Goal: Task Accomplishment & Management: Complete application form

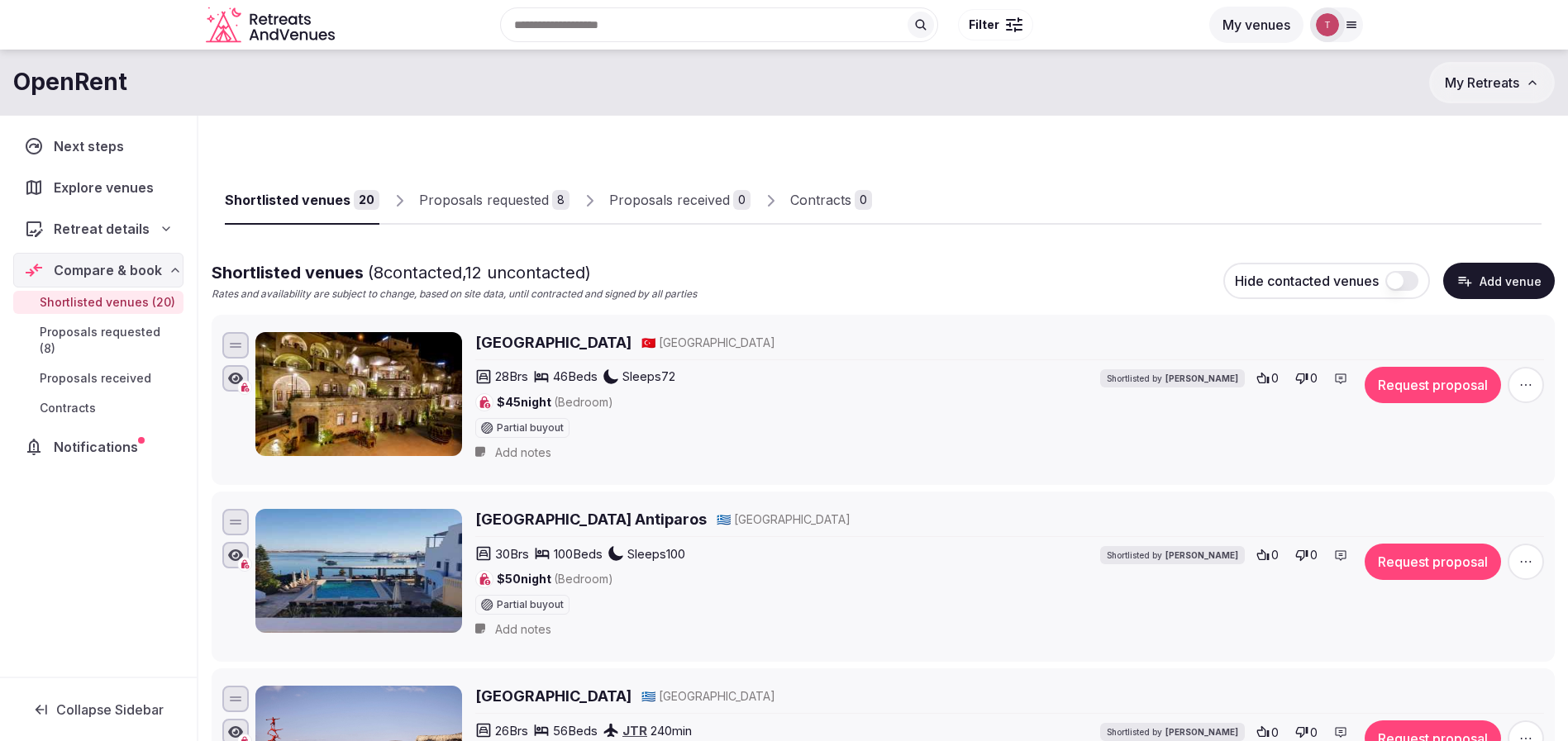
click at [1518, 290] on button "Add venue" at bounding box center [1499, 280] width 112 height 36
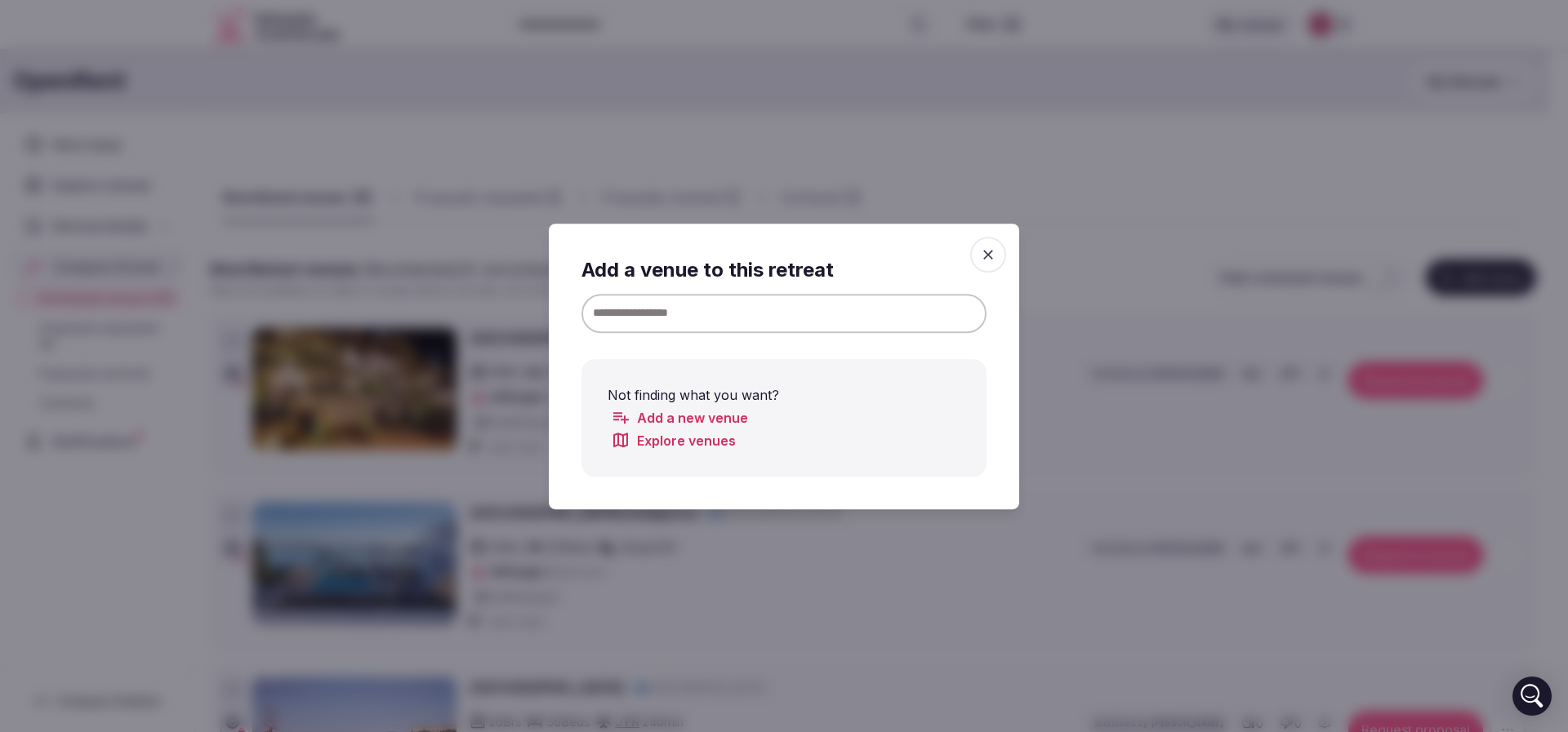
click at [664, 313] on input at bounding box center [783, 312] width 405 height 39
paste input "**********"
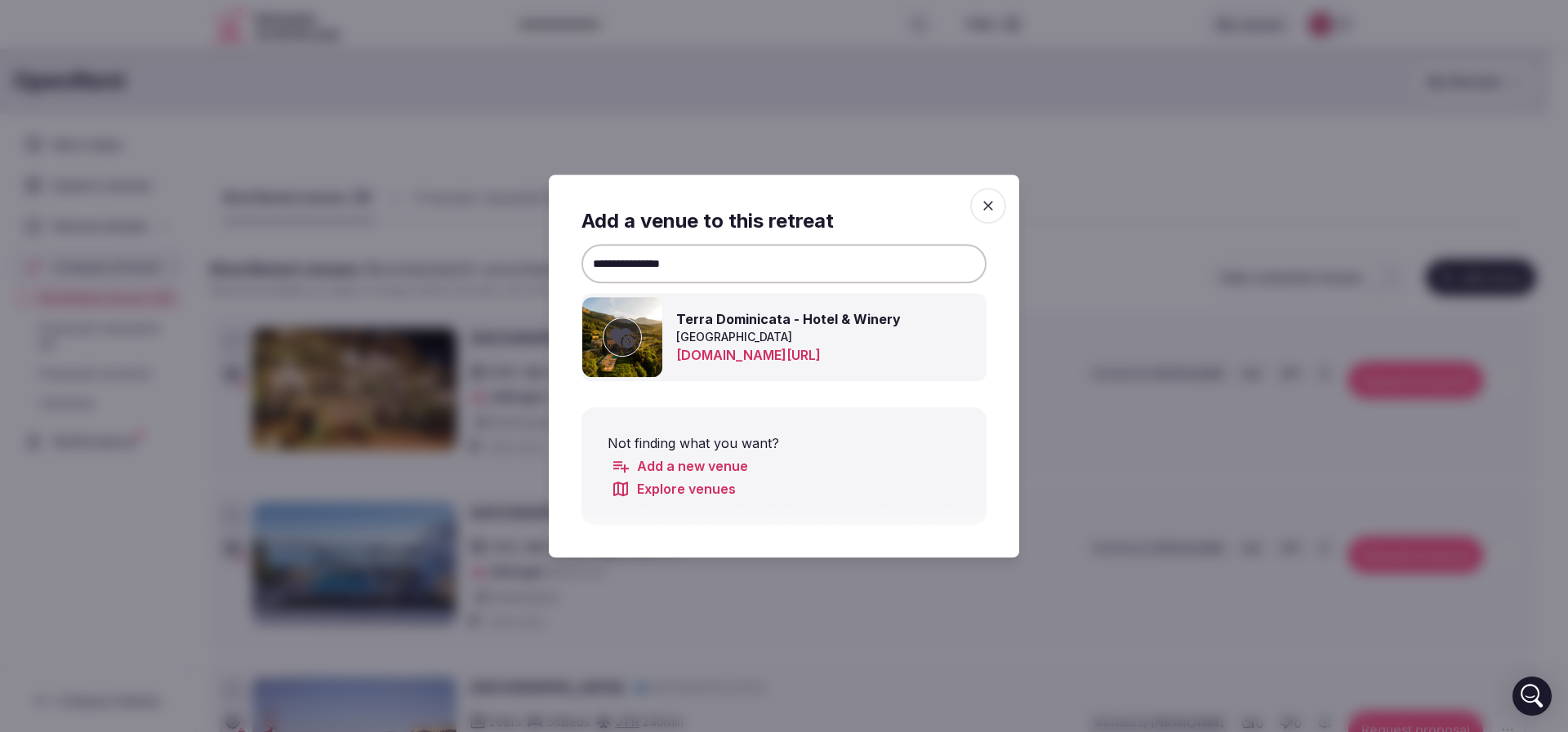
click at [624, 337] on icon at bounding box center [622, 337] width 24 height 32
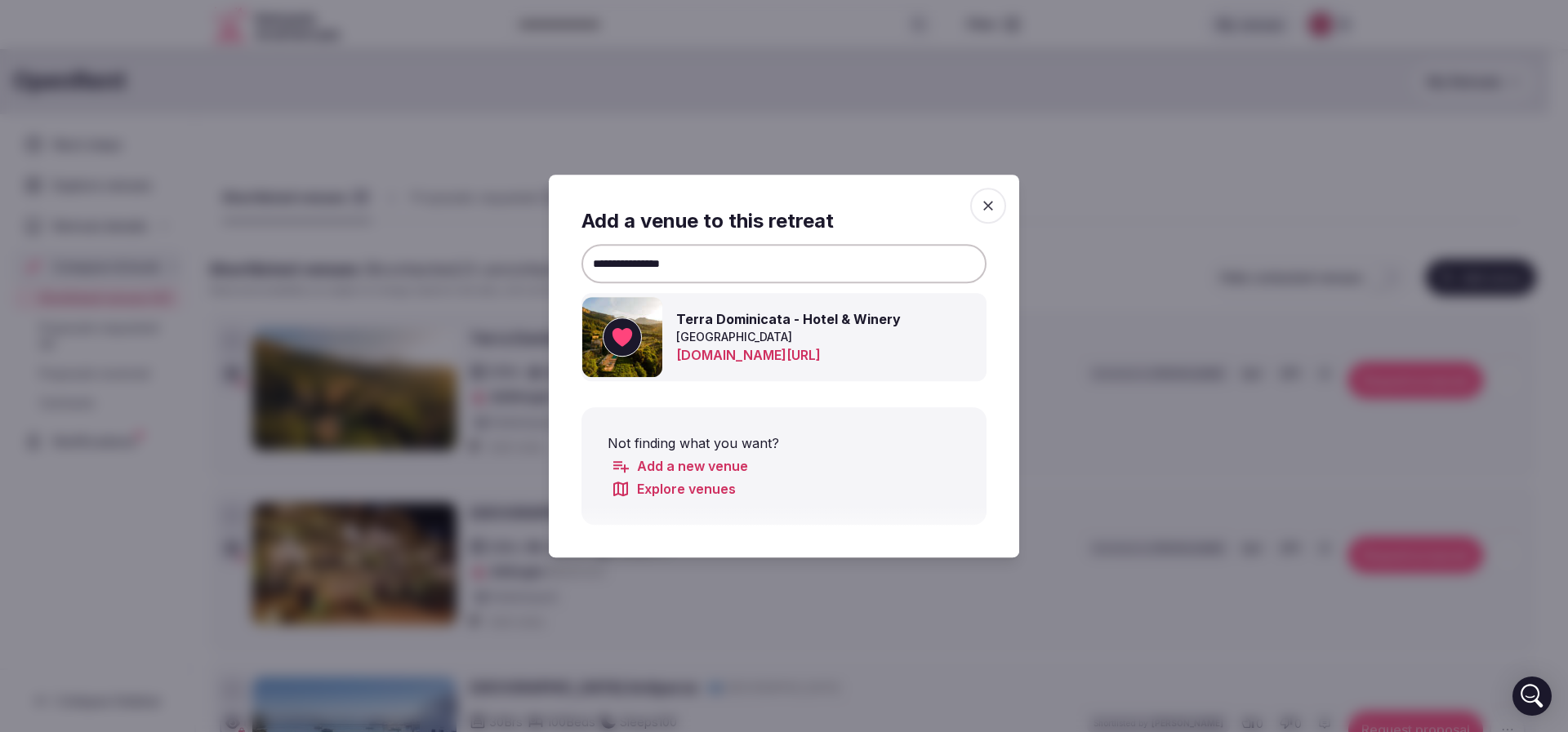
click at [722, 268] on input "**********" at bounding box center [783, 263] width 405 height 39
drag, startPoint x: 735, startPoint y: 266, endPoint x: 471, endPoint y: 263, distance: 264.0
click at [471, 263] on body "Recent searches Montenegro Nashville, TN Austin, TX United Kingdom Norwich, UK …" at bounding box center [774, 366] width 1549 height 732
paste input "**"
type input "**********"
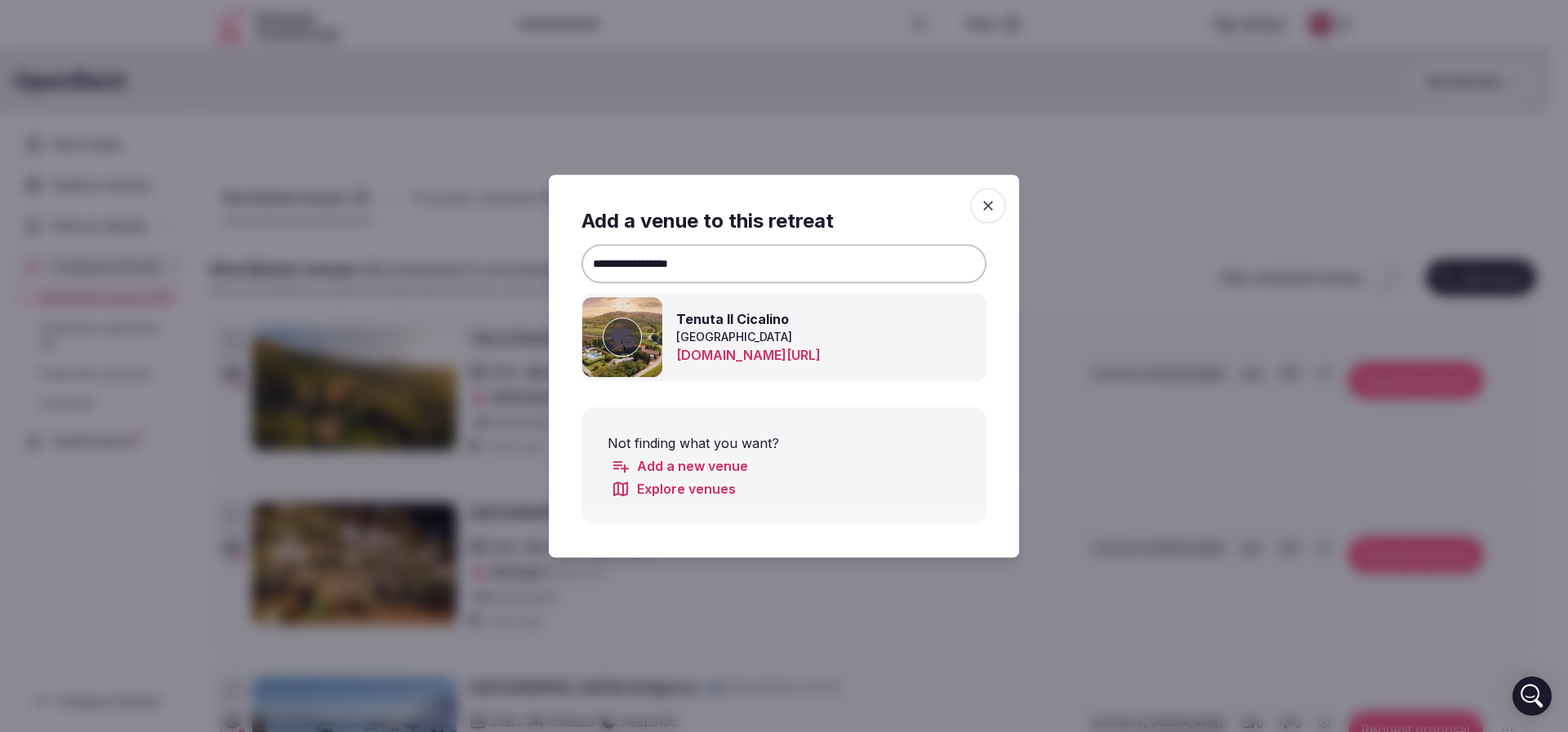
click at [626, 343] on icon at bounding box center [622, 338] width 24 height 20
click at [1133, 183] on div at bounding box center [784, 366] width 1568 height 732
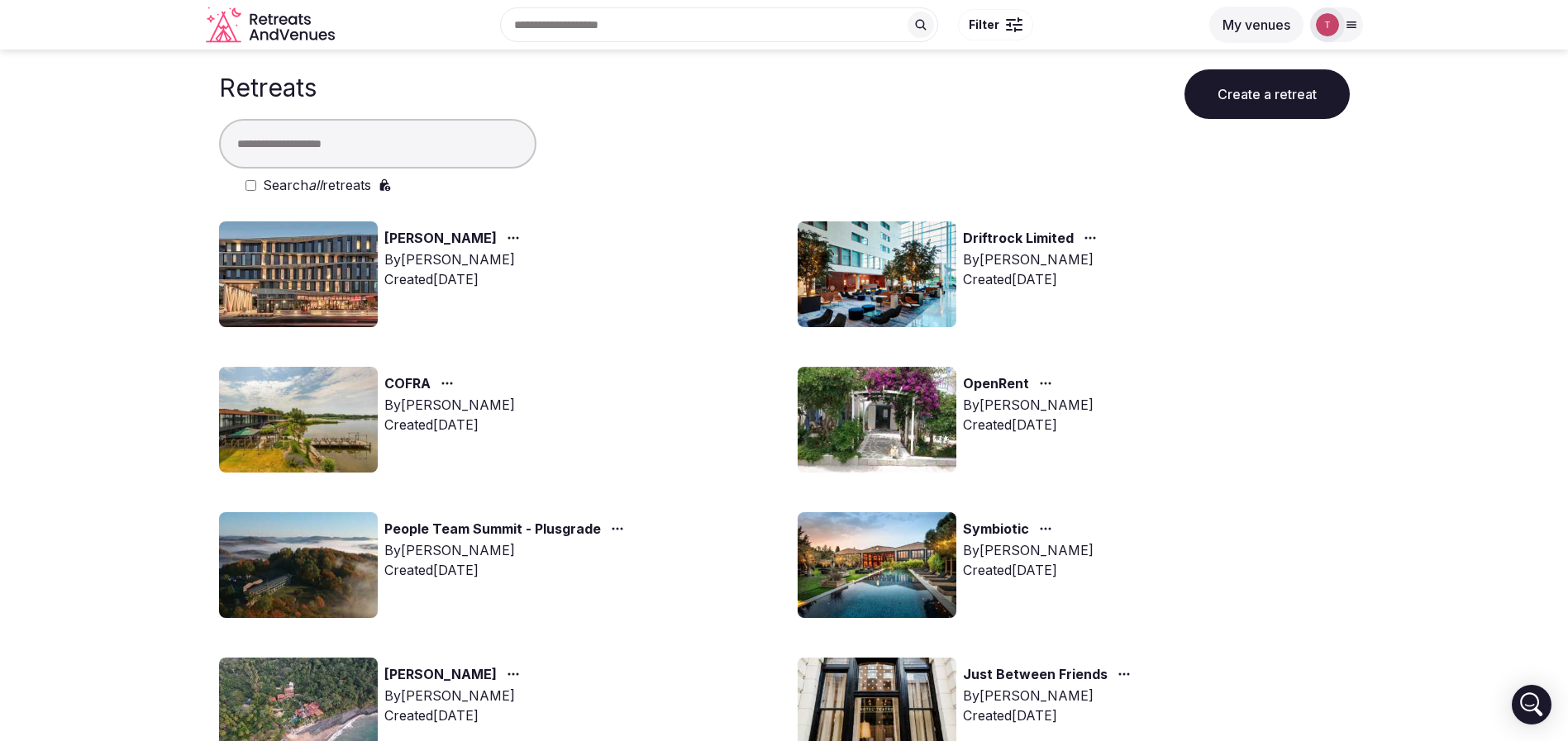
click at [1279, 87] on button "Create a retreat" at bounding box center [1268, 94] width 165 height 50
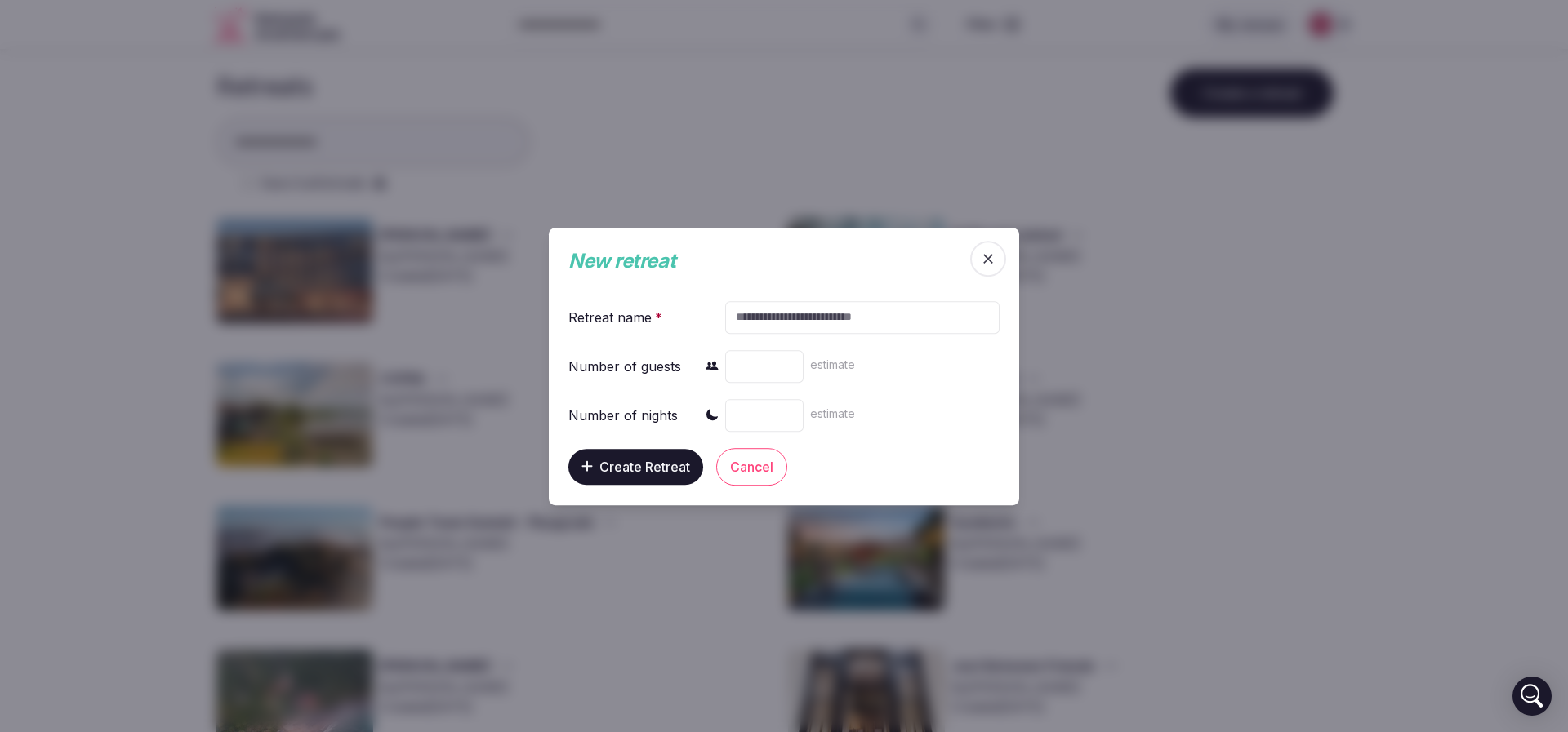
click at [802, 322] on input "text" at bounding box center [862, 316] width 274 height 32
paste input "******"
type input "******"
click at [757, 371] on input "number" at bounding box center [764, 365] width 78 height 32
drag, startPoint x: 763, startPoint y: 364, endPoint x: 666, endPoint y: 357, distance: 97.3
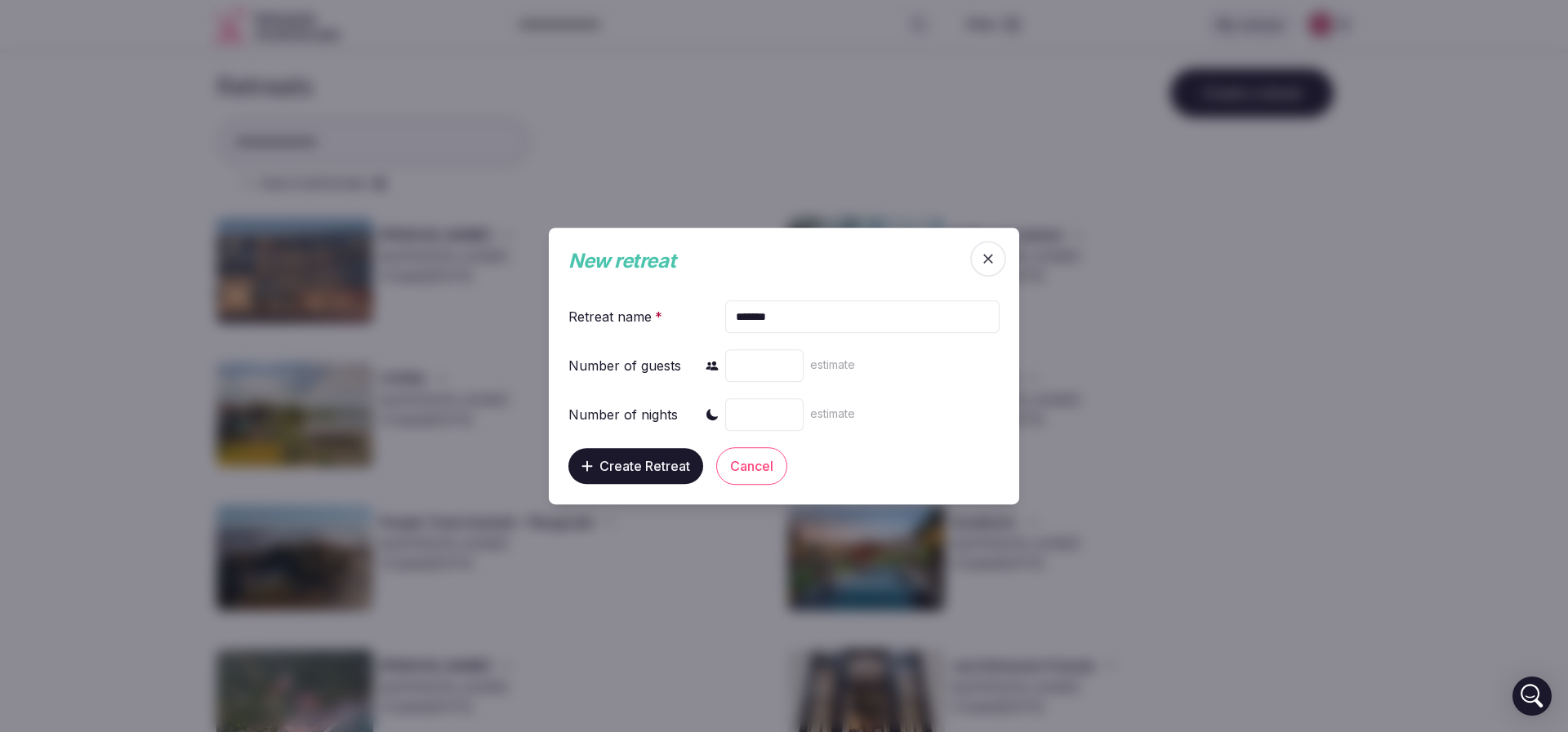
click at [666, 357] on div "Number of guests ** estimate" at bounding box center [784, 365] width 431 height 39
type input "**"
click at [767, 413] on input "number" at bounding box center [764, 414] width 78 height 32
click at [755, 415] on input "number" at bounding box center [764, 414] width 78 height 32
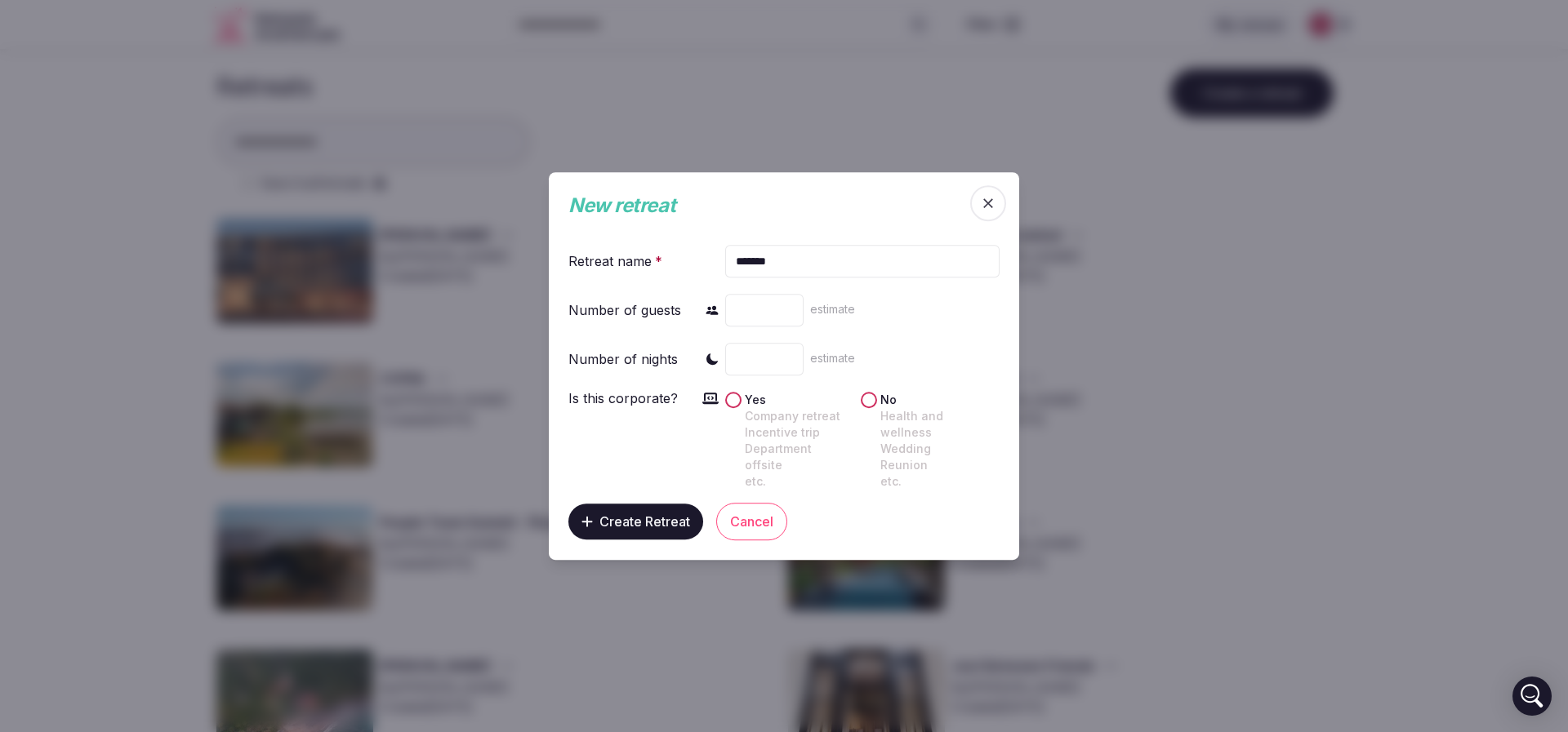
drag, startPoint x: 762, startPoint y: 373, endPoint x: 720, endPoint y: 371, distance: 42.0
click at [720, 371] on div "Number of nights * estimate" at bounding box center [784, 359] width 431 height 39
type input "*"
click at [633, 513] on span "Create Retreat" at bounding box center [644, 522] width 91 height 17
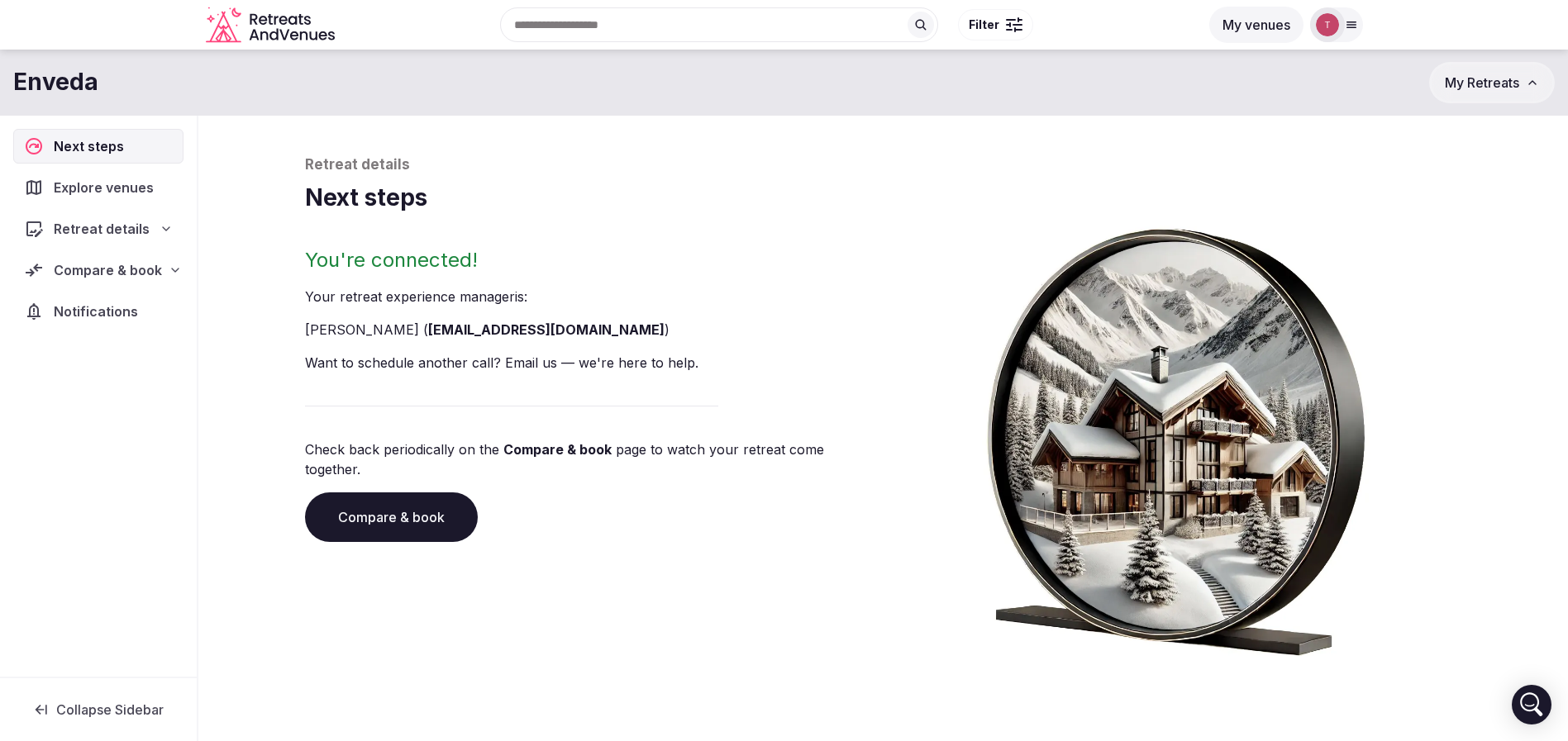
click at [419, 495] on link "Compare & book" at bounding box center [391, 516] width 173 height 50
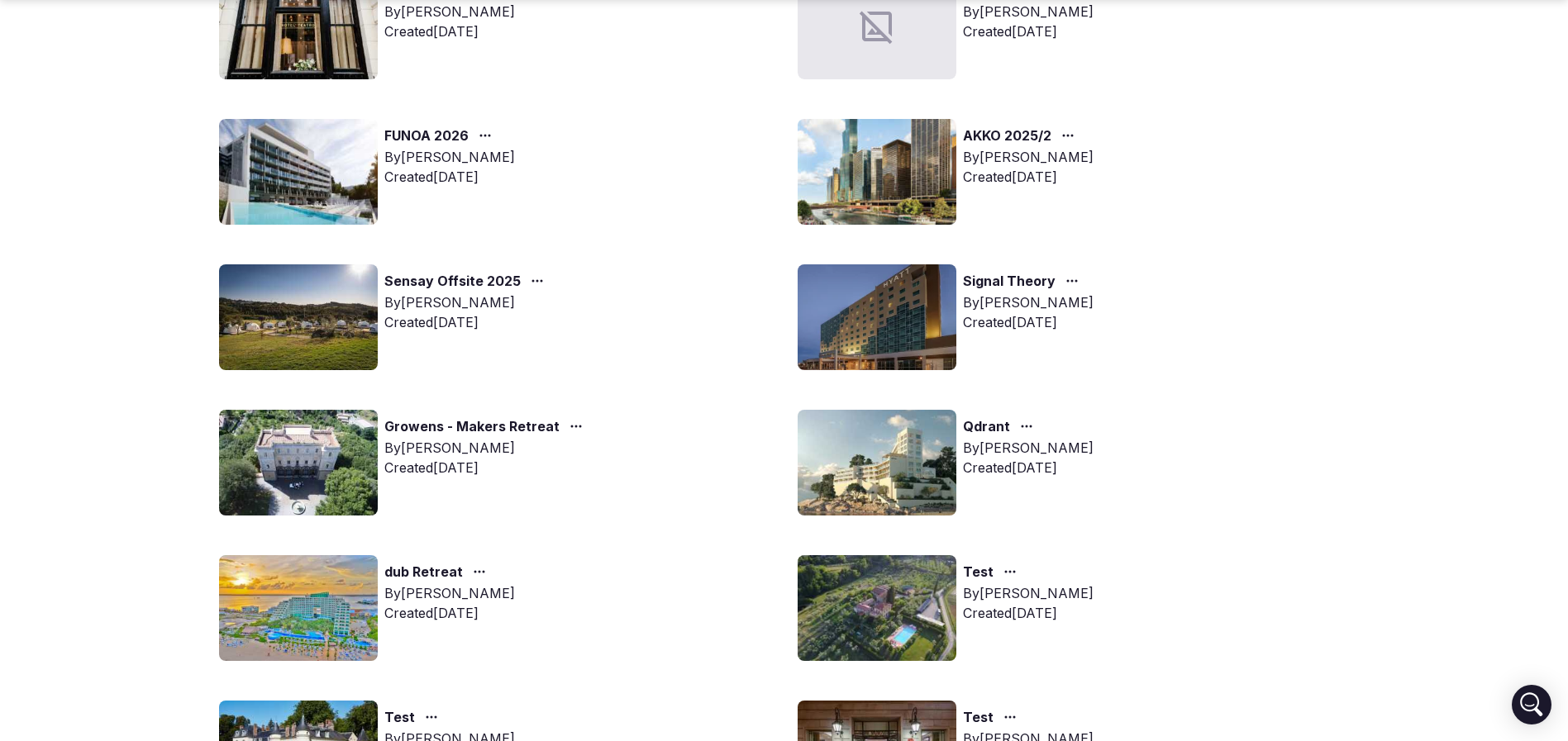
scroll to position [867, 0]
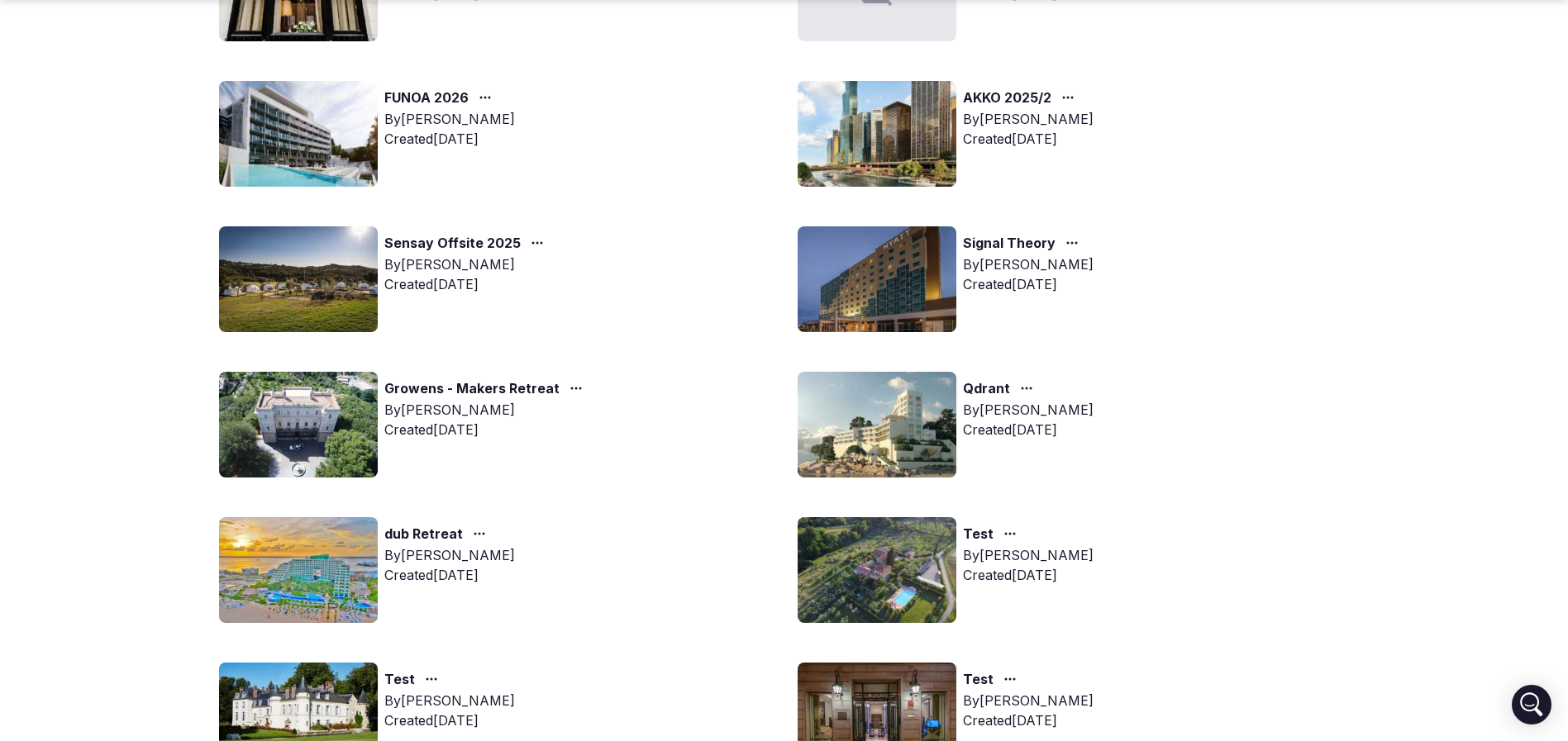
click at [165, 293] on main "Retreats Create a retreat Search all retreats Enveda By [PERSON_NAME] Created […" at bounding box center [784, 200] width 1568 height 2035
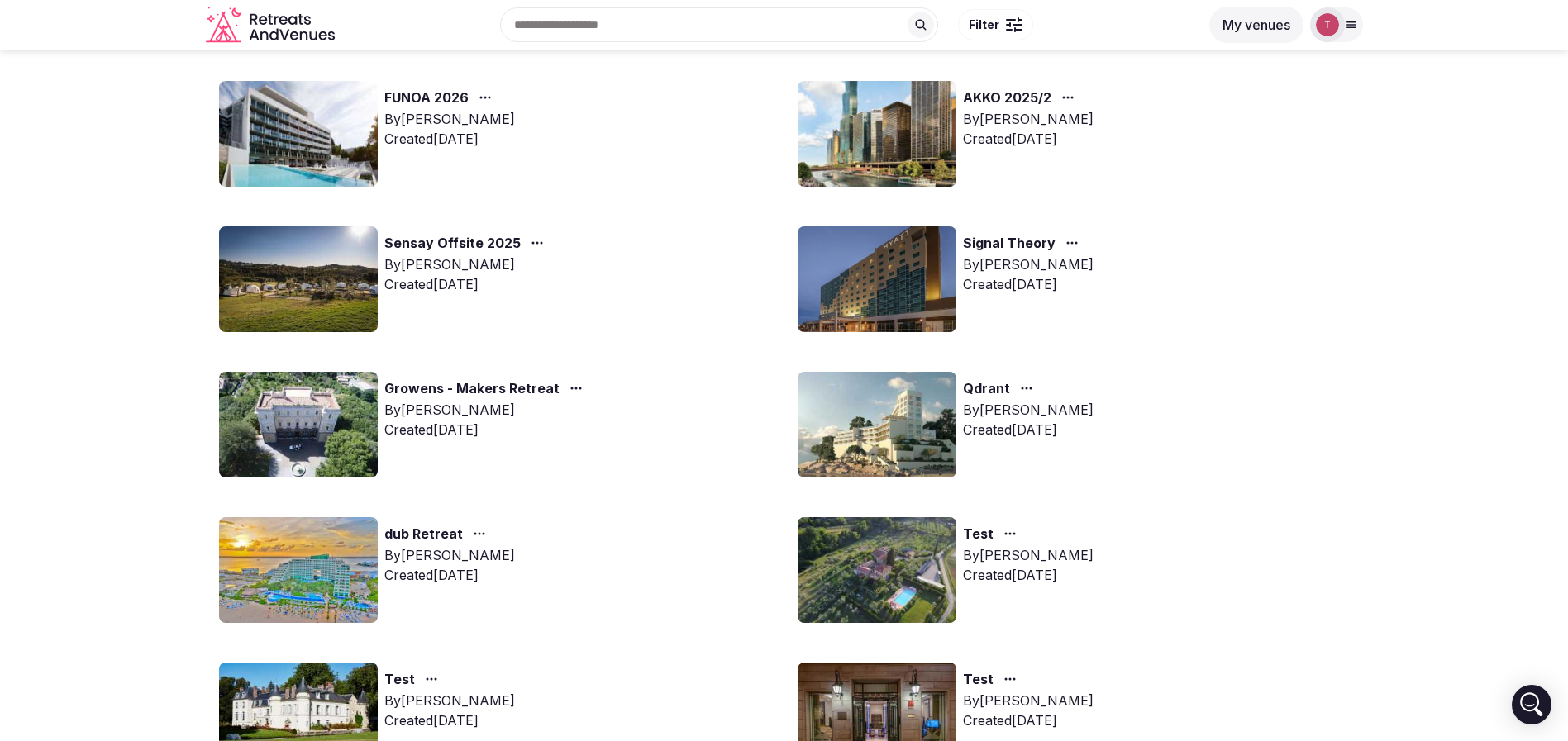
scroll to position [0, 0]
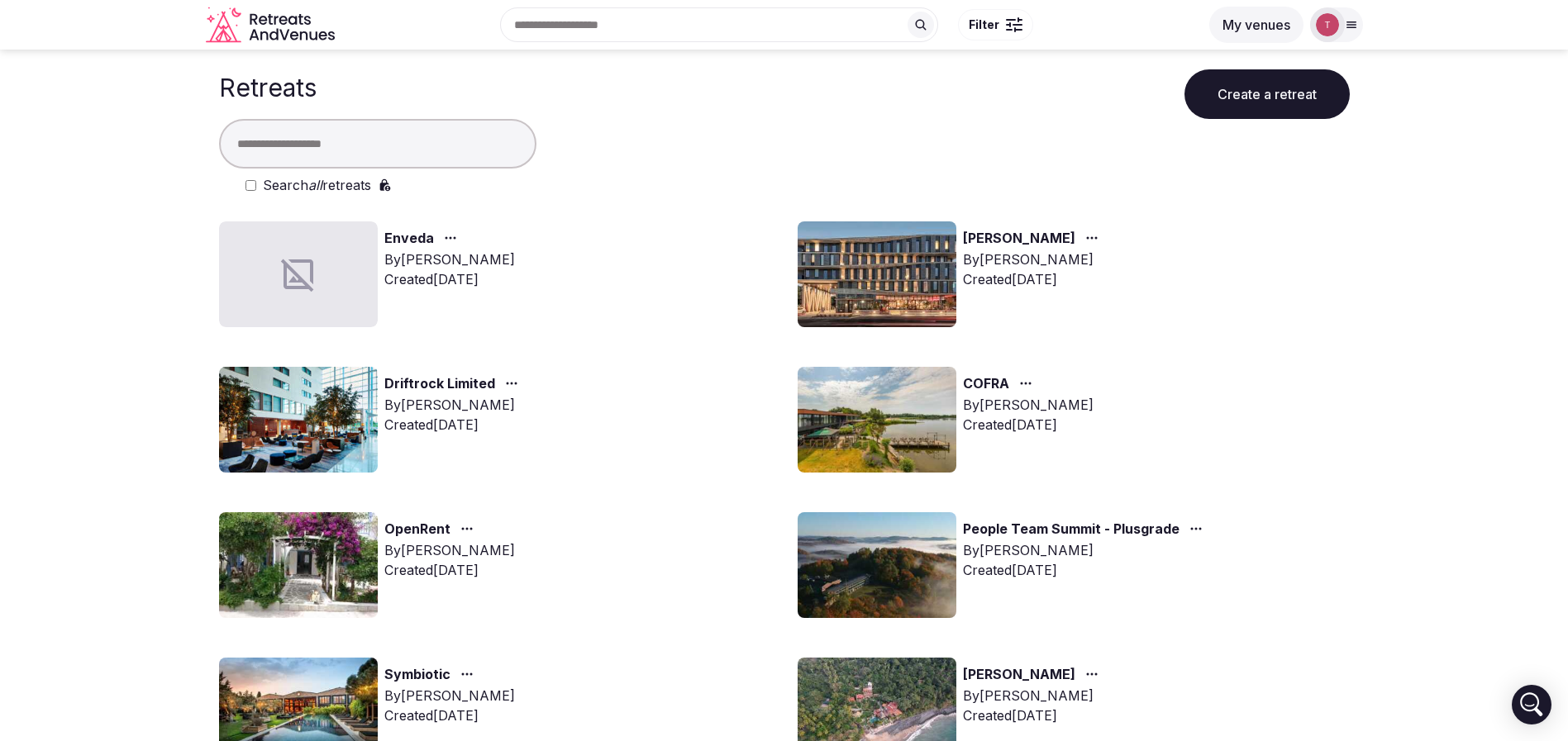
click at [318, 242] on div at bounding box center [298, 274] width 159 height 106
drag, startPoint x: 464, startPoint y: 240, endPoint x: 482, endPoint y: 242, distance: 18.1
click at [464, 239] on div "Enveda" at bounding box center [449, 239] width 130 height 22
click at [427, 241] on link "Enveda" at bounding box center [409, 239] width 50 height 22
click at [397, 237] on link "Enveda" at bounding box center [409, 239] width 50 height 22
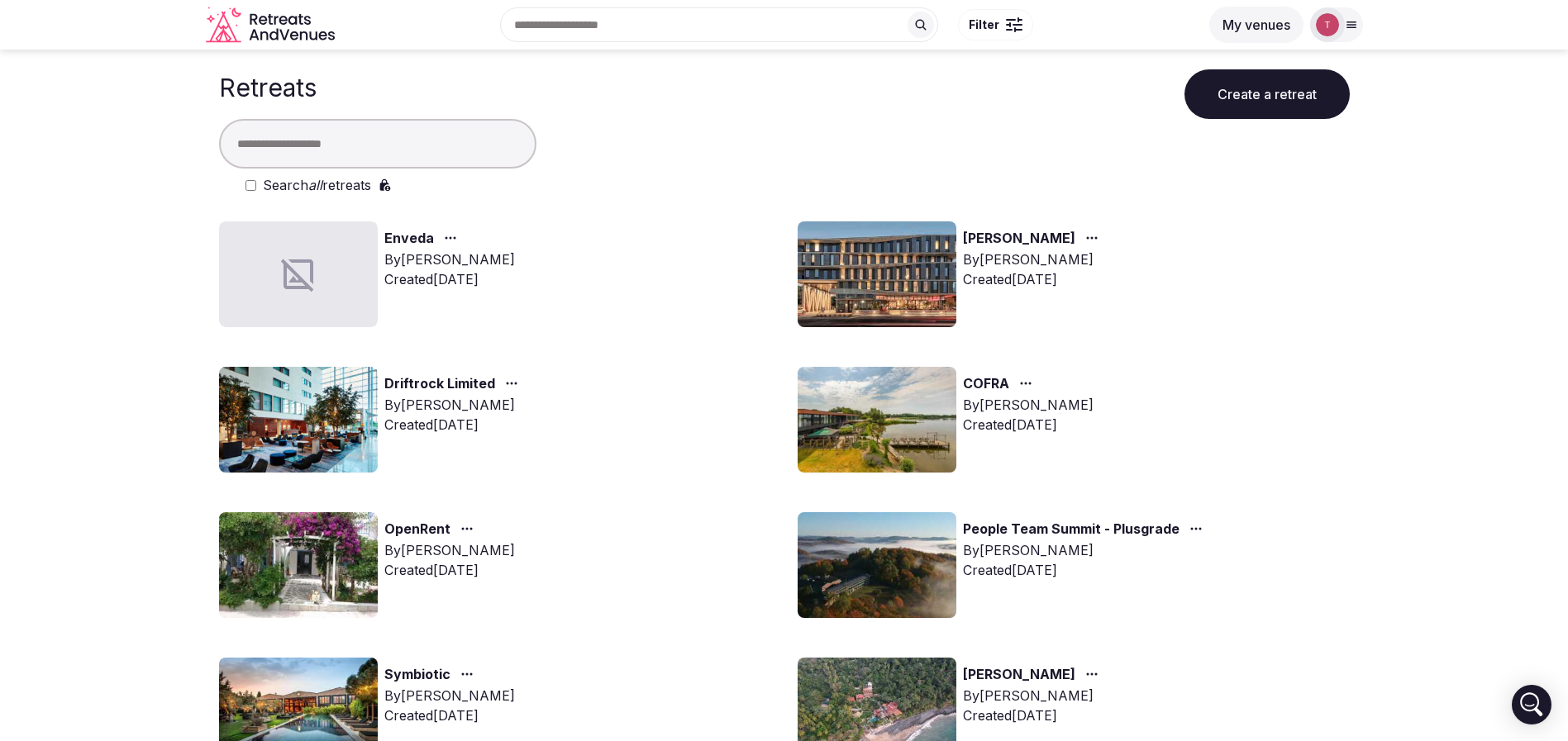
click at [411, 238] on link "Enveda" at bounding box center [409, 239] width 50 height 22
click at [362, 270] on div at bounding box center [298, 274] width 159 height 106
click at [427, 228] on link "Enveda" at bounding box center [409, 239] width 50 height 22
click at [420, 237] on link "Enveda" at bounding box center [409, 239] width 50 height 22
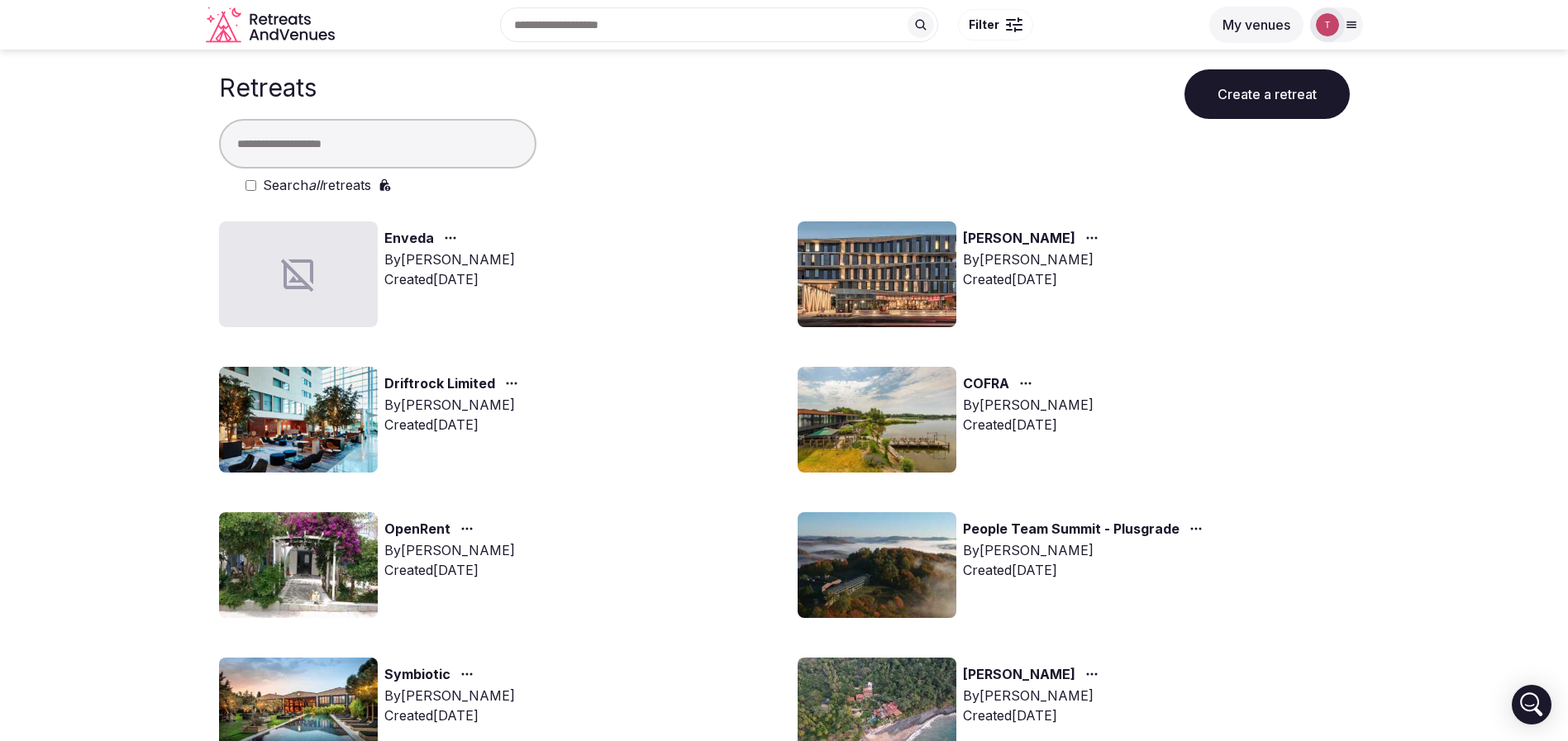
click at [420, 237] on link "Enveda" at bounding box center [409, 239] width 50 height 22
click at [391, 242] on link "Enveda" at bounding box center [409, 239] width 50 height 22
click at [403, 237] on link "Enveda" at bounding box center [409, 239] width 50 height 22
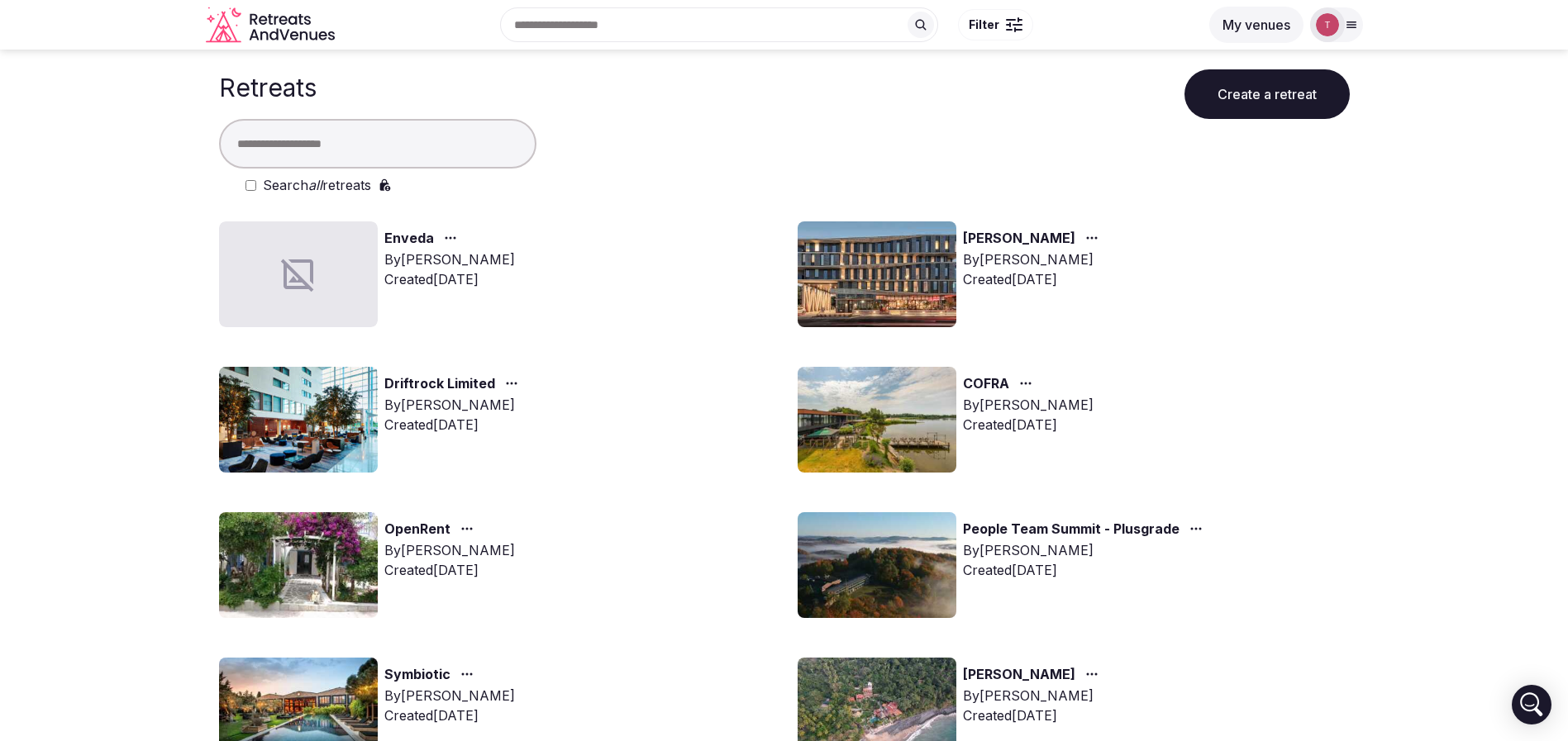
click at [348, 273] on div at bounding box center [298, 274] width 159 height 106
click at [417, 234] on link "Enveda" at bounding box center [409, 239] width 50 height 22
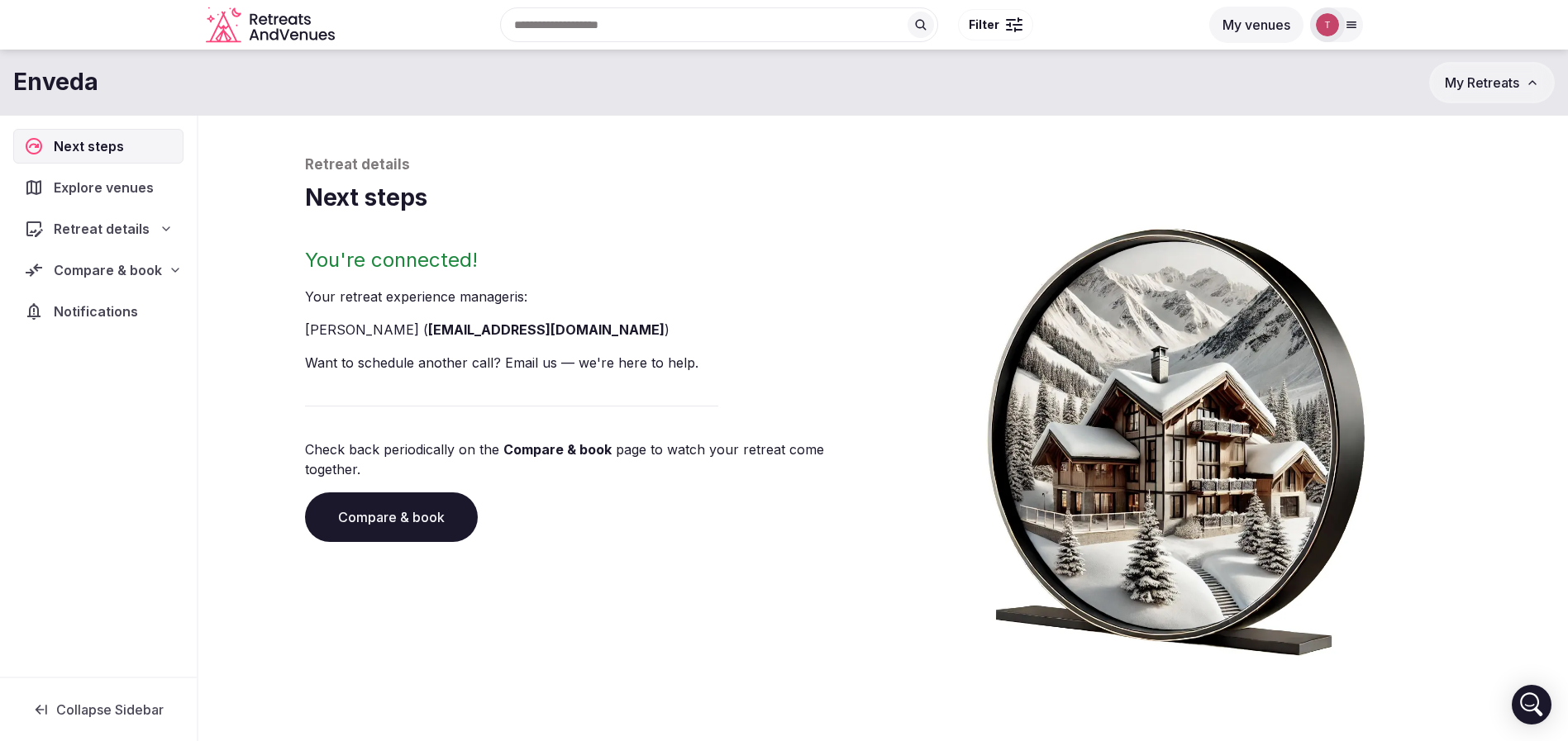
click at [152, 270] on span "Compare & book" at bounding box center [108, 270] width 109 height 20
click at [151, 225] on div "Retreat details" at bounding box center [98, 229] width 147 height 20
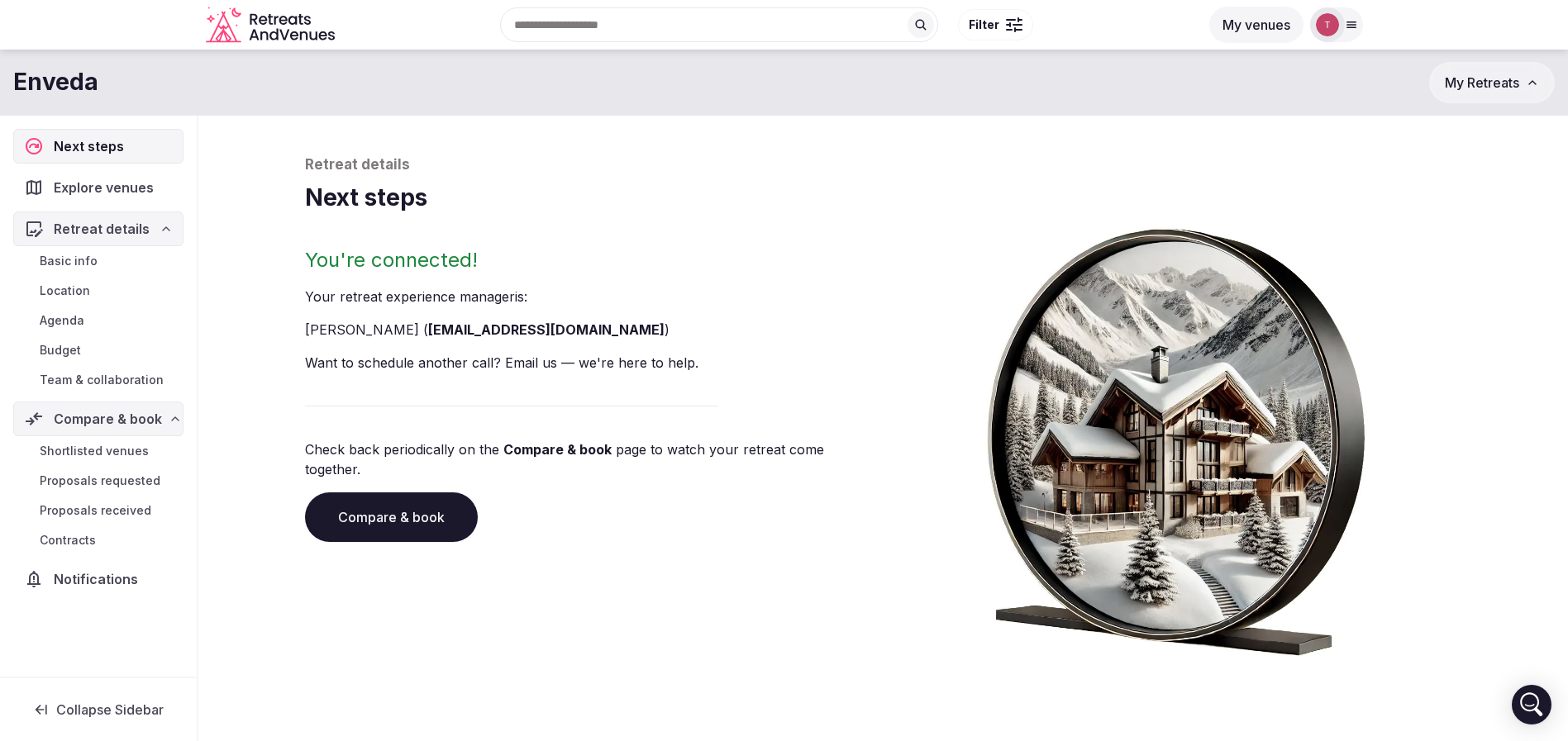
click at [126, 385] on span "Team & collaboration" at bounding box center [101, 380] width 124 height 17
click at [129, 378] on span "Team & collaboration" at bounding box center [101, 380] width 124 height 17
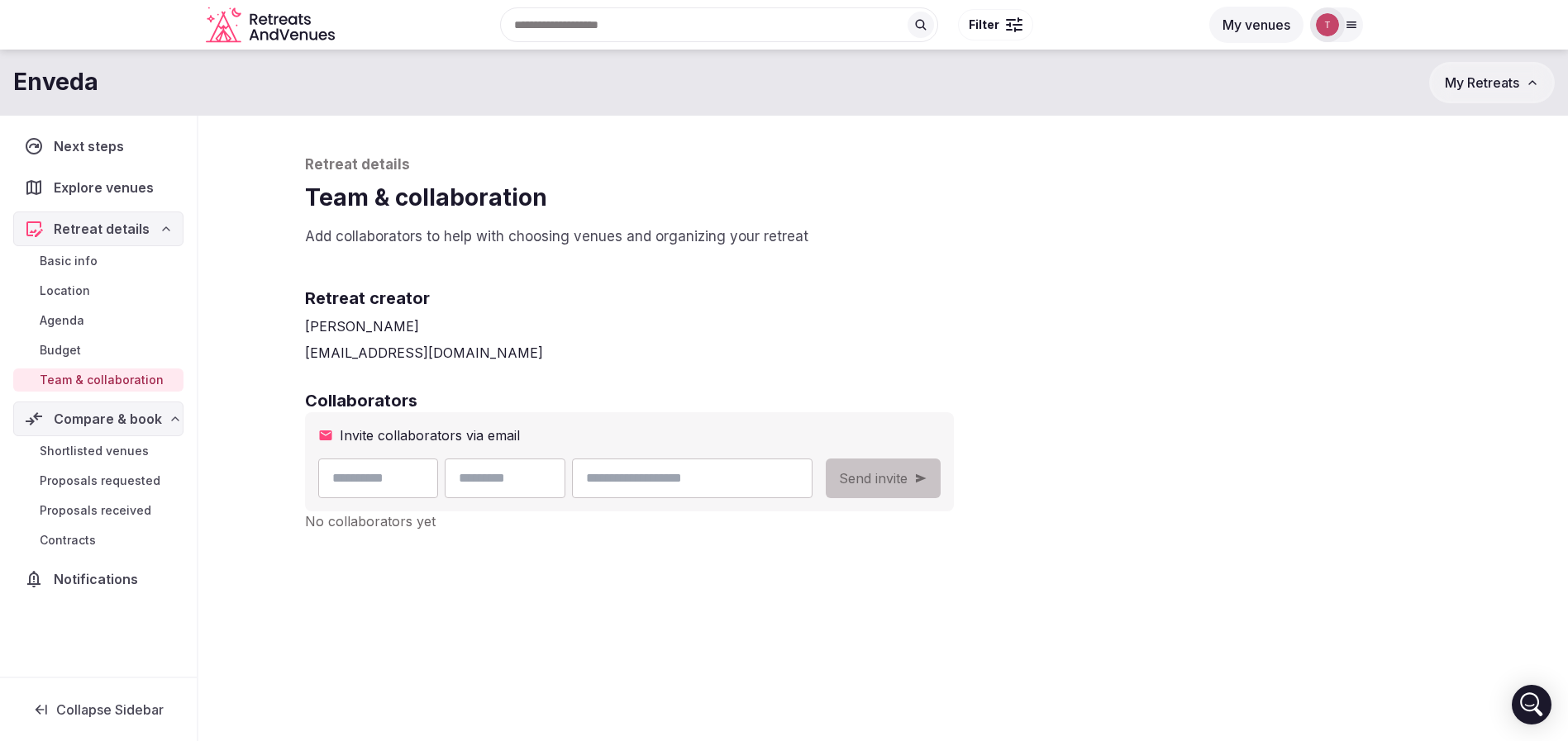
click at [747, 469] on input "email" at bounding box center [692, 478] width 240 height 40
type input "**********"
click at [358, 467] on input "text" at bounding box center [378, 478] width 120 height 40
type input "******"
drag, startPoint x: 511, startPoint y: 469, endPoint x: 515, endPoint y: 454, distance: 15.5
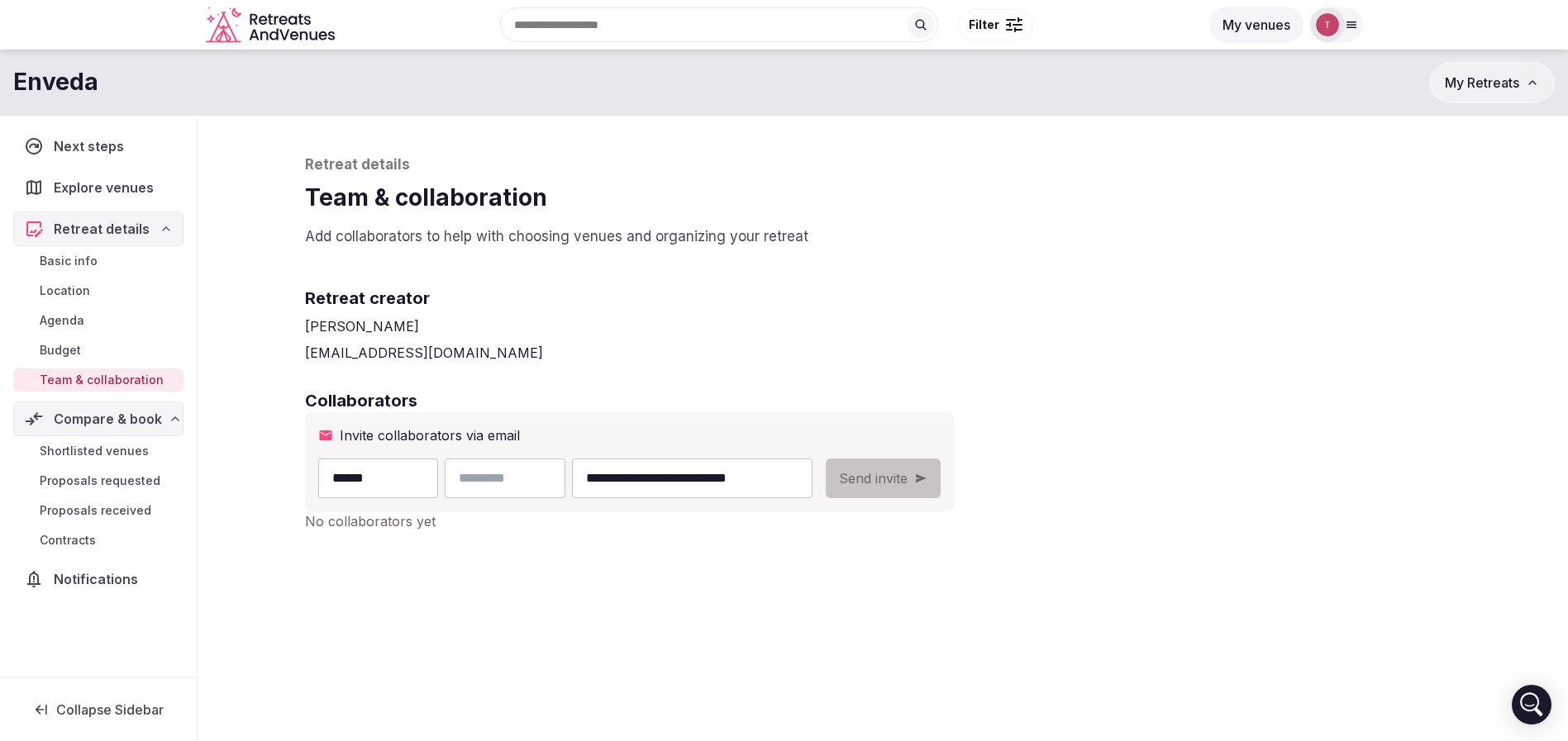
click at [512, 471] on input "text" at bounding box center [504, 478] width 120 height 40
type input "**********"
click at [1087, 389] on h2 "Collaborators" at bounding box center [883, 401] width 1157 height 24
click at [941, 482] on button "Send invite" at bounding box center [883, 478] width 115 height 40
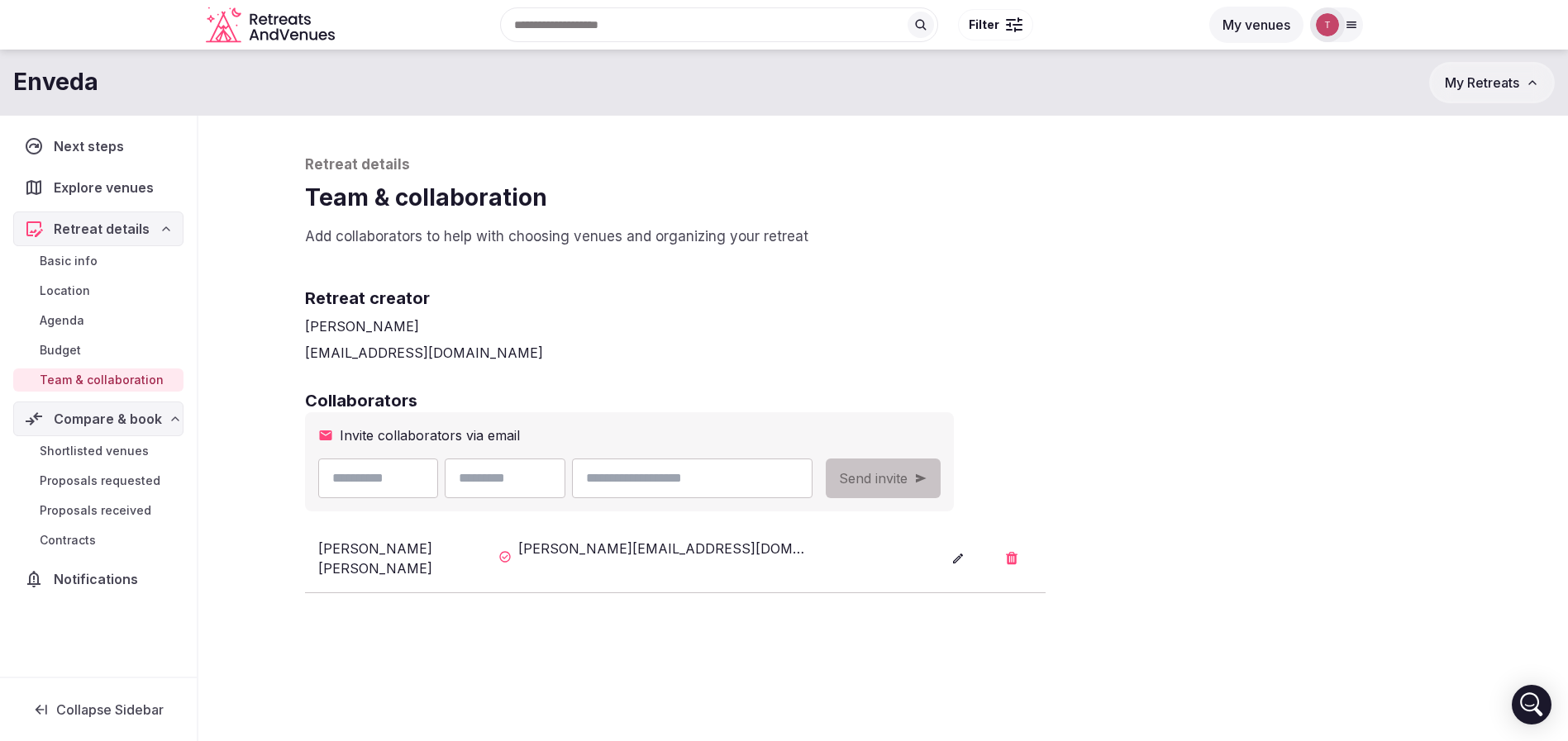
click at [699, 16] on input "text" at bounding box center [719, 24] width 439 height 34
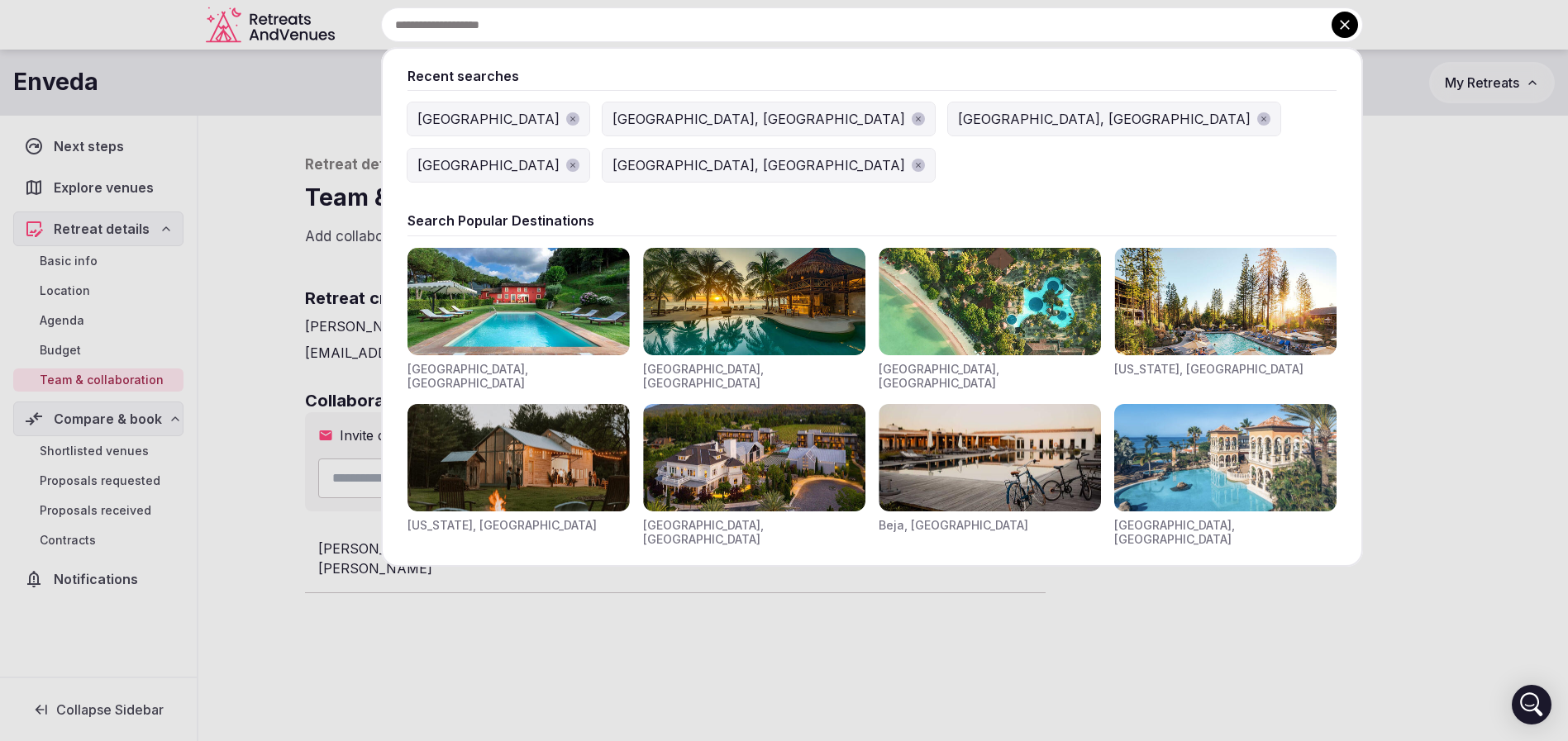
click at [613, 118] on div "[GEOGRAPHIC_DATA], [GEOGRAPHIC_DATA]" at bounding box center [759, 119] width 293 height 20
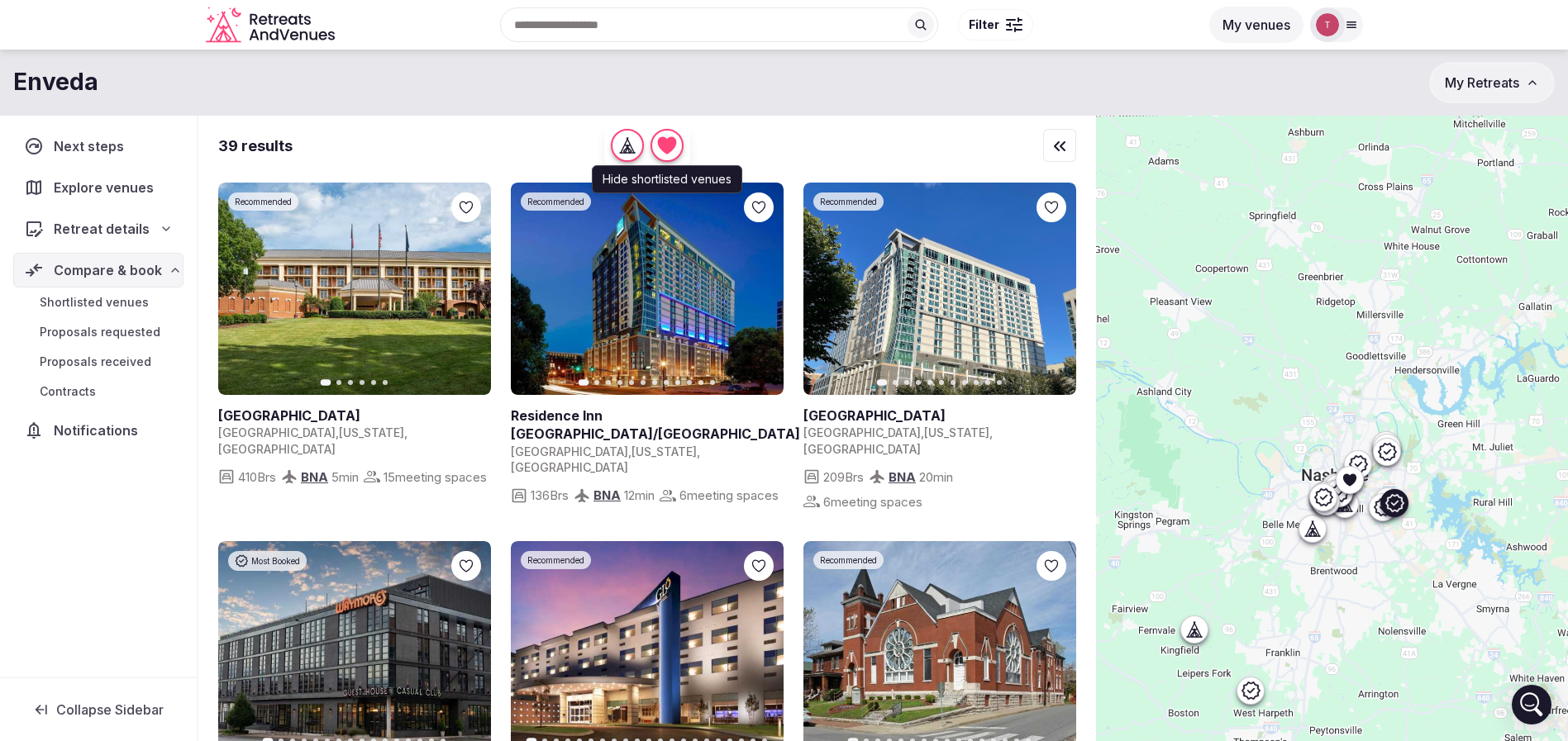
click at [464, 288] on icon "button" at bounding box center [468, 289] width 13 height 13
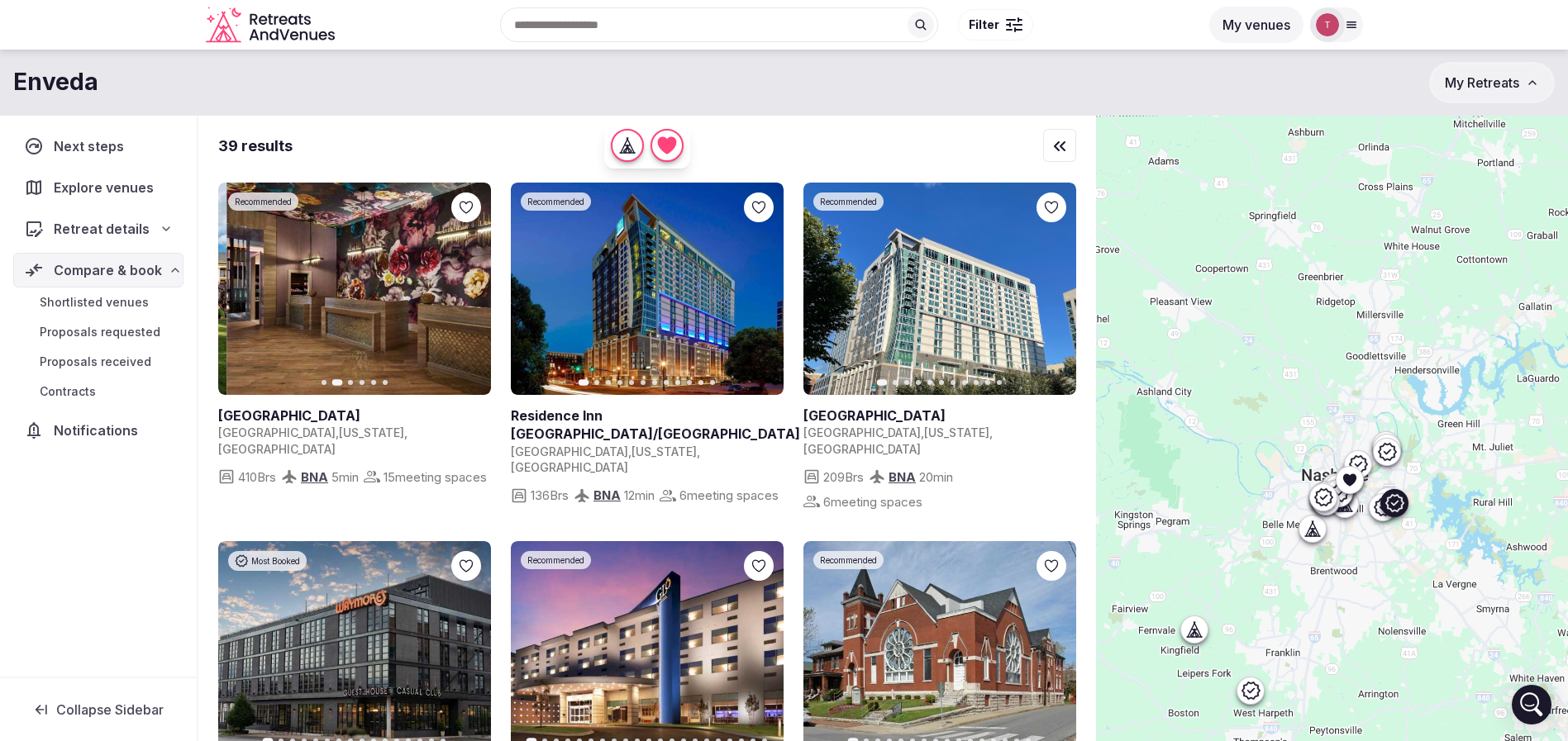
click at [464, 288] on icon "button" at bounding box center [468, 289] width 13 height 13
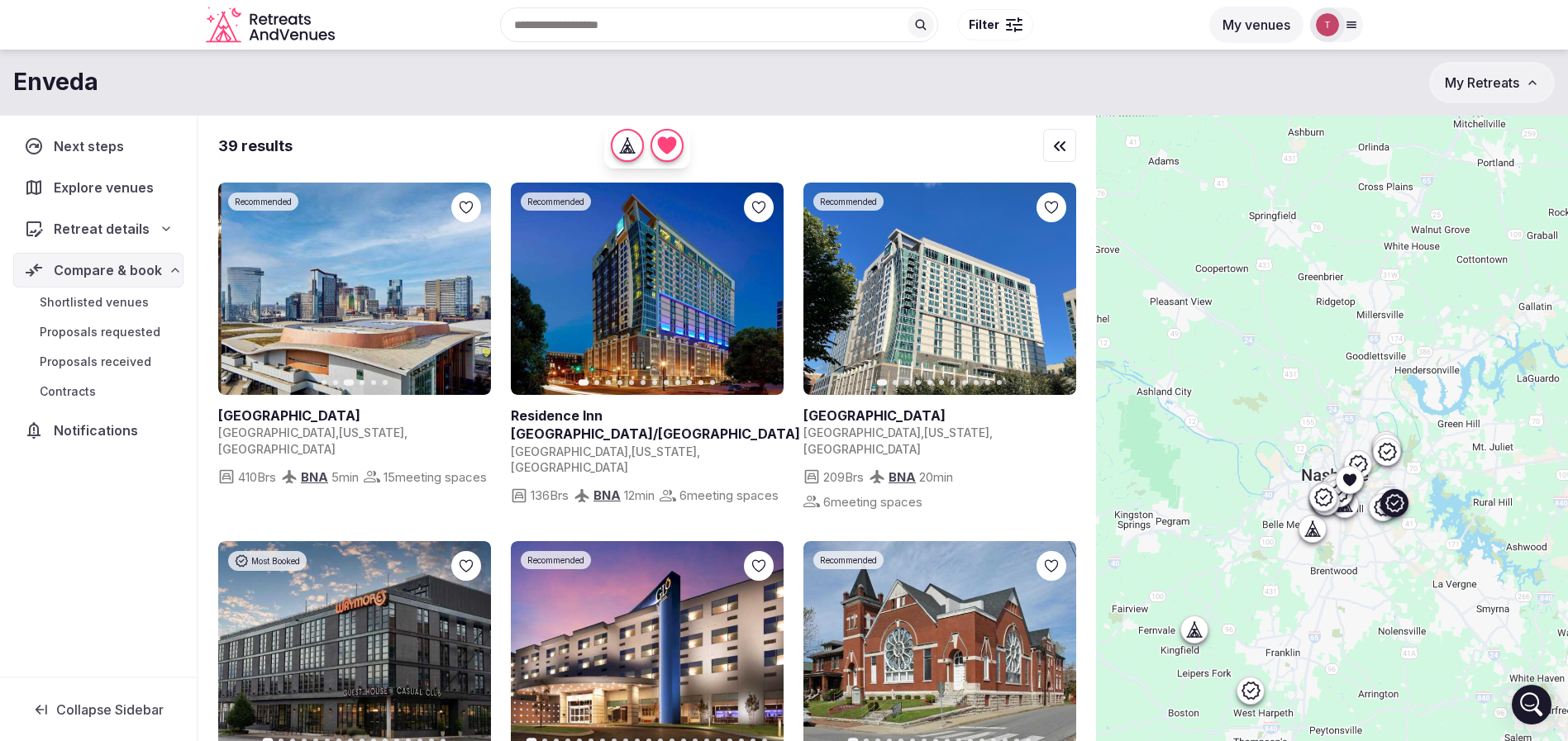
click at [464, 288] on icon "button" at bounding box center [468, 289] width 13 height 13
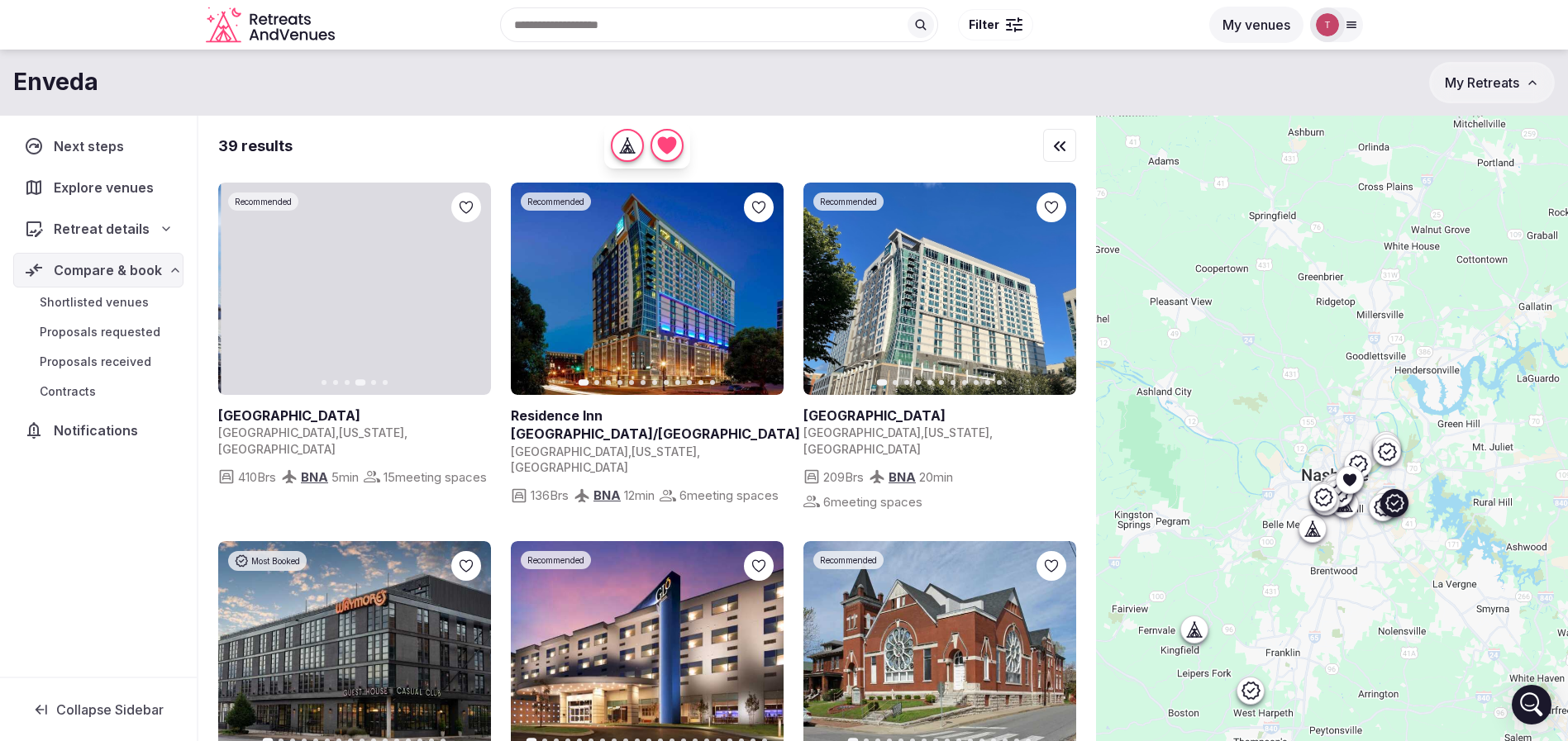
click at [464, 288] on icon "button" at bounding box center [468, 289] width 13 height 13
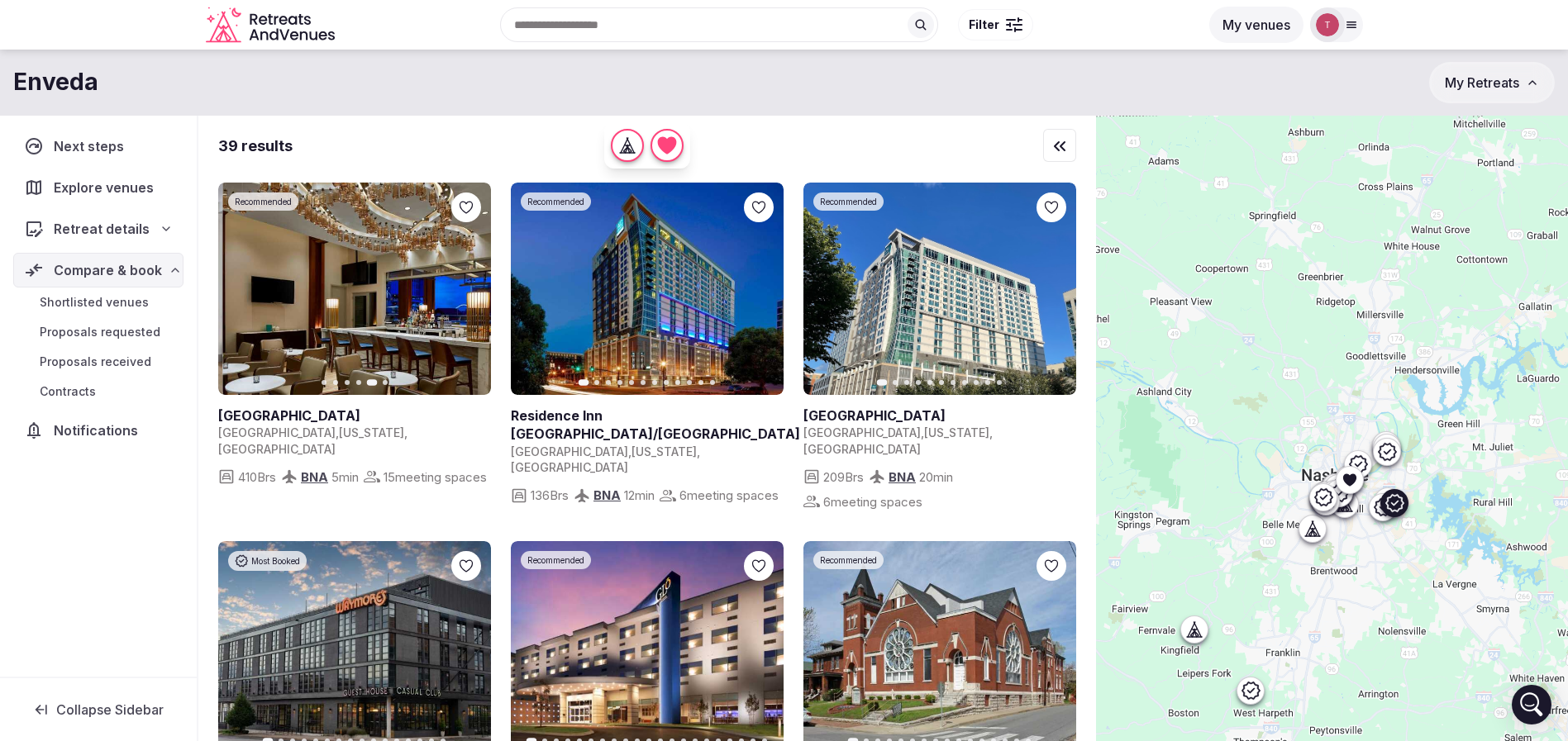
click at [464, 288] on icon "button" at bounding box center [468, 289] width 13 height 13
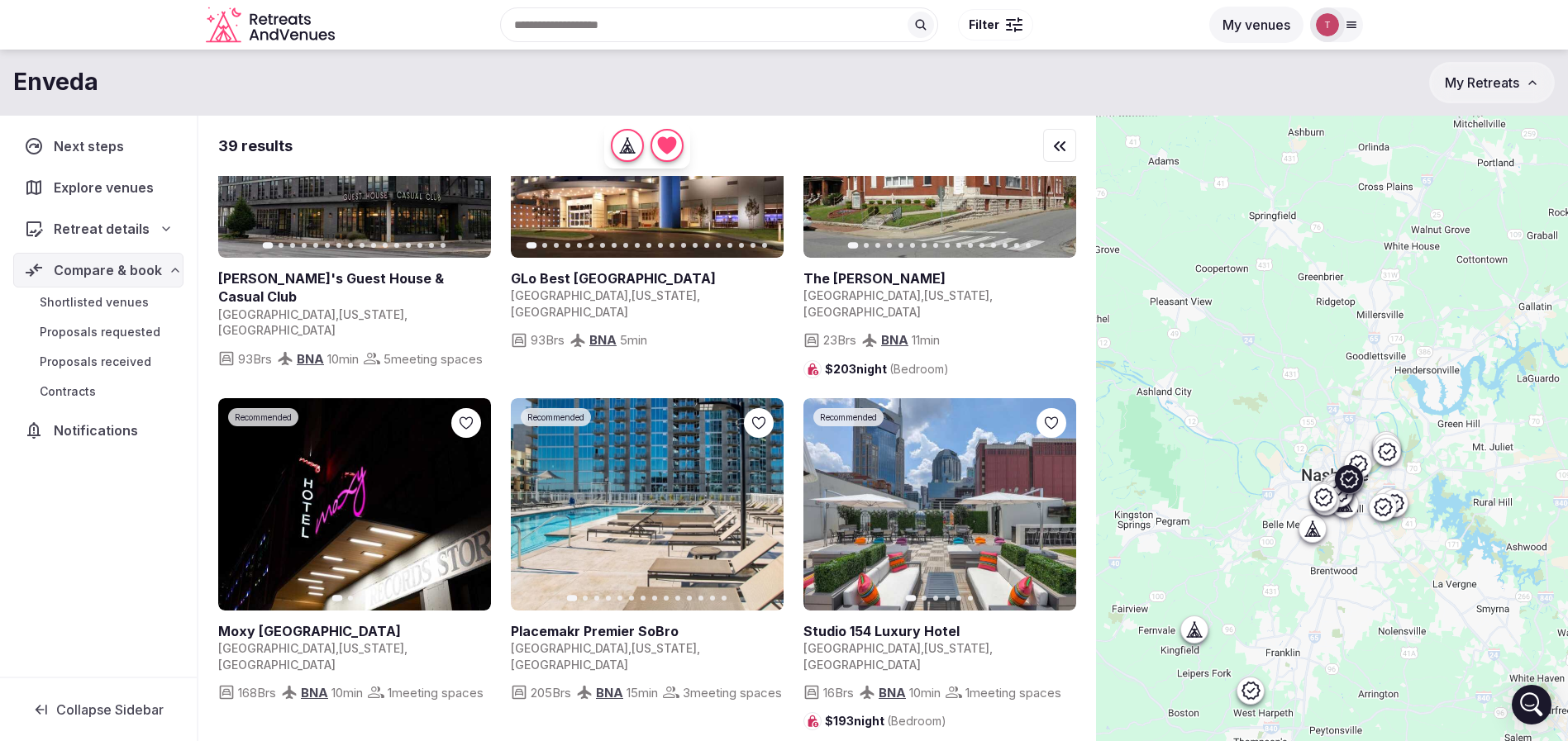
scroll to position [248, 0]
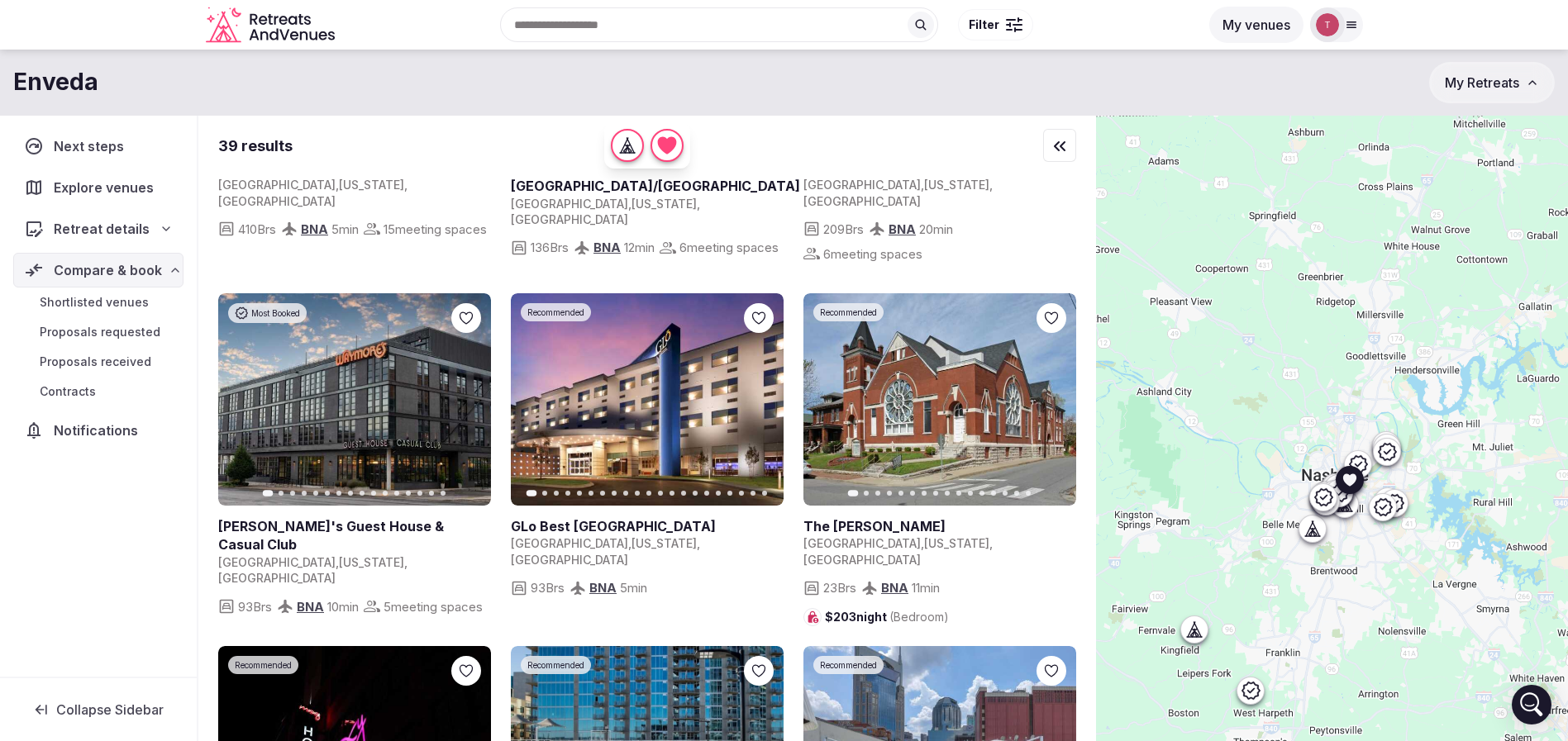
click at [1048, 397] on icon "button" at bounding box center [1053, 400] width 13 height 13
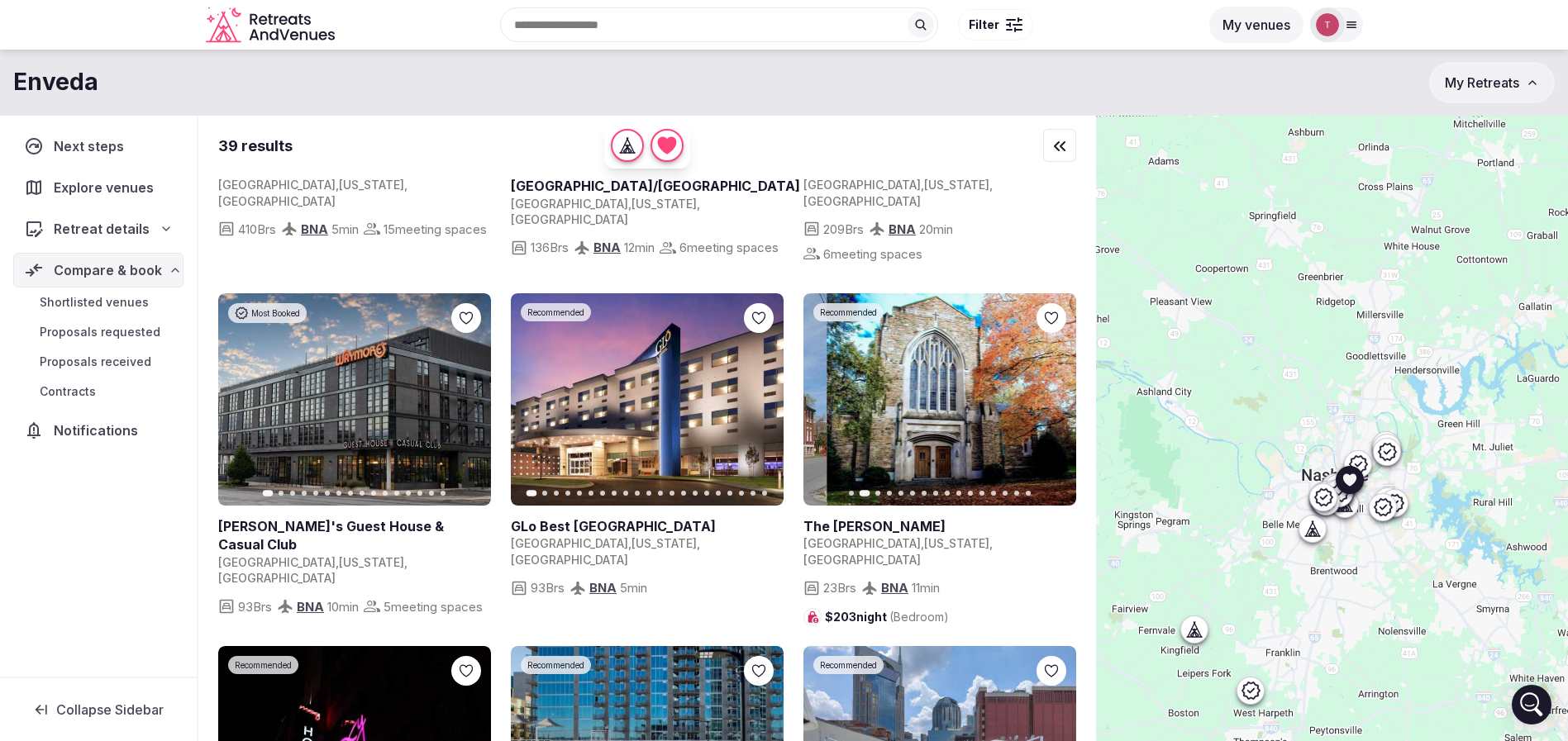
click at [1055, 399] on icon "button" at bounding box center [1053, 400] width 13 height 13
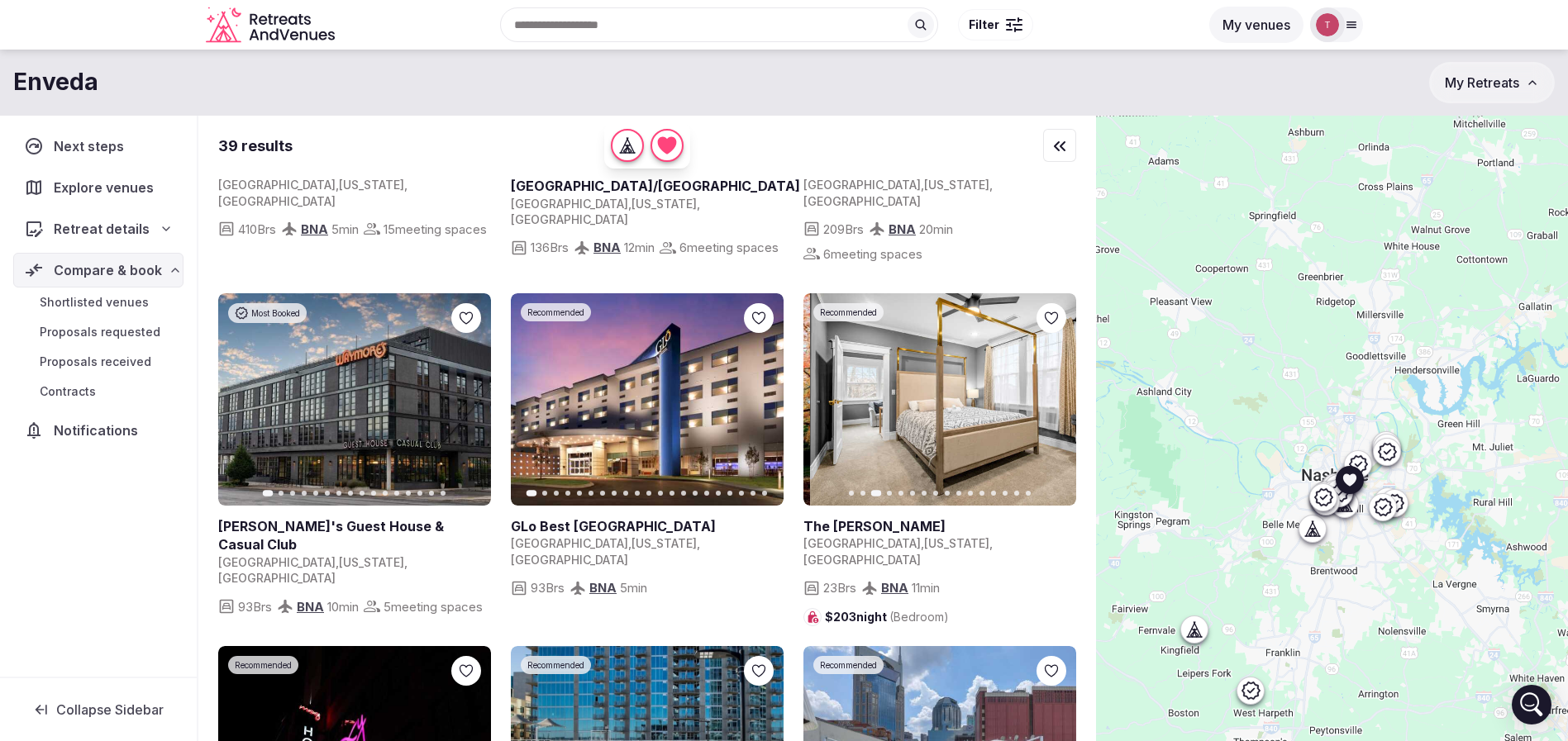
click at [1055, 399] on icon "button" at bounding box center [1053, 400] width 13 height 13
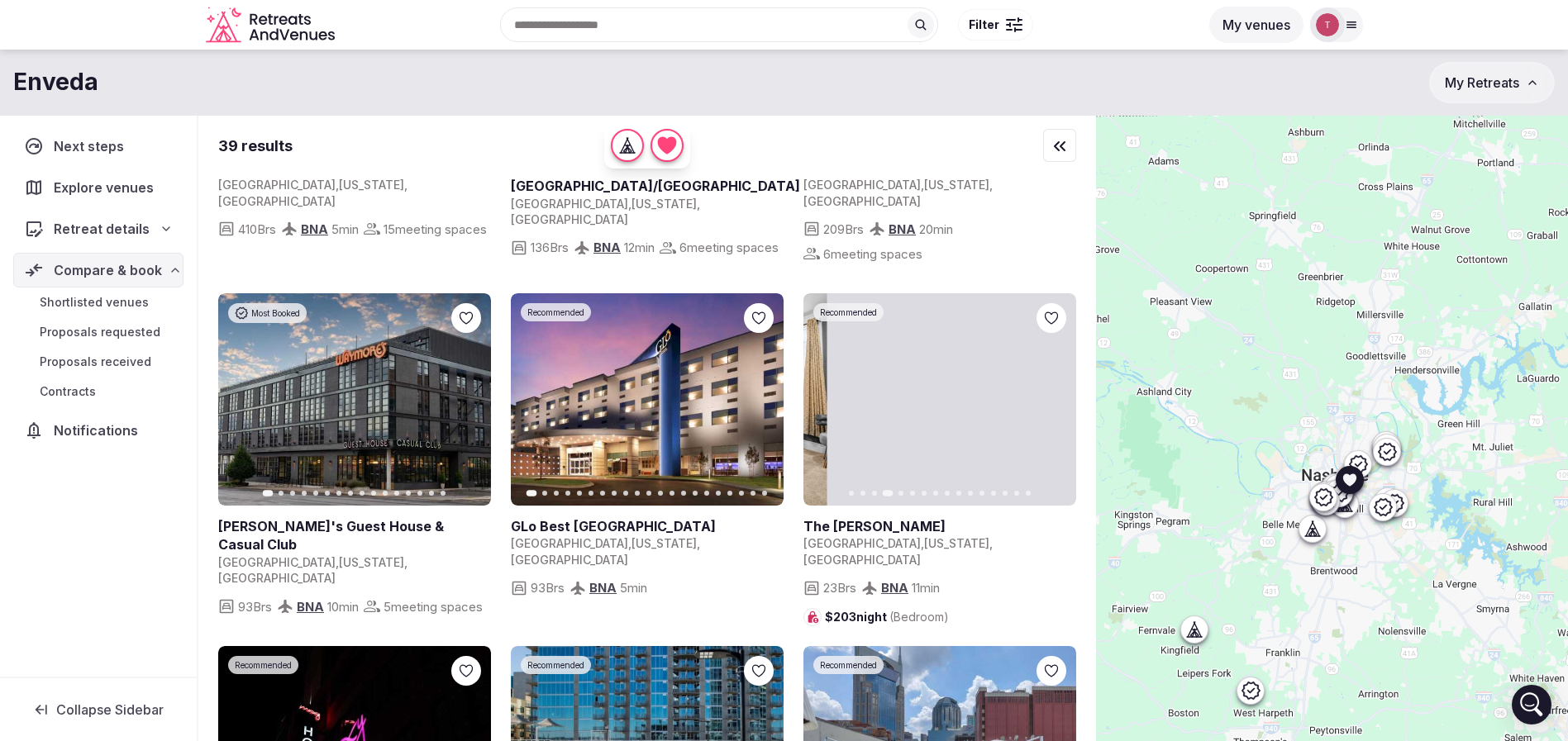
click at [1055, 399] on icon "button" at bounding box center [1053, 400] width 13 height 13
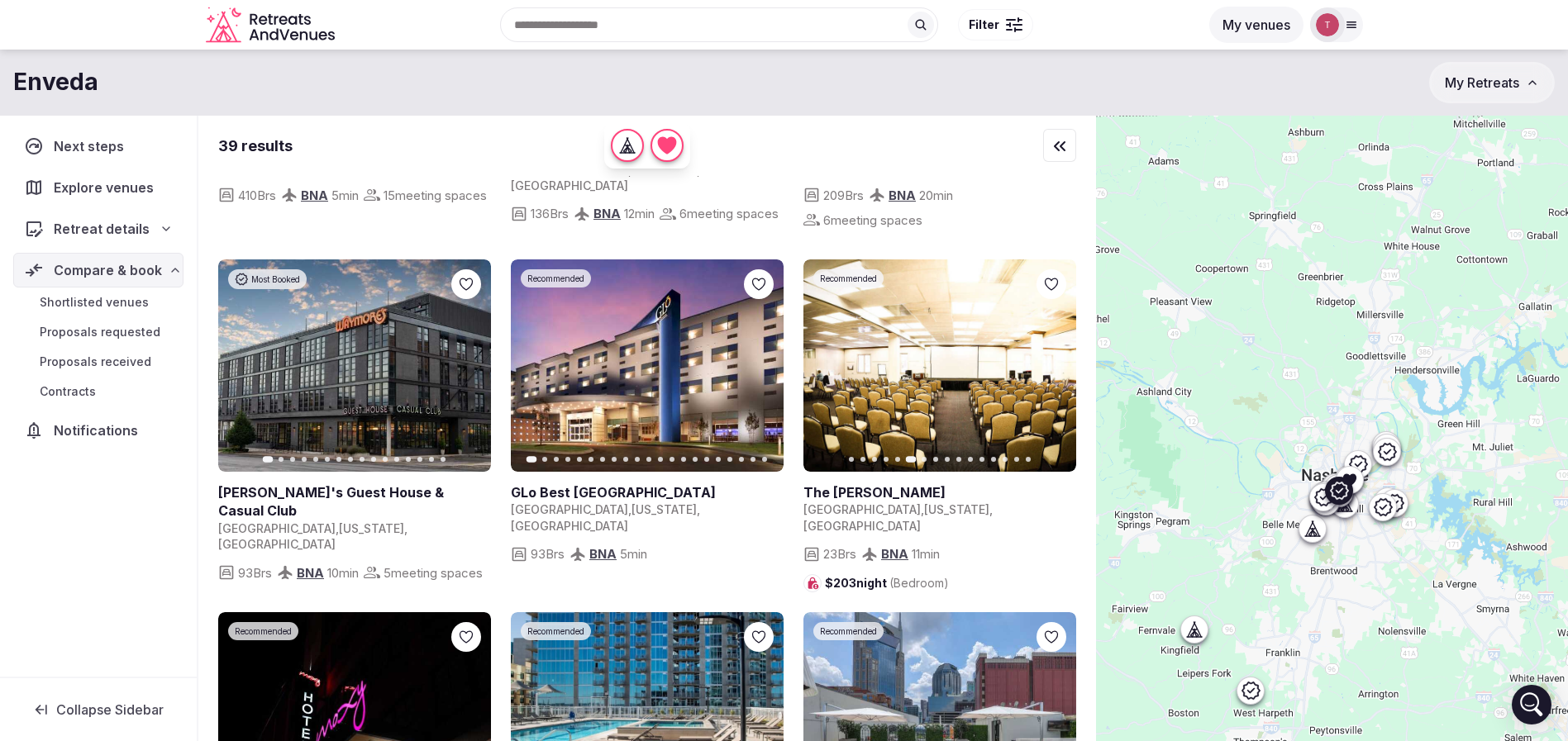
scroll to position [0, 0]
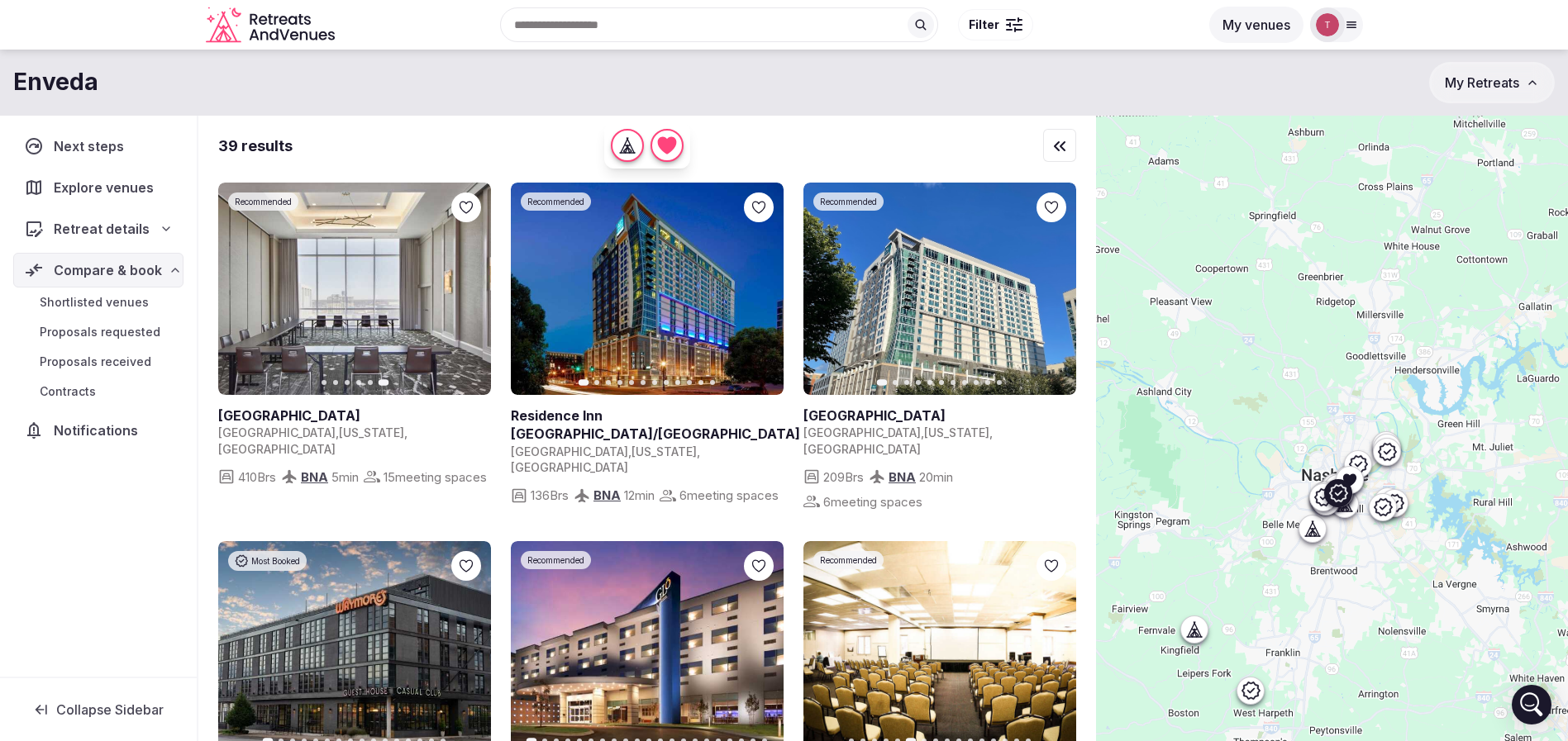
click at [763, 290] on icon "button" at bounding box center [762, 289] width 7 height 12
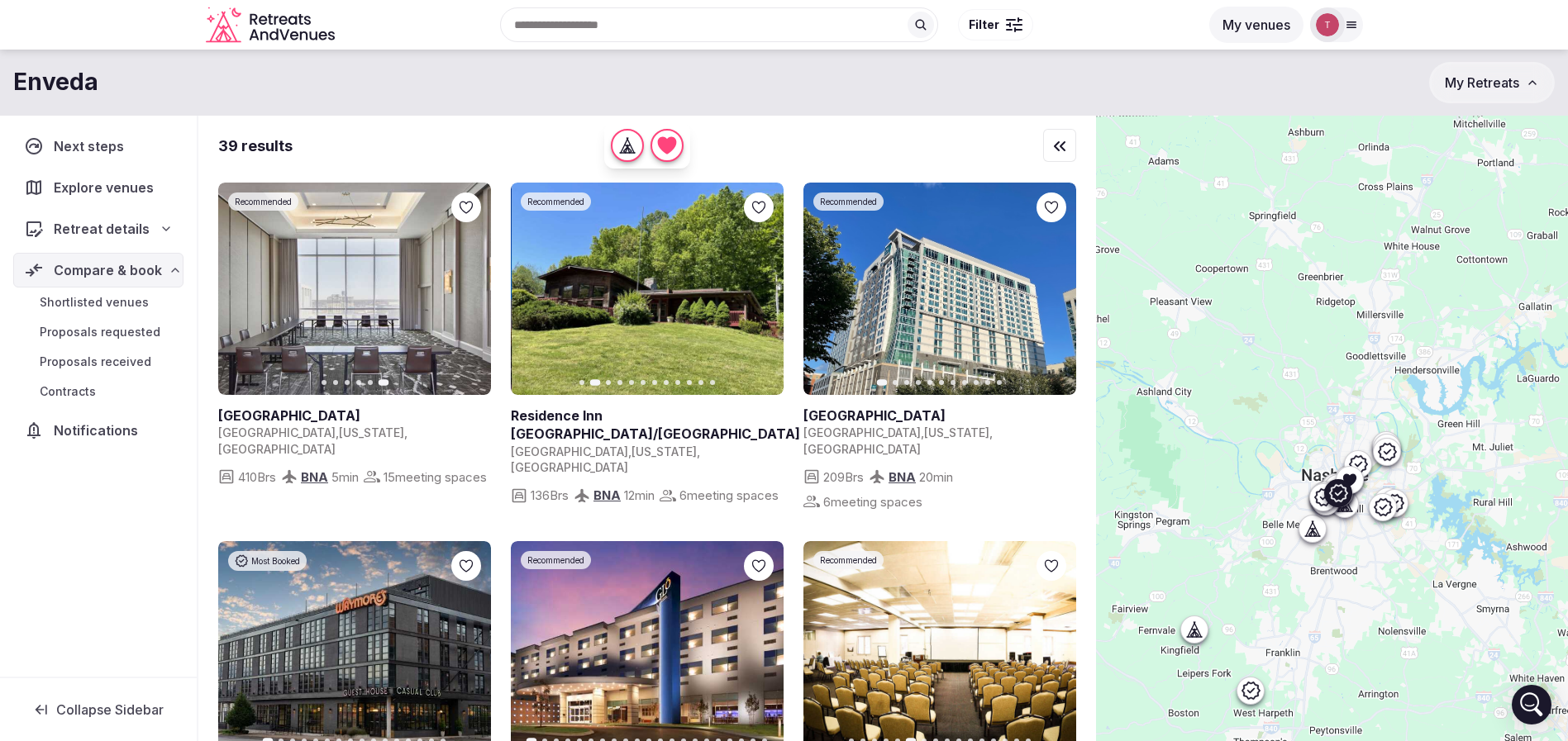
click at [1057, 289] on icon "button" at bounding box center [1053, 289] width 13 height 13
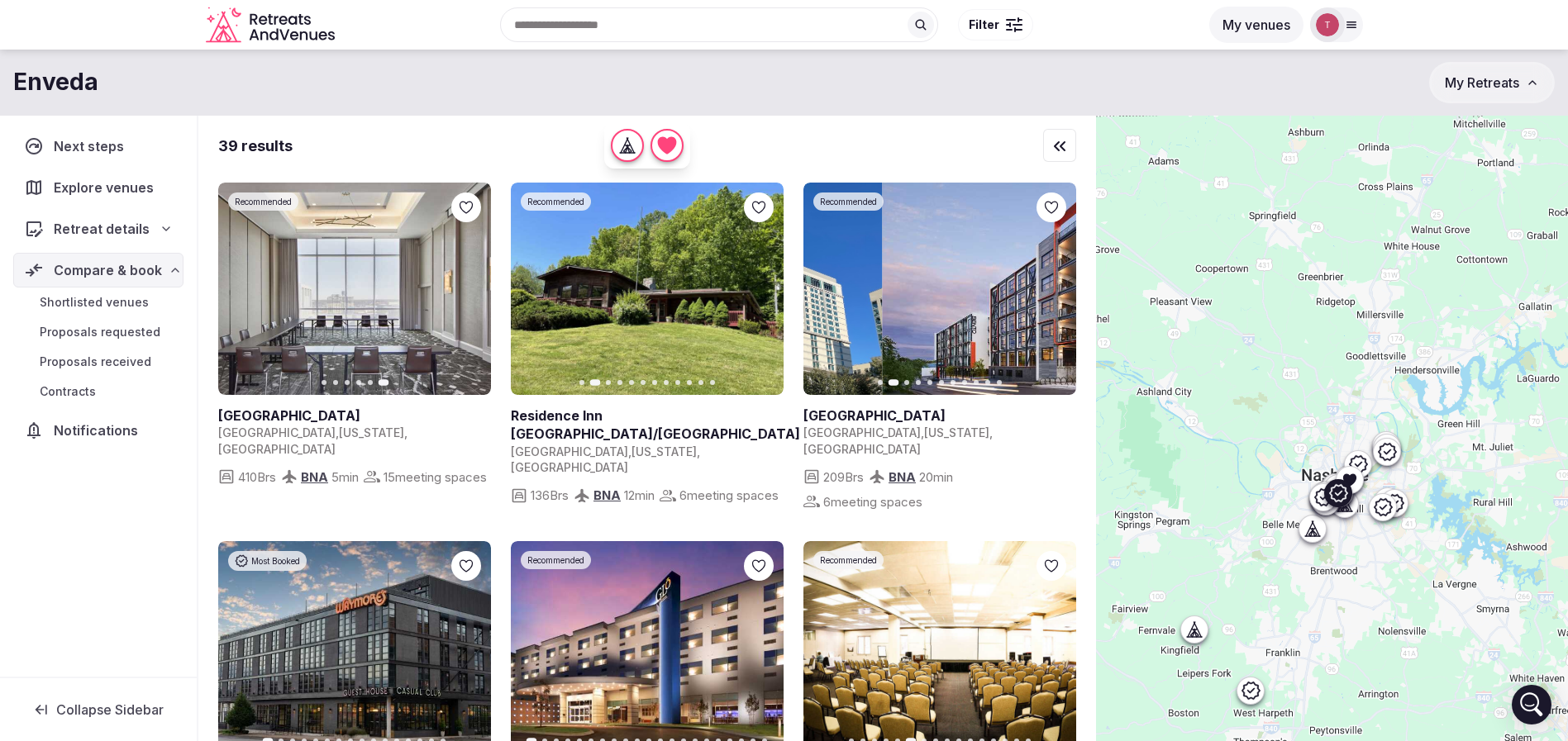
click at [1057, 289] on icon "button" at bounding box center [1053, 289] width 13 height 13
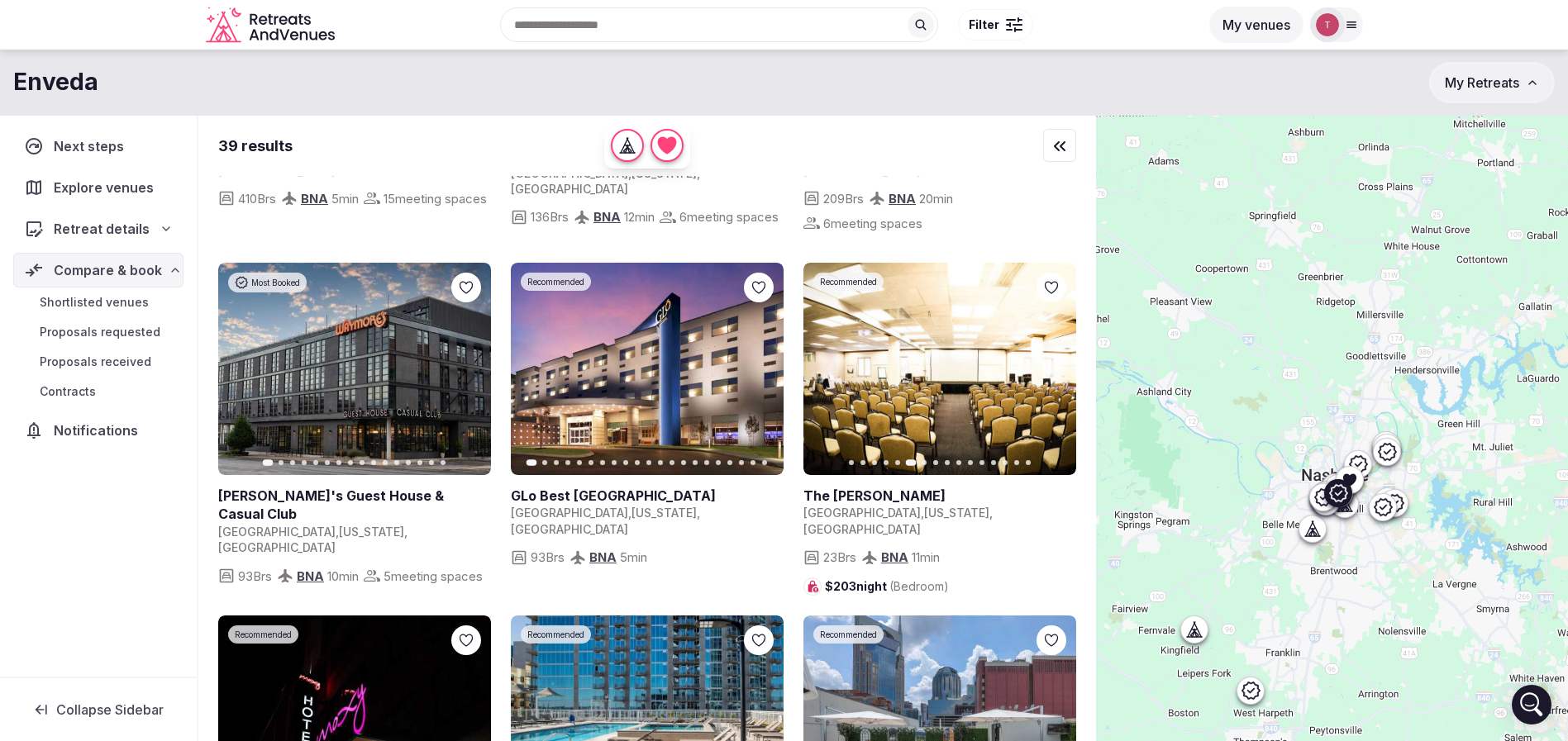
scroll to position [372, 0]
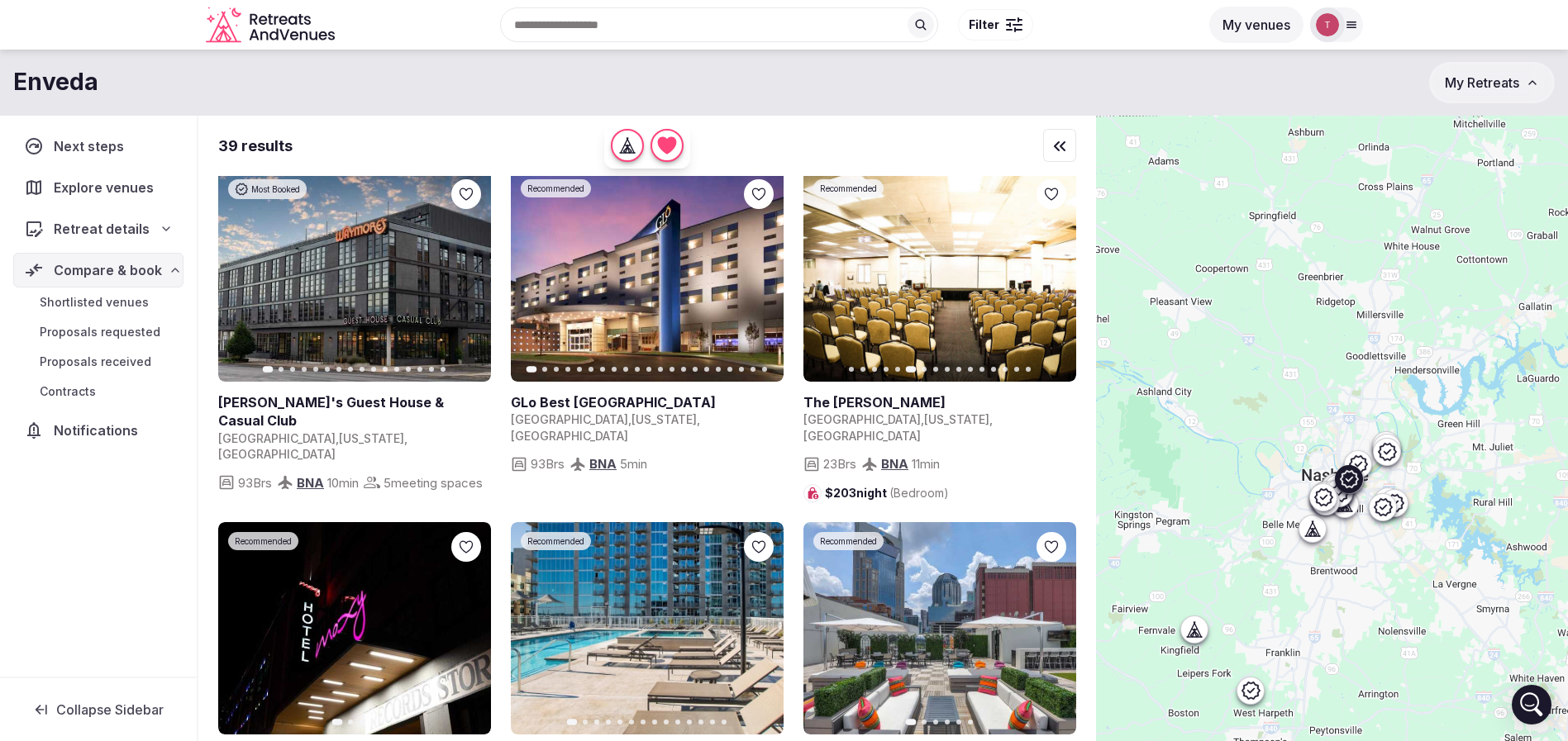
click at [465, 280] on icon "button" at bounding box center [468, 276] width 13 height 13
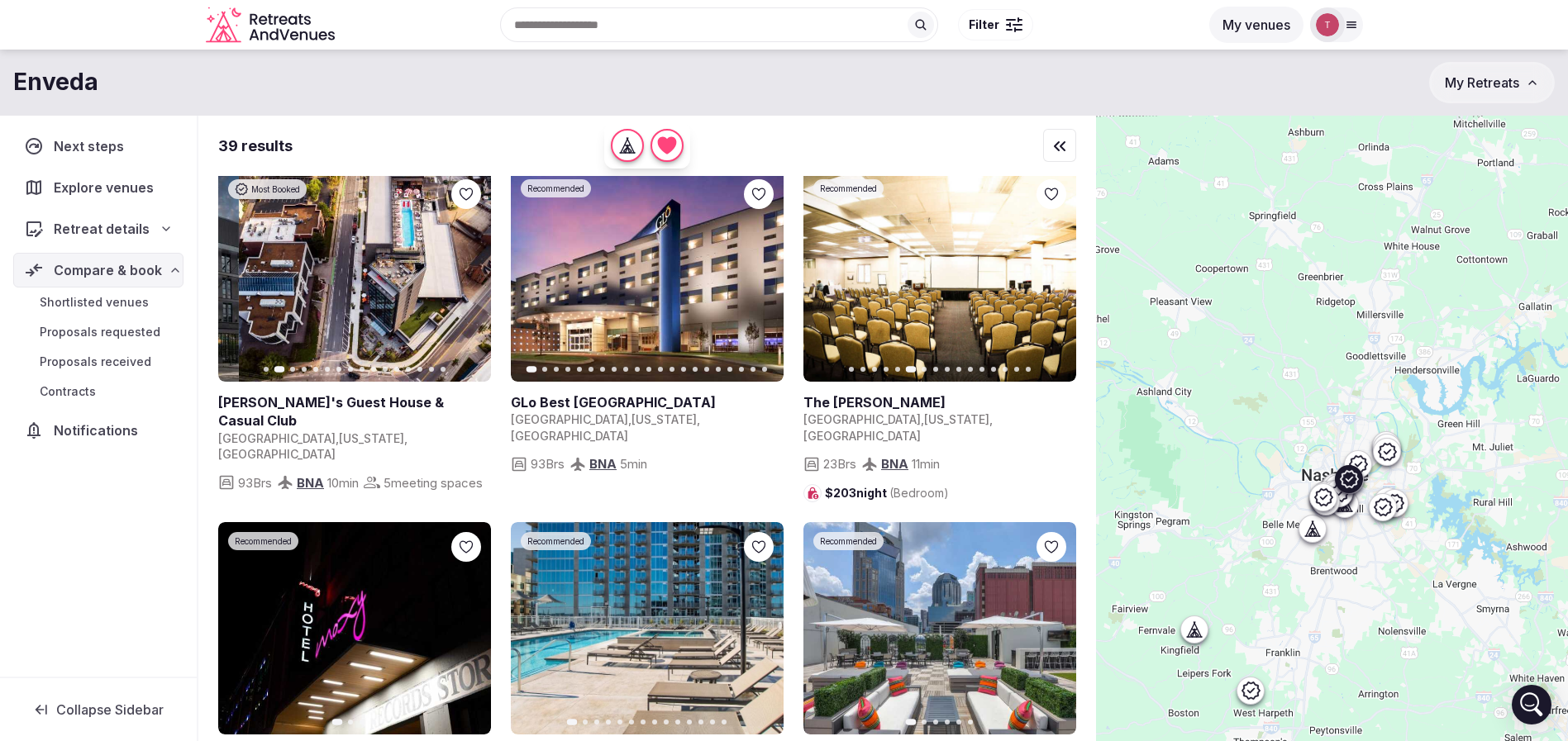
click at [465, 280] on icon "button" at bounding box center [468, 276] width 13 height 13
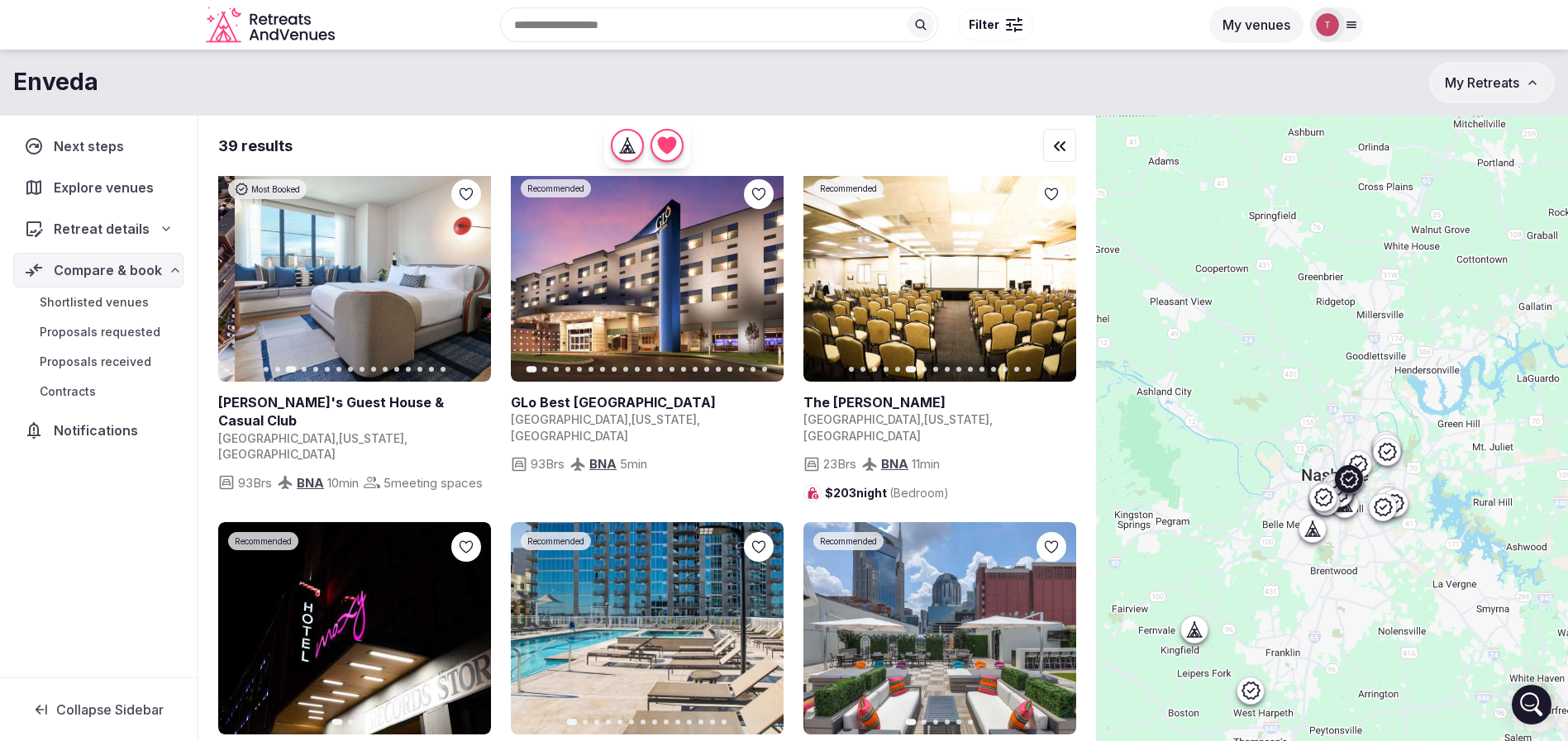
click at [465, 280] on icon "button" at bounding box center [468, 276] width 13 height 13
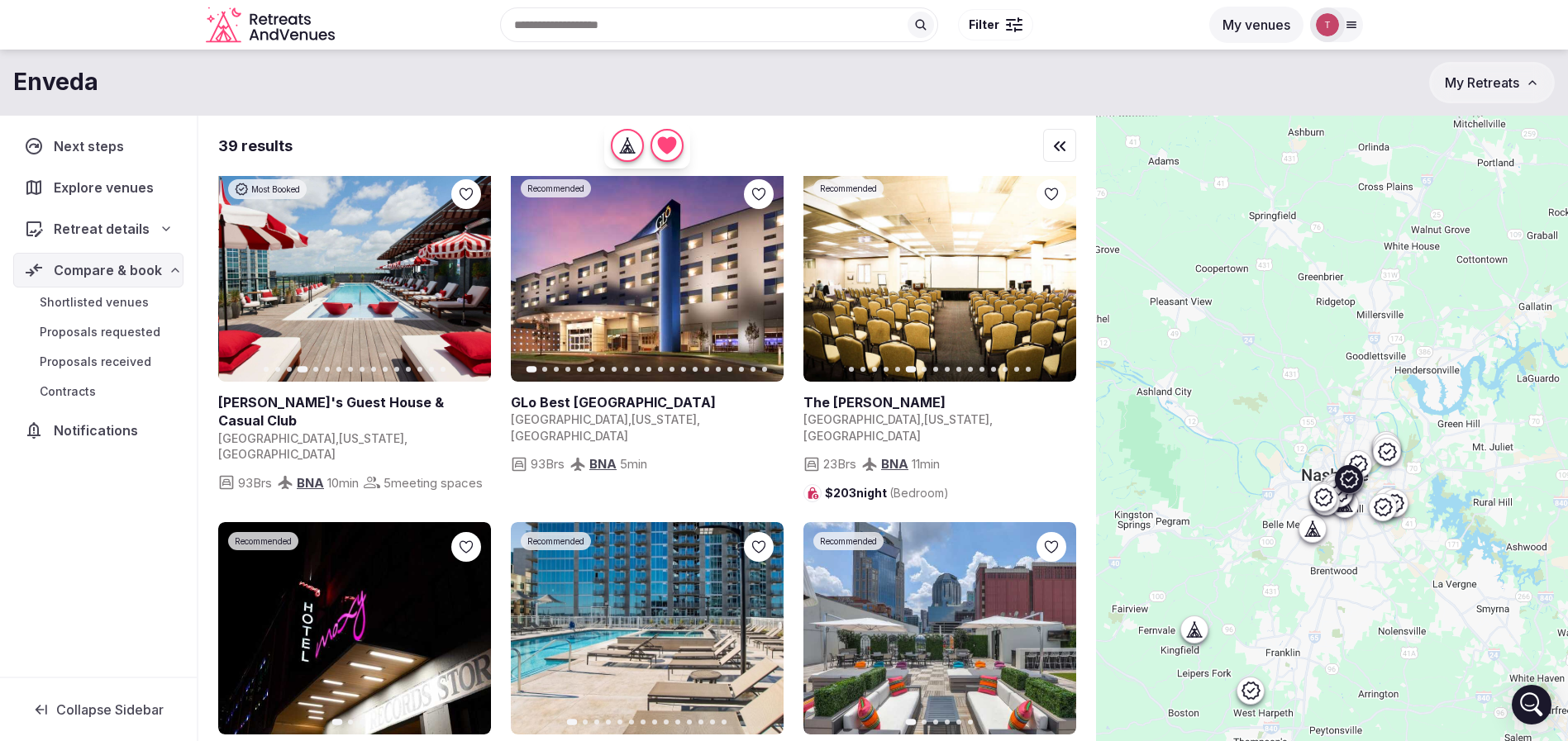
click at [465, 280] on icon "button" at bounding box center [468, 276] width 13 height 13
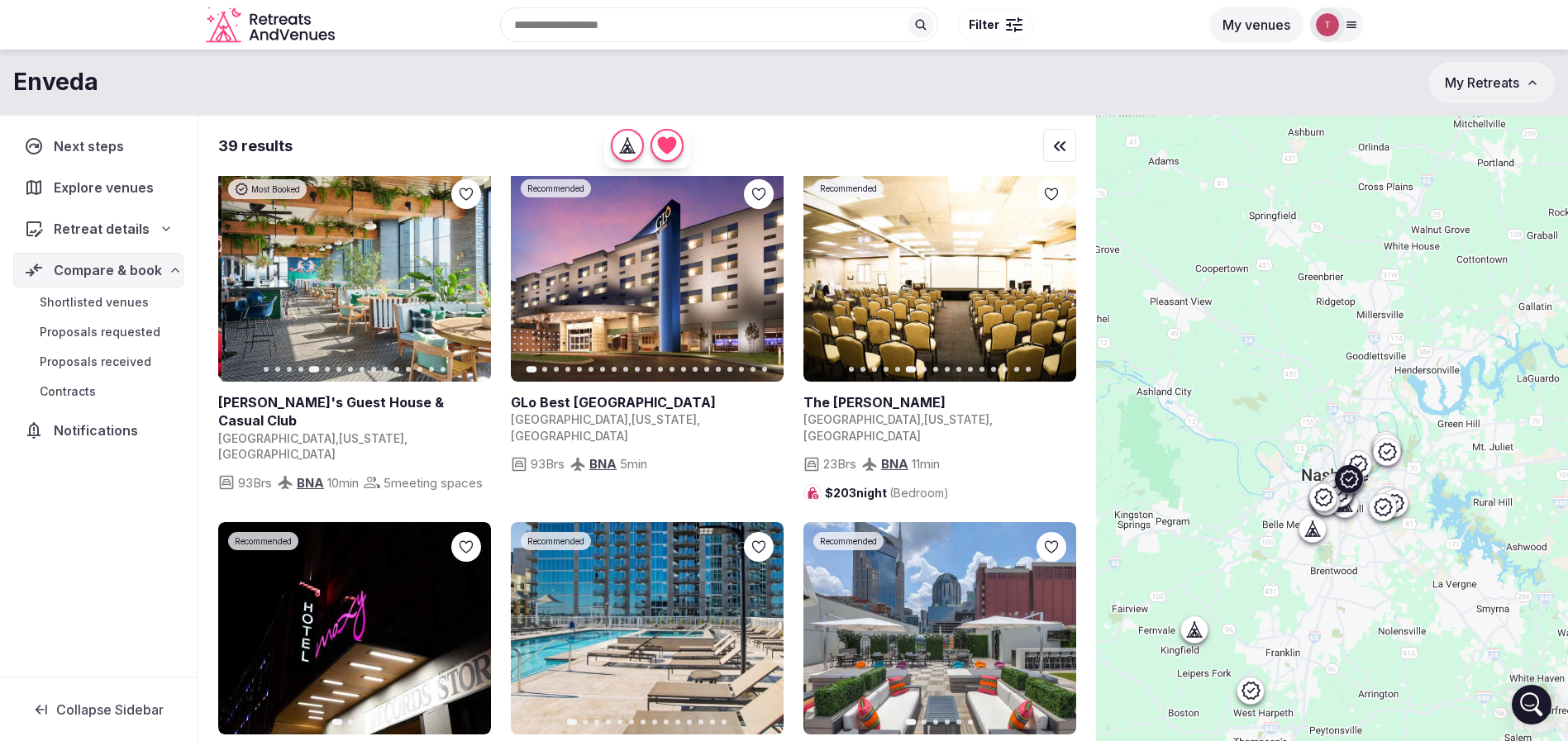
click at [465, 280] on icon "button" at bounding box center [468, 276] width 13 height 13
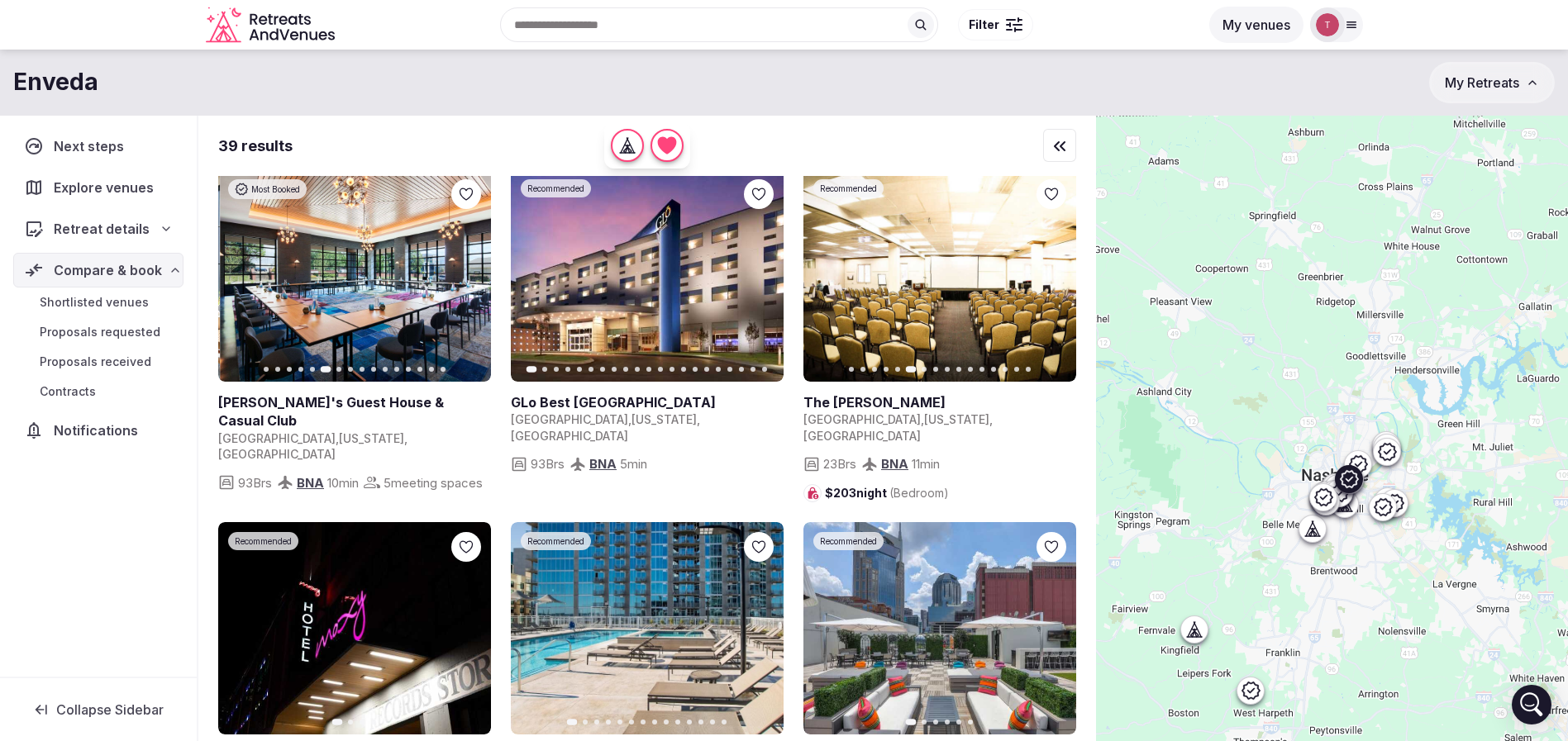
click at [465, 280] on icon "button" at bounding box center [468, 276] width 13 height 13
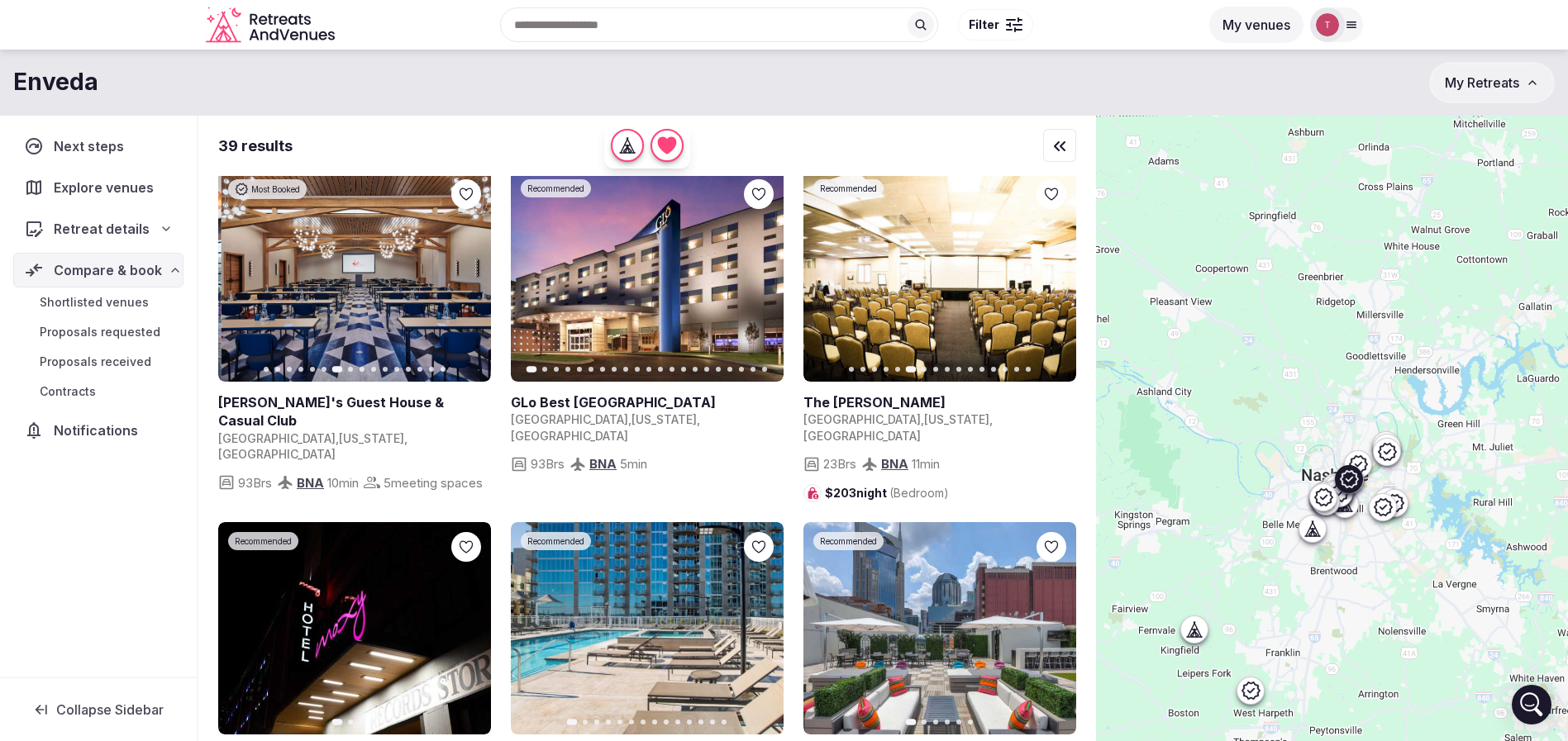
click at [465, 280] on icon "button" at bounding box center [468, 276] width 13 height 13
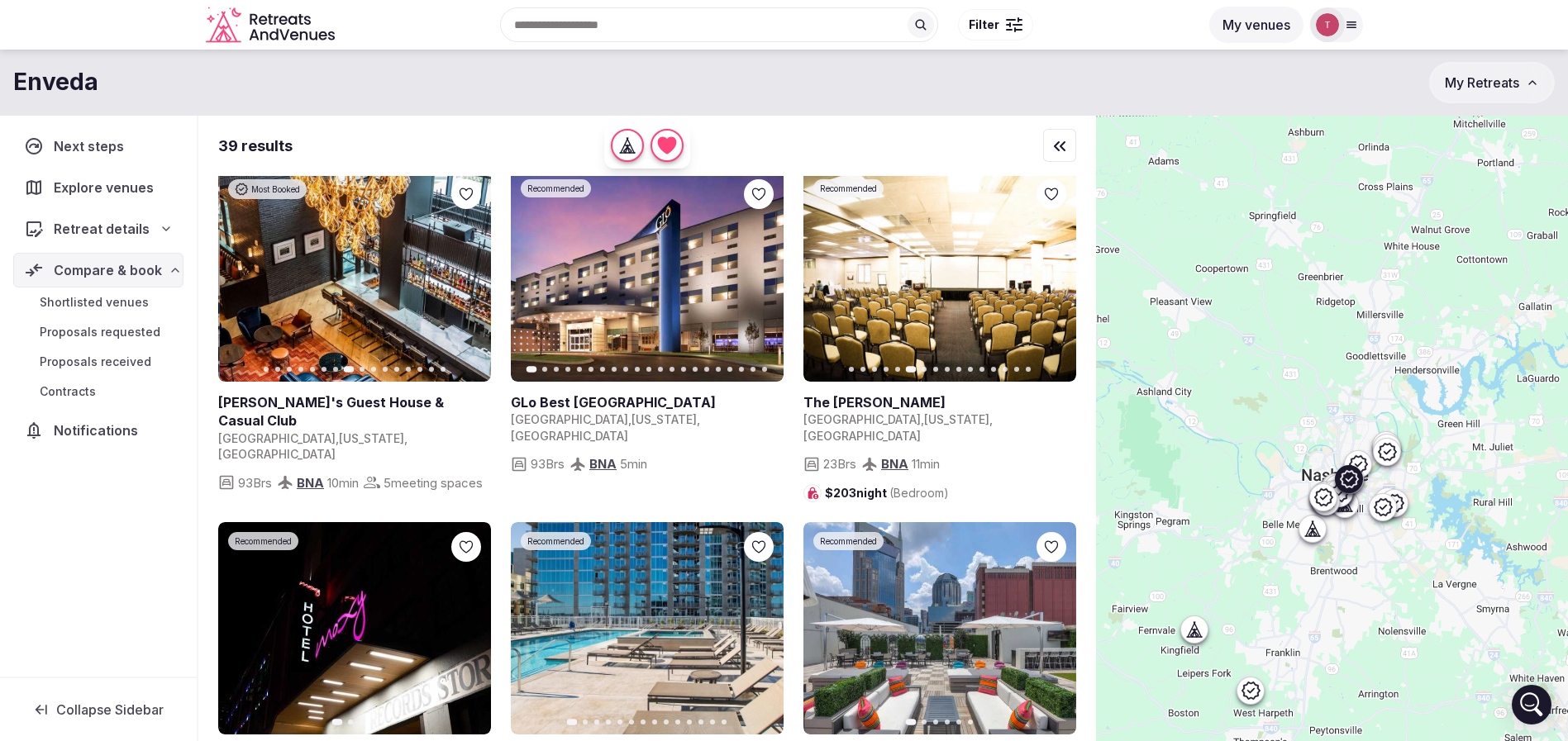
click at [465, 280] on icon "button" at bounding box center [468, 276] width 13 height 13
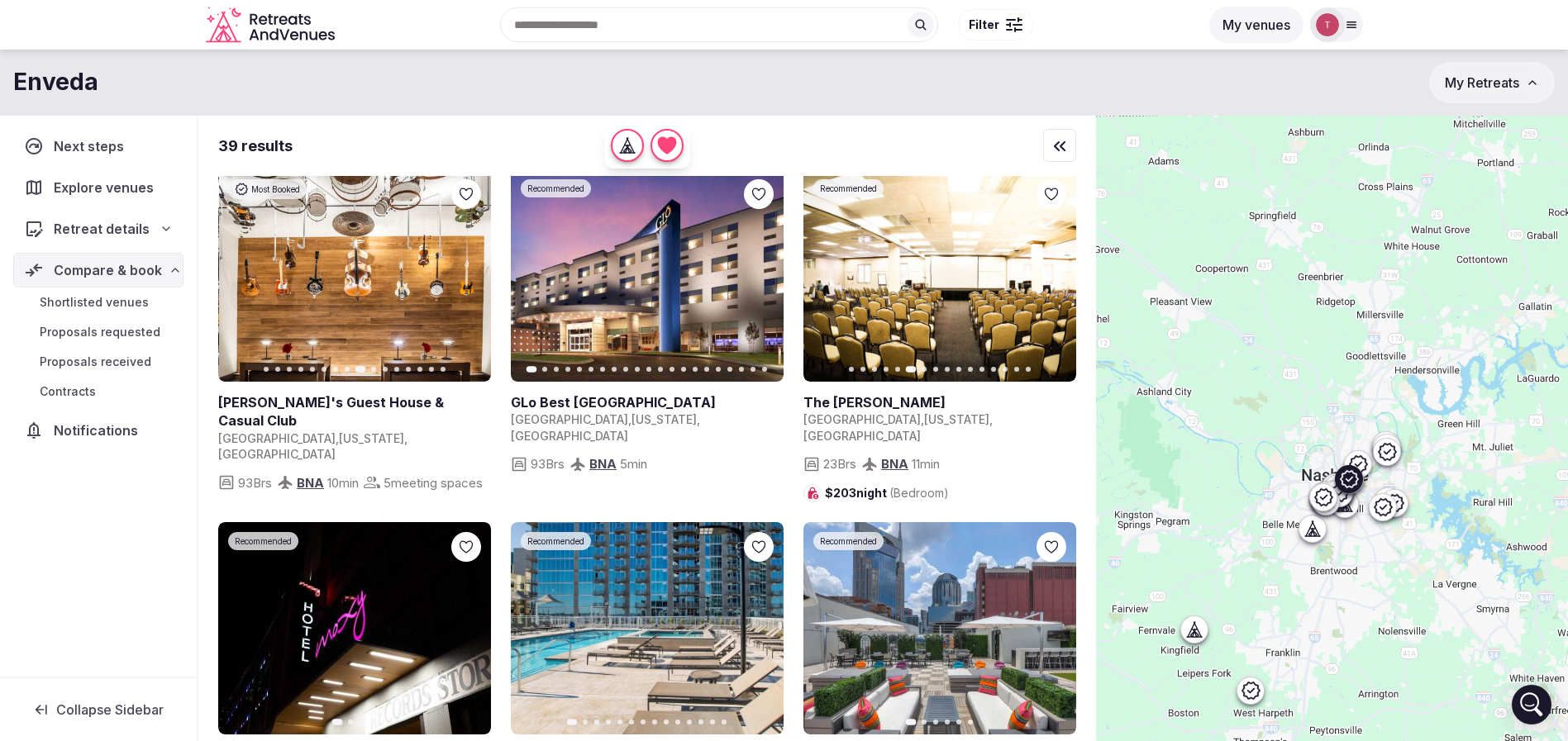
click at [0, 0] on icon at bounding box center [0, 0] width 0 height 0
click at [764, 277] on icon "button" at bounding box center [762, 276] width 7 height 12
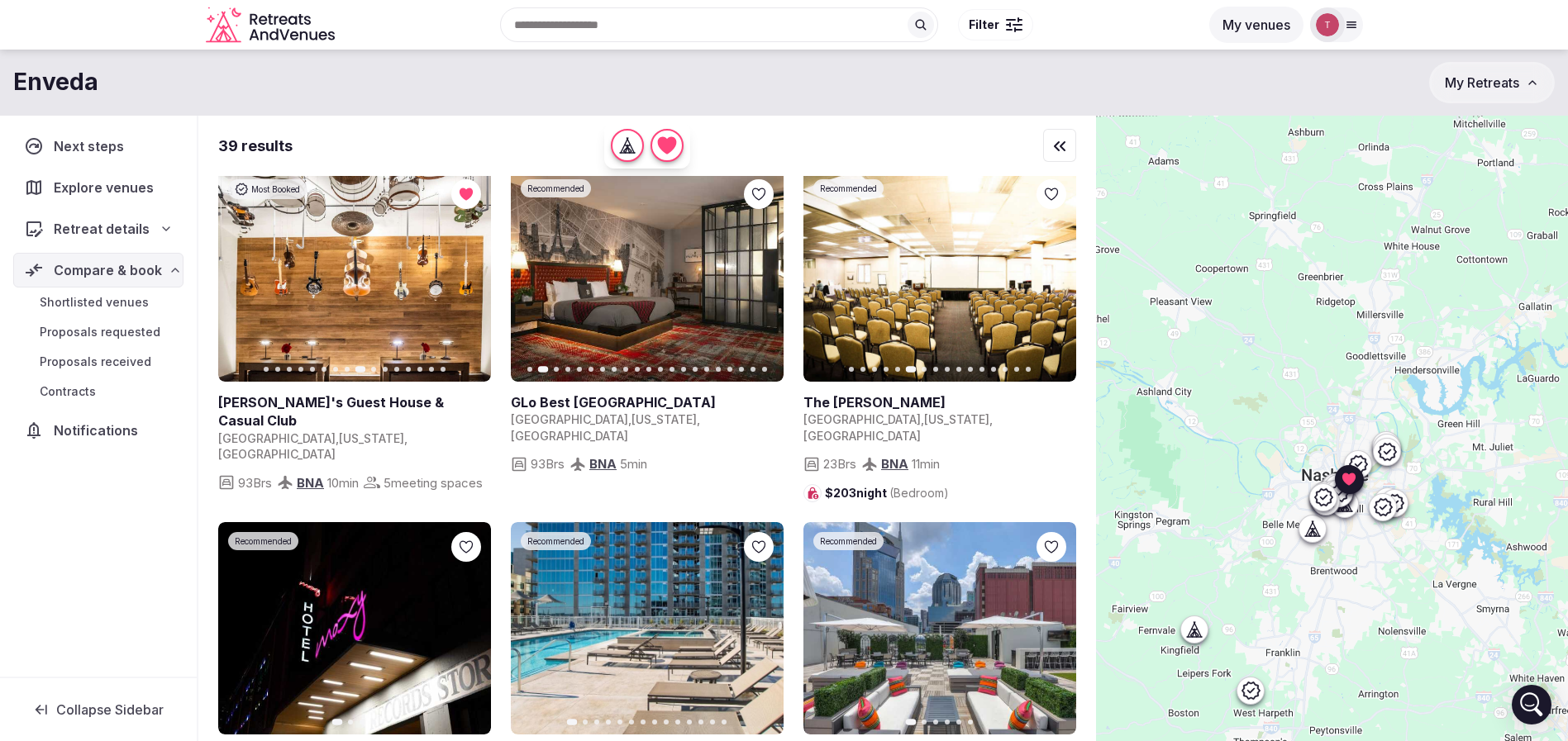
click at [1057, 278] on icon "button" at bounding box center [1053, 276] width 13 height 13
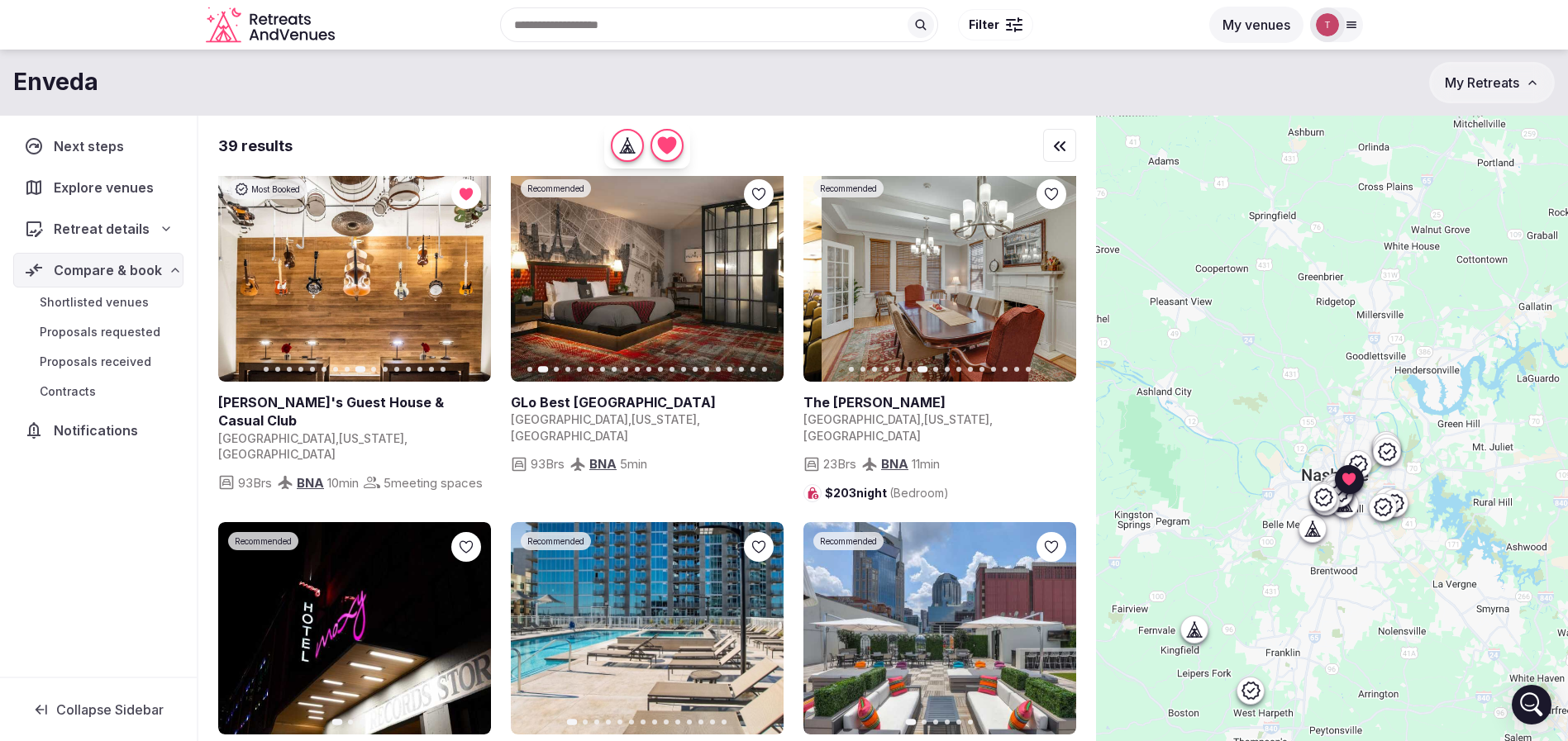
click at [1057, 278] on icon "button" at bounding box center [1053, 276] width 13 height 13
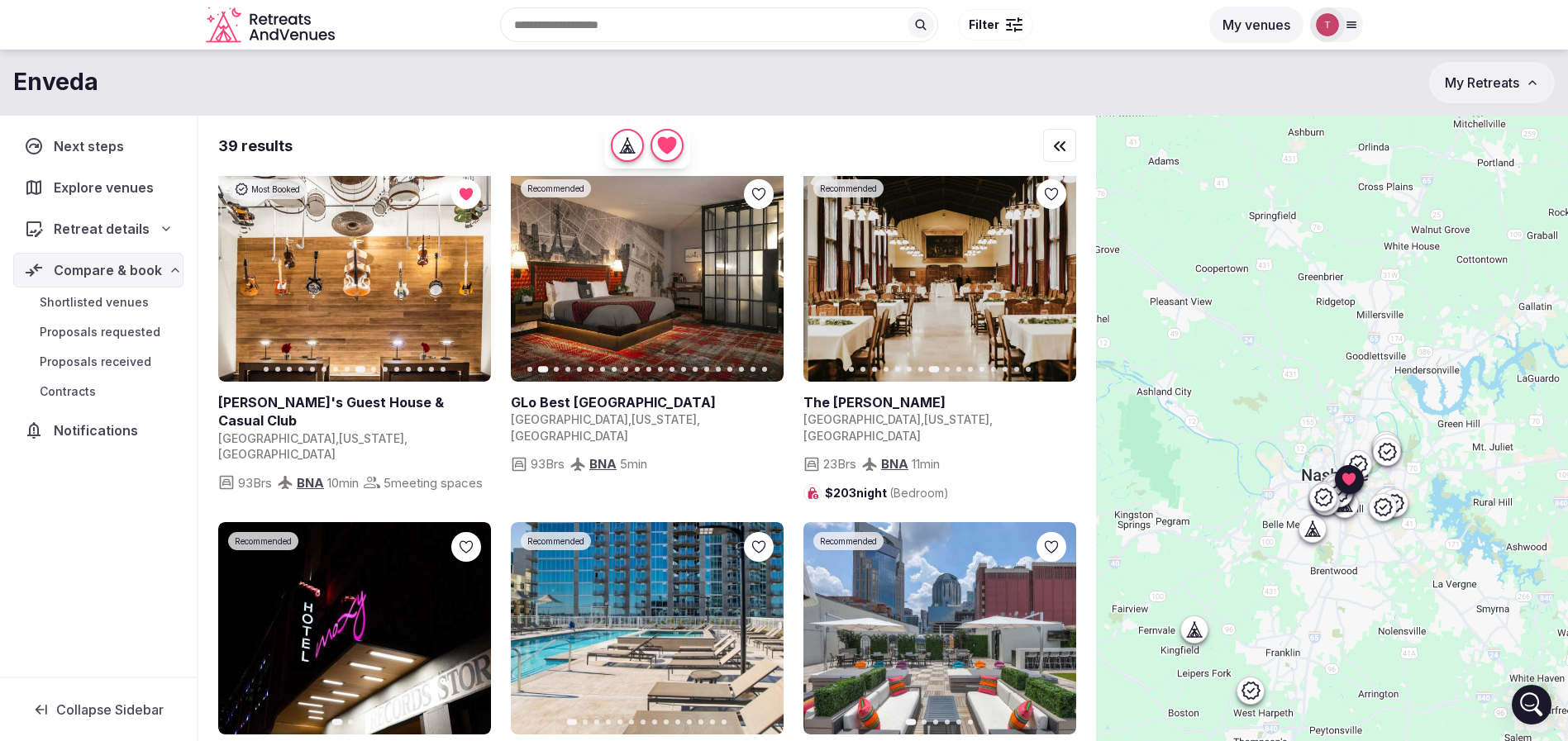
click at [1057, 278] on icon "button" at bounding box center [1053, 276] width 13 height 13
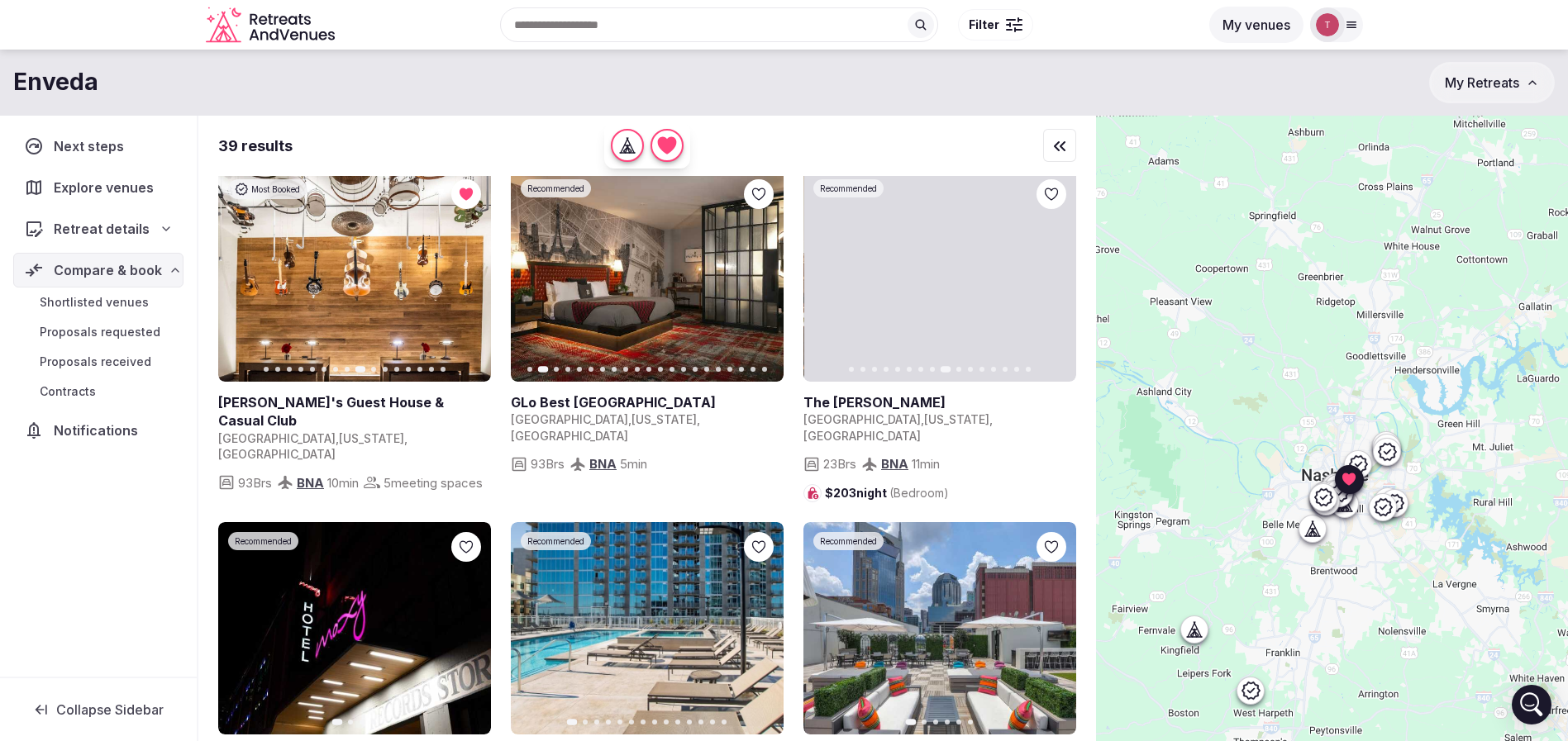
click at [1057, 278] on icon "button" at bounding box center [1053, 276] width 13 height 13
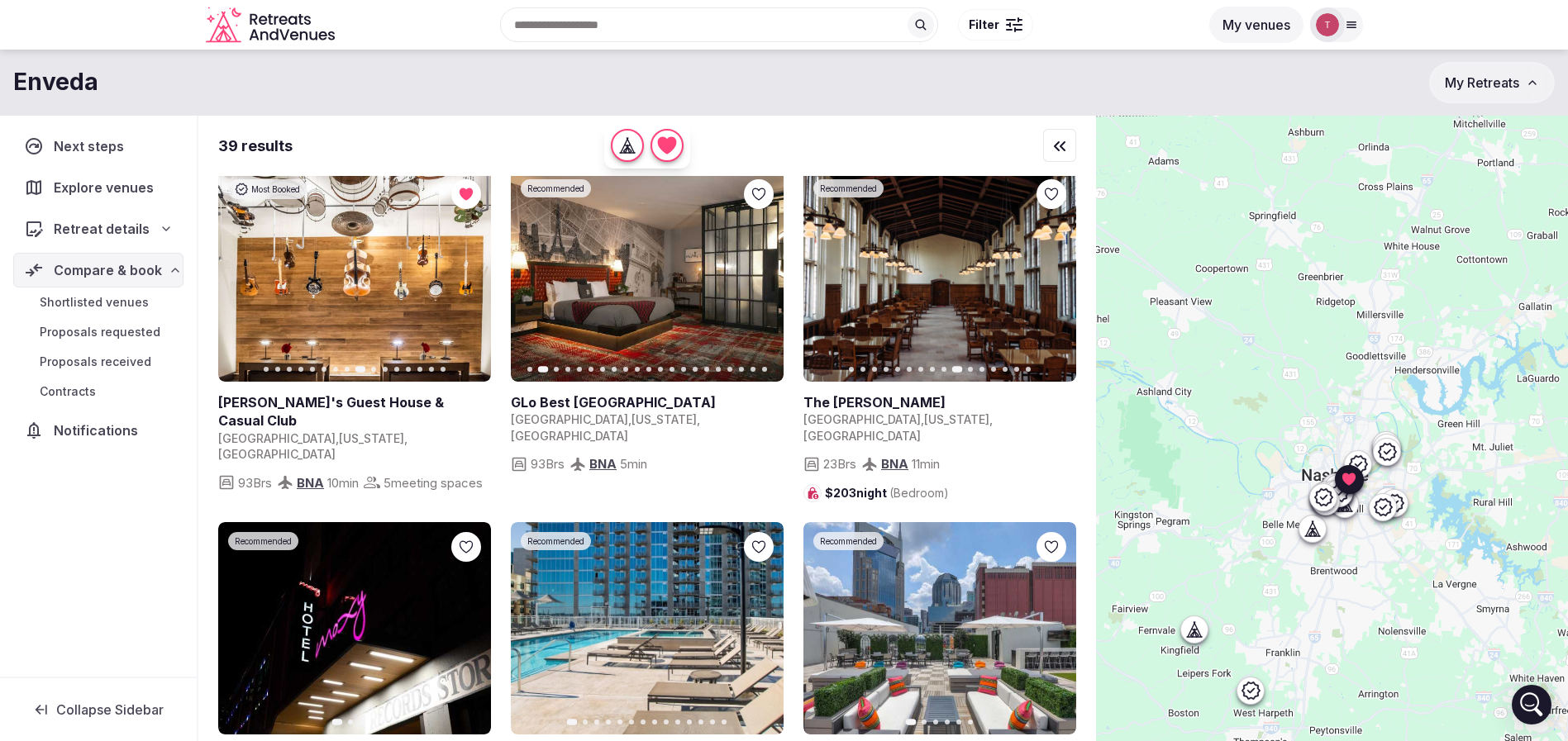
click at [1055, 180] on link at bounding box center [940, 275] width 273 height 212
click at [0, 0] on icon at bounding box center [0, 0] width 0 height 0
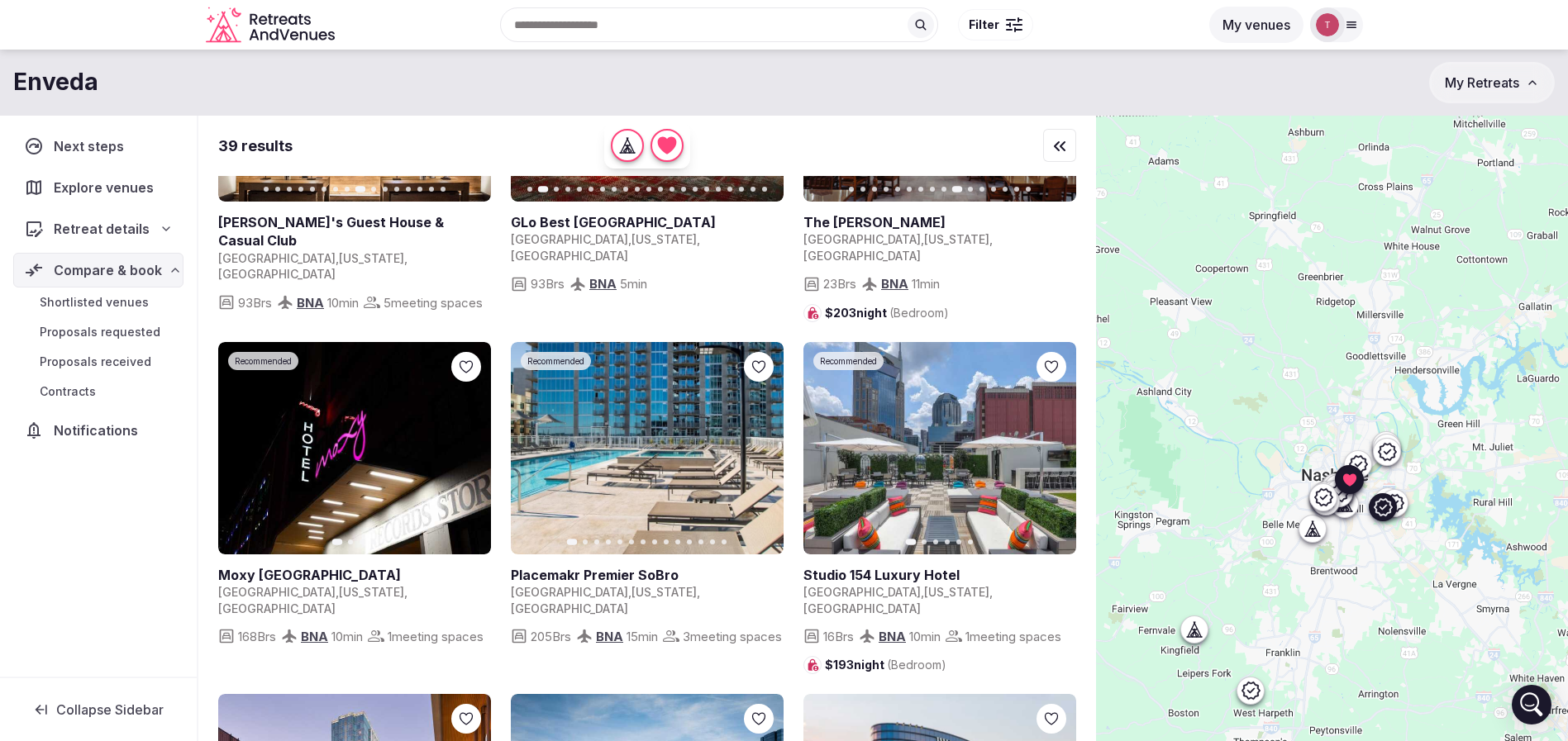
scroll to position [620, 0]
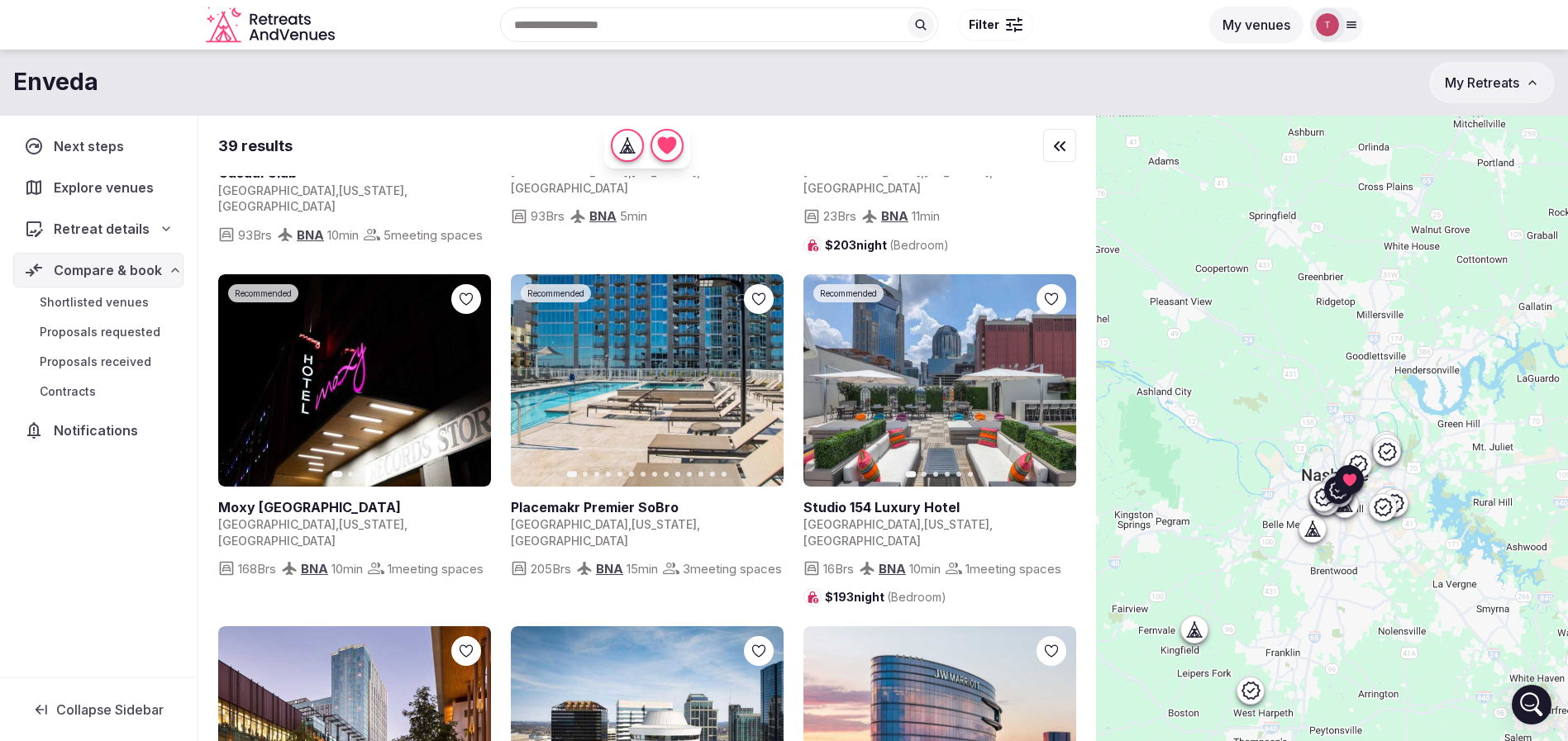
click at [473, 375] on icon "button" at bounding box center [468, 380] width 13 height 13
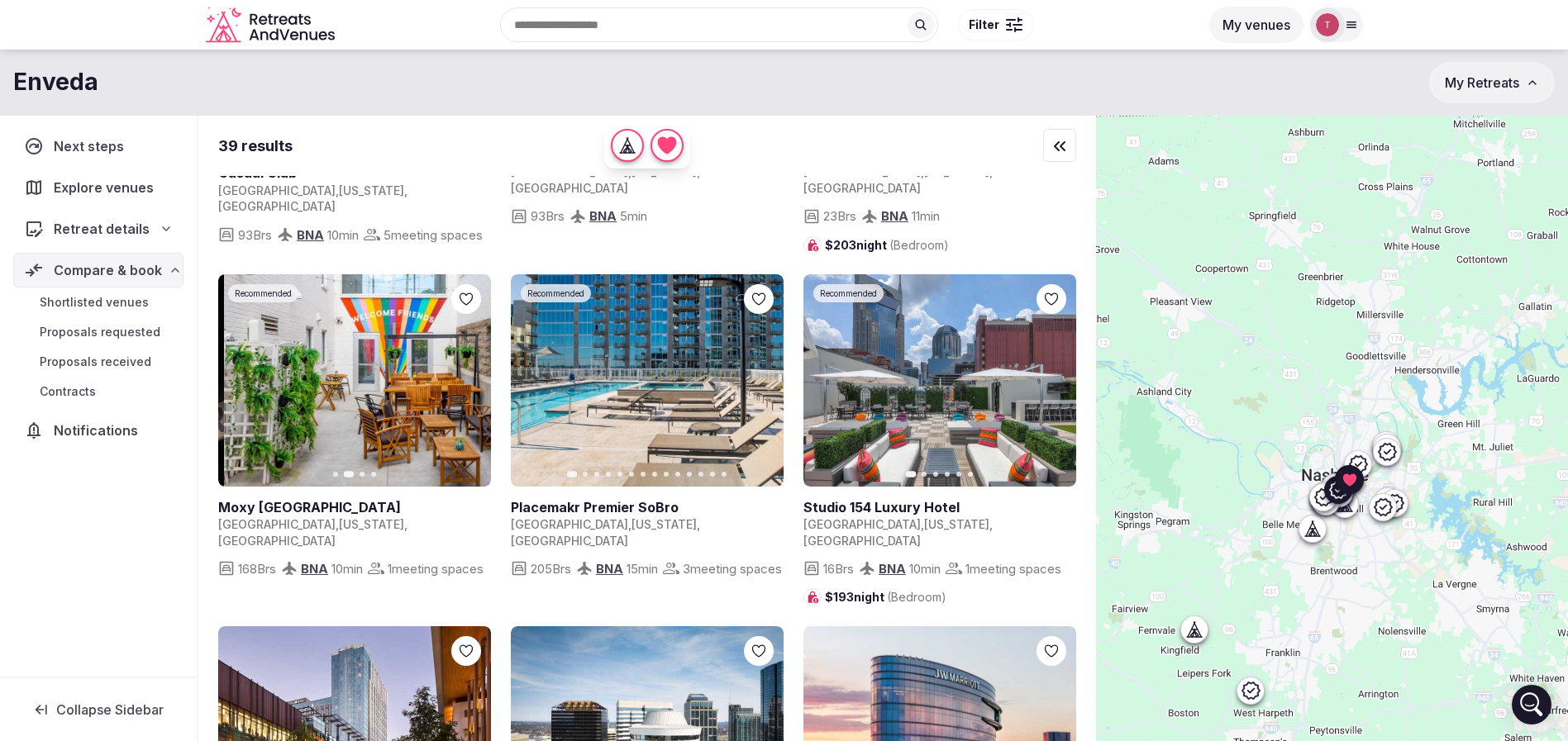
click at [472, 375] on icon "button" at bounding box center [468, 380] width 13 height 13
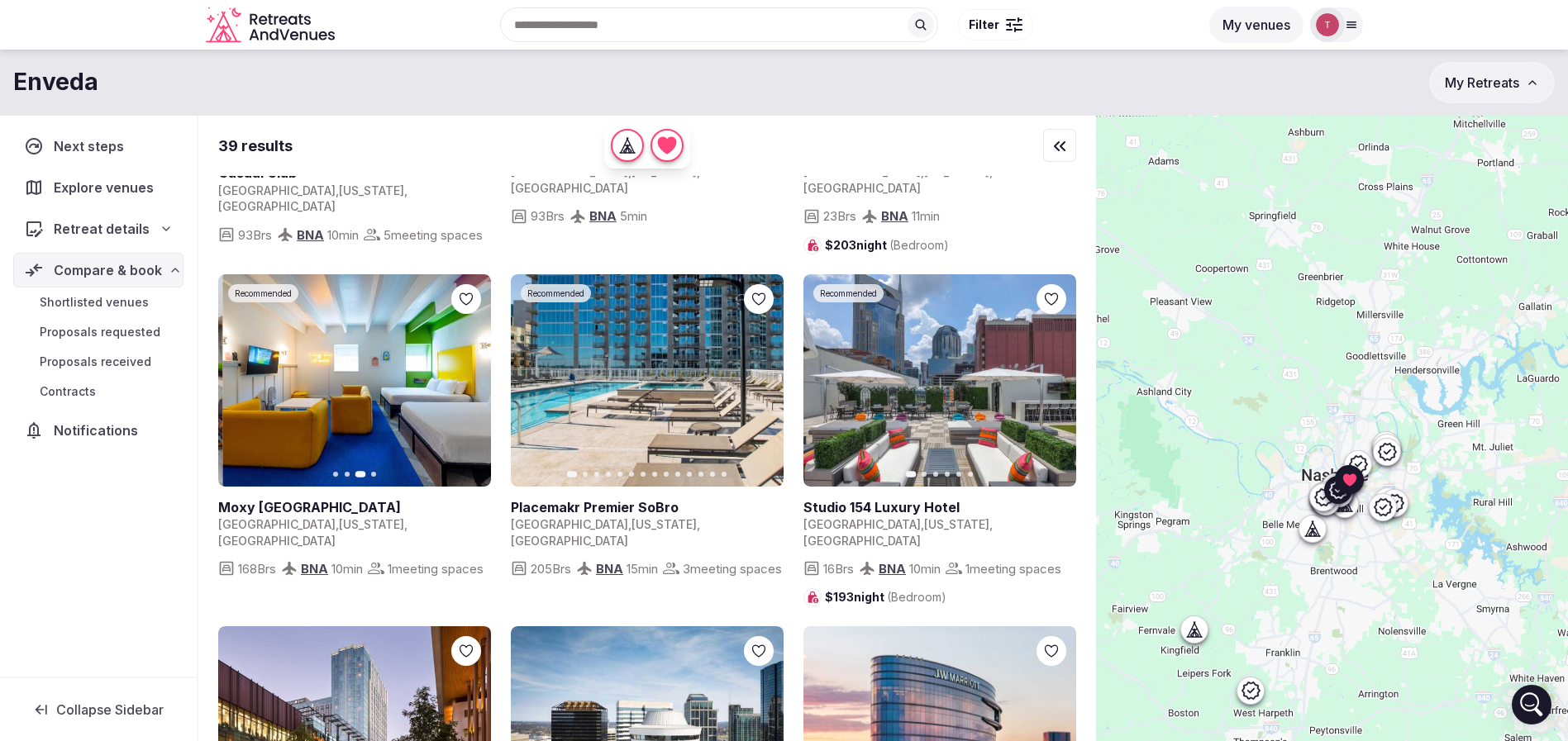
click at [472, 375] on icon "button" at bounding box center [468, 380] width 13 height 13
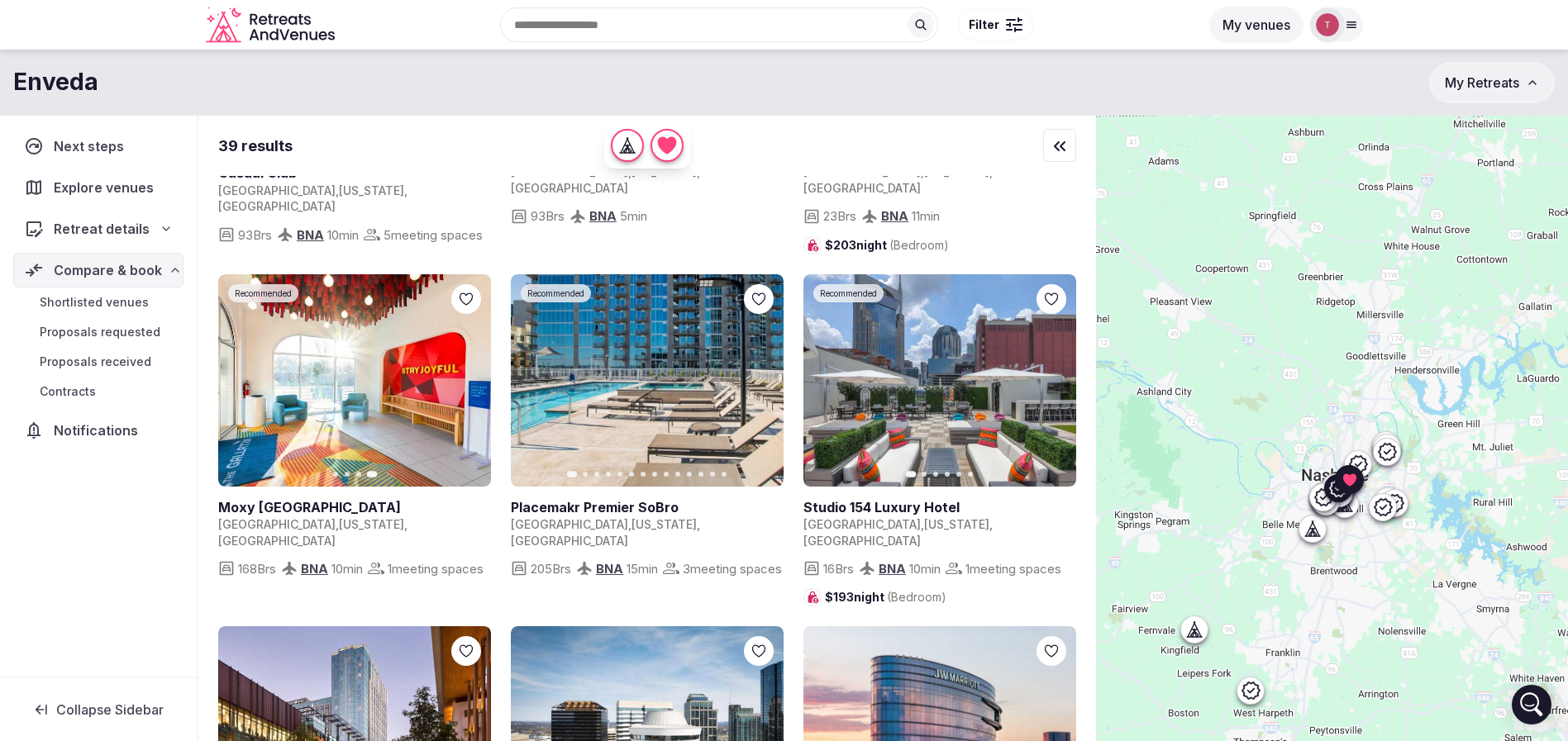
click at [1057, 373] on icon "button" at bounding box center [1053, 380] width 13 height 13
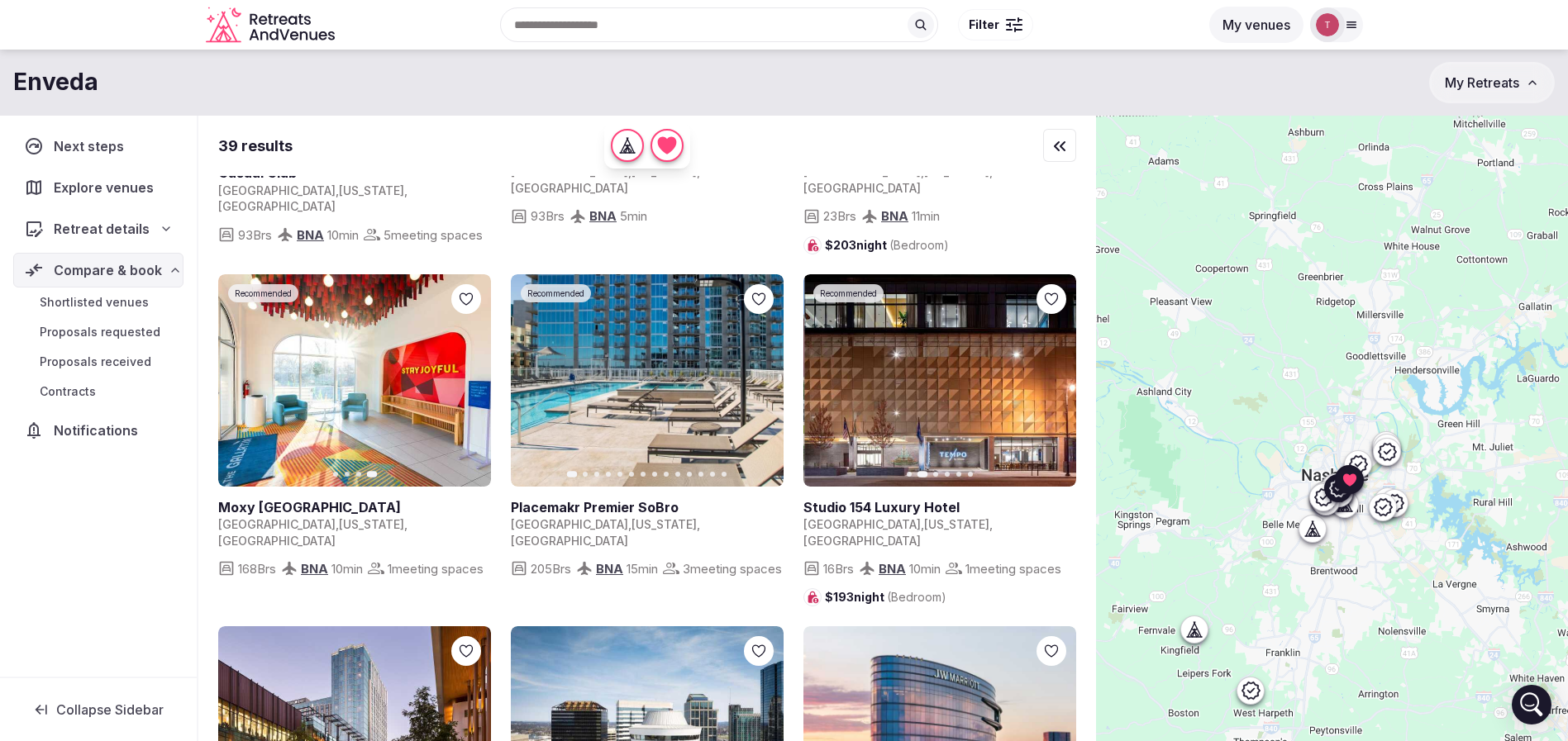
click at [1056, 373] on icon "button" at bounding box center [1053, 380] width 13 height 13
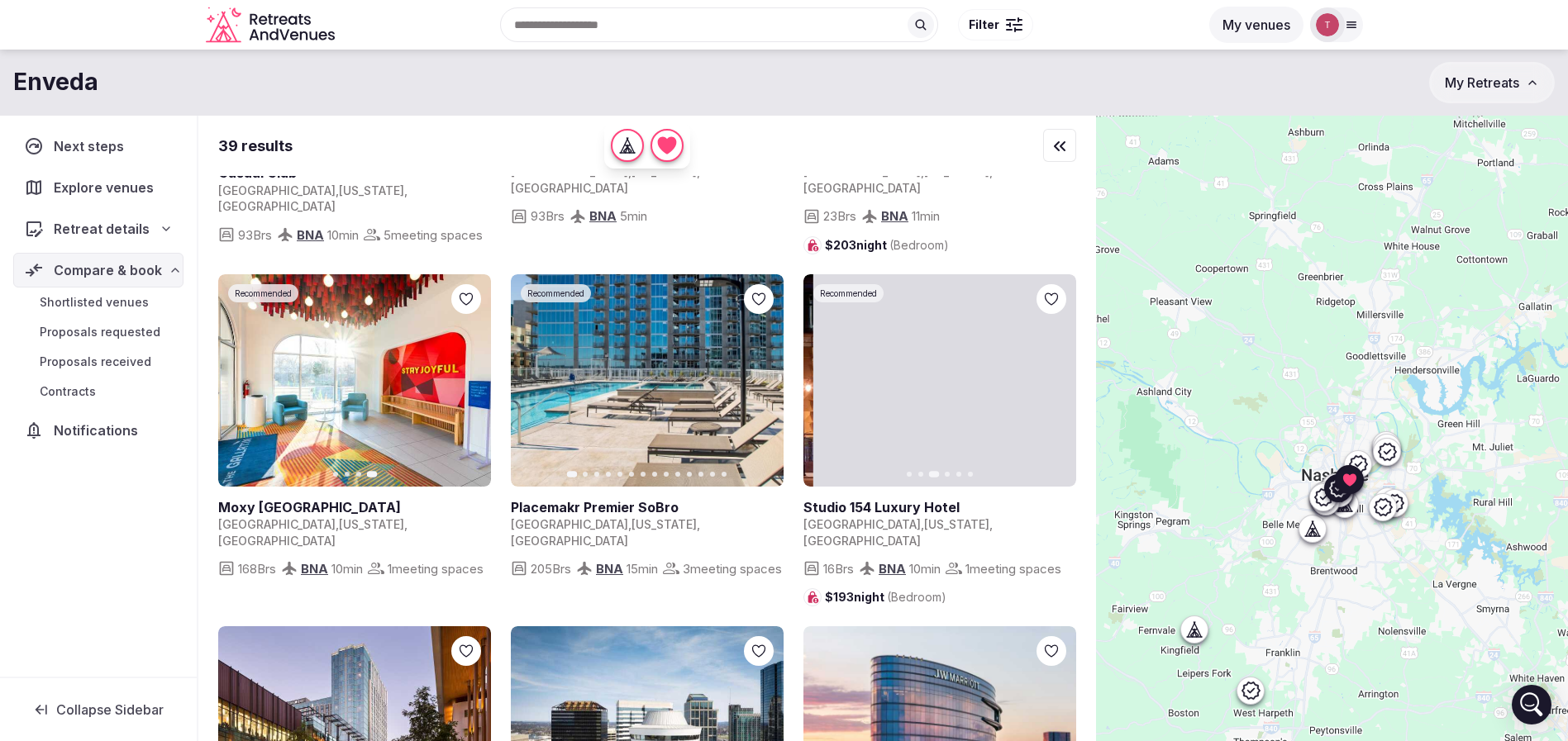
click at [1056, 373] on icon "button" at bounding box center [1053, 380] width 13 height 13
click at [1061, 371] on button "Next slide" at bounding box center [1053, 379] width 26 height 26
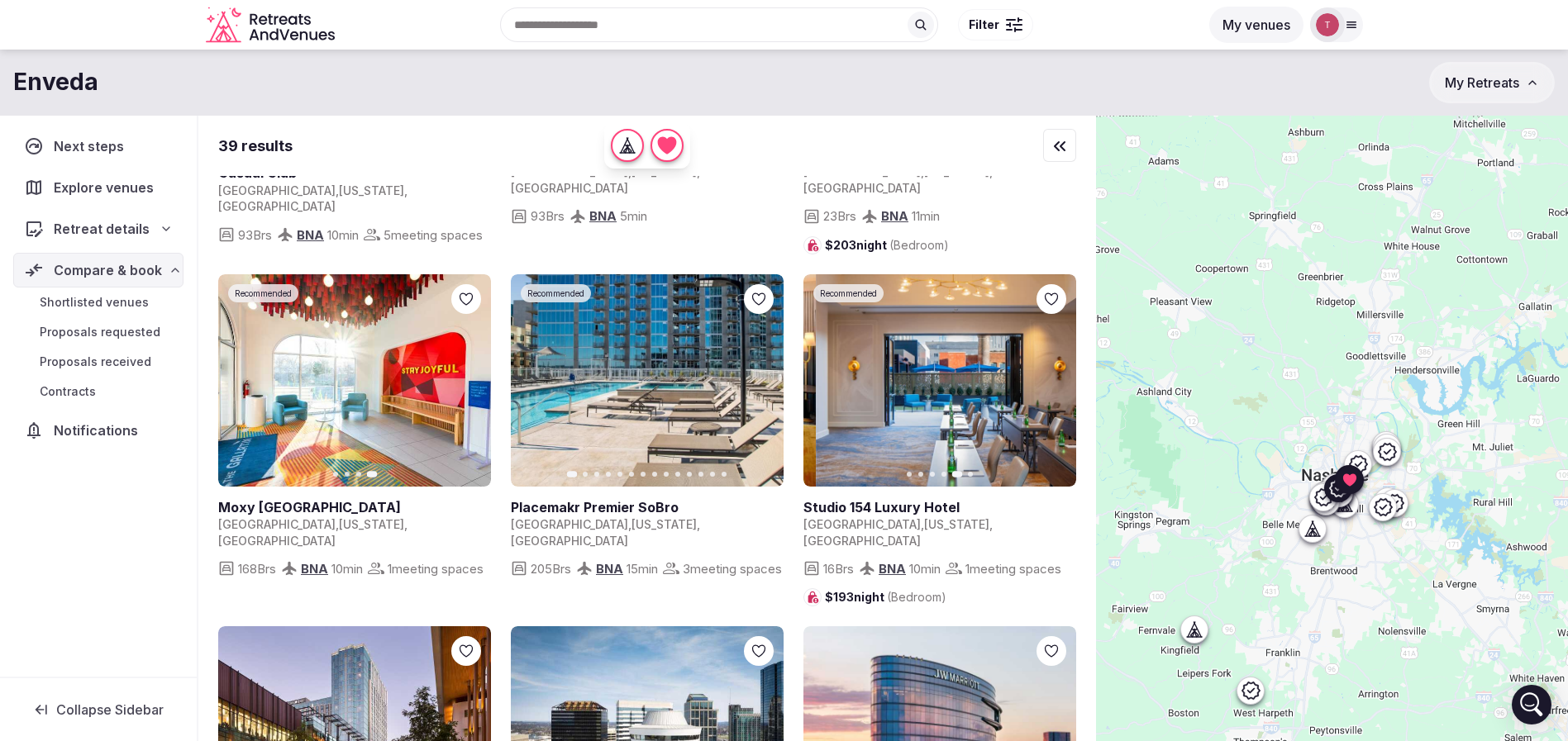
click at [1061, 371] on button "Next slide" at bounding box center [1053, 379] width 26 height 26
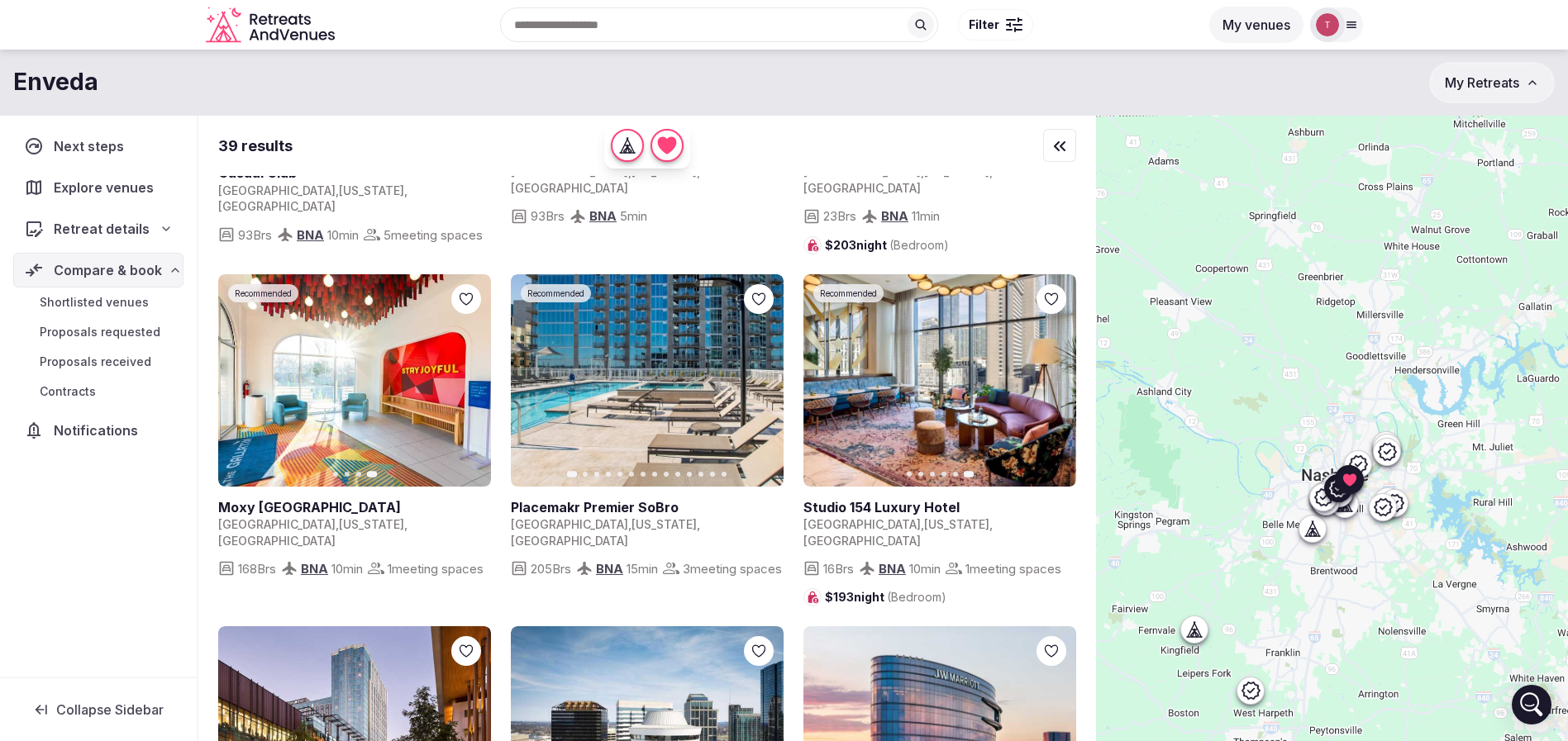
click at [1061, 284] on div at bounding box center [1051, 299] width 29 height 29
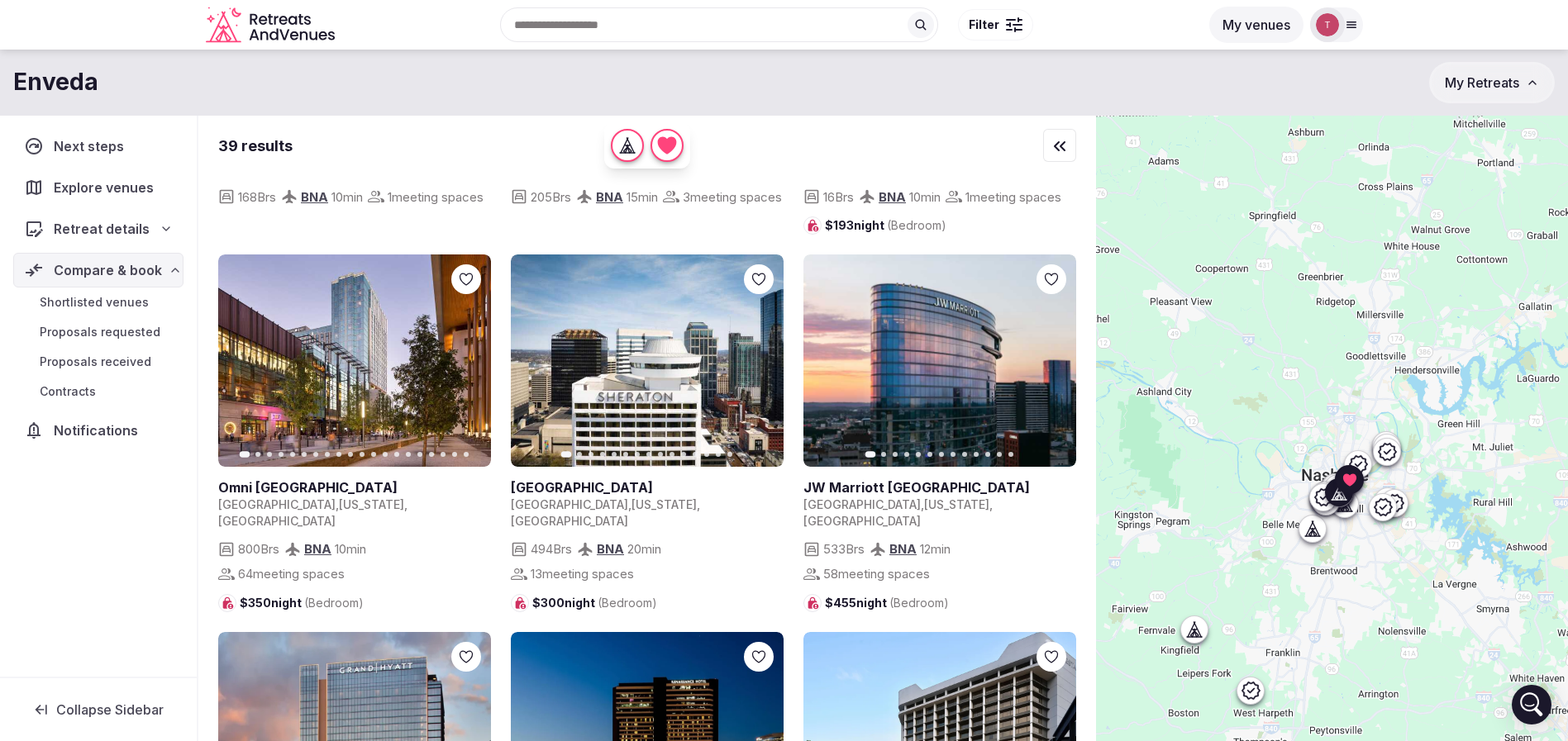
drag, startPoint x: 471, startPoint y: 358, endPoint x: 486, endPoint y: 361, distance: 15.3
click at [471, 359] on icon "button" at bounding box center [468, 361] width 13 height 13
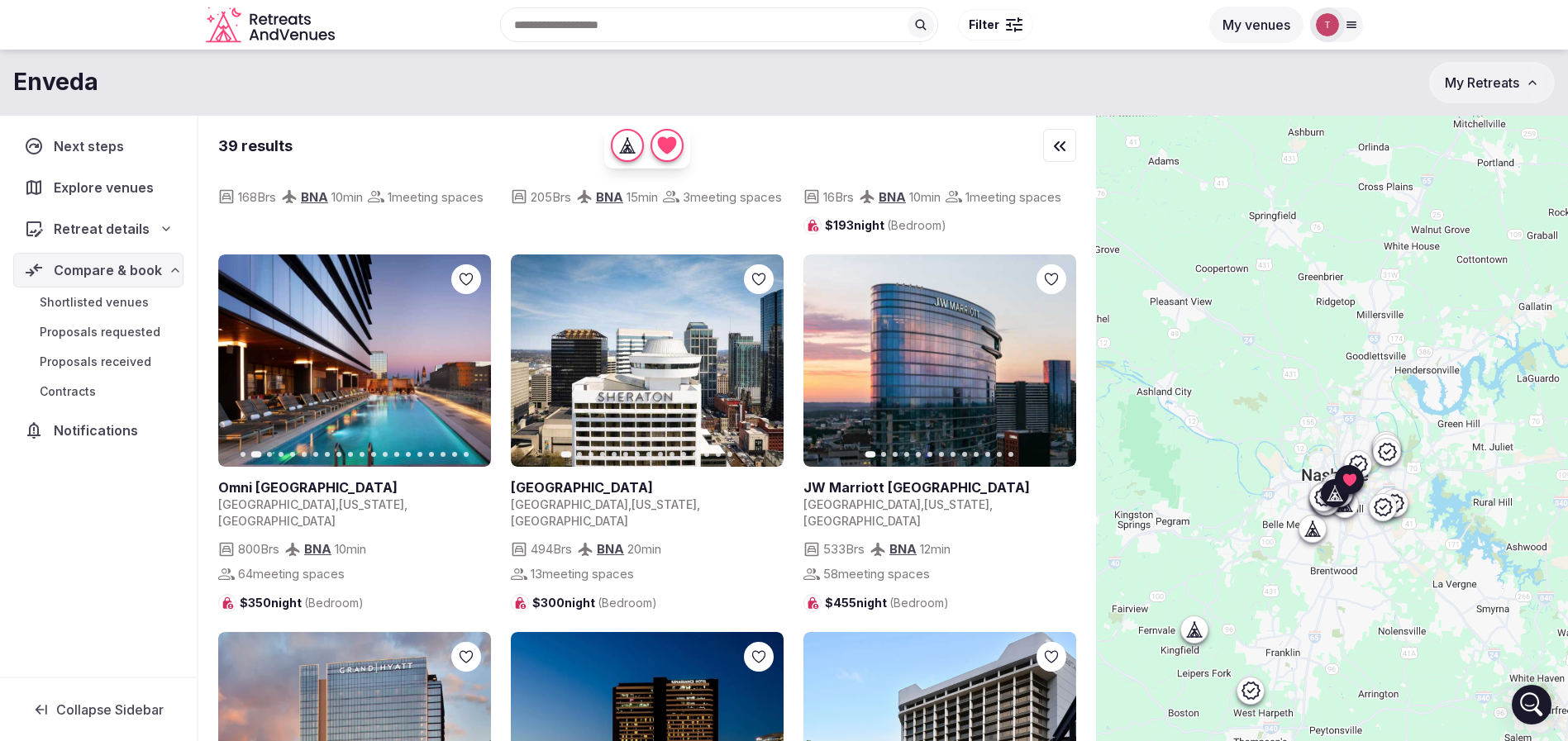
click at [1059, 362] on icon "button" at bounding box center [1053, 361] width 13 height 13
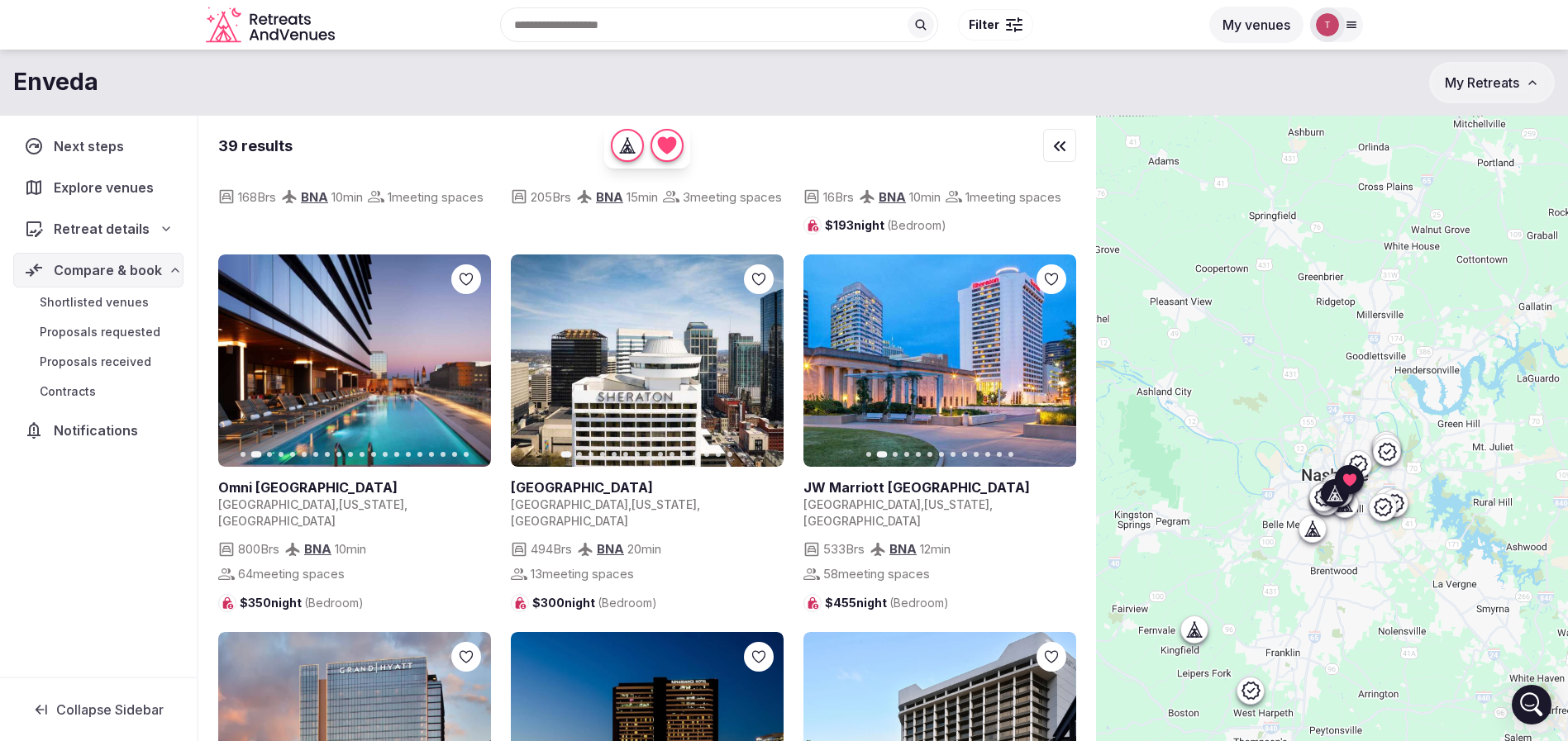
click at [1059, 362] on icon "button" at bounding box center [1053, 361] width 13 height 13
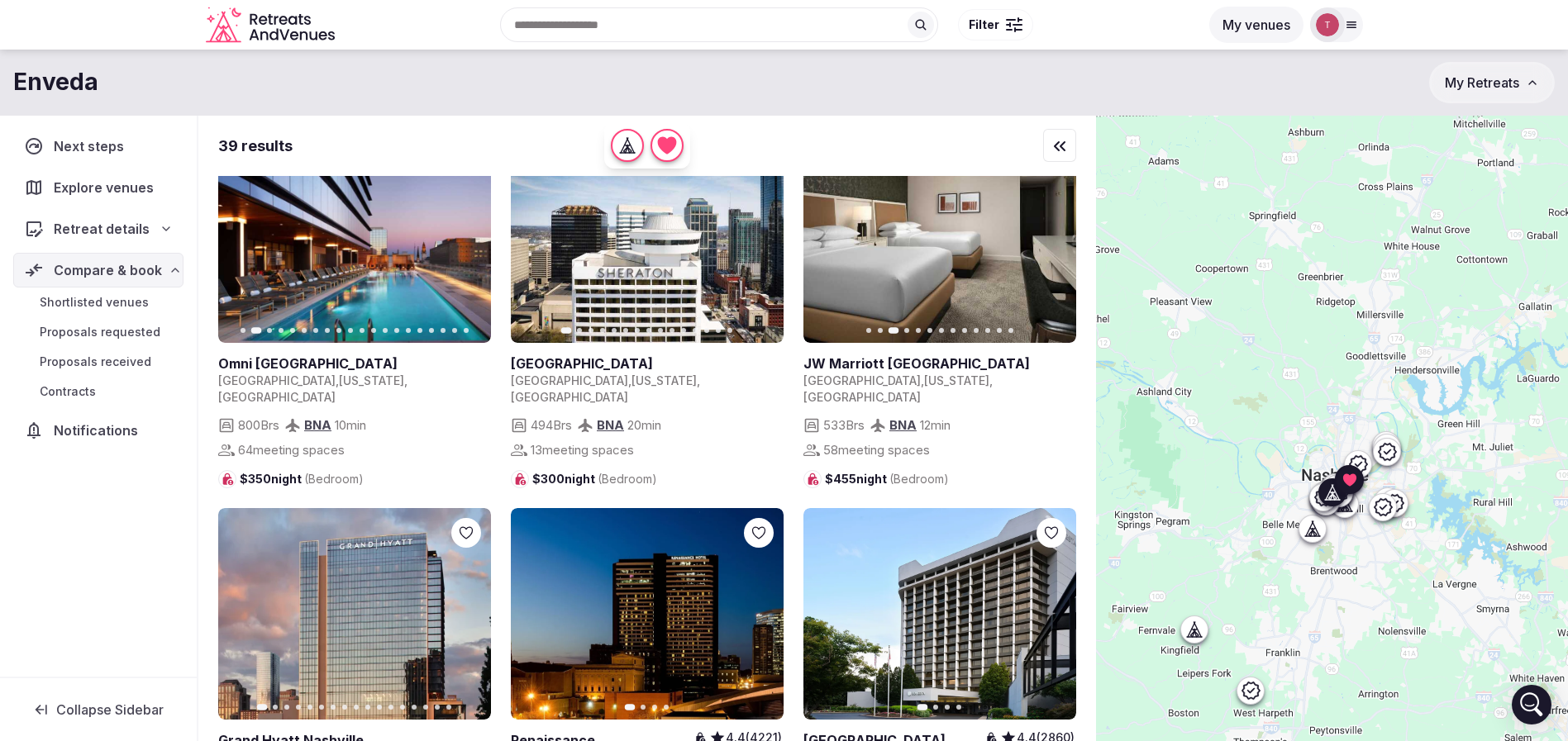
scroll to position [1239, 0]
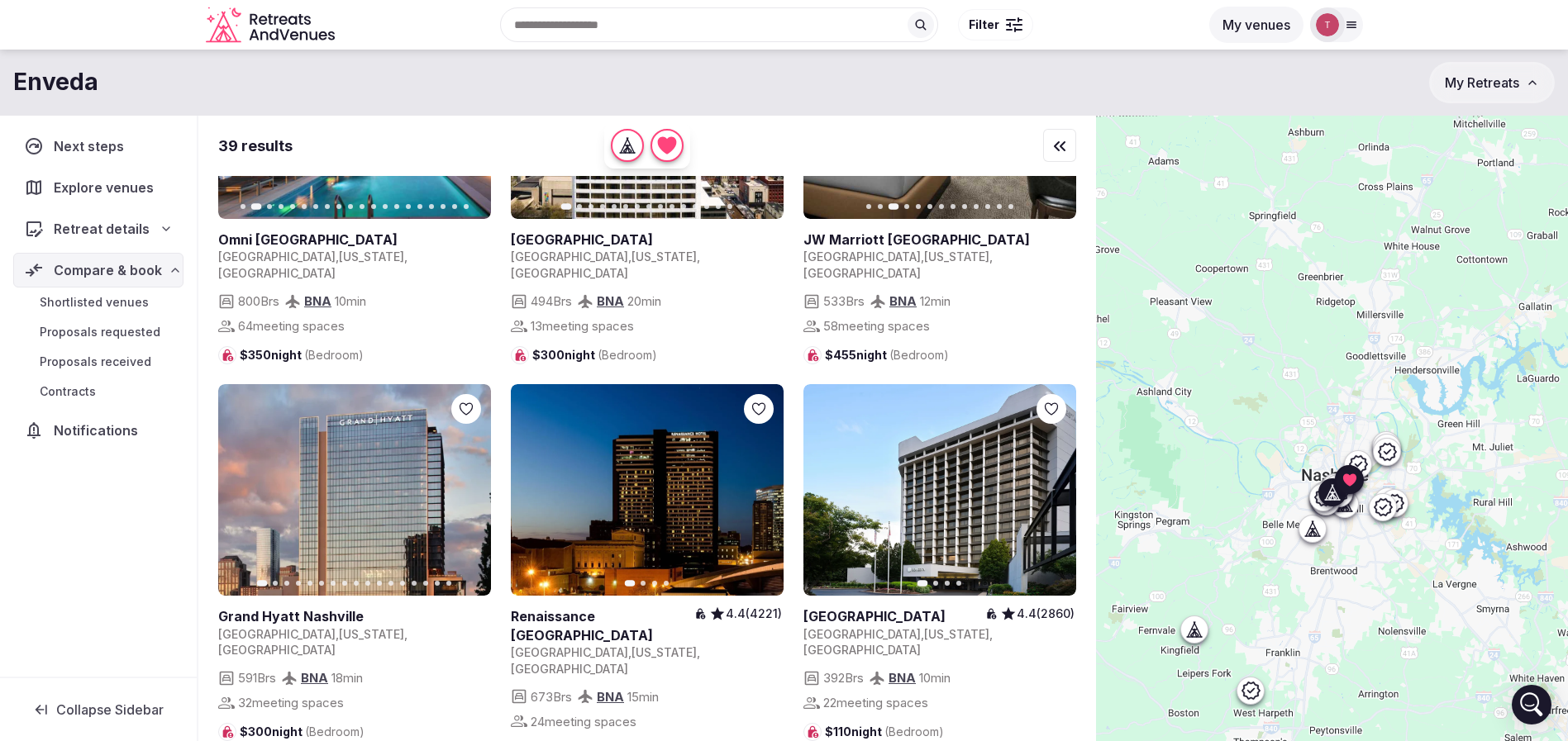
click at [471, 484] on icon "button" at bounding box center [468, 490] width 13 height 13
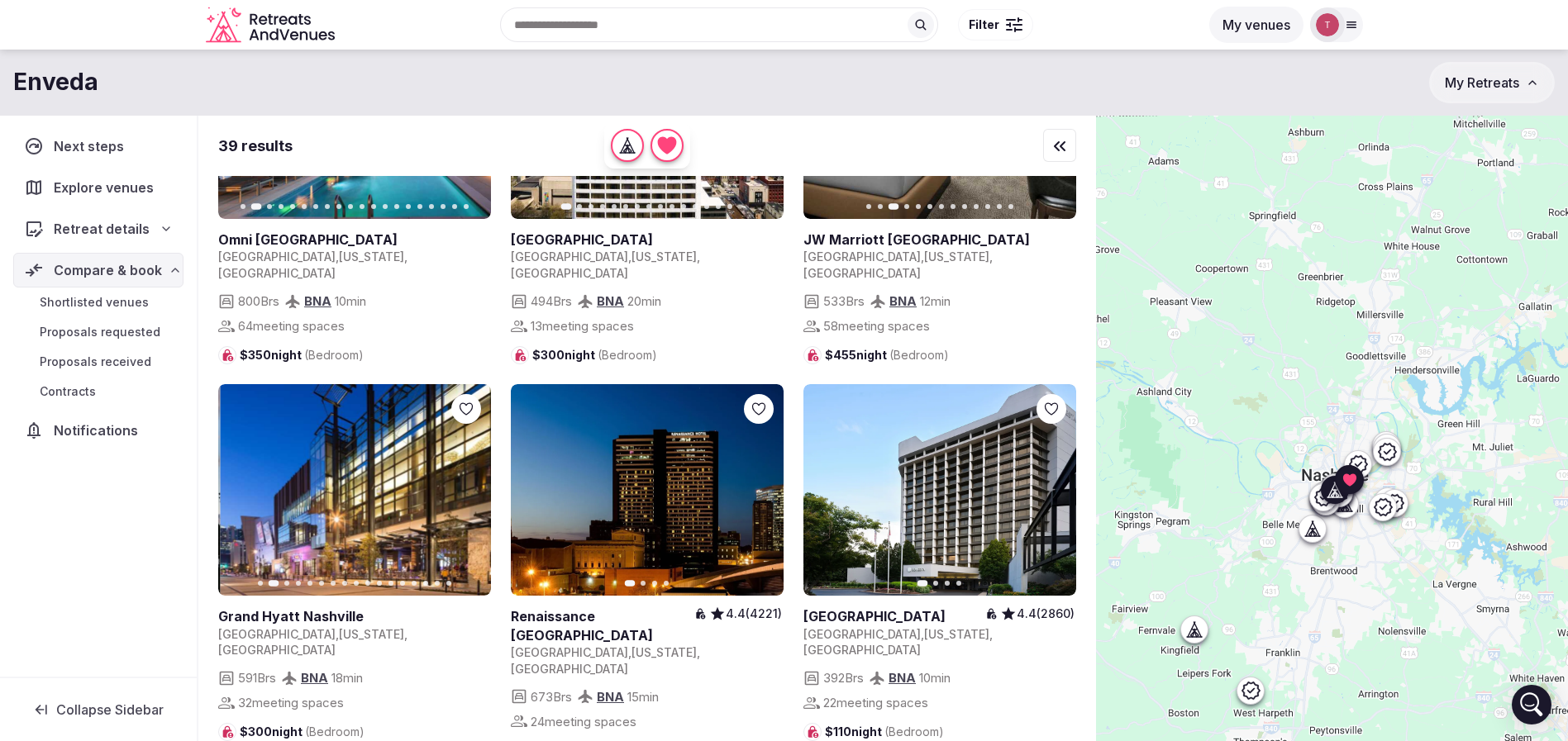
click at [768, 477] on button "Next slide" at bounding box center [760, 490] width 26 height 26
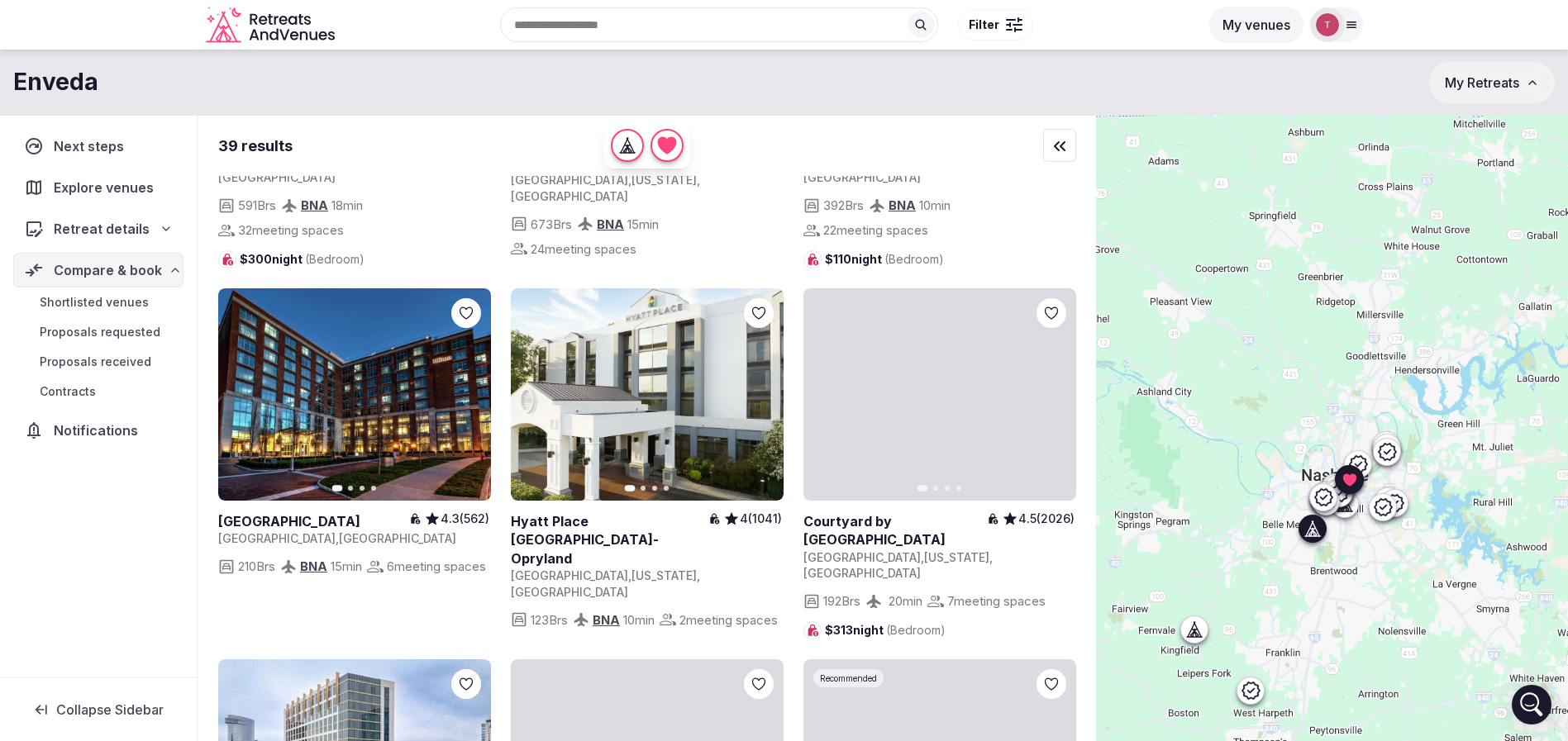
scroll to position [1735, 0]
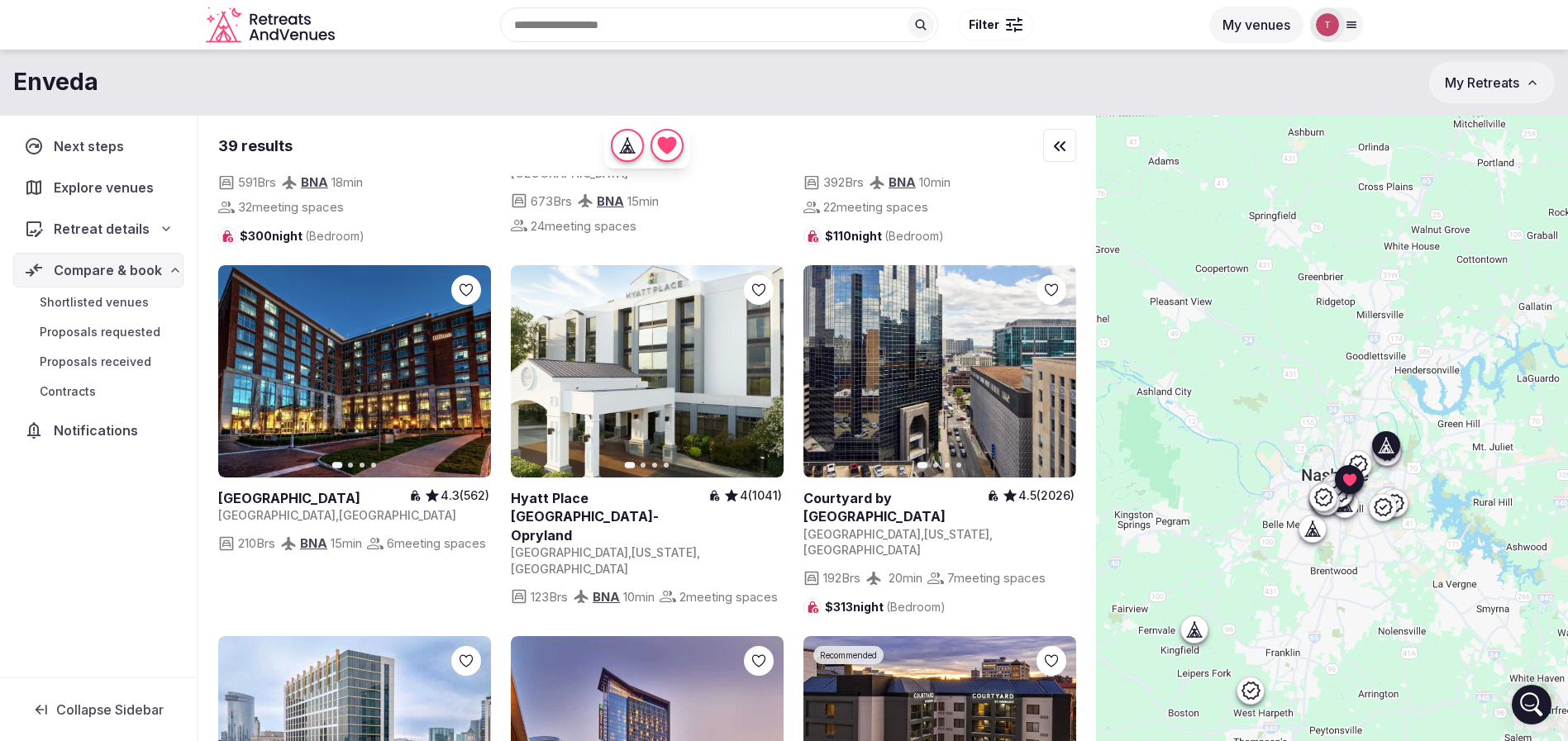
click at [765, 364] on icon "button" at bounding box center [761, 371] width 13 height 13
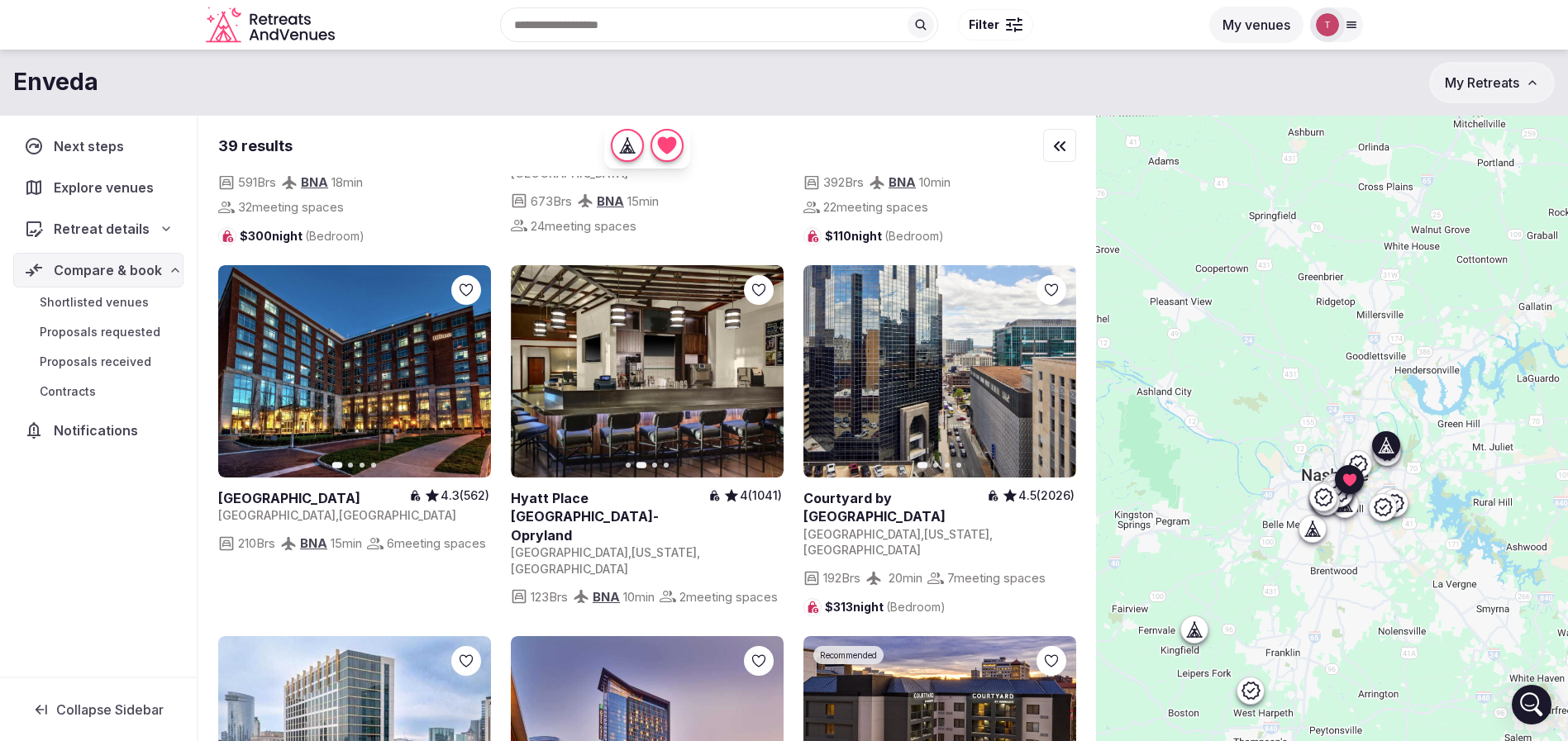
click at [773, 341] on link at bounding box center [647, 371] width 273 height 212
click at [752, 357] on button "Next slide" at bounding box center [760, 370] width 26 height 26
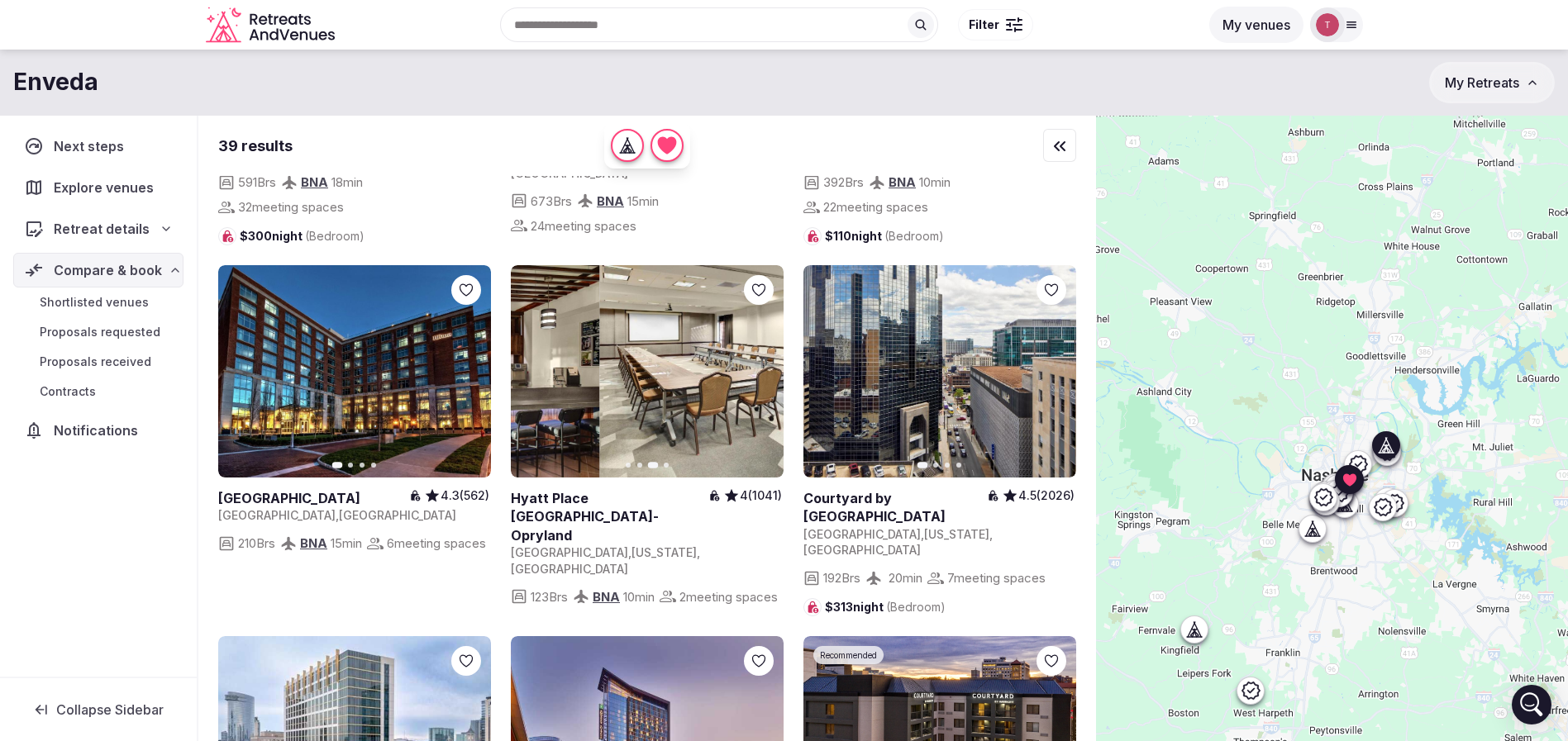
click at [759, 364] on icon "button" at bounding box center [761, 371] width 13 height 13
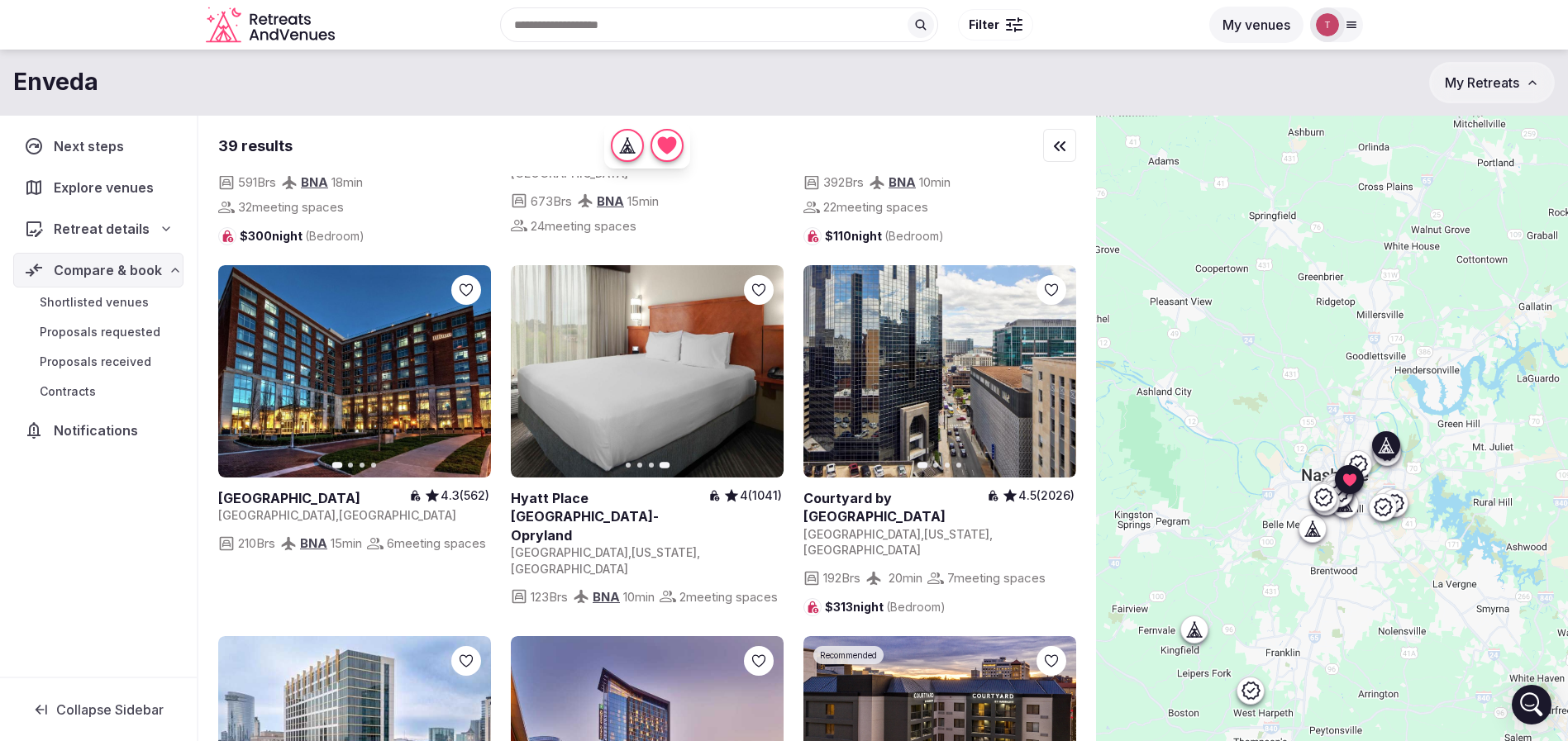
click at [520, 335] on link at bounding box center [647, 371] width 273 height 212
click at [536, 364] on icon "button" at bounding box center [534, 371] width 13 height 13
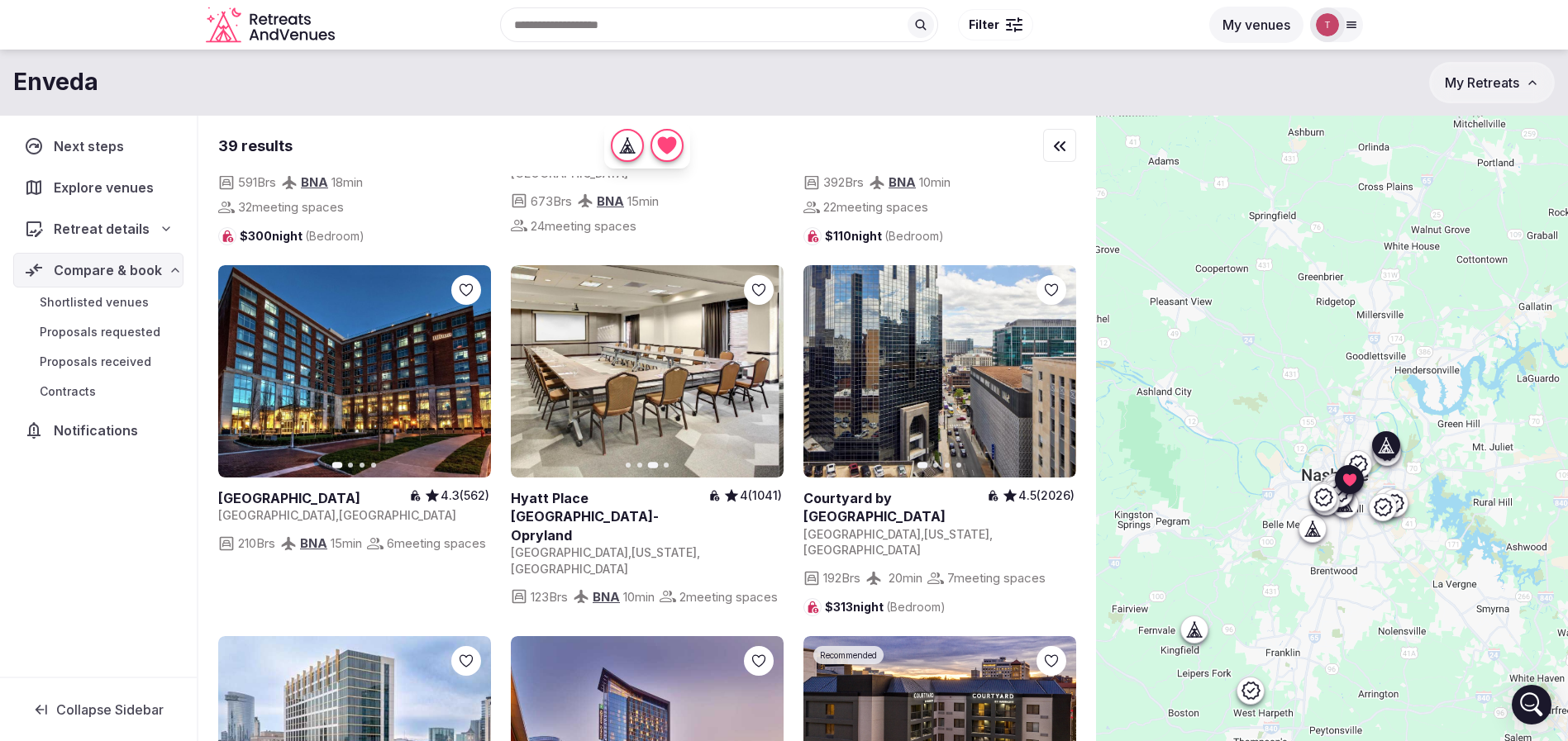
click at [536, 364] on icon "button" at bounding box center [534, 371] width 13 height 13
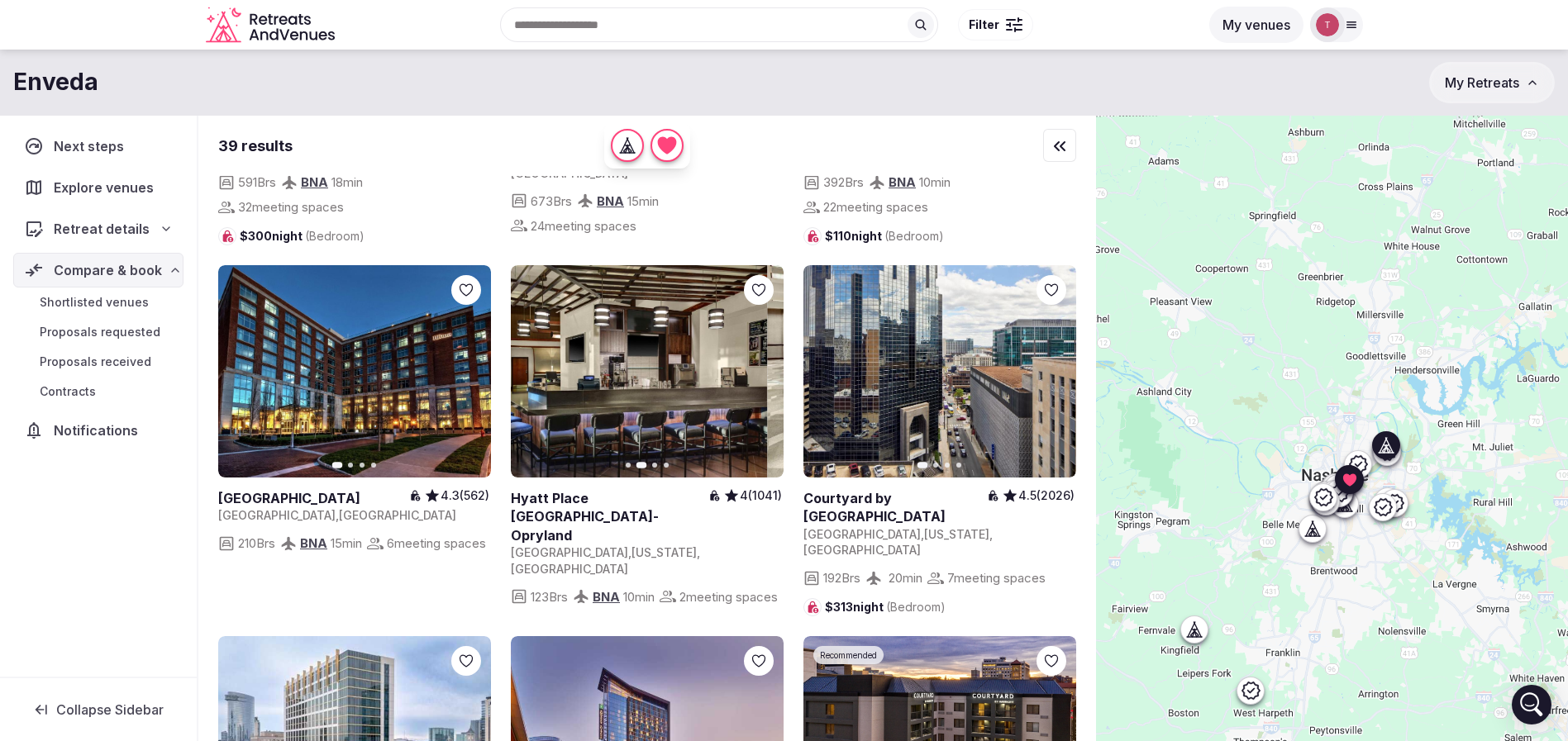
click at [536, 364] on icon "button" at bounding box center [534, 371] width 13 height 13
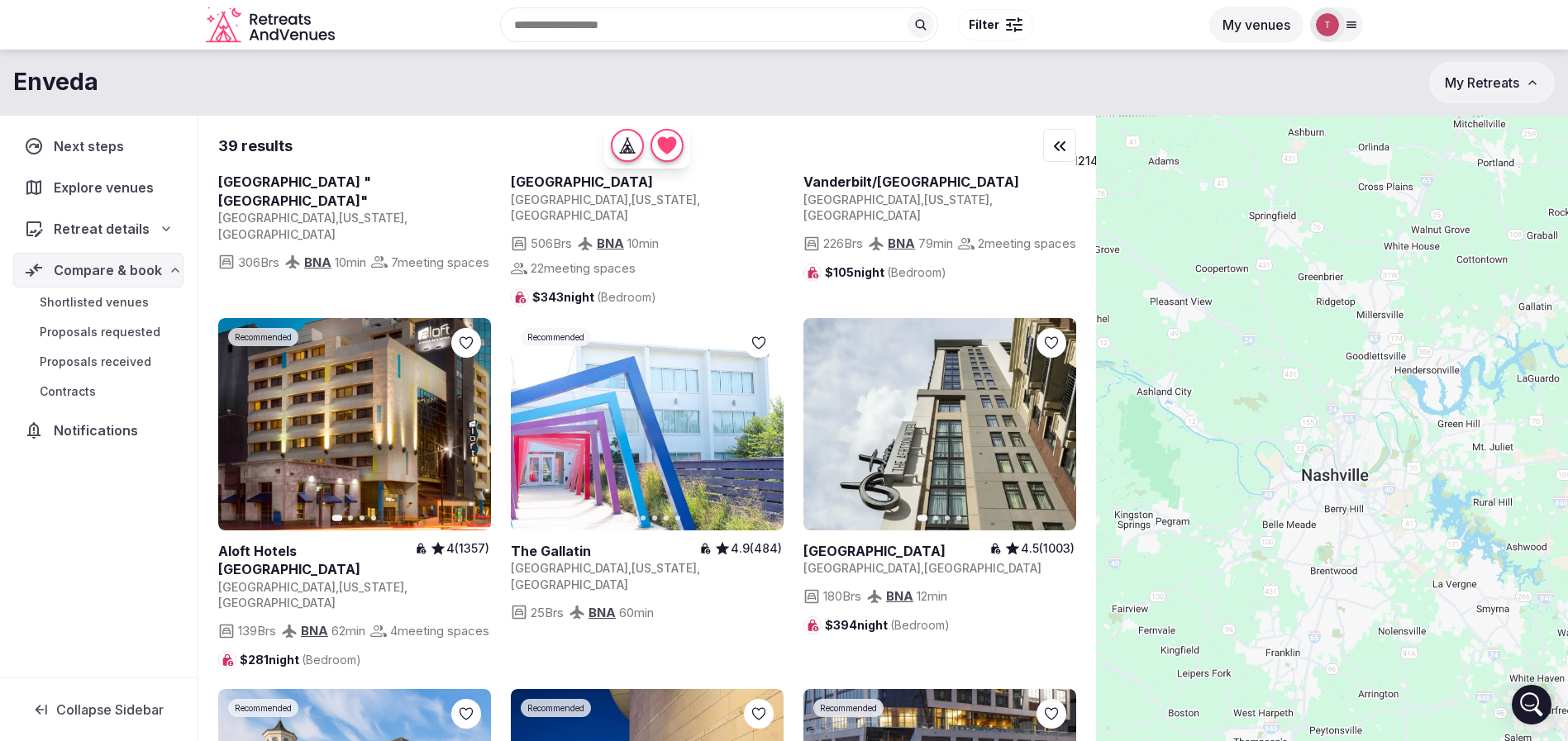
scroll to position [2479, 0]
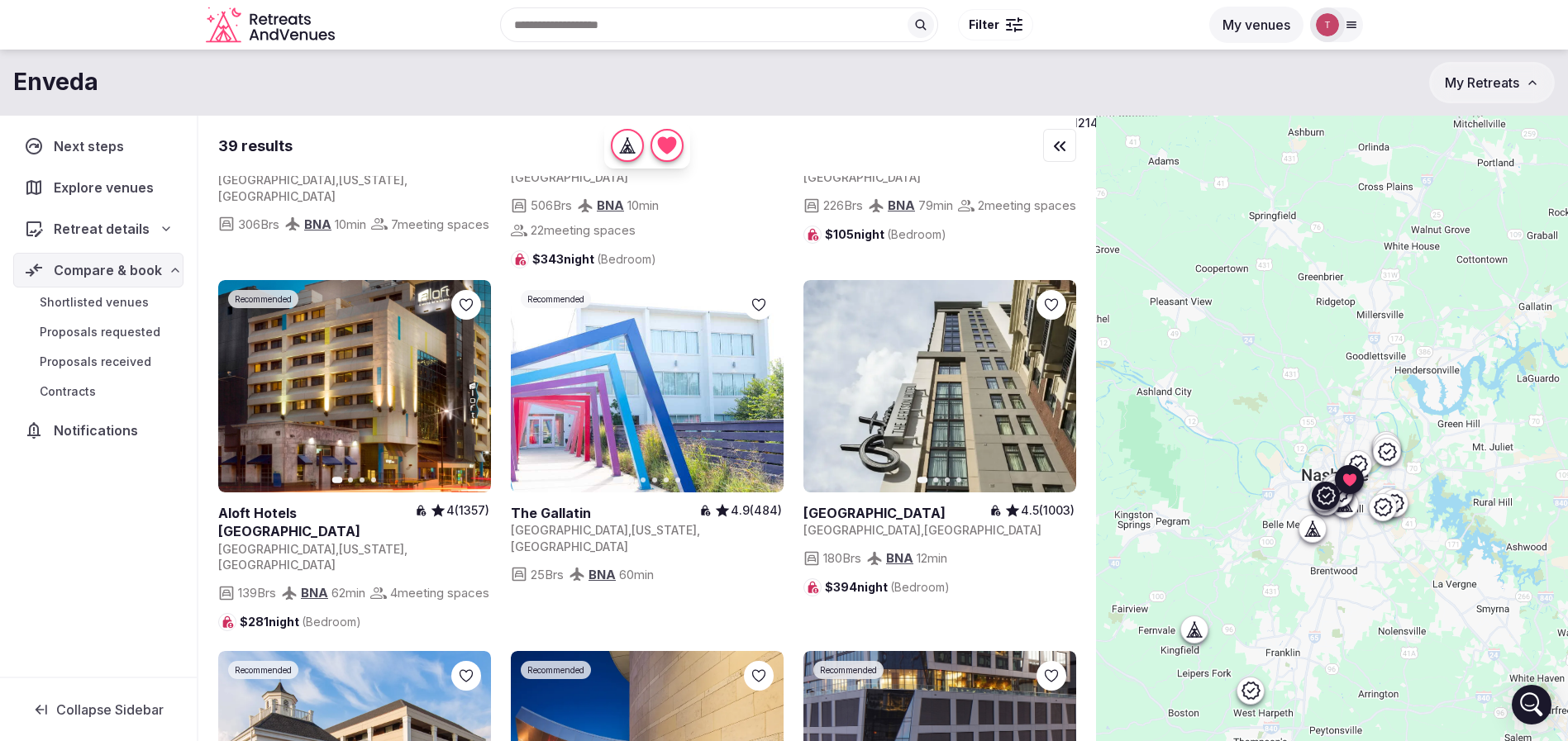
click at [470, 380] on icon "button" at bounding box center [469, 386] width 7 height 12
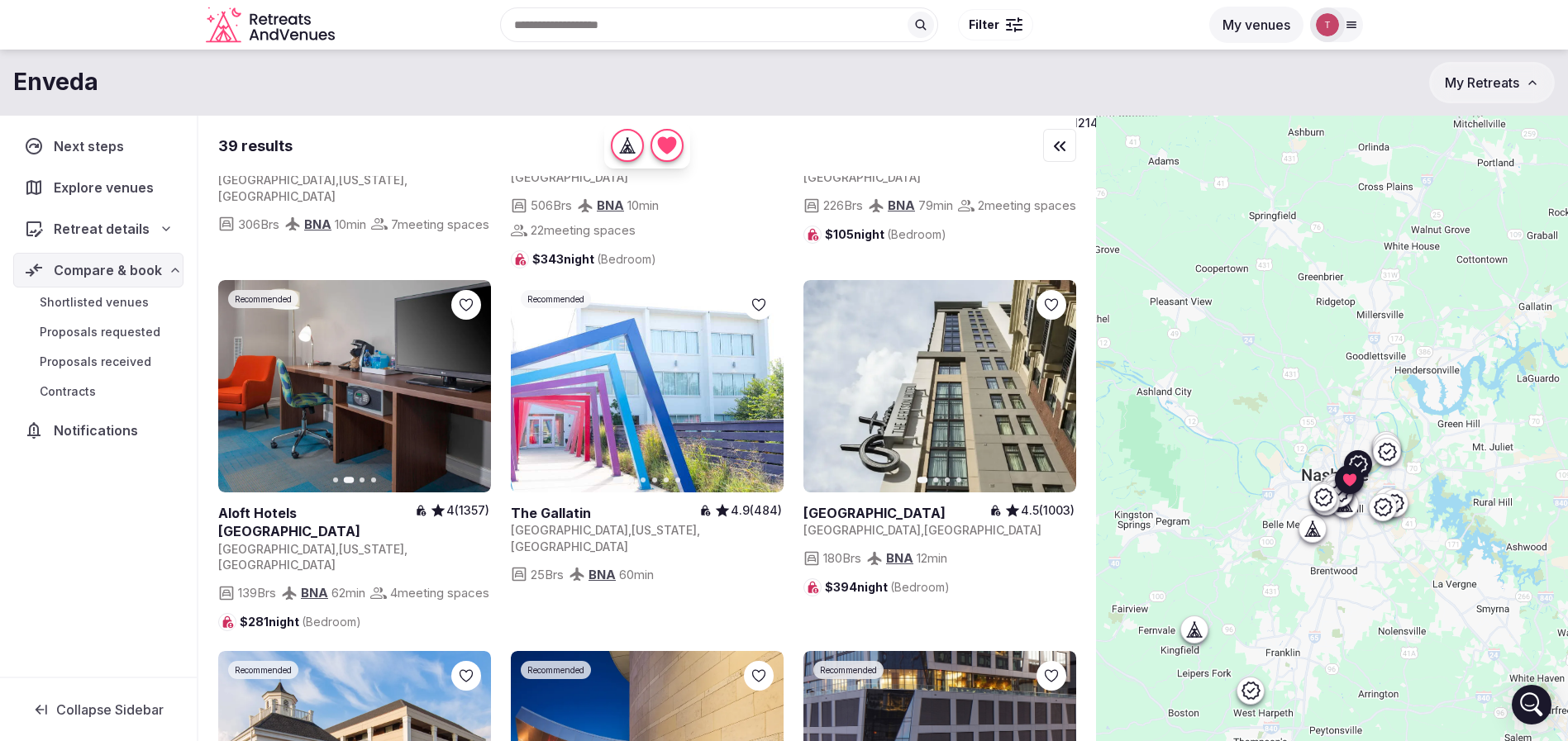
click at [764, 373] on button "Next slide" at bounding box center [760, 385] width 26 height 26
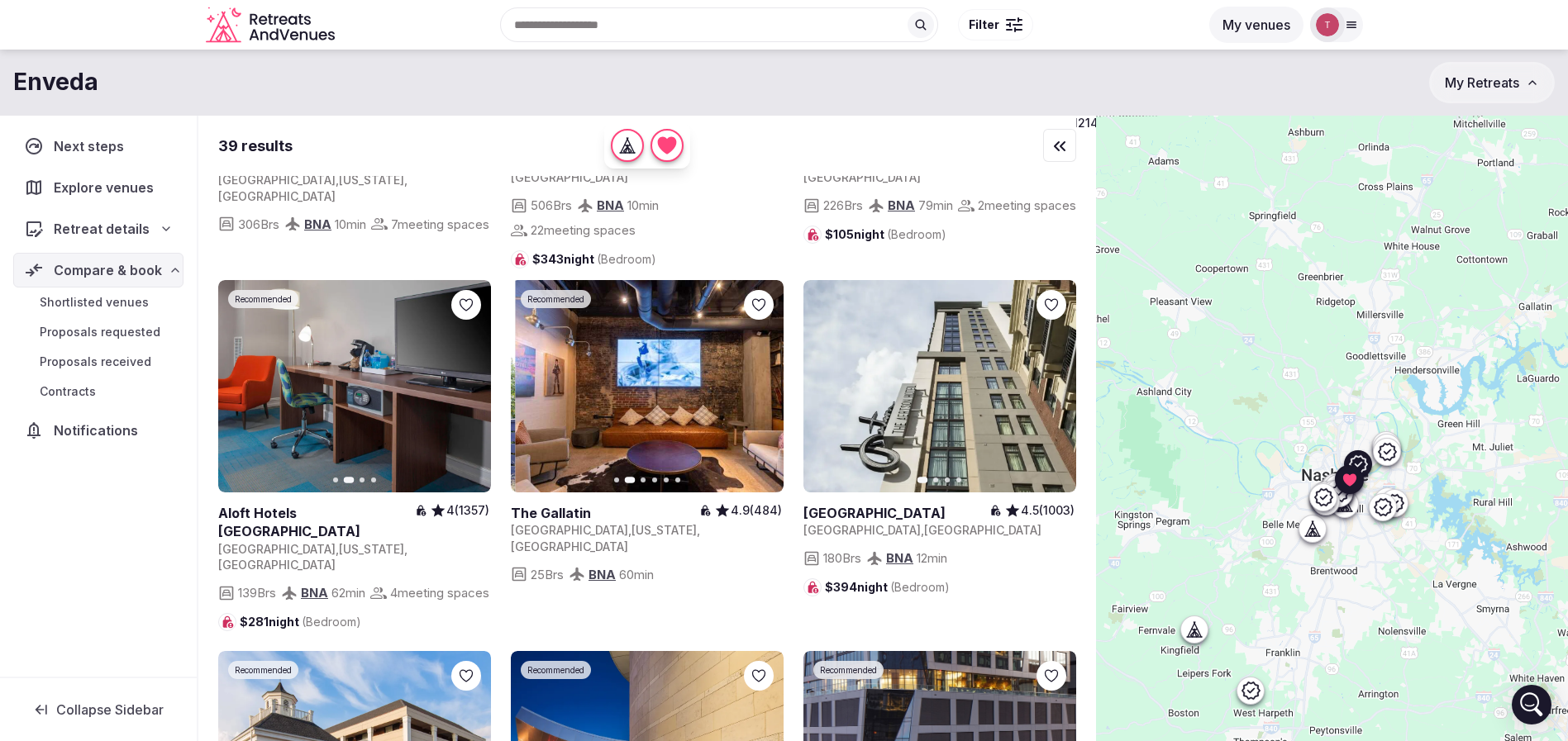
click at [764, 379] on icon "button" at bounding box center [761, 386] width 13 height 13
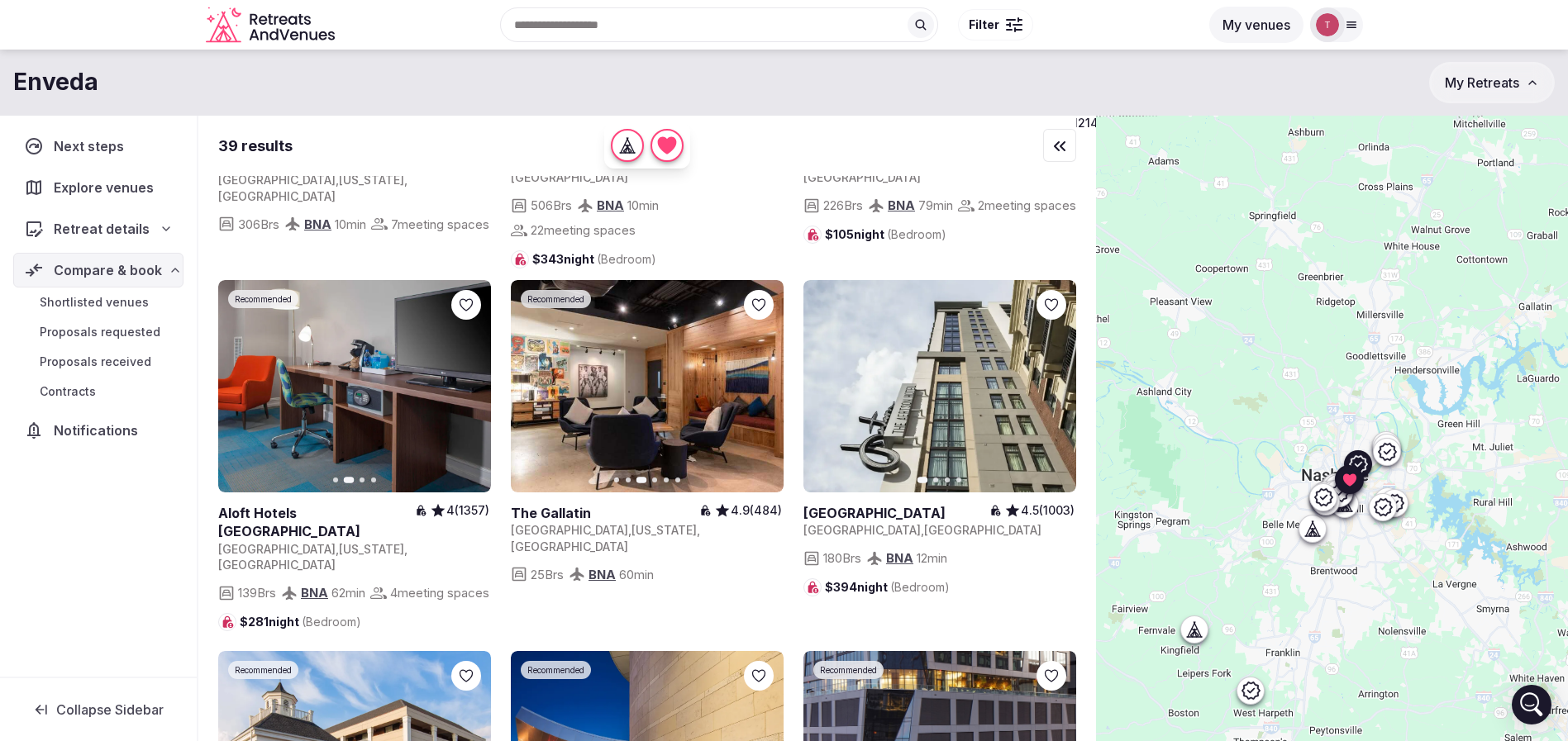
click at [764, 379] on icon "button" at bounding box center [761, 386] width 13 height 13
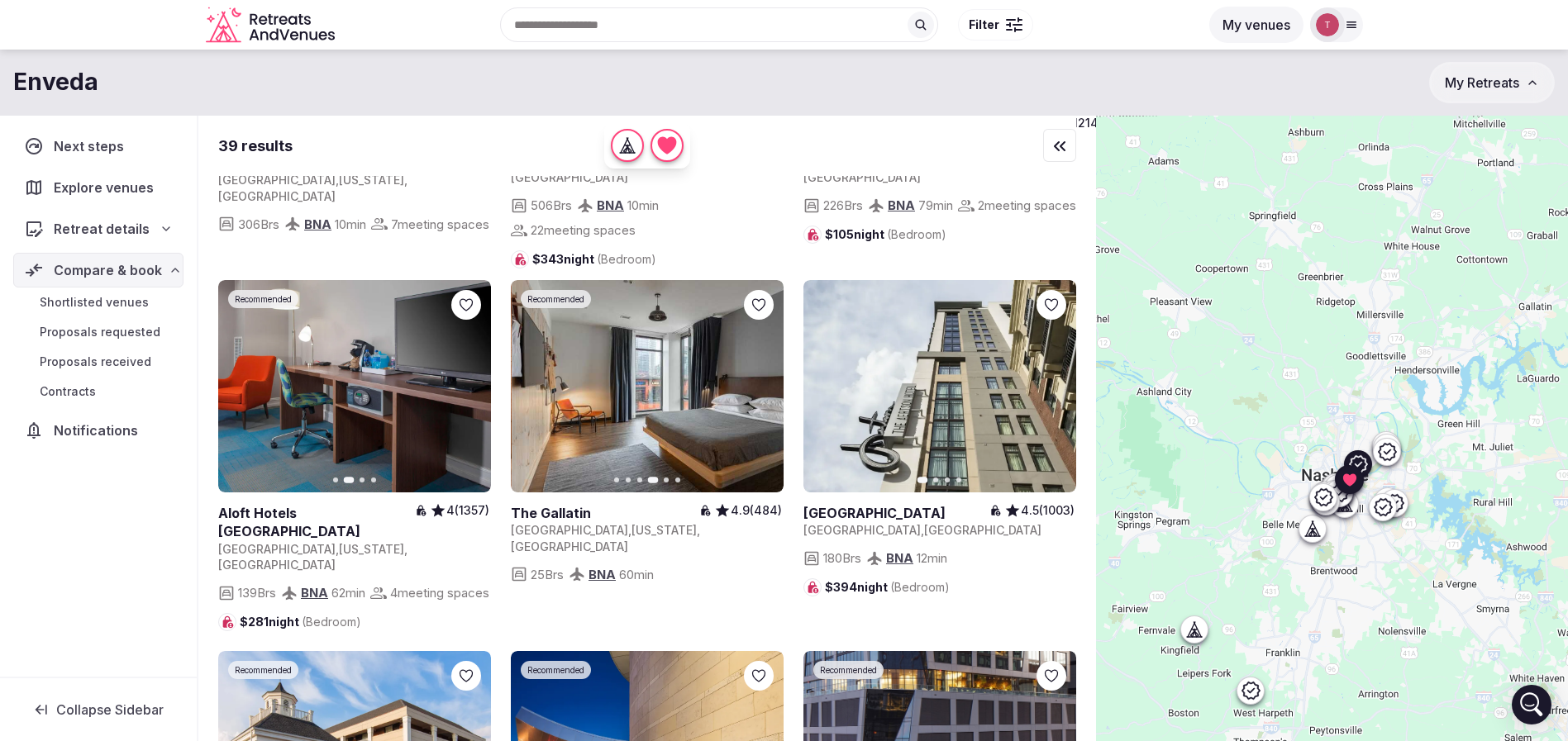
click at [764, 379] on icon "button" at bounding box center [761, 386] width 13 height 13
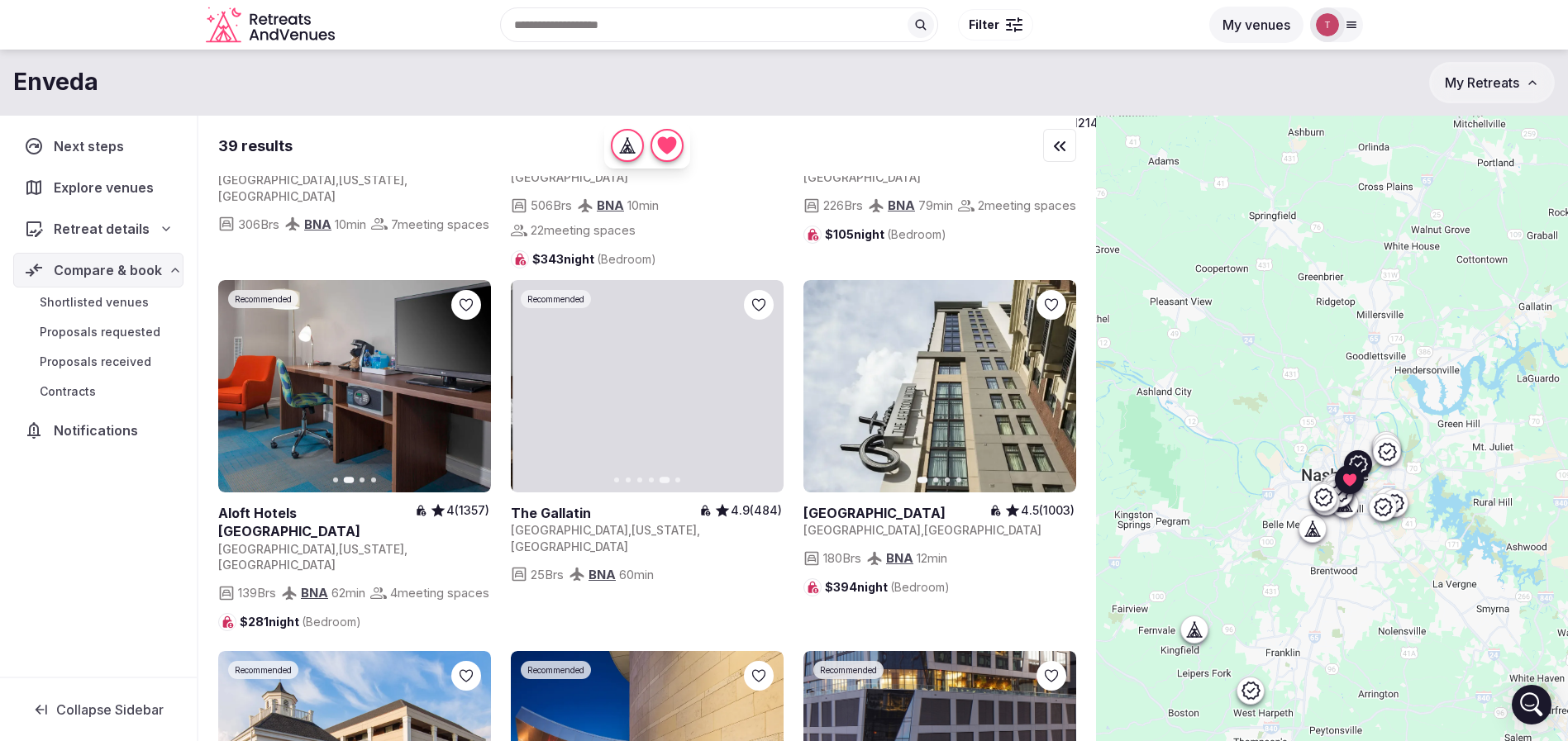
click at [0, 0] on icon at bounding box center [0, 0] width 0 height 0
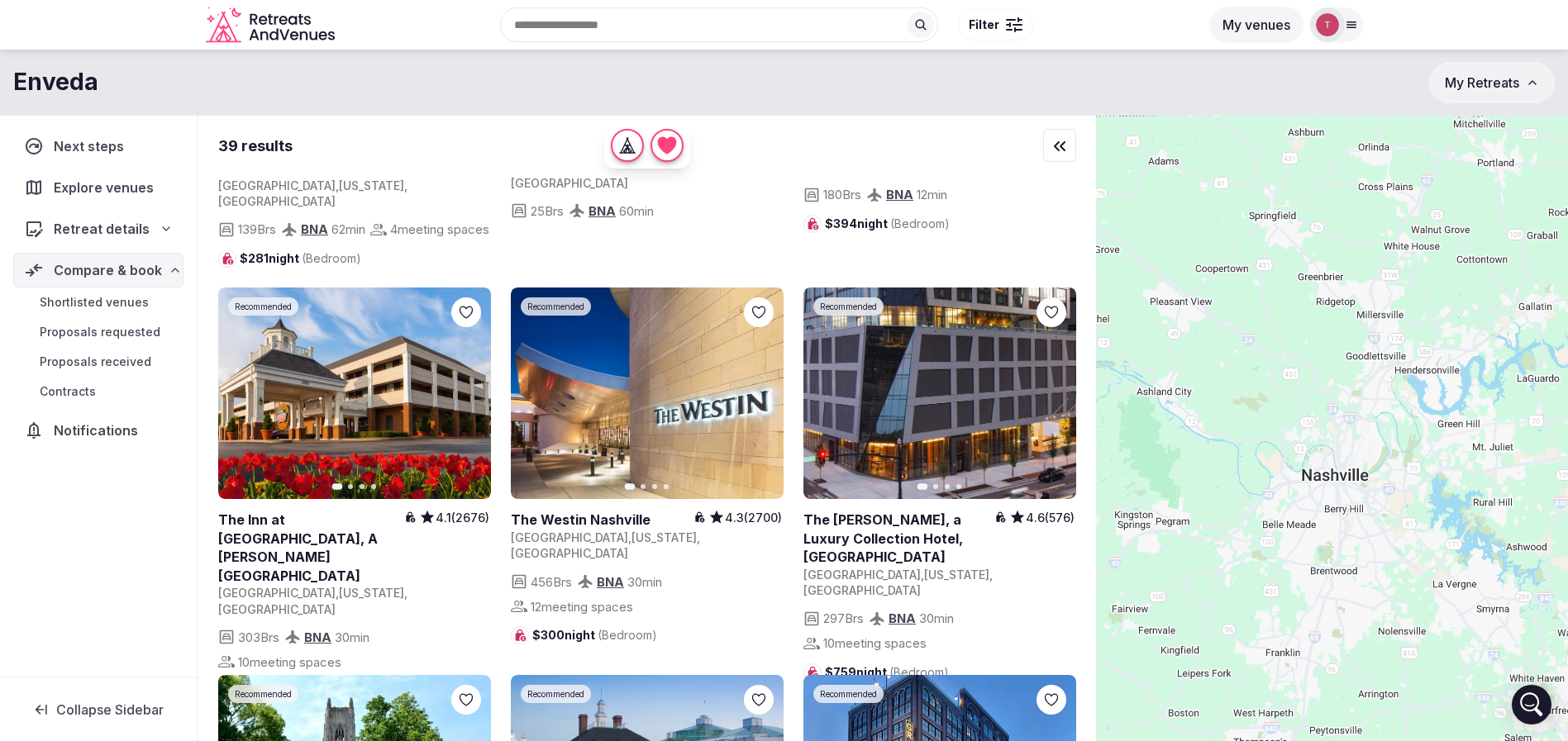
scroll to position [2850, 0]
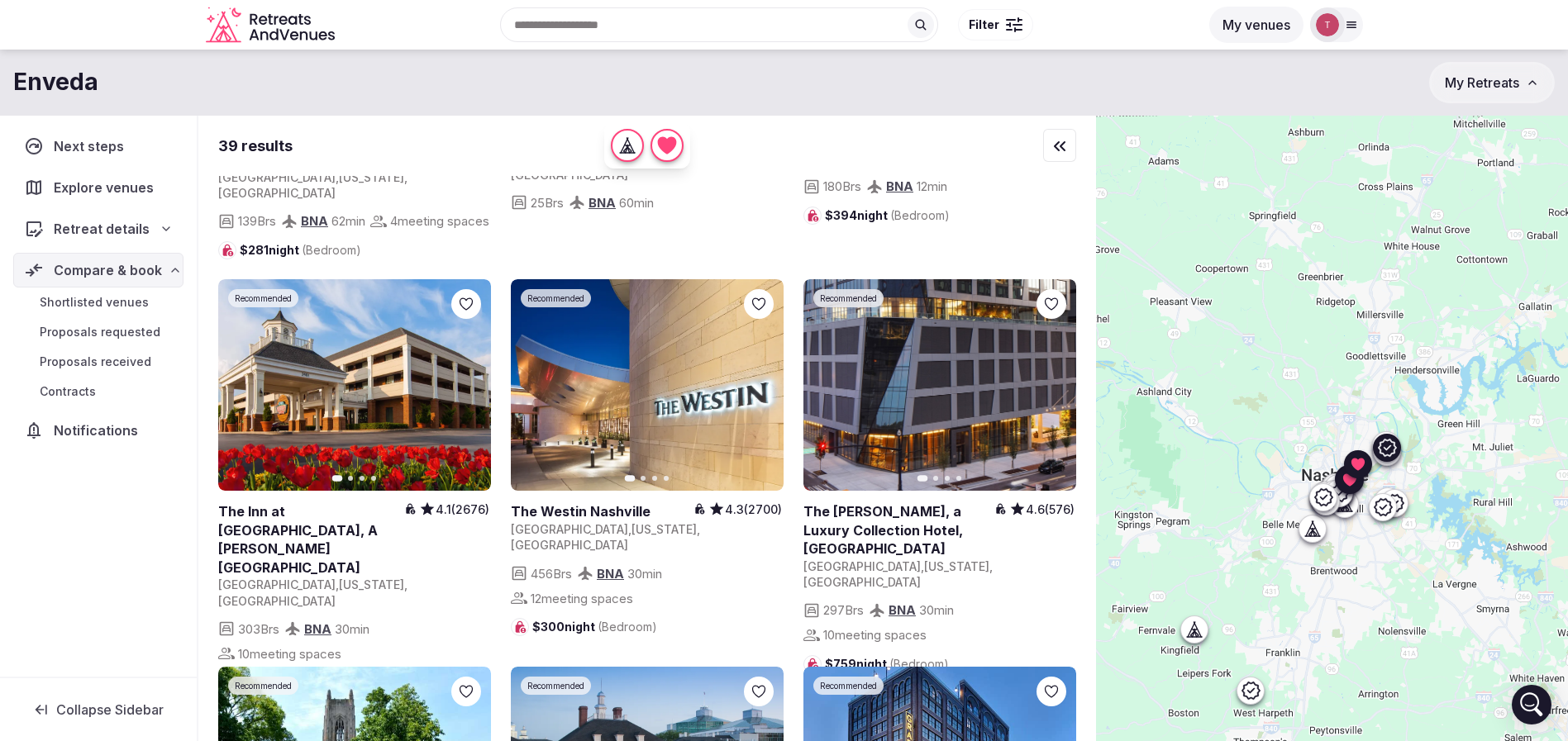
click at [473, 372] on button "Next slide" at bounding box center [467, 384] width 26 height 26
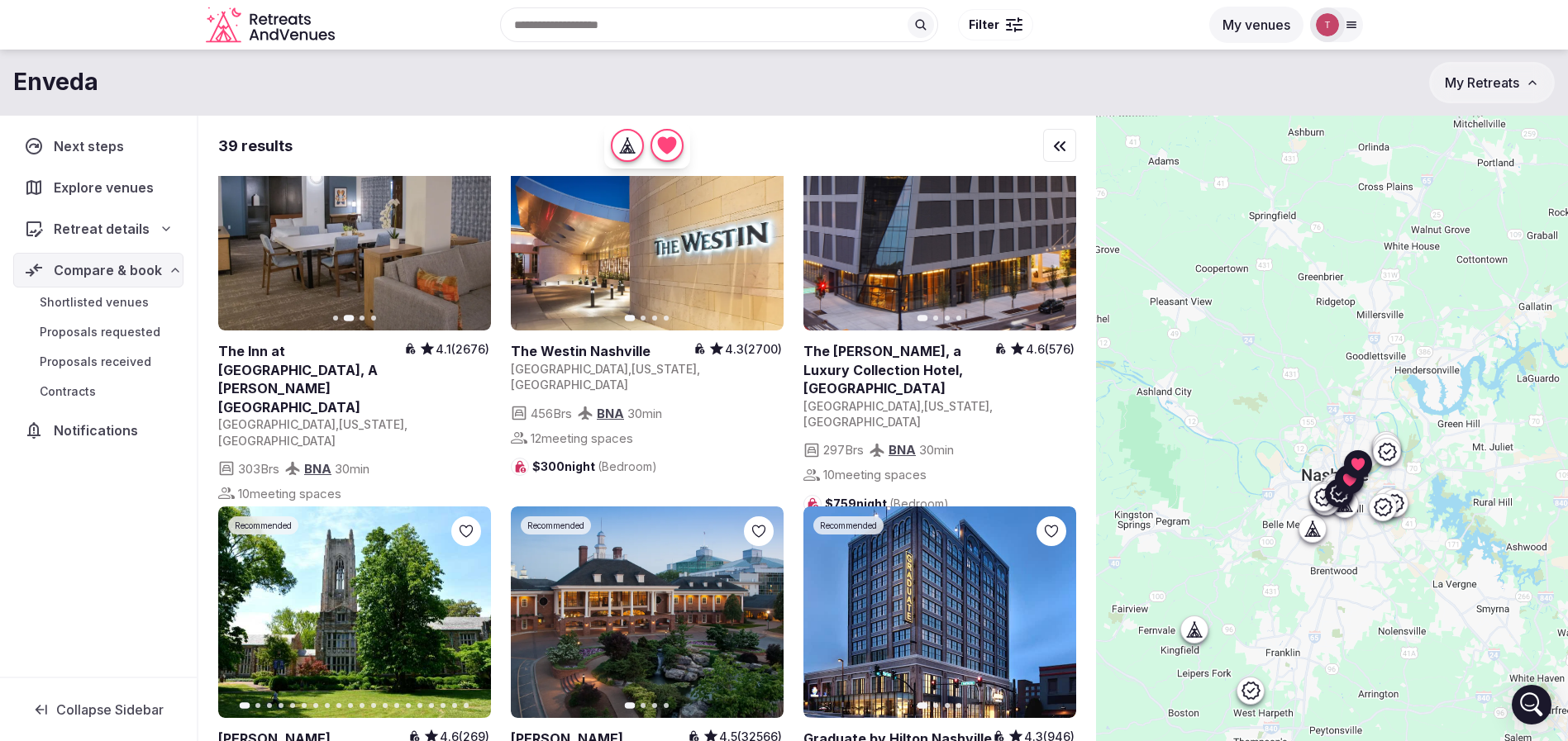
scroll to position [3098, 0]
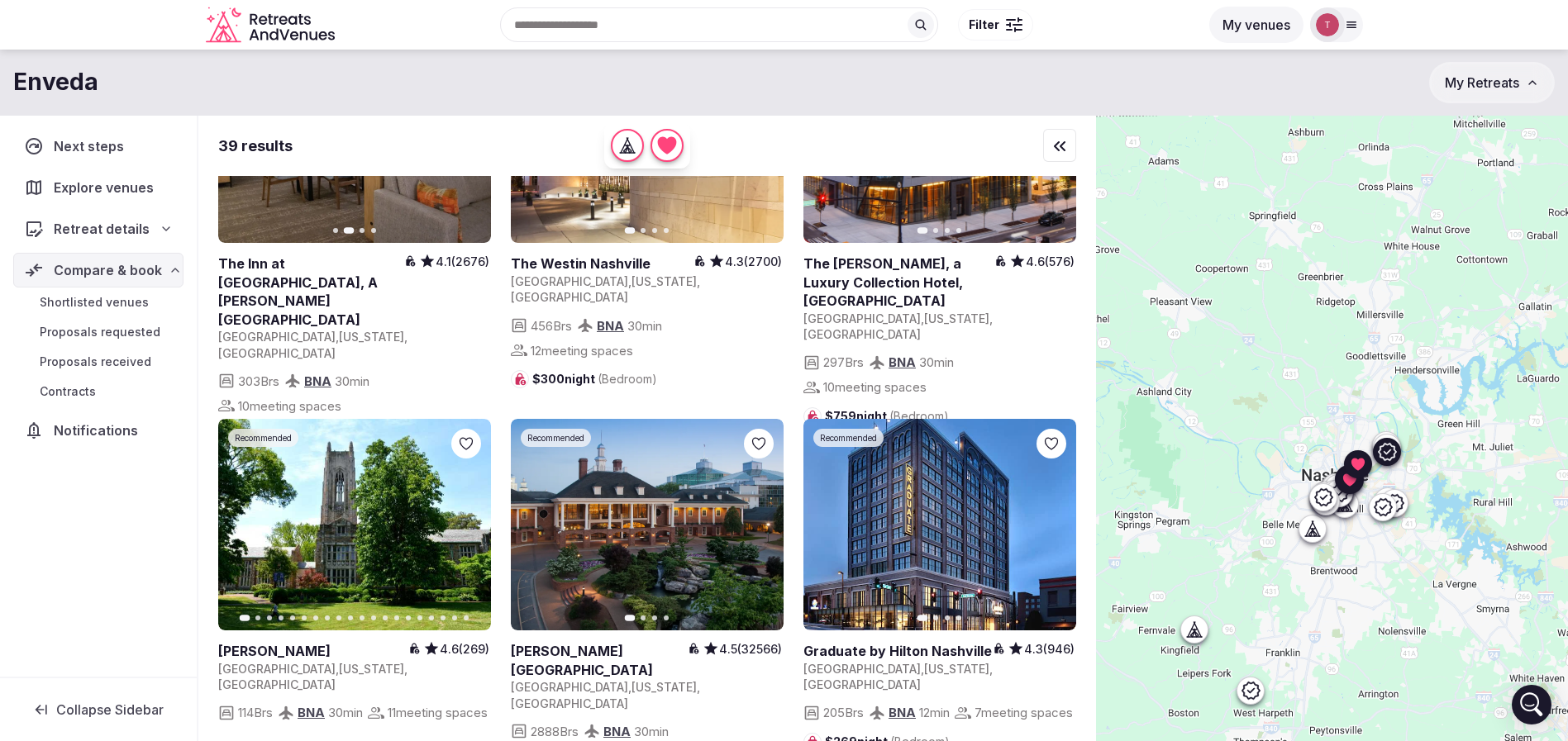
click at [762, 518] on icon "button" at bounding box center [761, 525] width 13 height 13
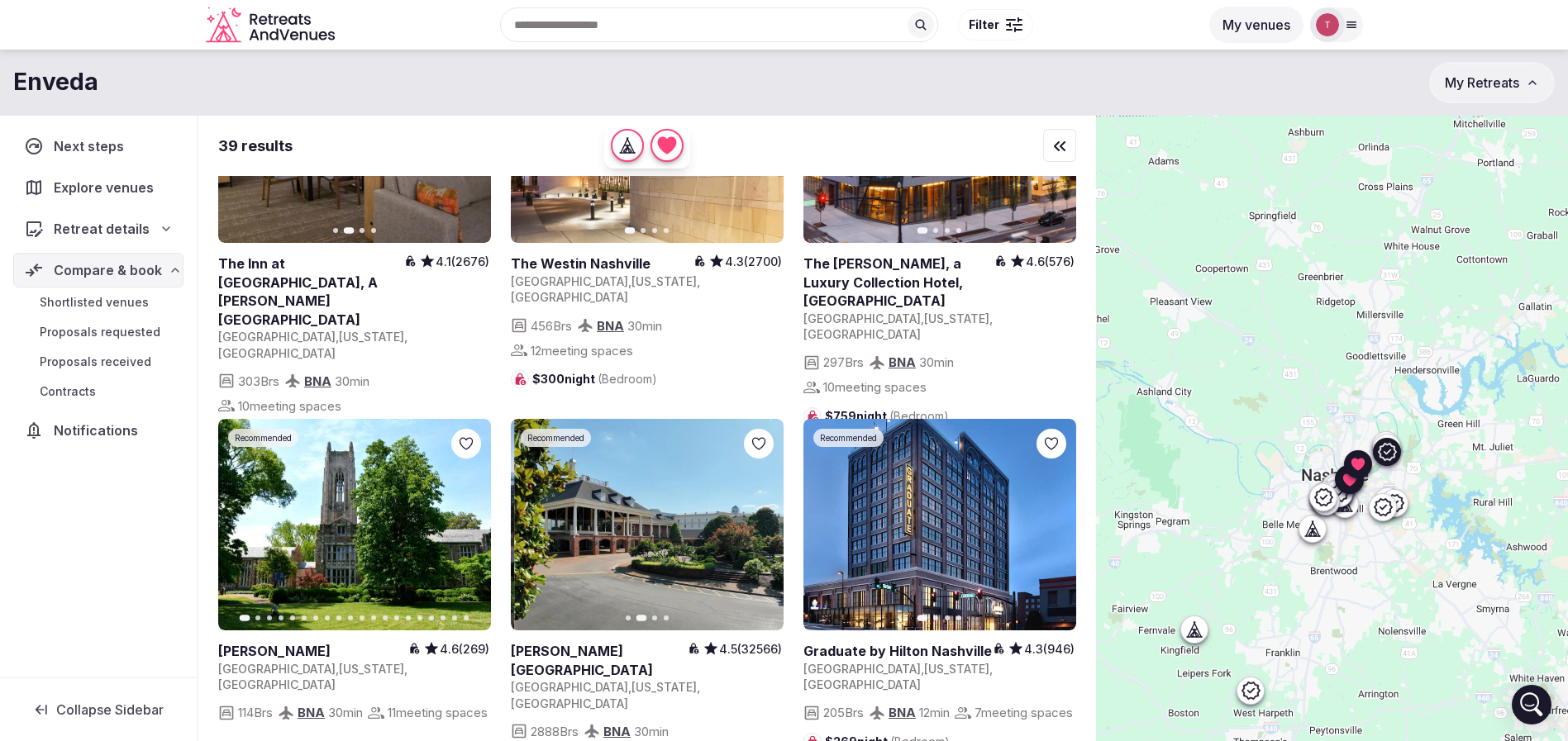
click at [762, 518] on icon "button" at bounding box center [761, 525] width 13 height 13
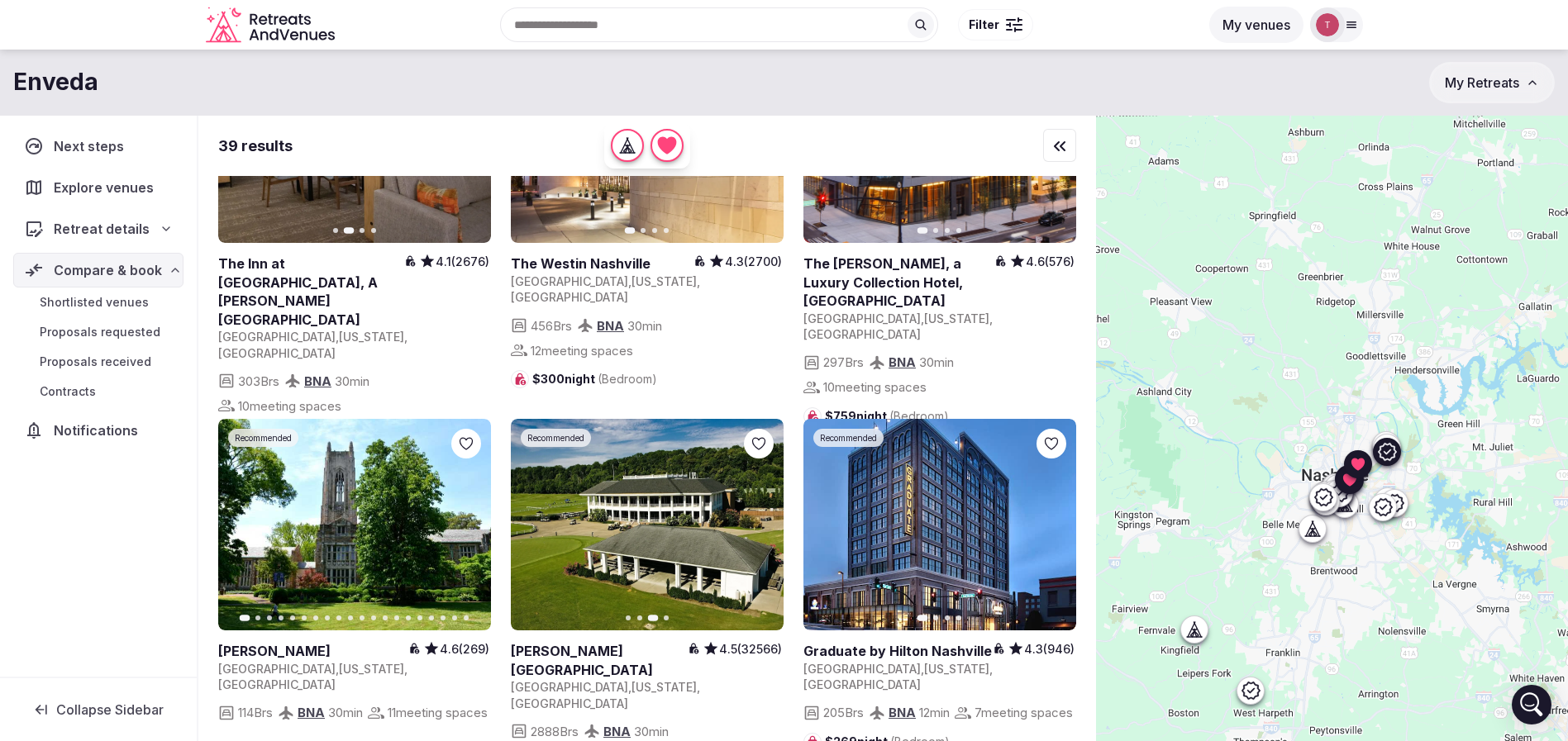
click at [766, 518] on icon "button" at bounding box center [761, 525] width 13 height 13
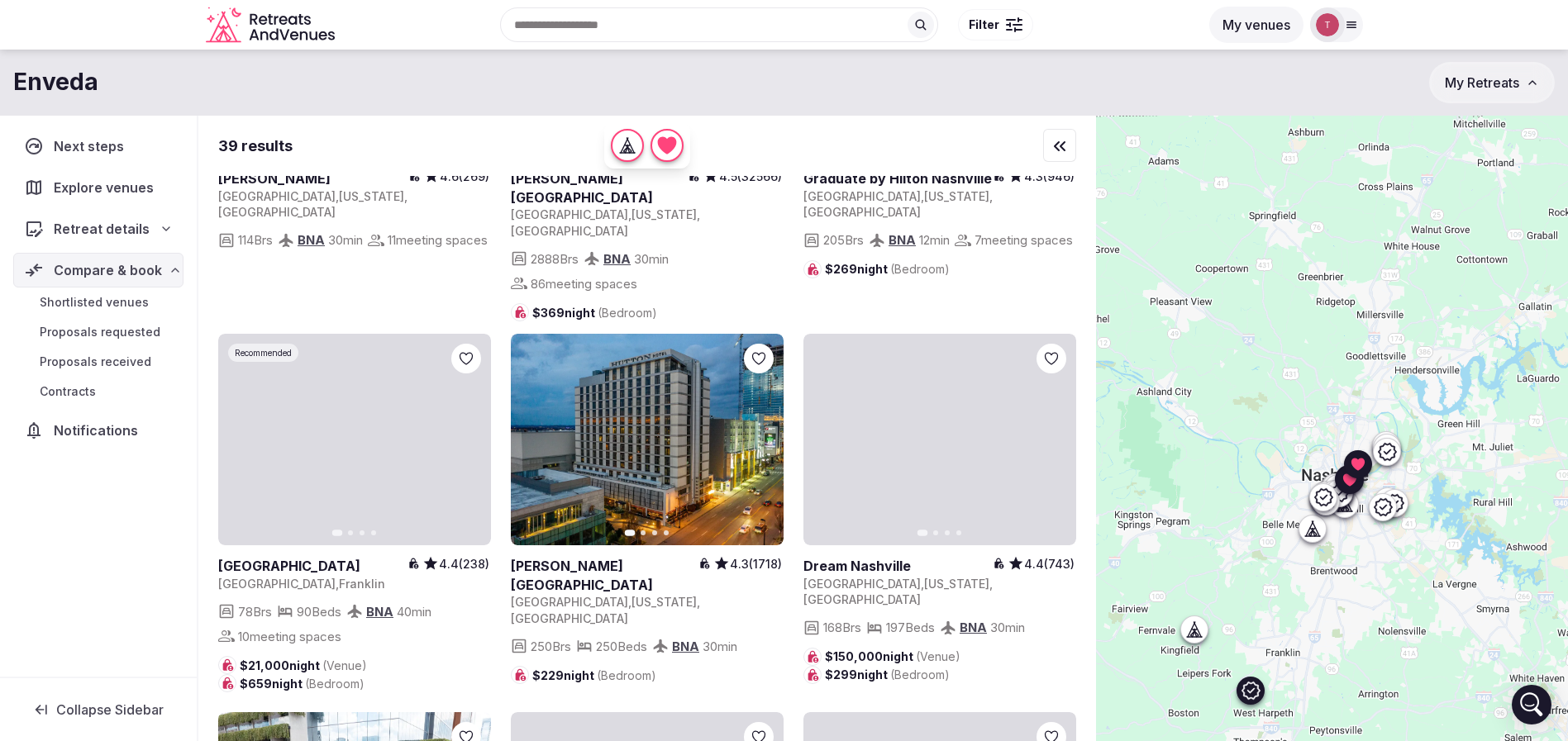
scroll to position [3594, 0]
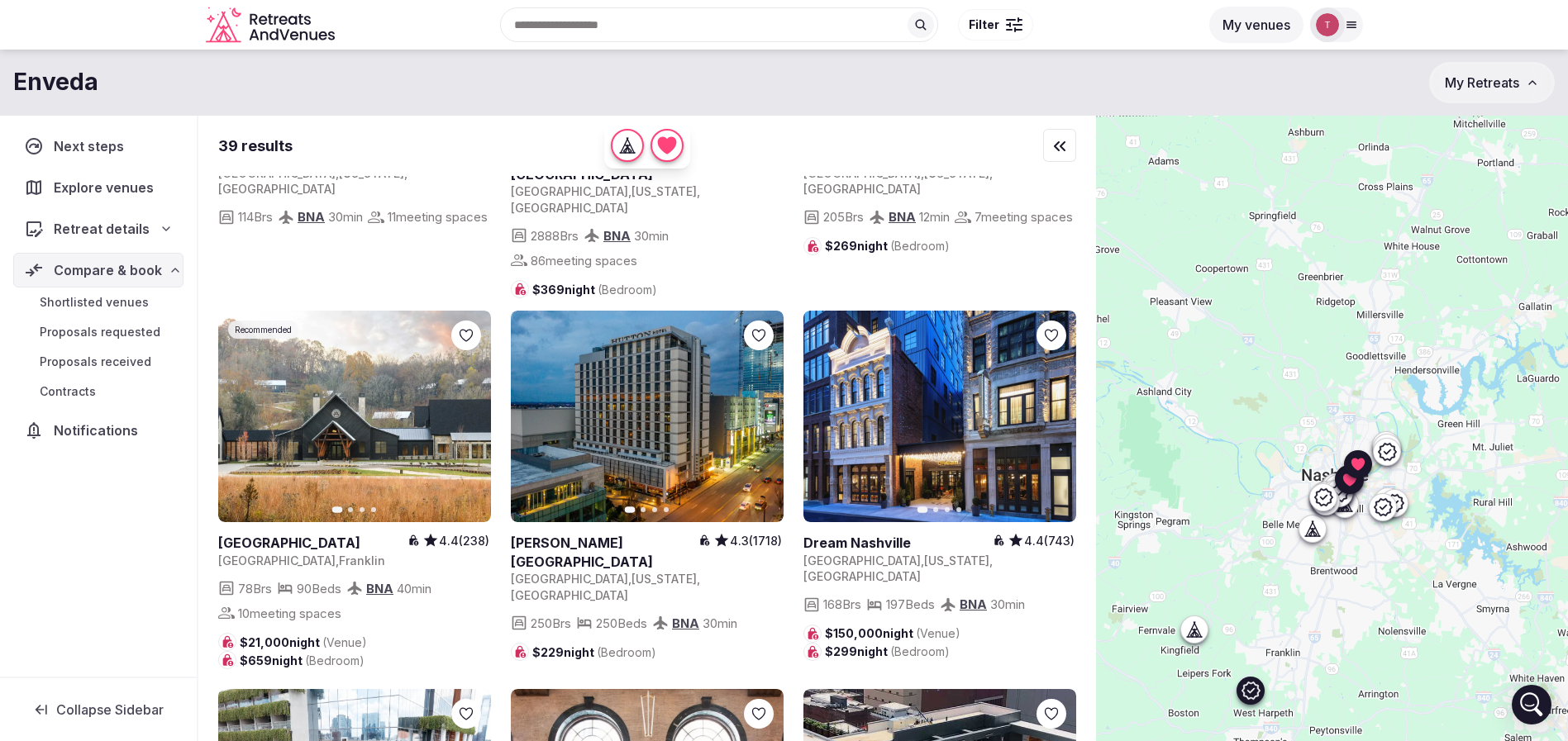
click at [468, 410] on icon "button" at bounding box center [468, 416] width 13 height 13
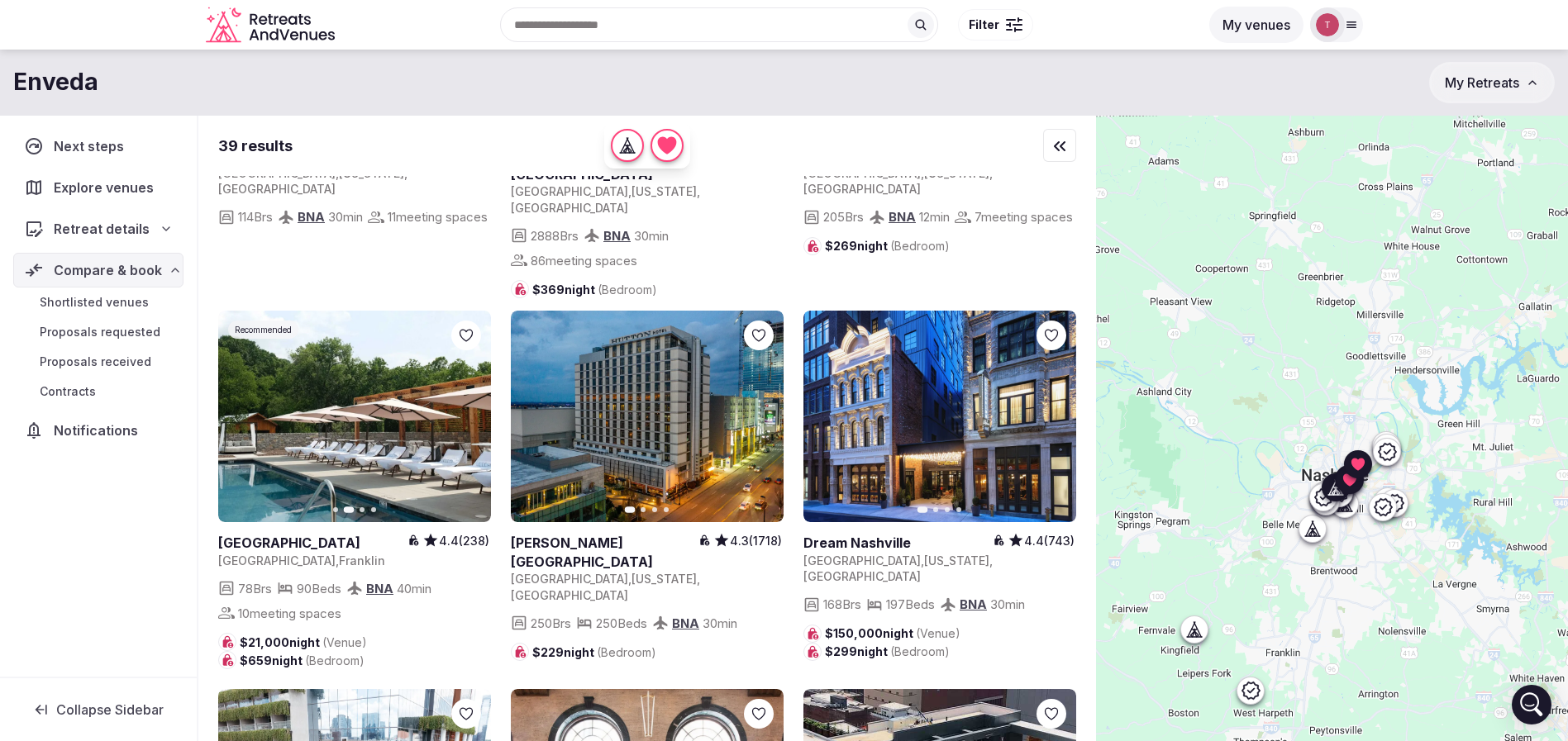
click at [1055, 410] on icon "button" at bounding box center [1053, 416] width 13 height 13
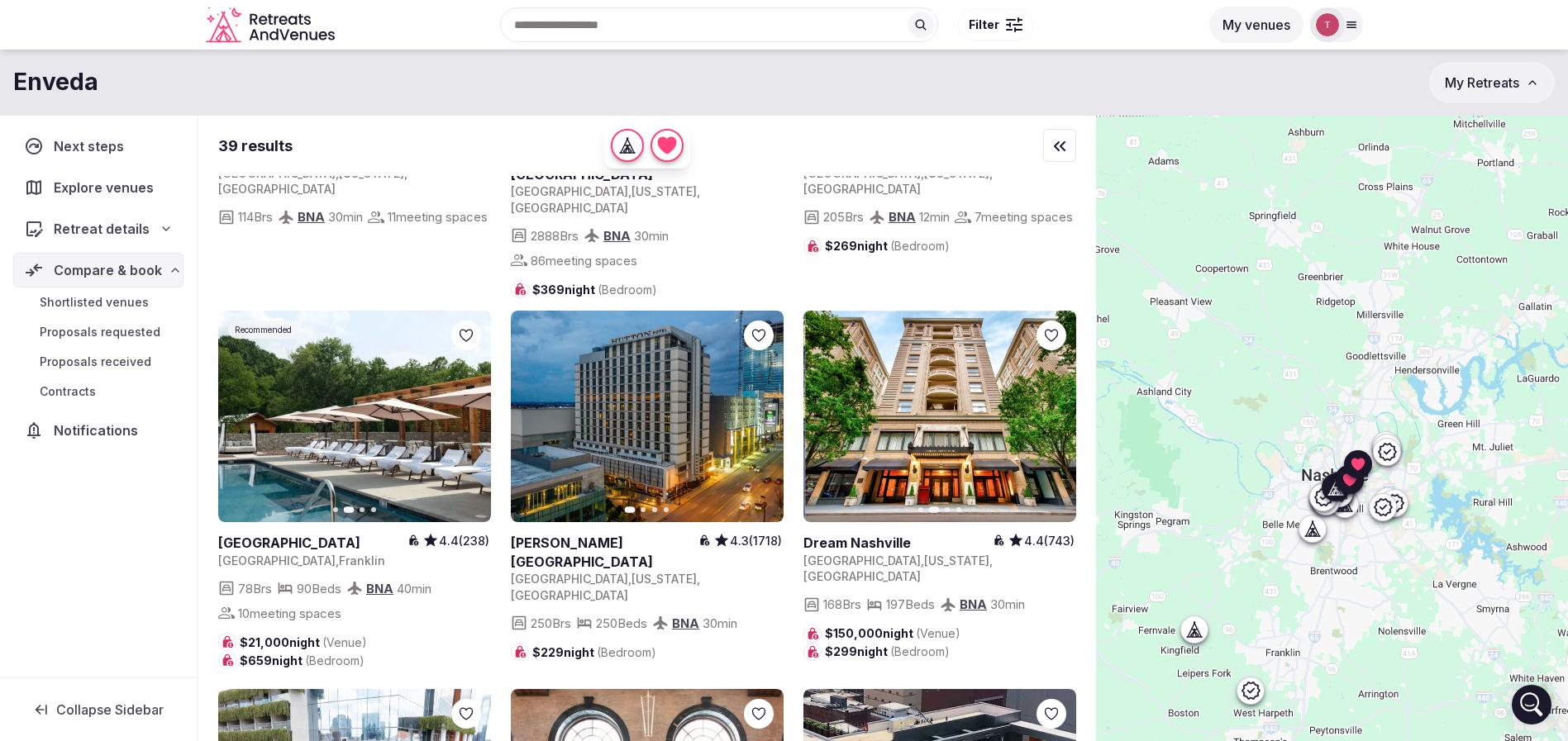
click at [1054, 410] on icon "button" at bounding box center [1054, 416] width 7 height 12
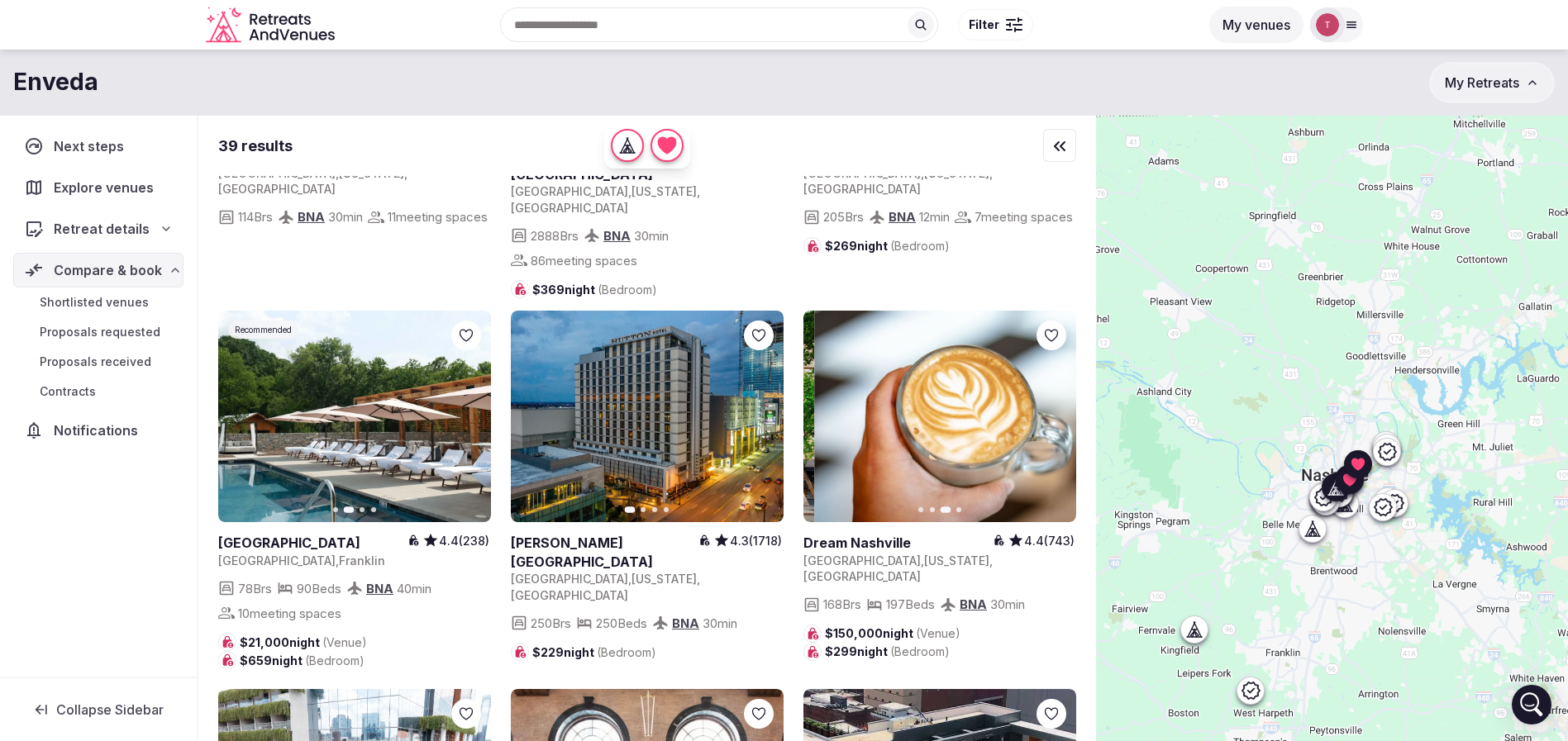
click at [1054, 410] on icon "button" at bounding box center [1054, 416] width 7 height 12
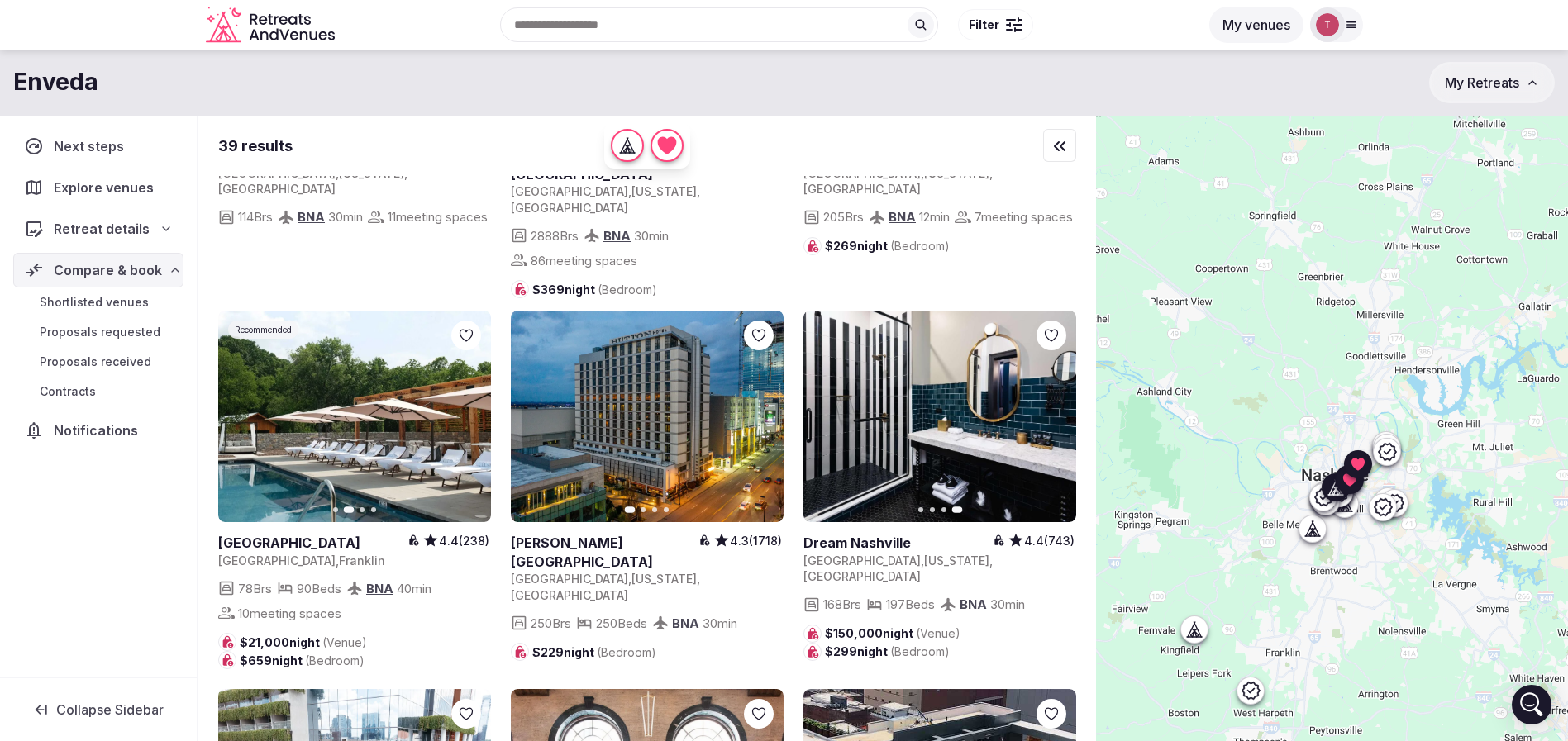
click at [1041, 320] on div at bounding box center [1051, 335] width 29 height 29
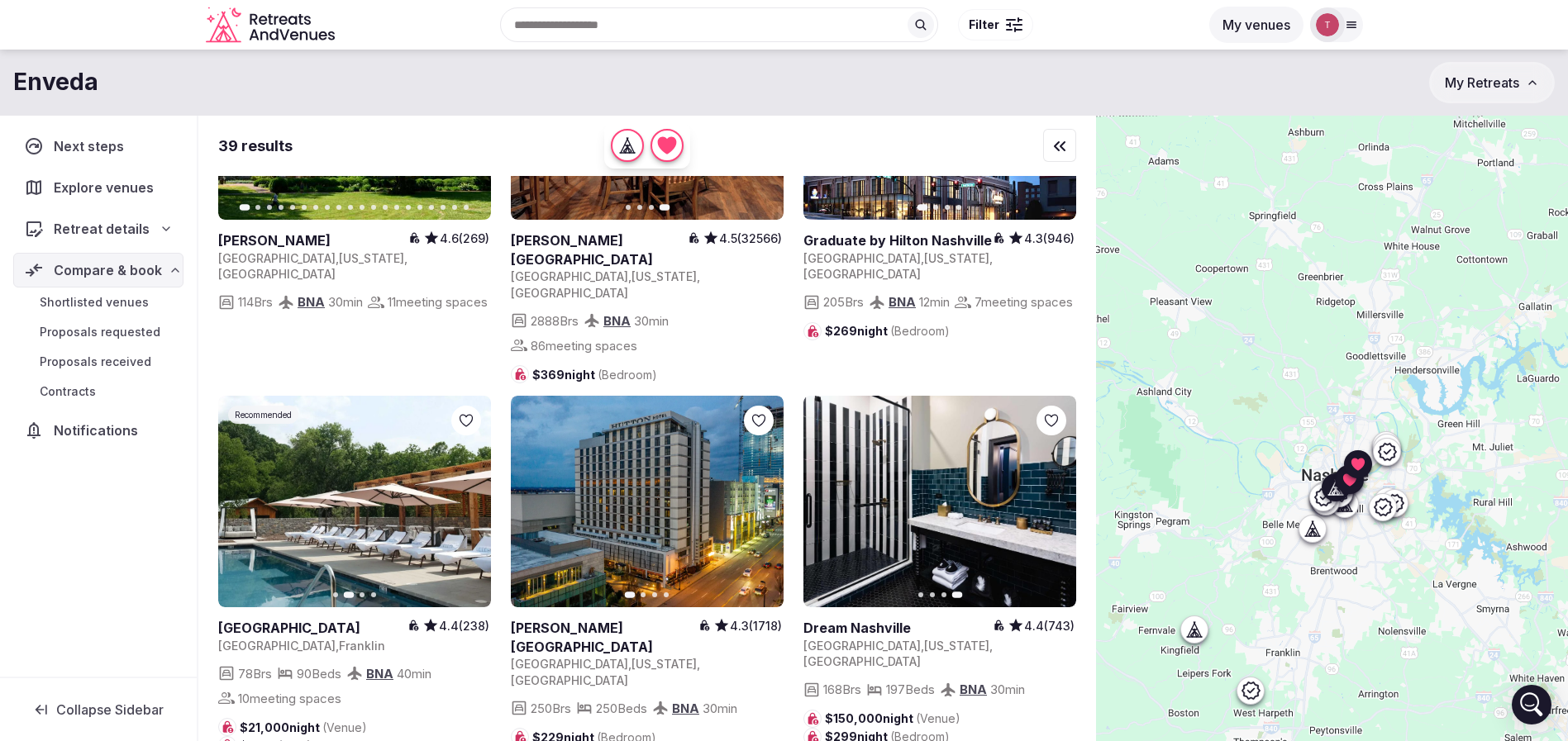
scroll to position [3469, 0]
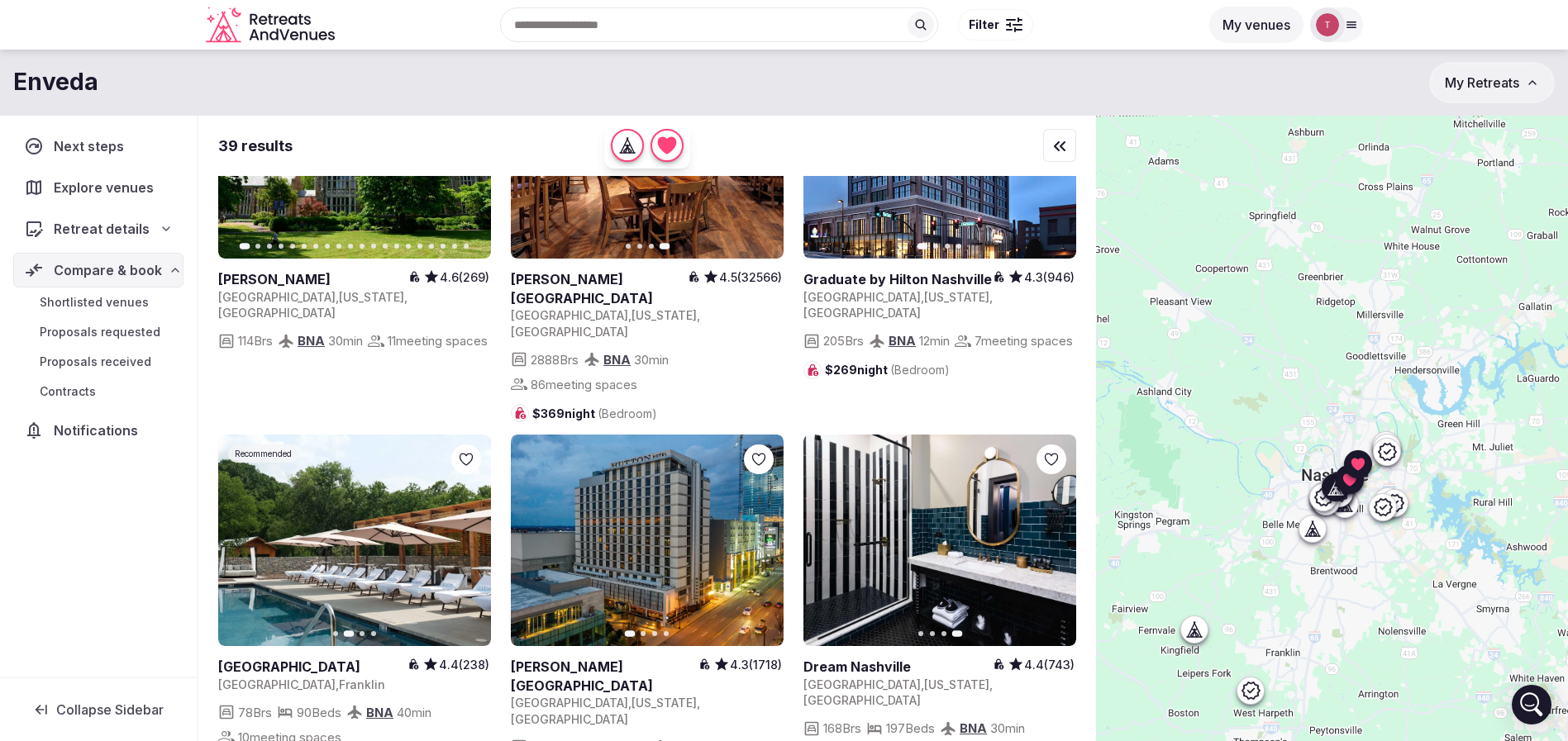
click at [0, 0] on icon at bounding box center [0, 0] width 0 height 0
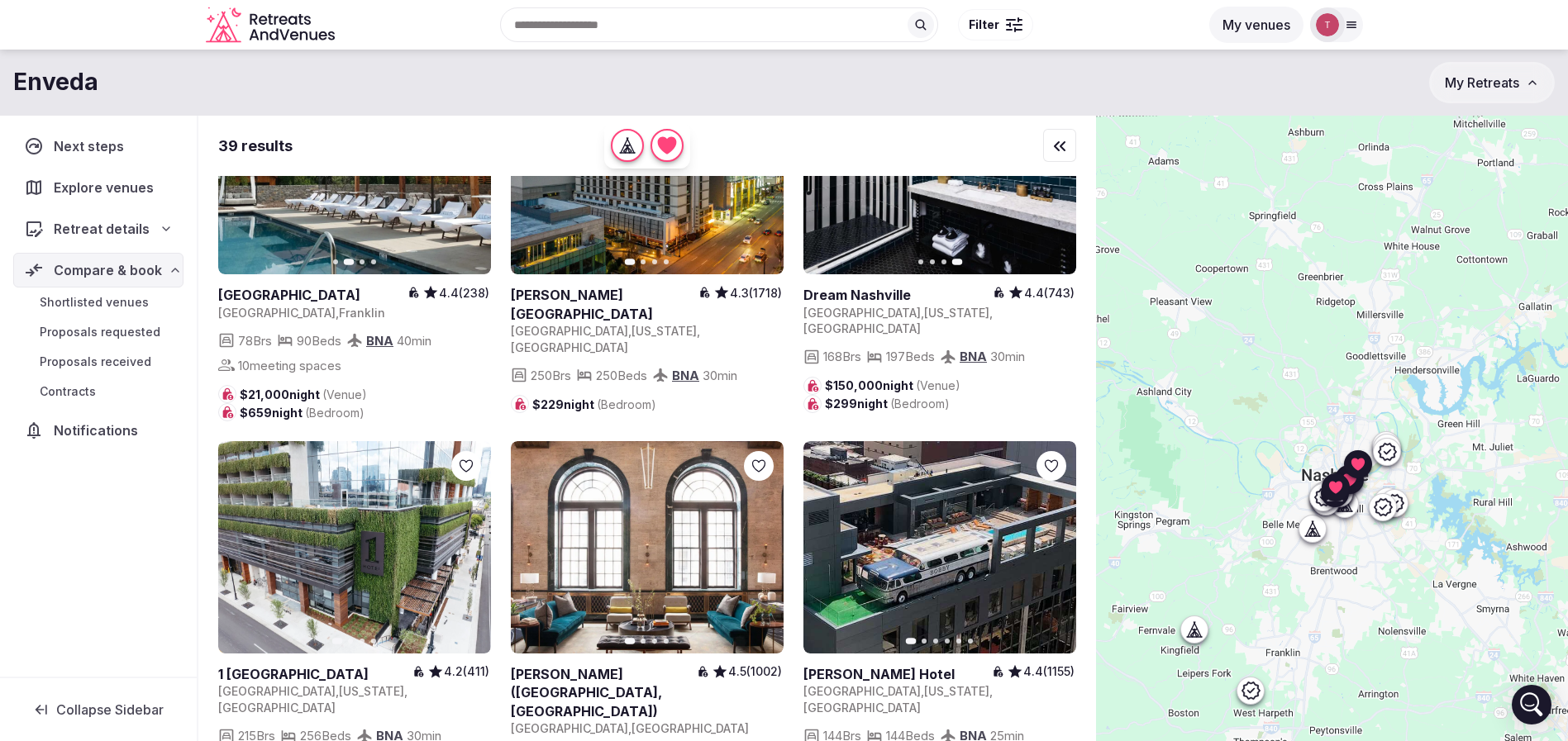
scroll to position [3966, 0]
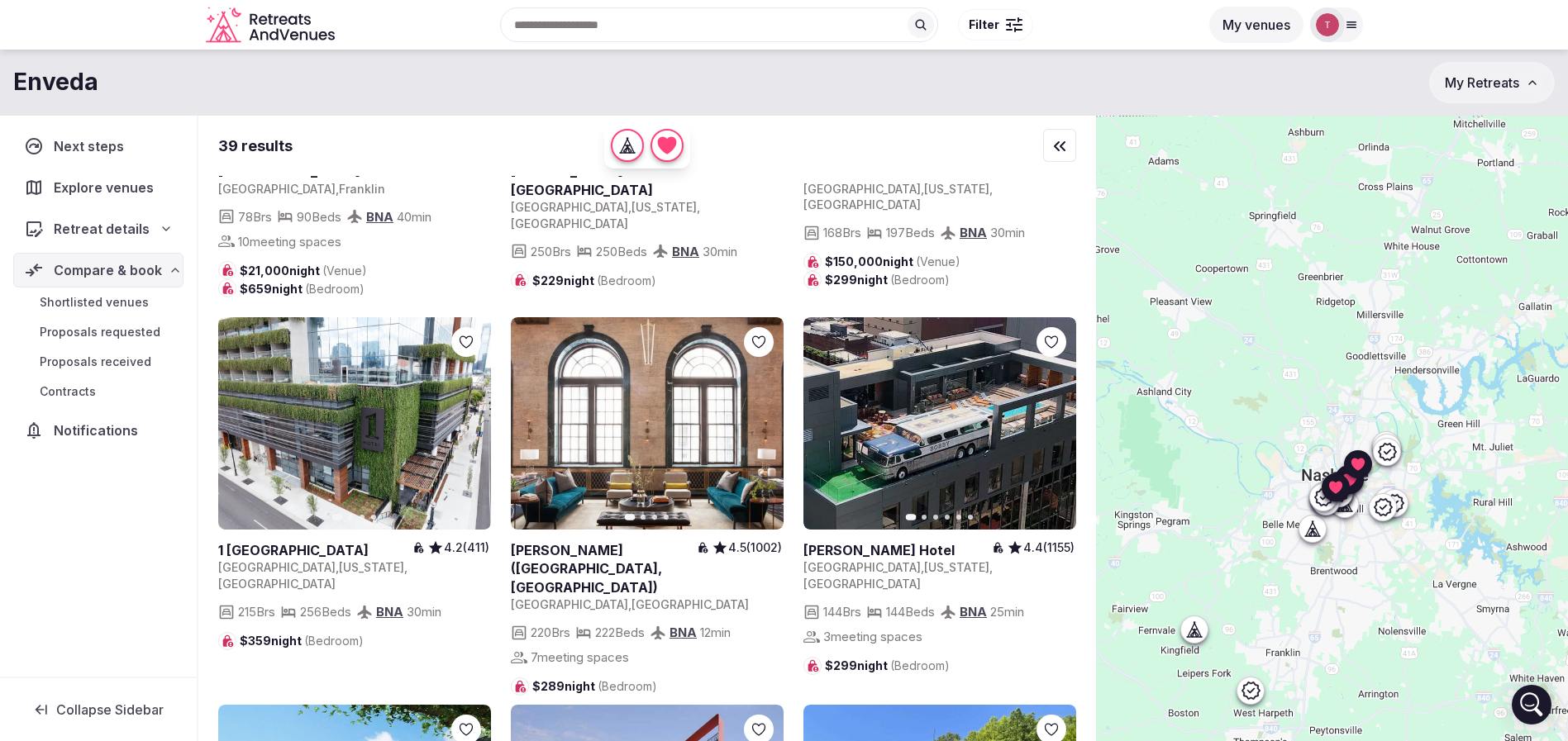
click at [765, 417] on icon "button" at bounding box center [761, 424] width 13 height 13
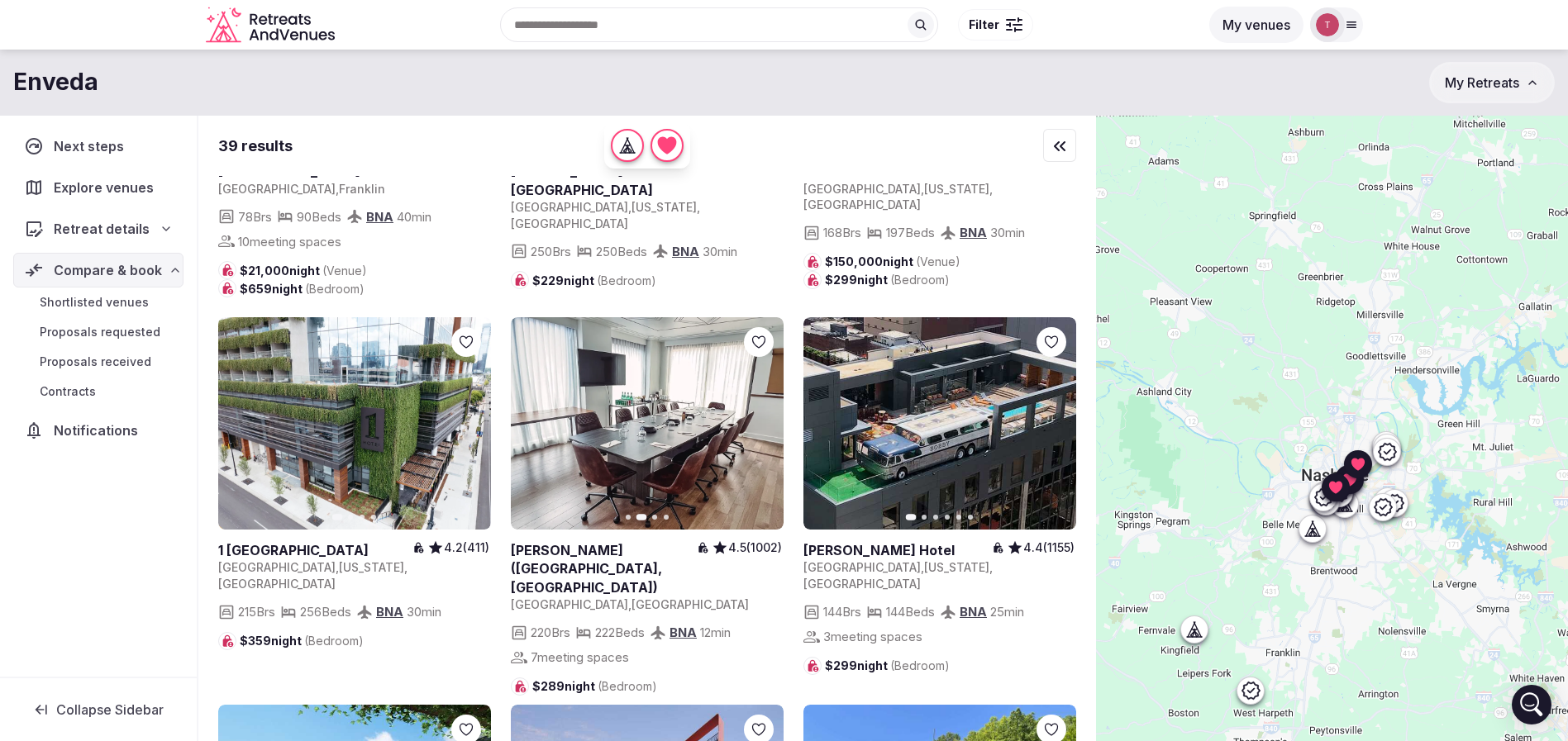
click at [765, 417] on icon "button" at bounding box center [761, 424] width 13 height 13
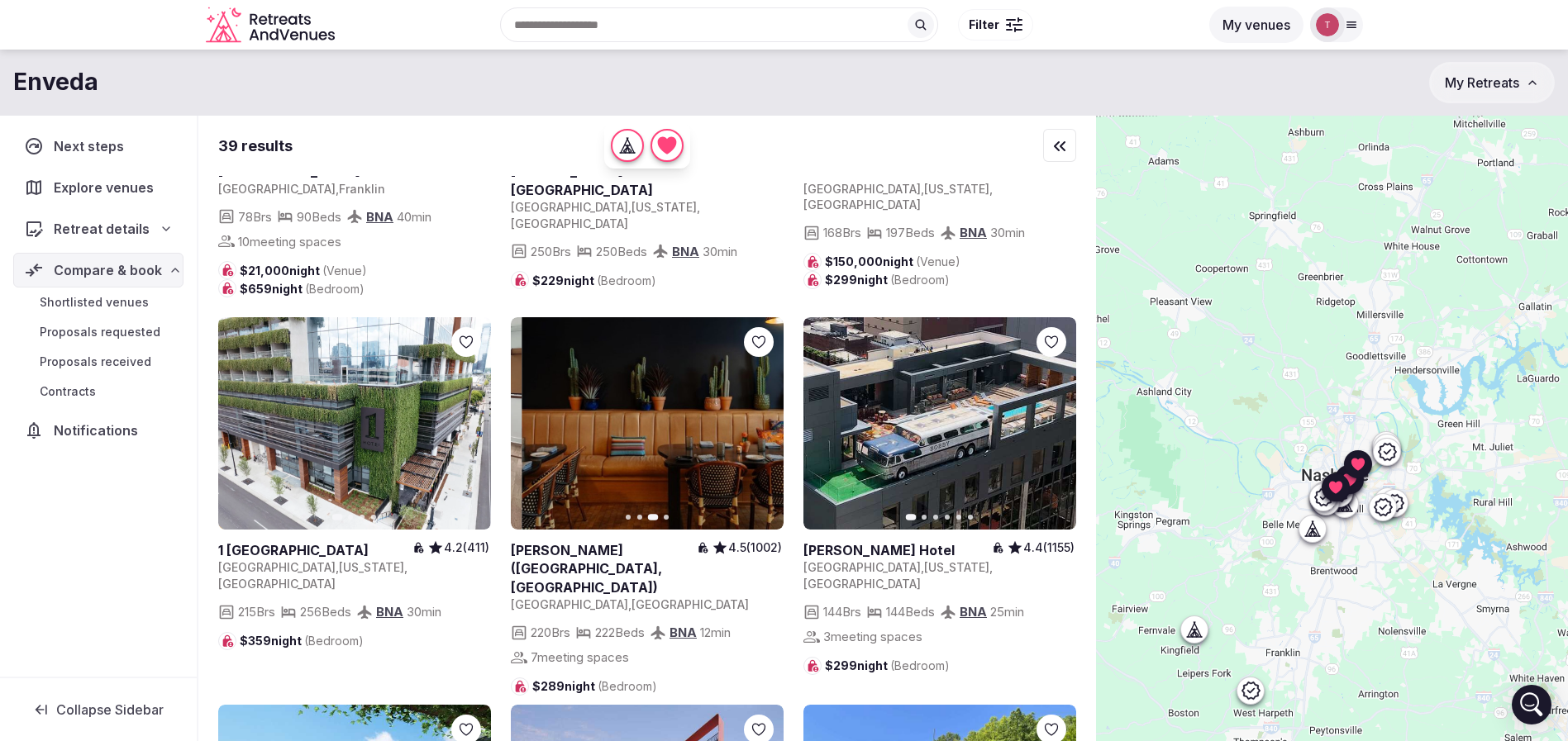
click at [765, 417] on icon "button" at bounding box center [761, 424] width 13 height 13
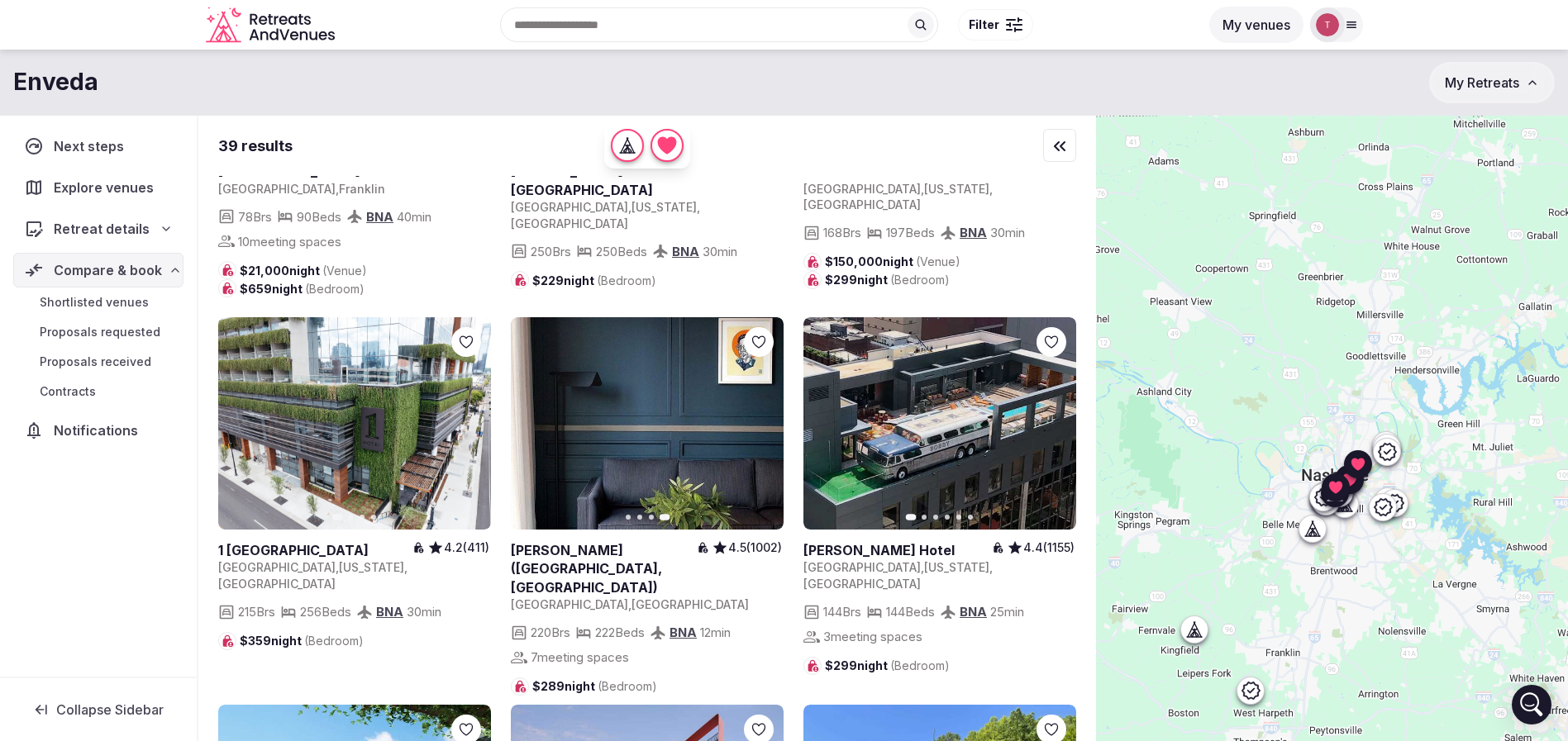
click at [477, 410] on button "Next slide" at bounding box center [467, 423] width 26 height 26
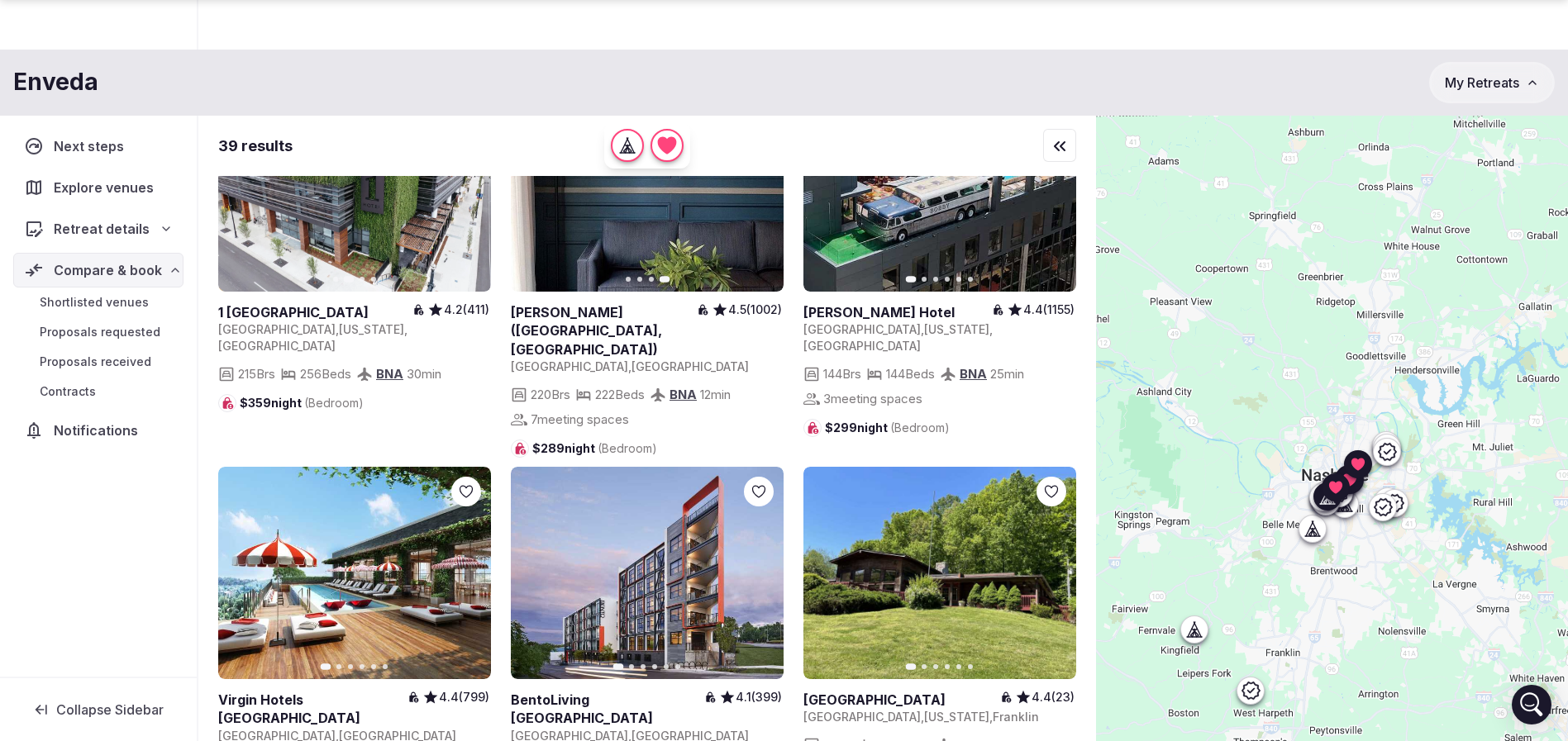
scroll to position [122, 0]
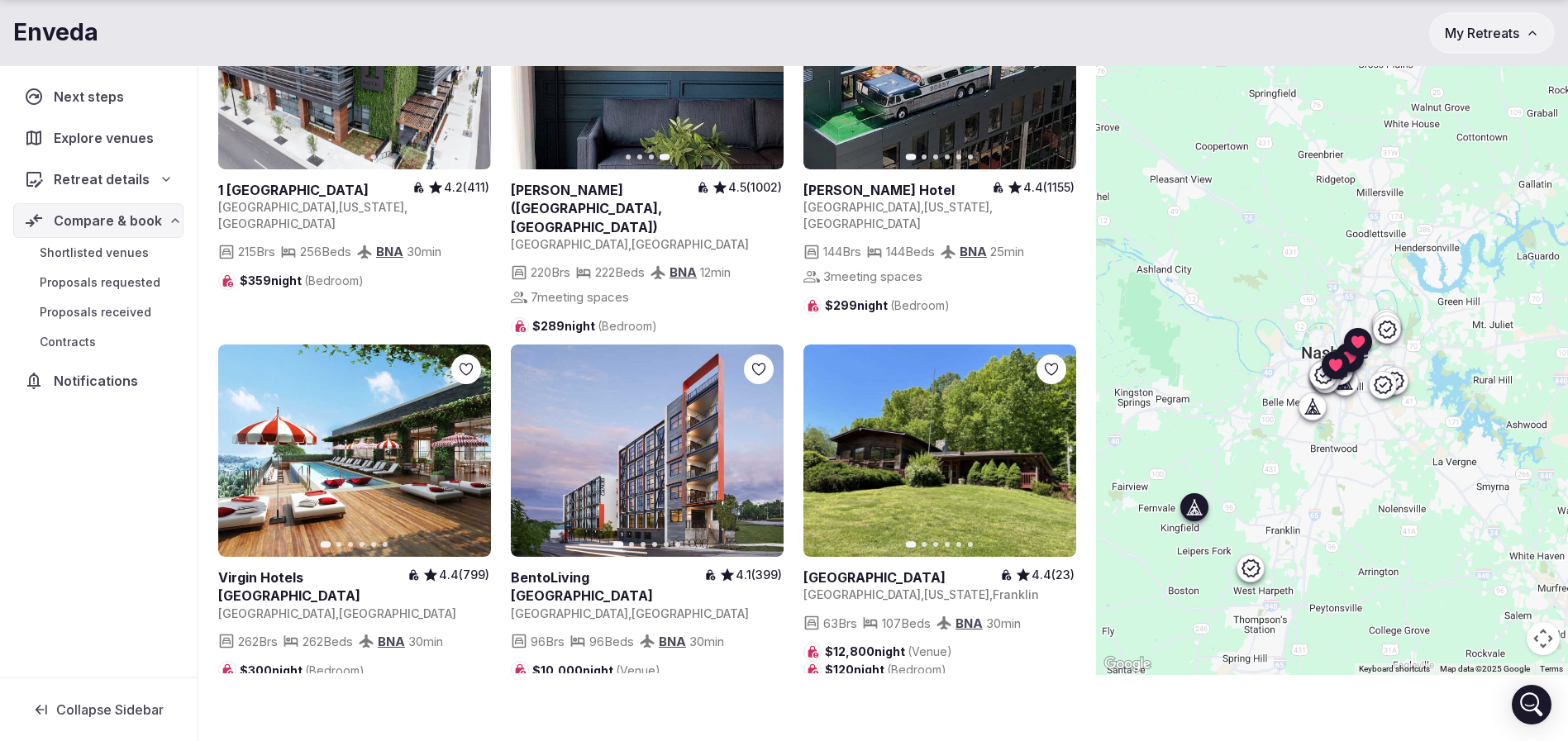
click at [1055, 444] on icon "button" at bounding box center [1053, 451] width 13 height 13
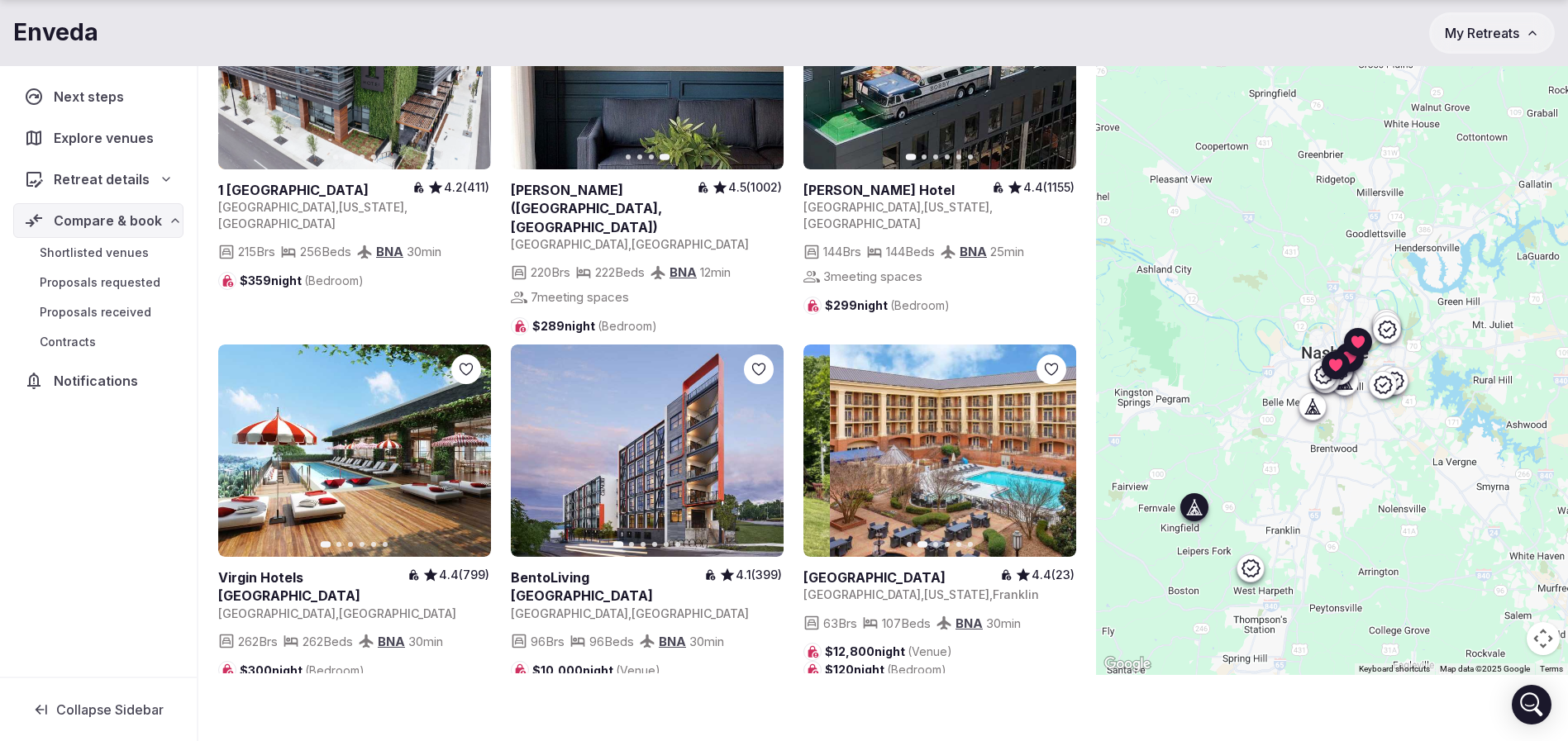
click at [1055, 444] on icon "button" at bounding box center [1053, 451] width 13 height 13
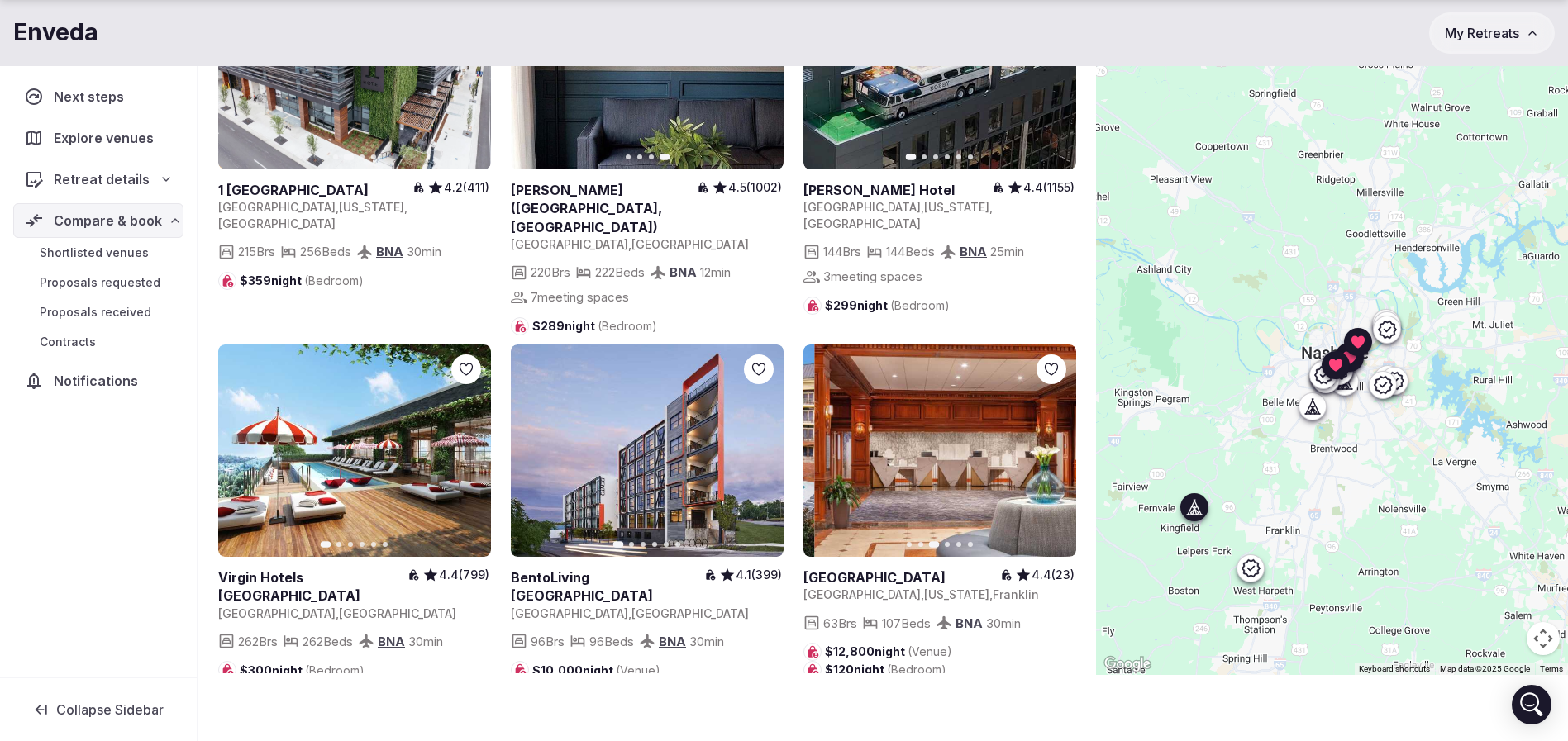
click at [1055, 444] on icon "button" at bounding box center [1053, 451] width 13 height 13
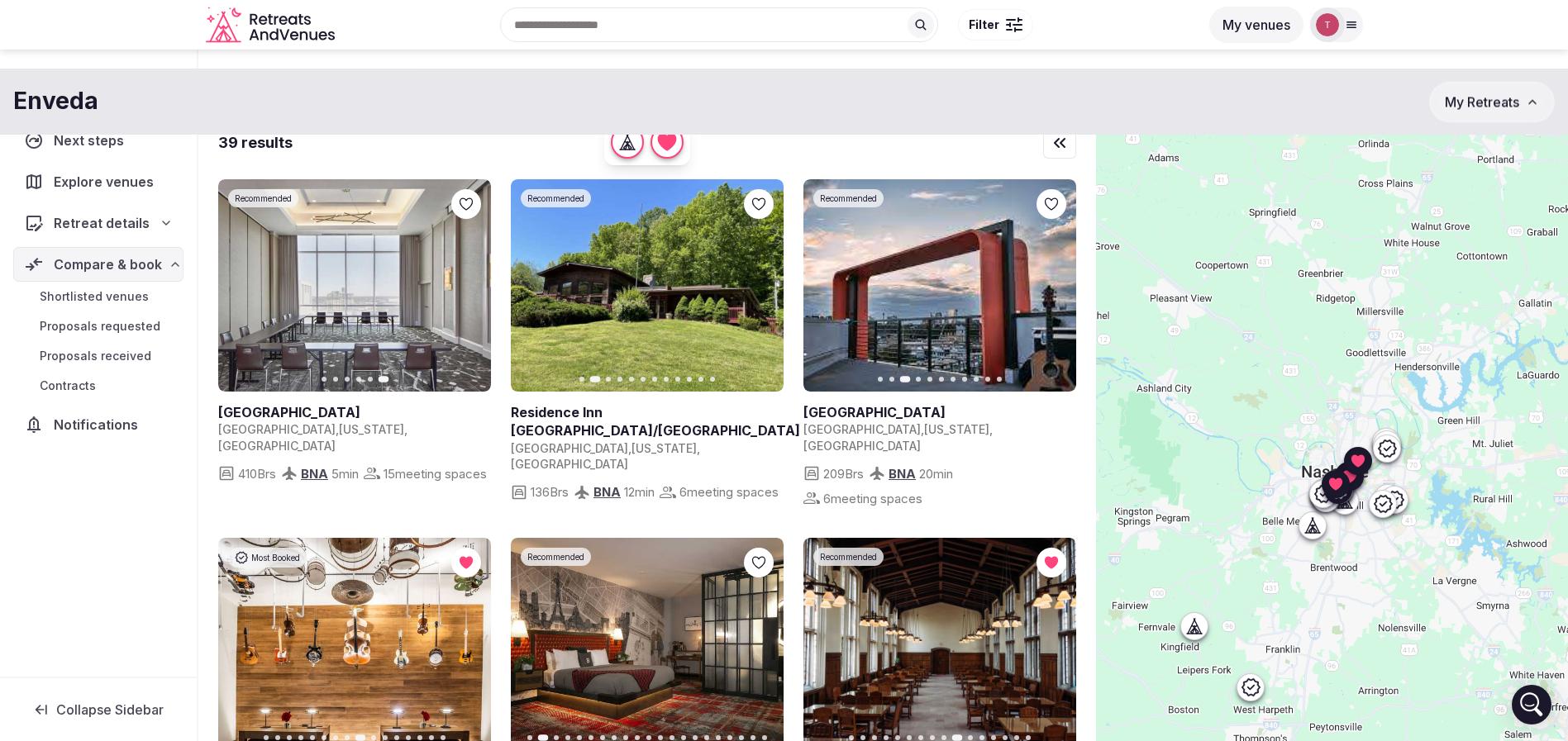
scroll to position [0, 0]
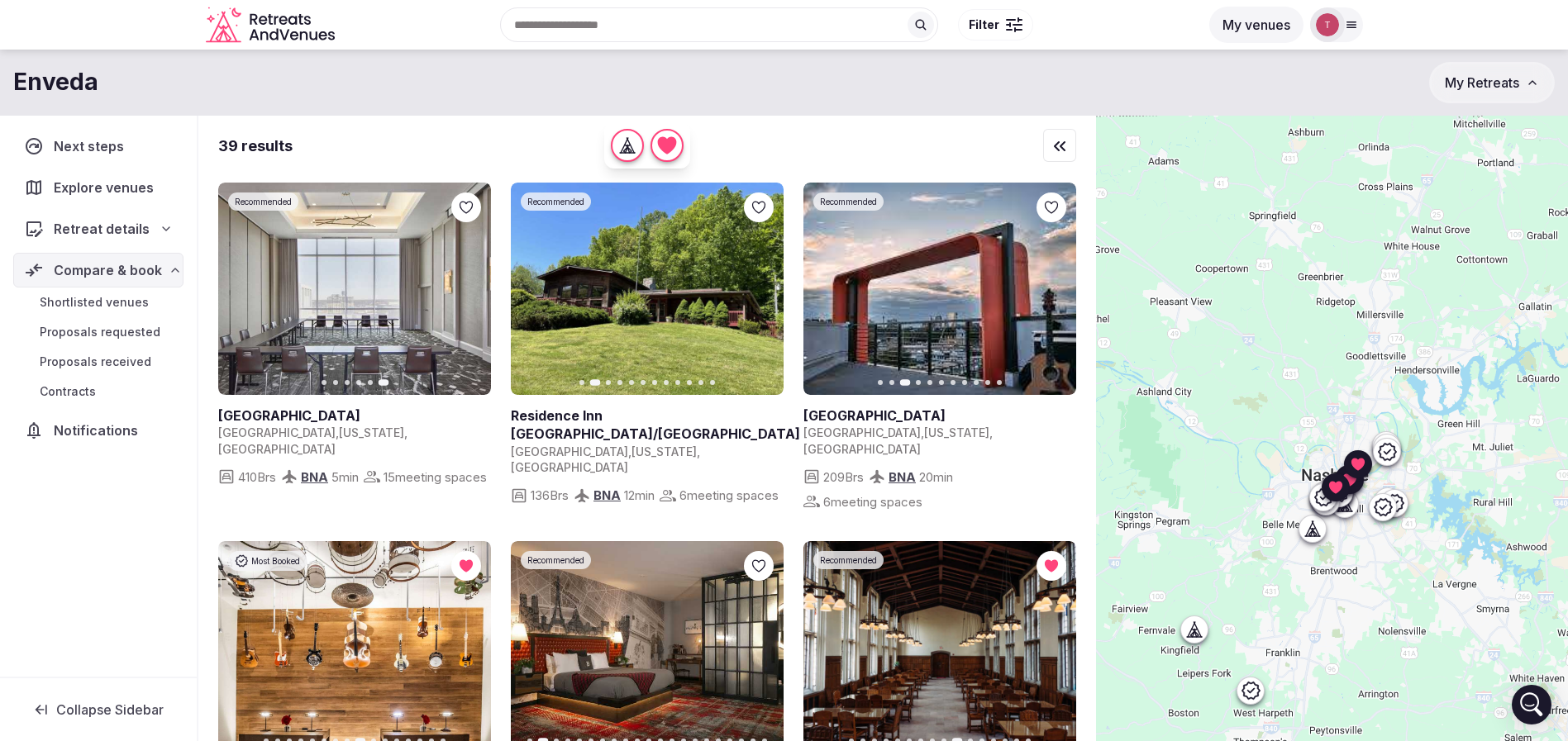
click at [618, 29] on div "Recent searches [GEOGRAPHIC_DATA] [GEOGRAPHIC_DATA], [GEOGRAPHIC_DATA] [GEOGRAP…" at bounding box center [771, 24] width 858 height 71
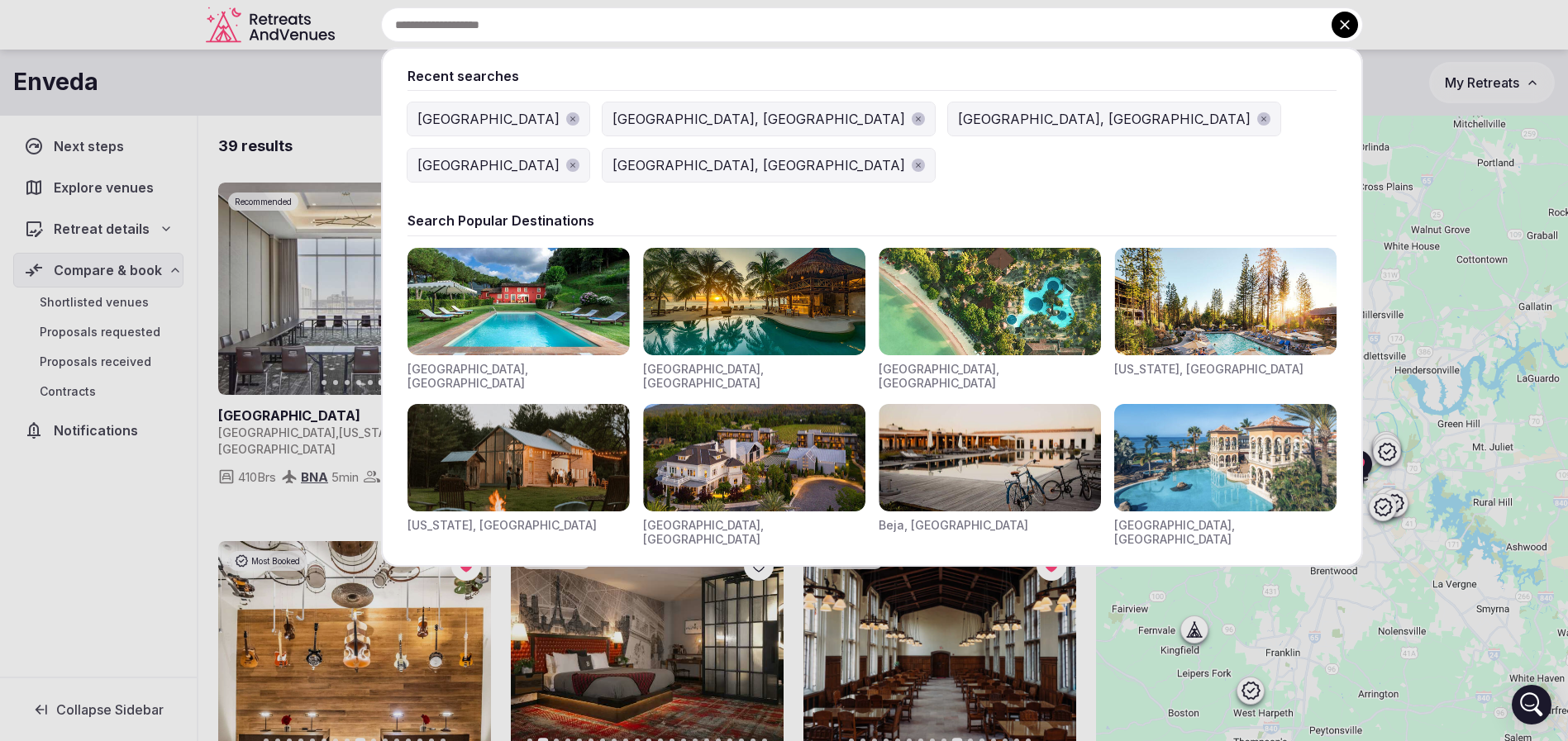
paste input "******"
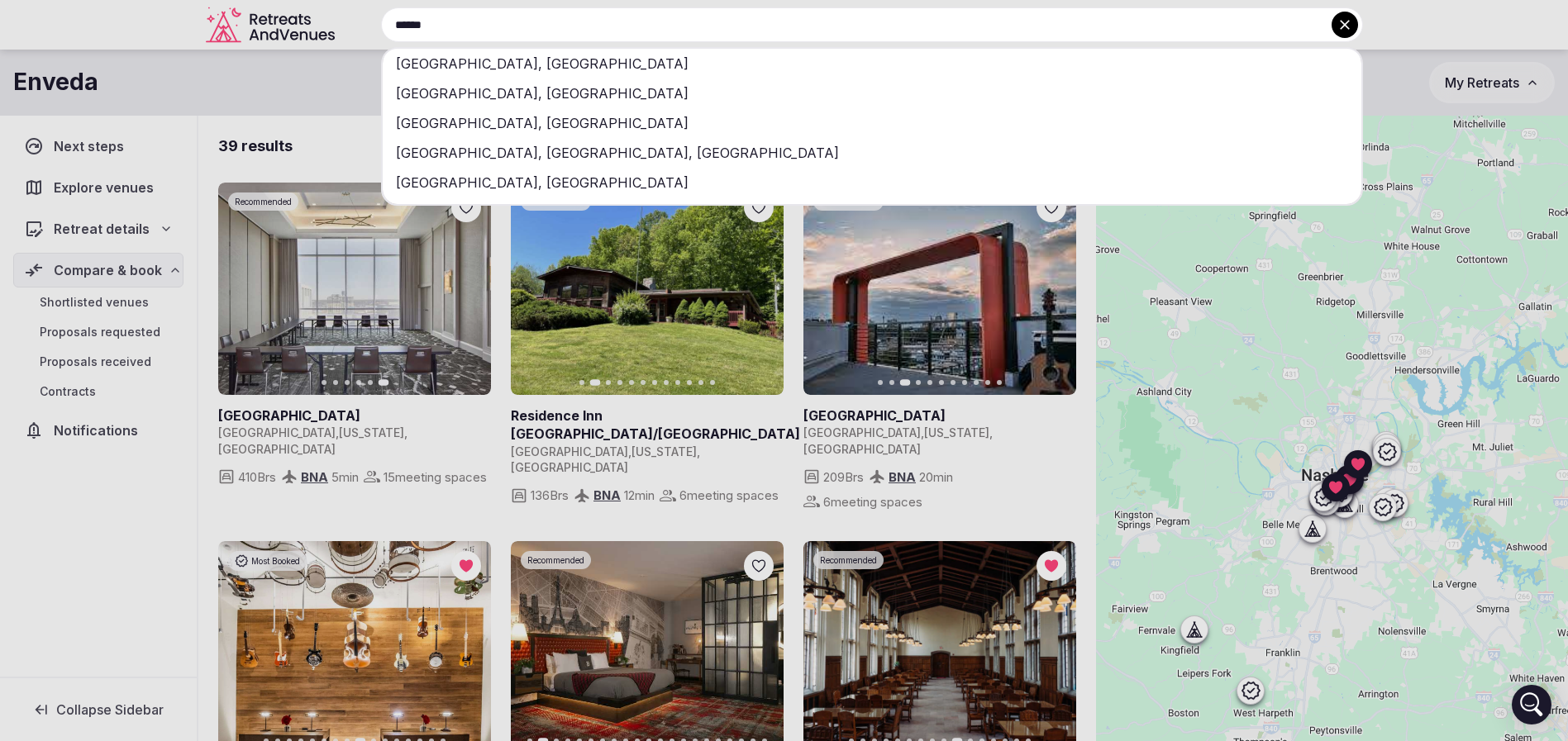
type input "******"
click at [581, 63] on div "[GEOGRAPHIC_DATA], [GEOGRAPHIC_DATA]" at bounding box center [872, 63] width 979 height 29
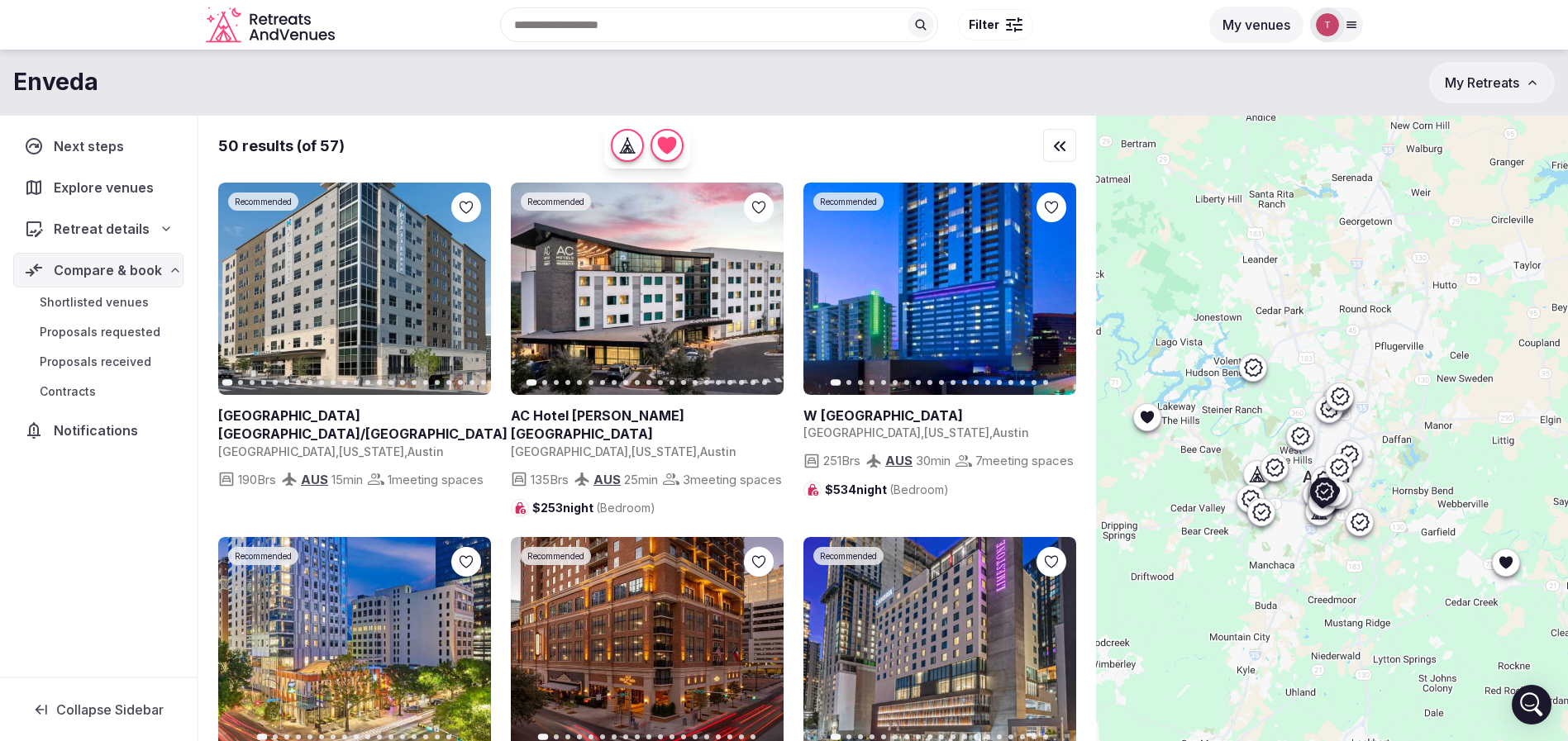
click at [1050, 291] on icon "button" at bounding box center [1053, 289] width 13 height 13
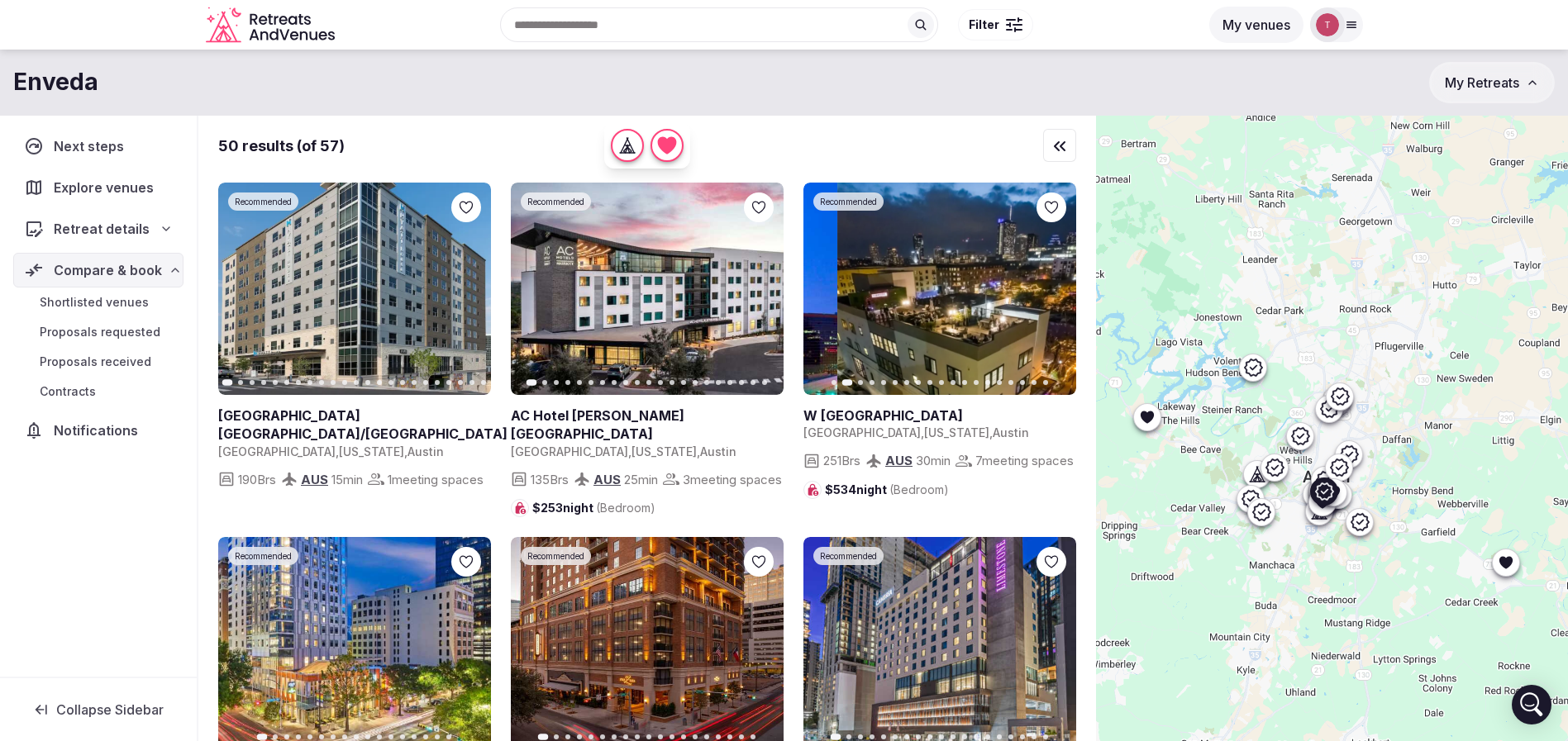
click at [1050, 291] on icon "button" at bounding box center [1053, 289] width 13 height 13
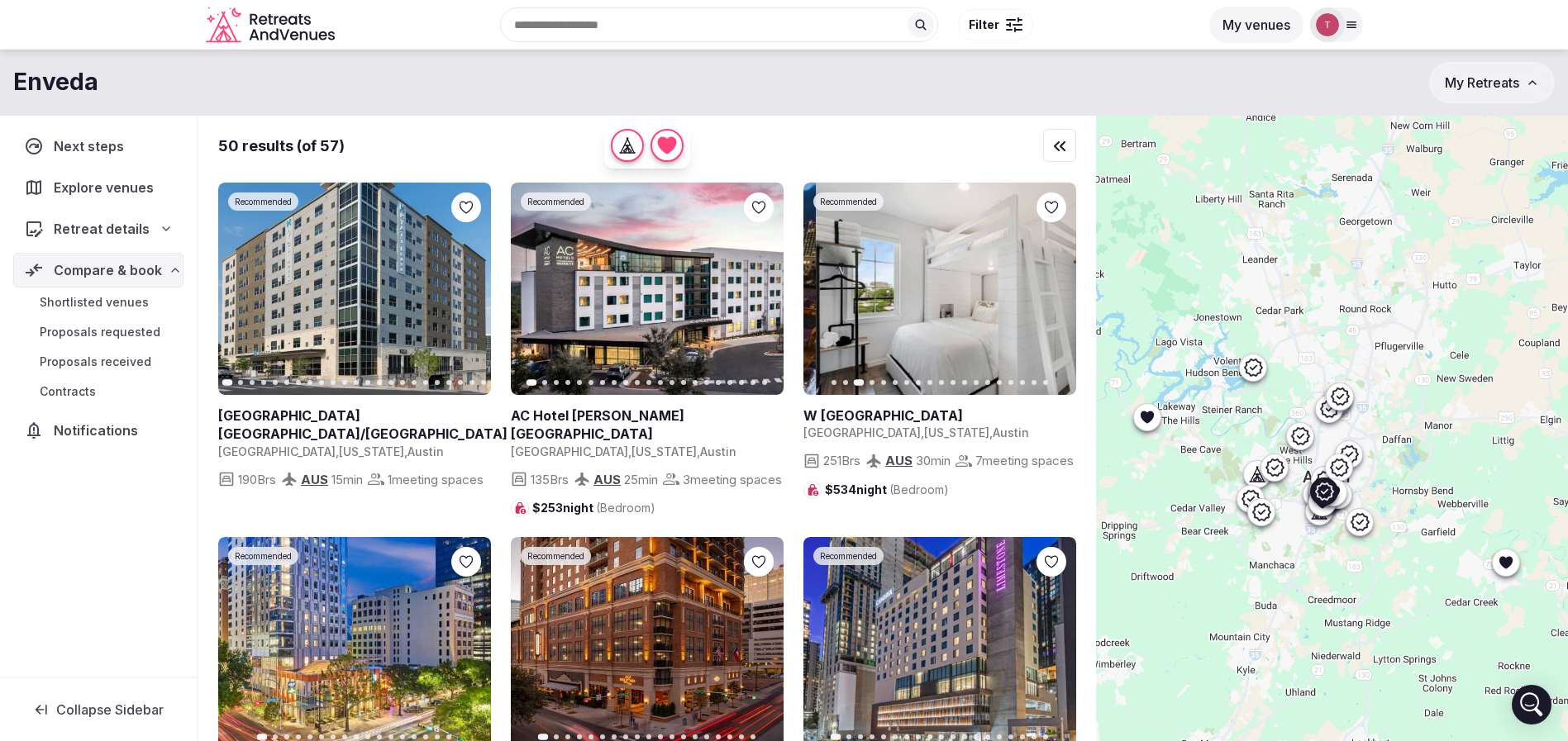
click at [1050, 291] on icon "button" at bounding box center [1053, 289] width 13 height 13
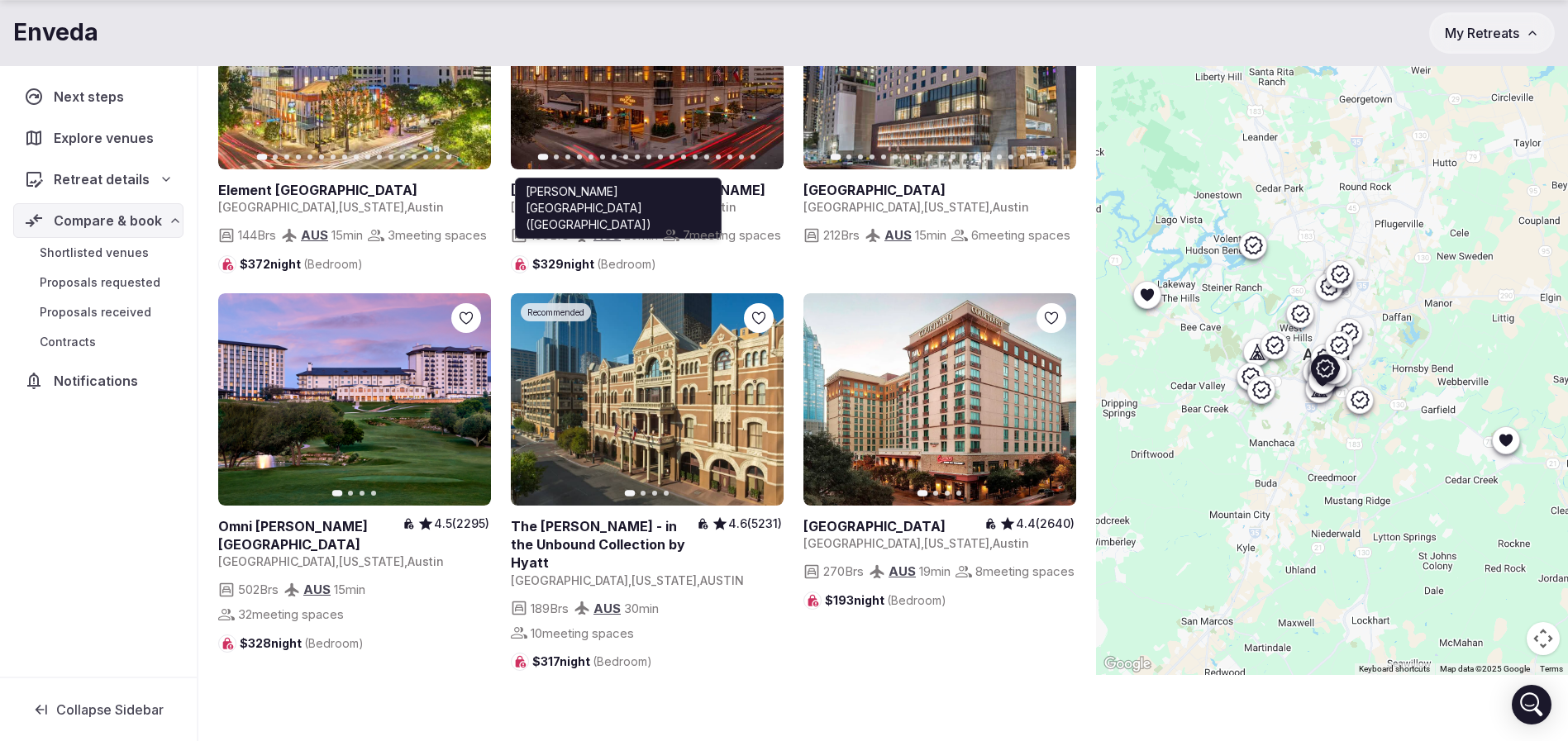
scroll to position [495, 0]
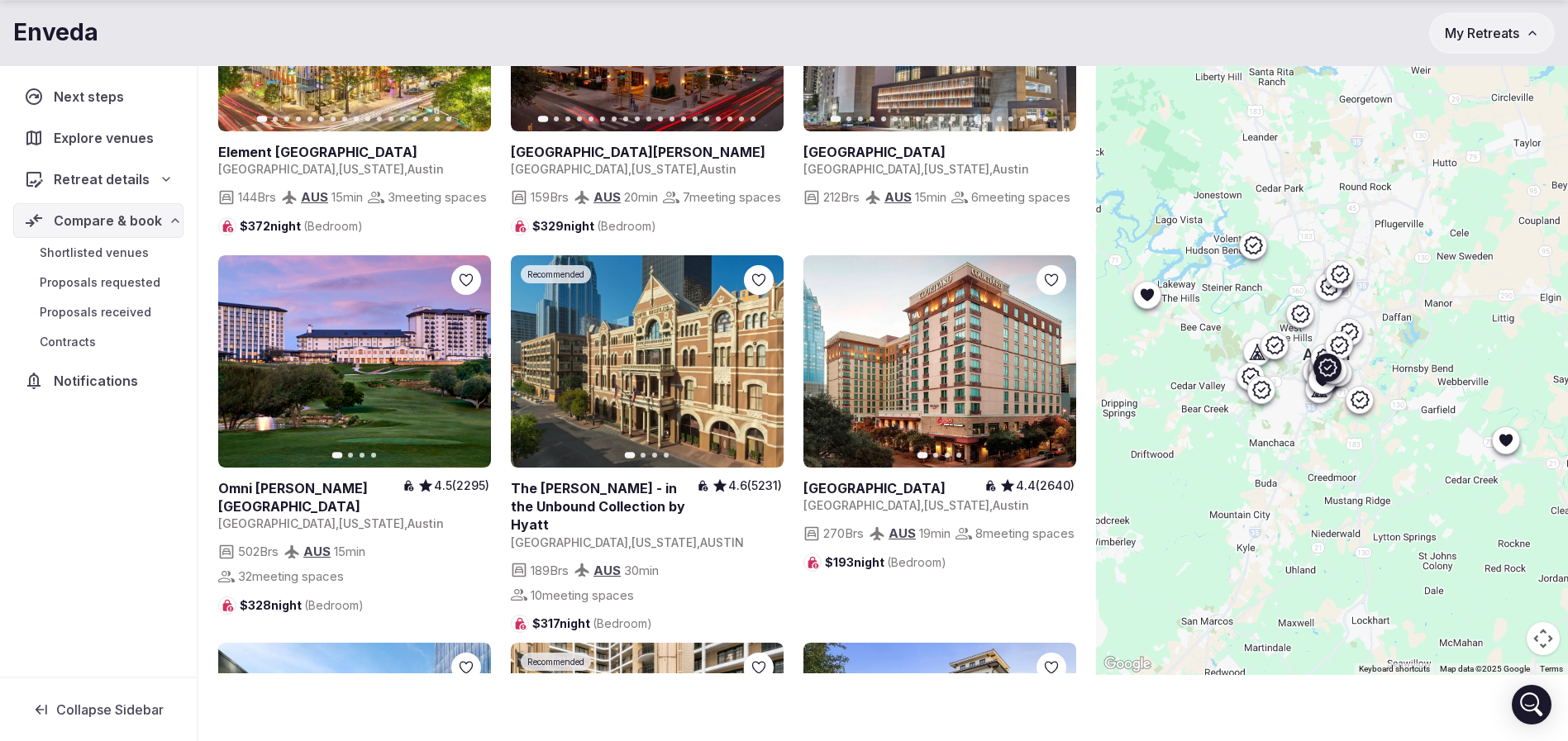
click at [758, 368] on icon "button" at bounding box center [761, 361] width 13 height 13
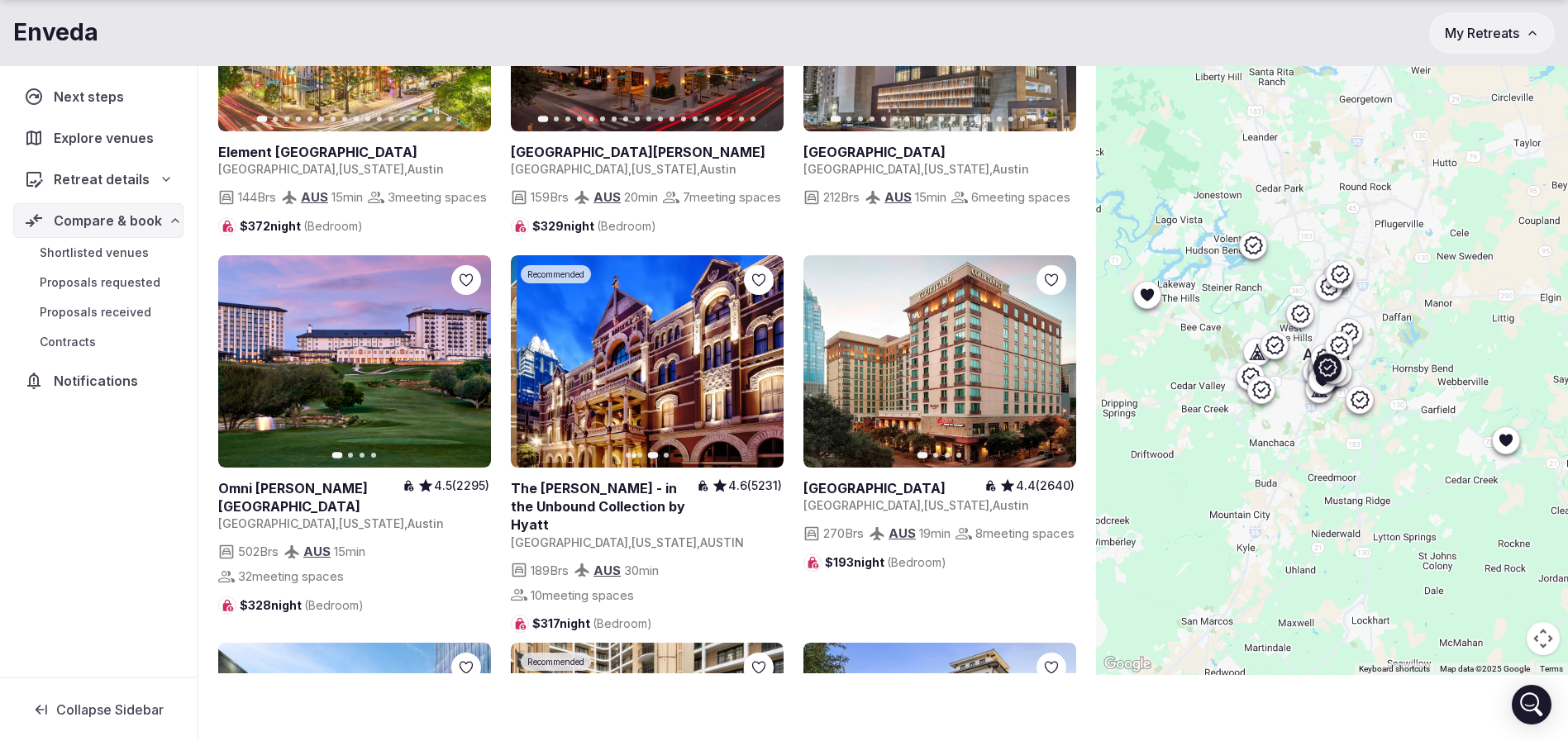
click at [758, 368] on icon "button" at bounding box center [761, 361] width 13 height 13
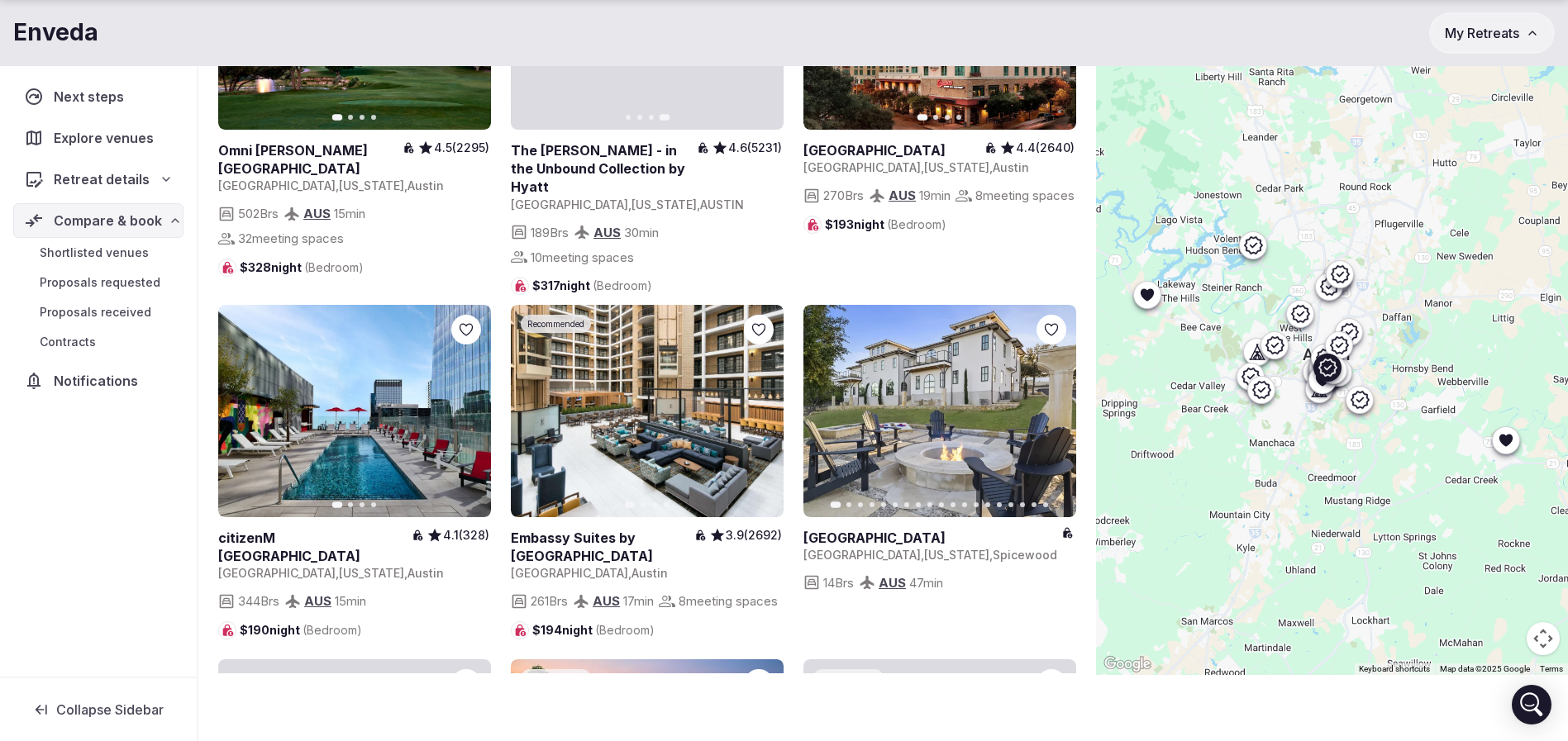
scroll to position [867, 0]
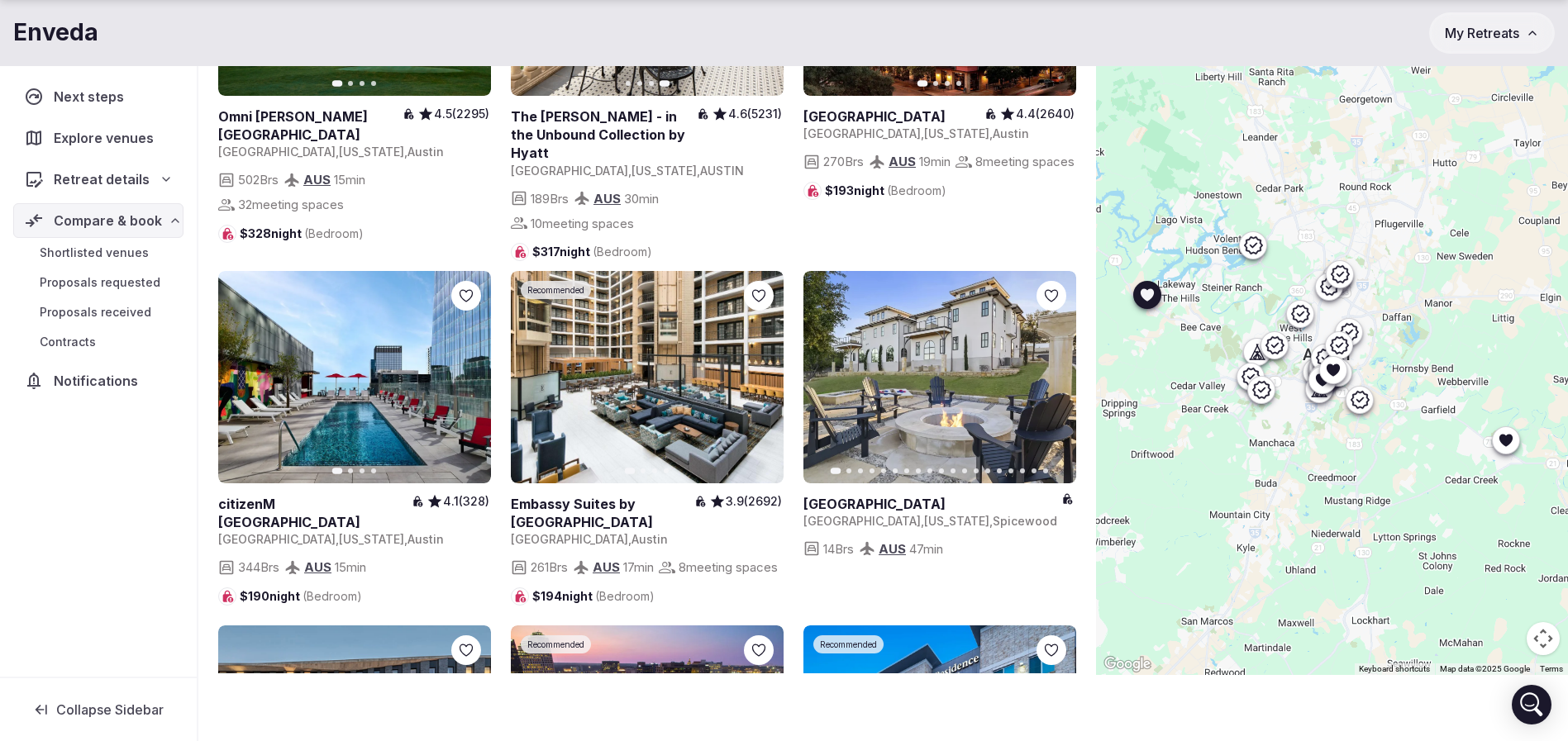
click at [1055, 384] on icon "button" at bounding box center [1053, 377] width 13 height 13
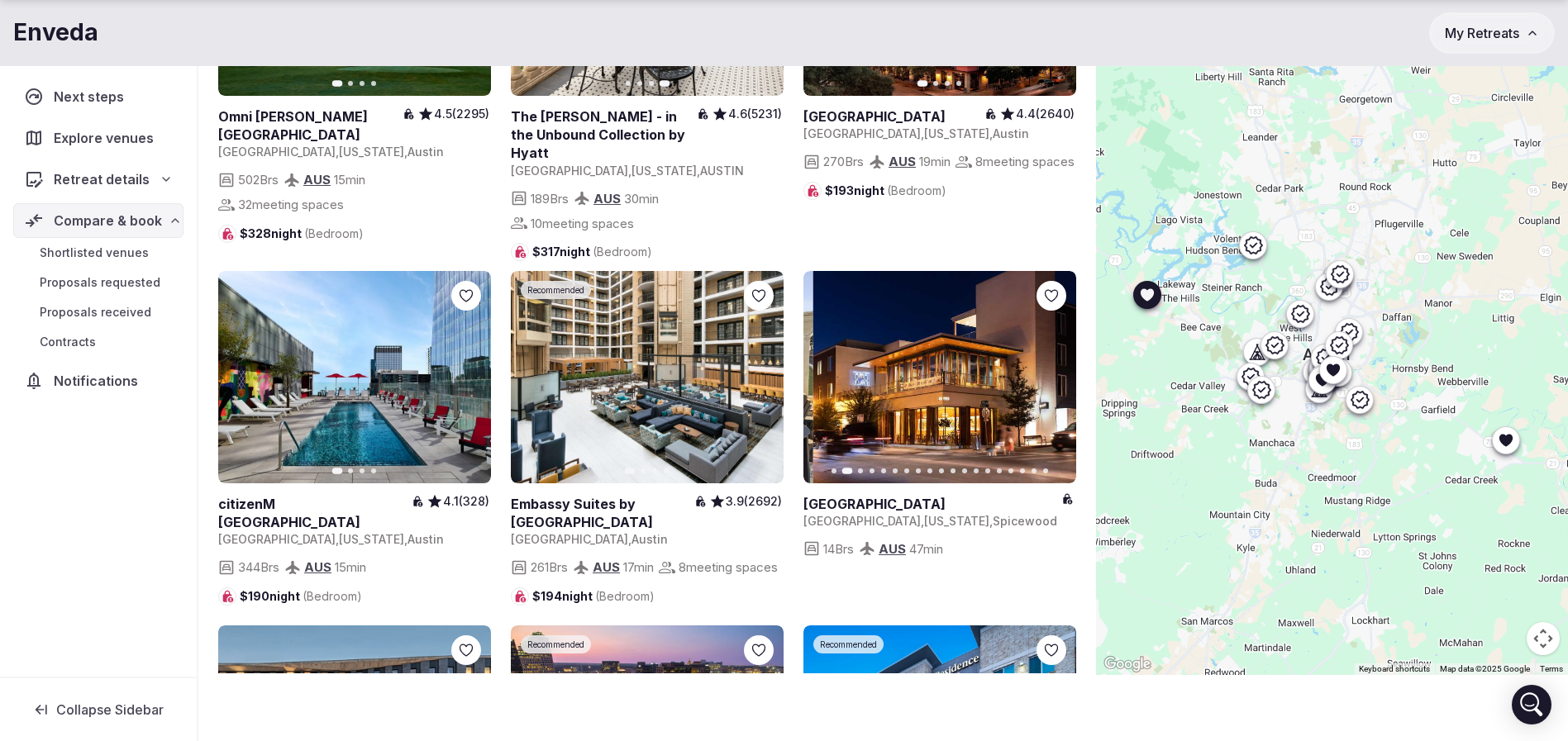
click at [1055, 384] on icon "button" at bounding box center [1053, 377] width 13 height 13
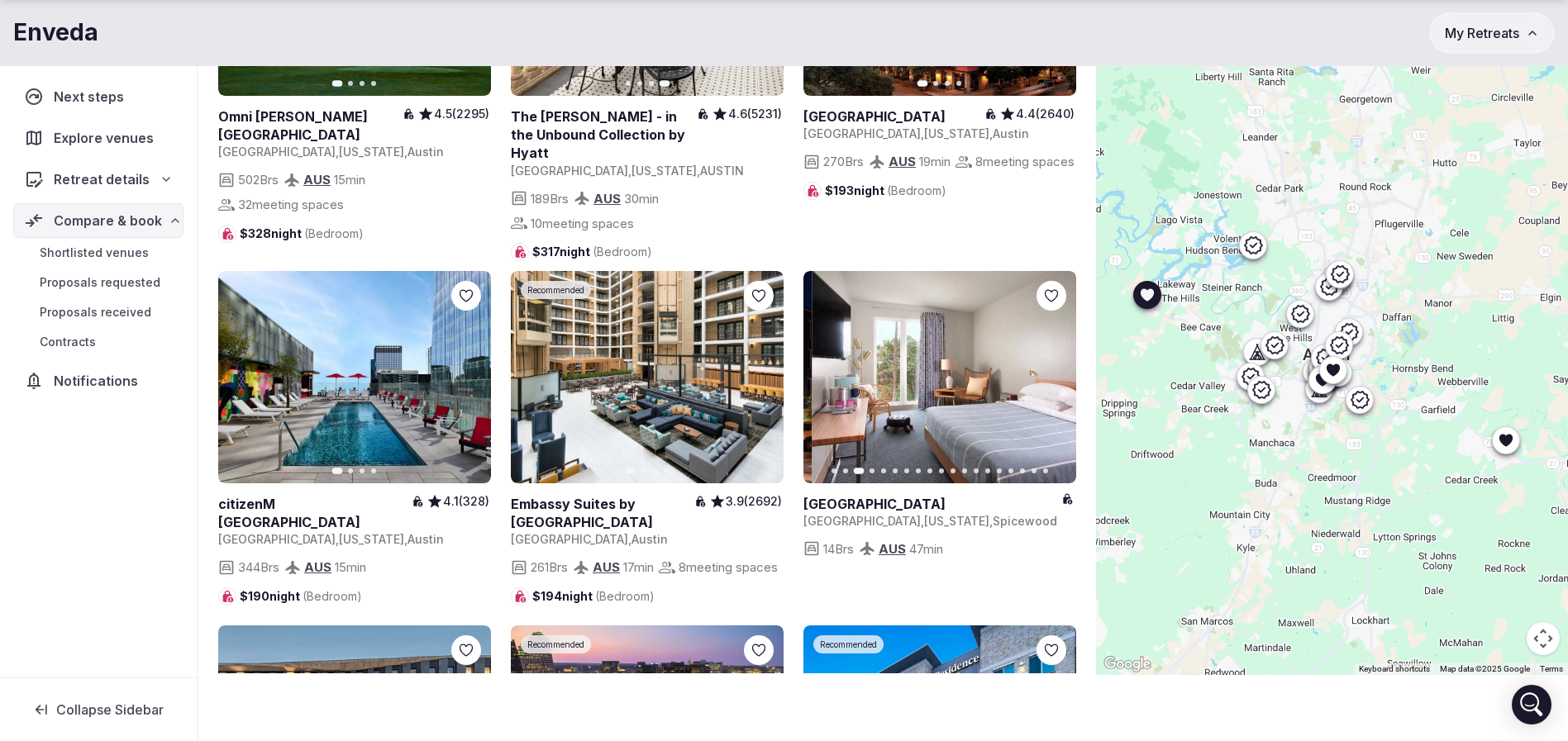
click at [1055, 384] on icon "button" at bounding box center [1053, 377] width 13 height 13
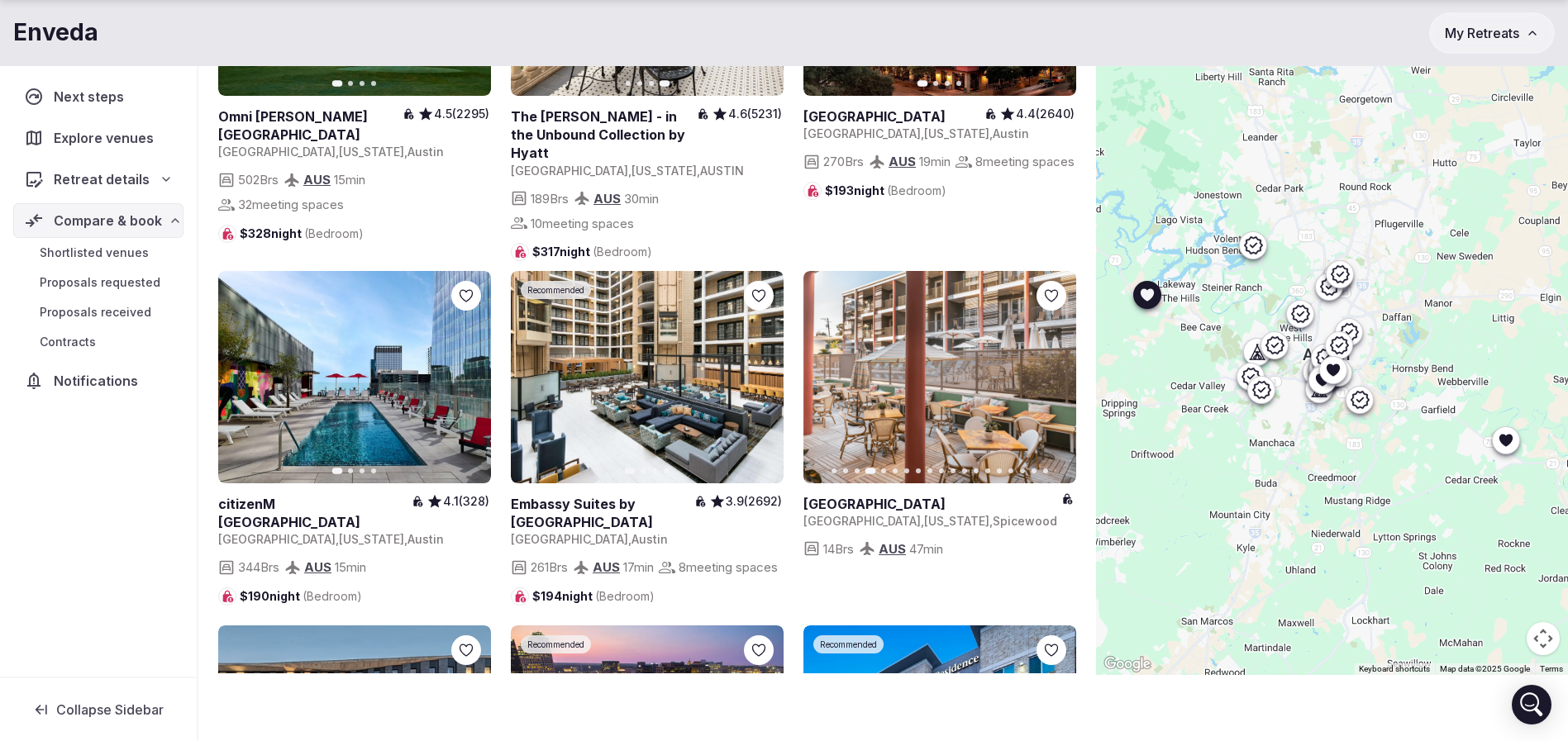
click at [0, 0] on icon at bounding box center [0, 0] width 0 height 0
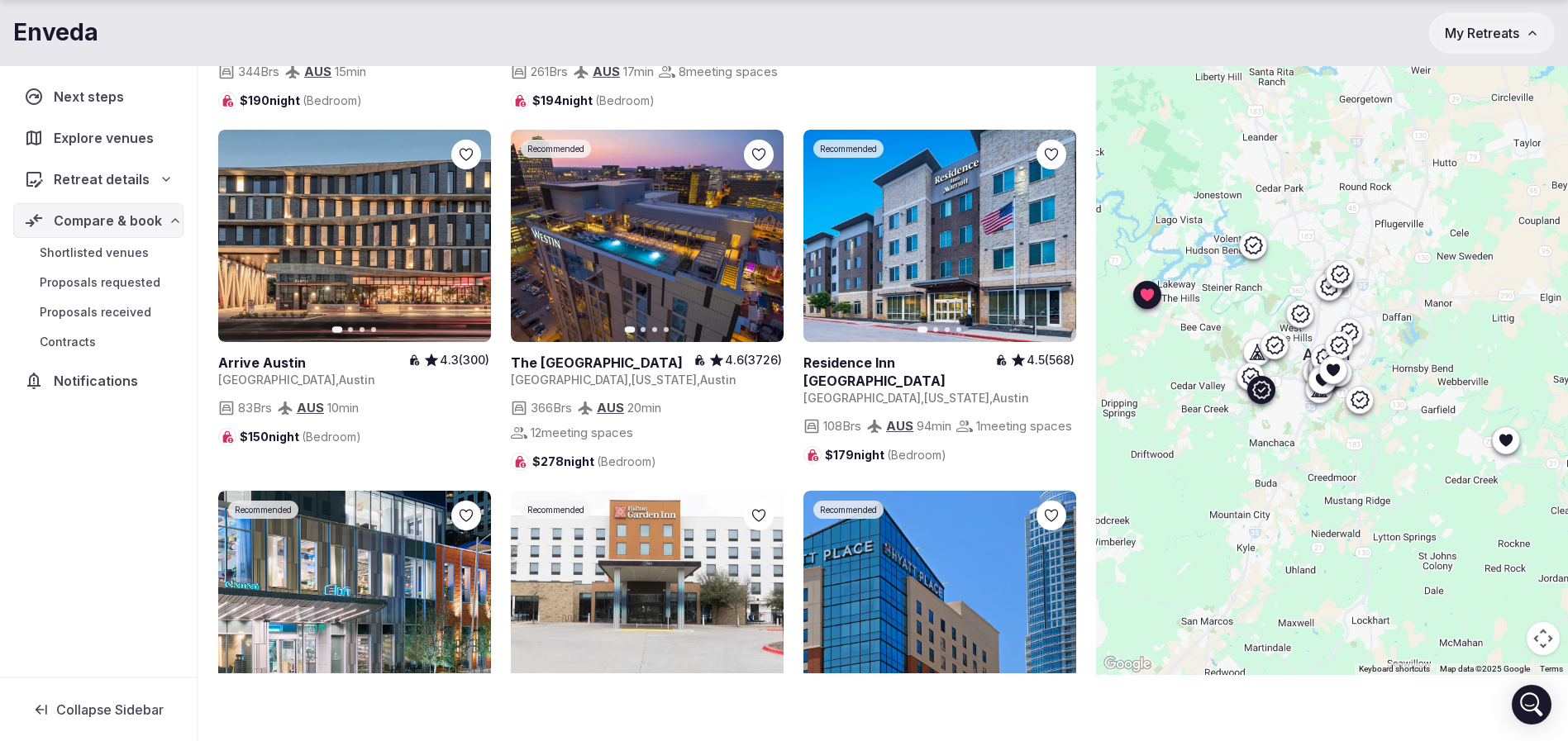
scroll to position [1611, 0]
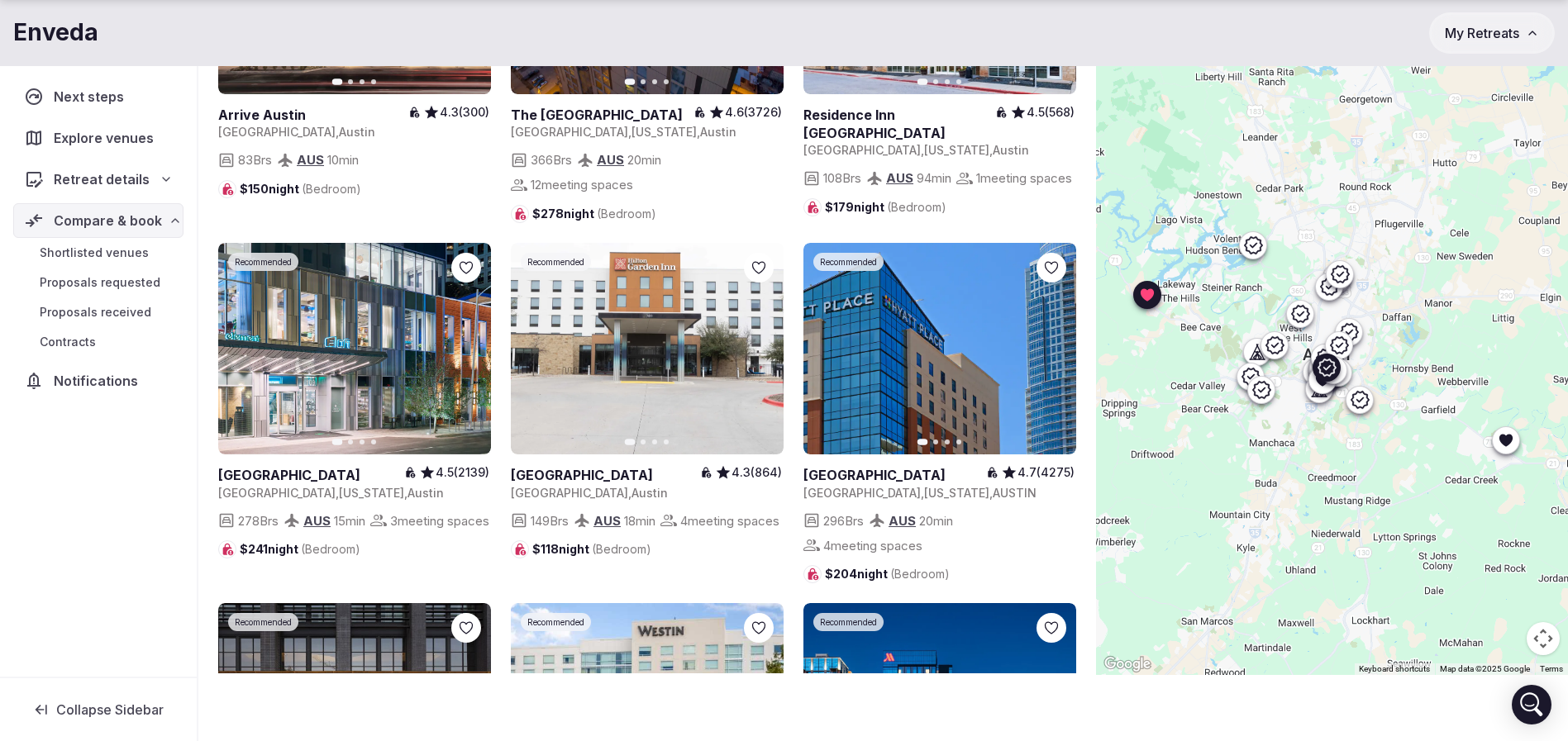
click at [469, 355] on icon "button" at bounding box center [468, 349] width 13 height 13
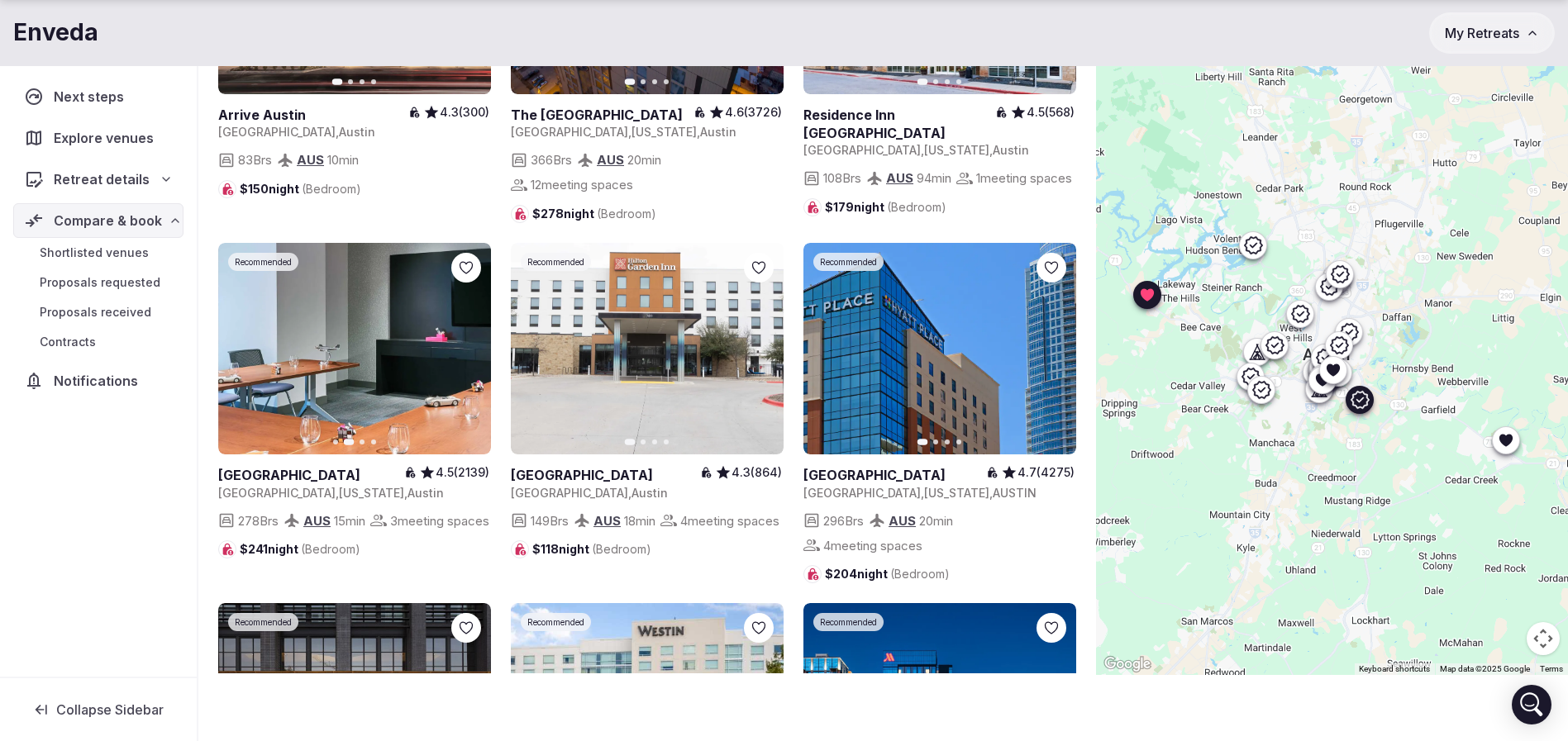
click at [768, 362] on button "Next slide" at bounding box center [760, 348] width 26 height 26
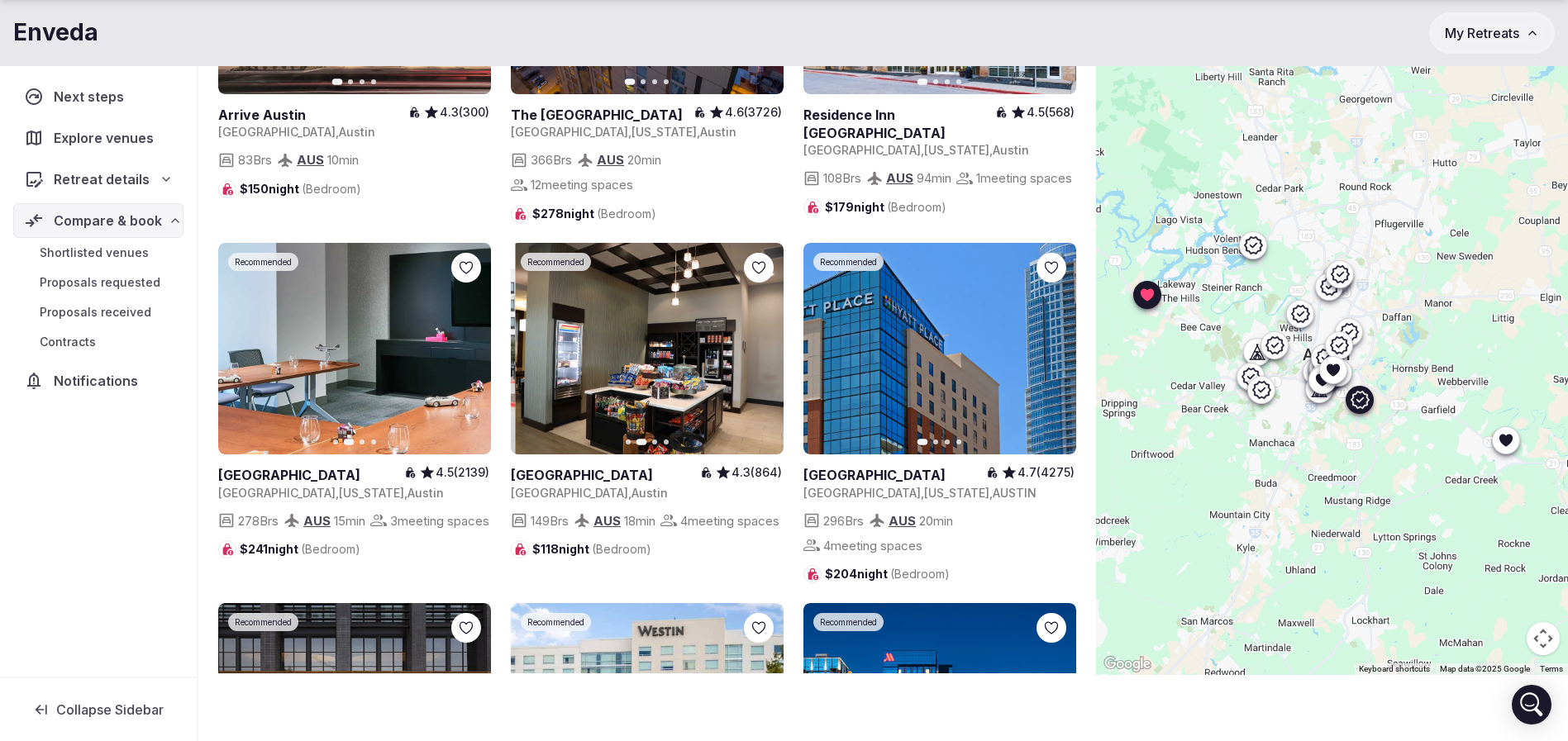
click at [767, 362] on button "Next slide" at bounding box center [760, 348] width 26 height 26
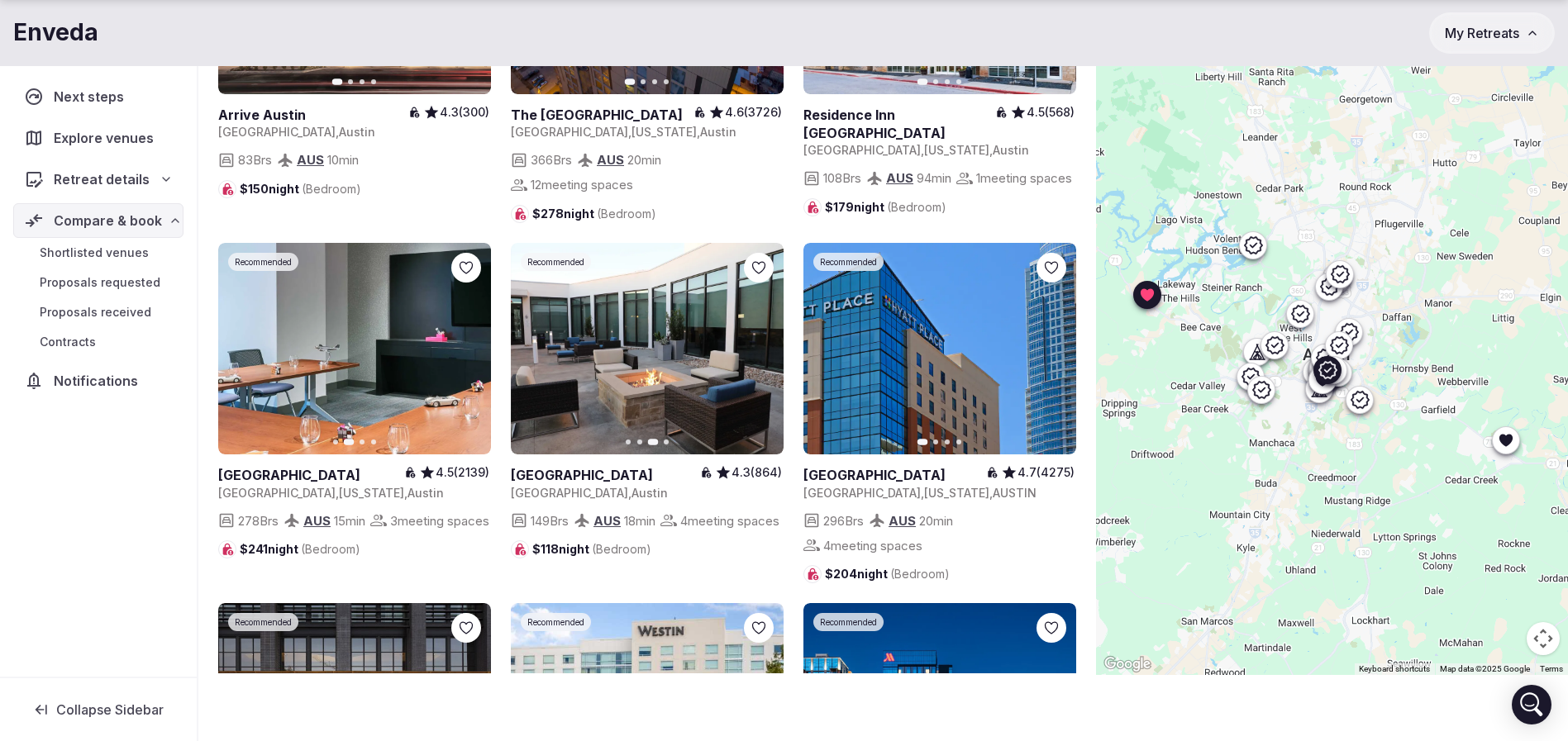
click at [1061, 362] on button "Next slide" at bounding box center [1053, 348] width 26 height 26
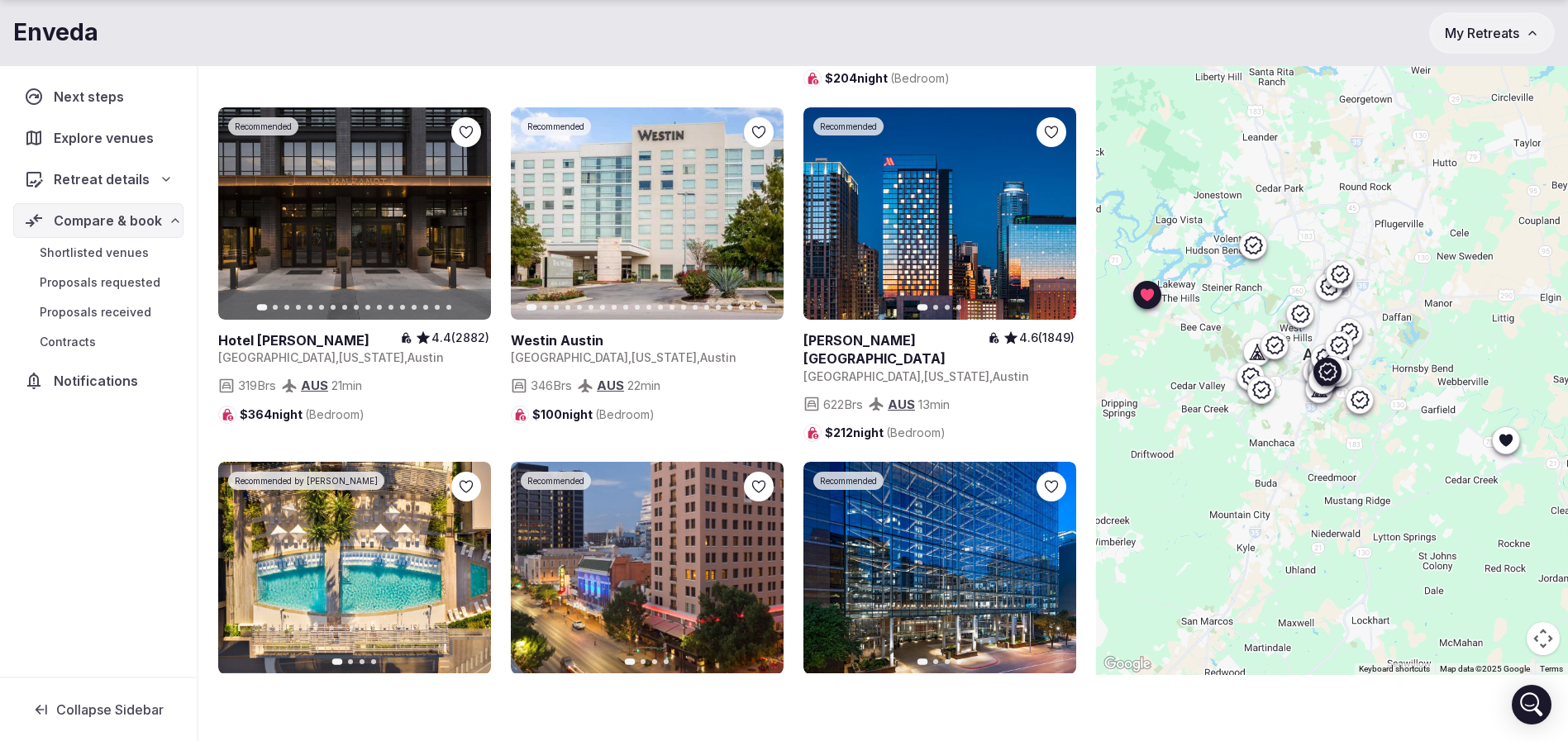
scroll to position [2354, 0]
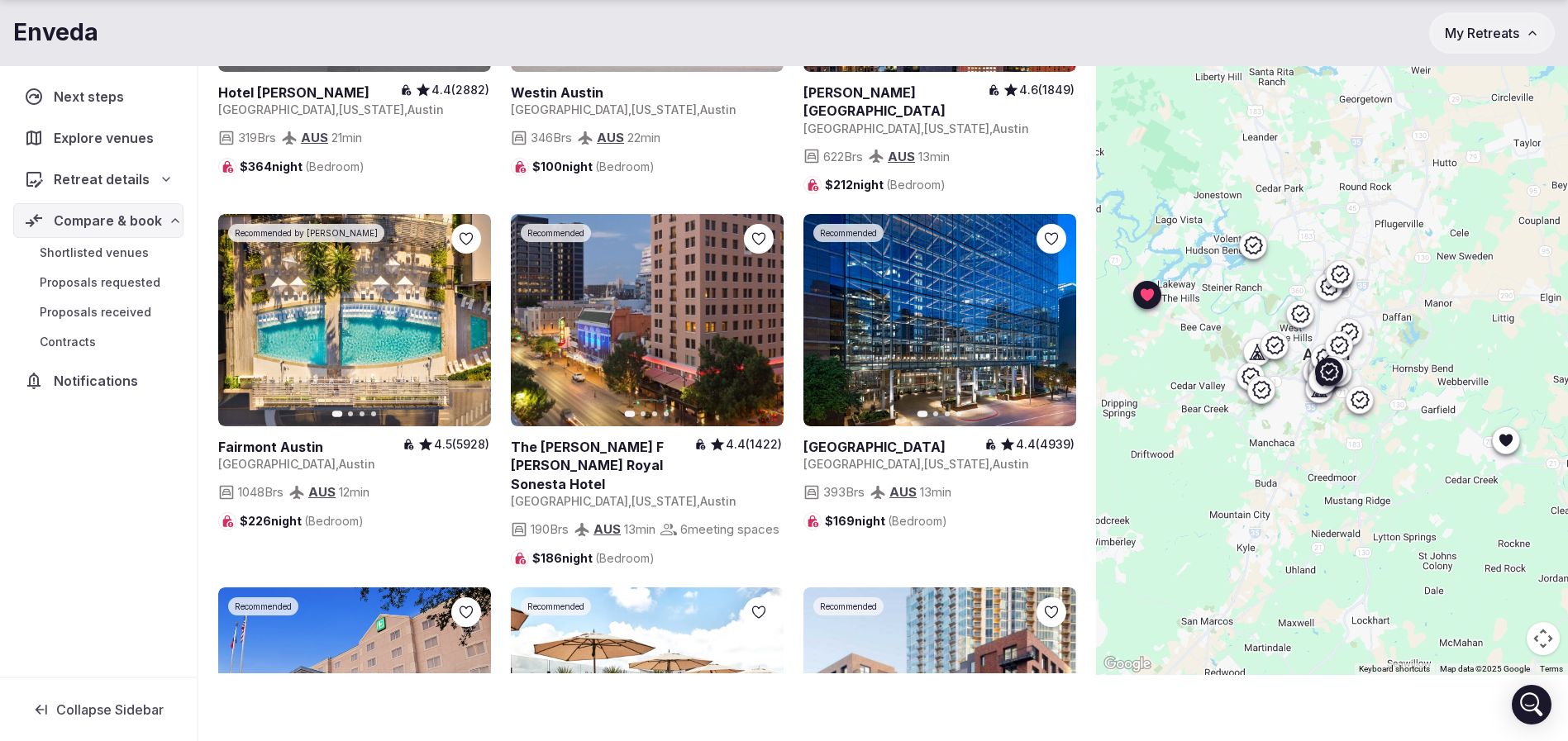
click at [465, 327] on icon "button" at bounding box center [468, 320] width 13 height 13
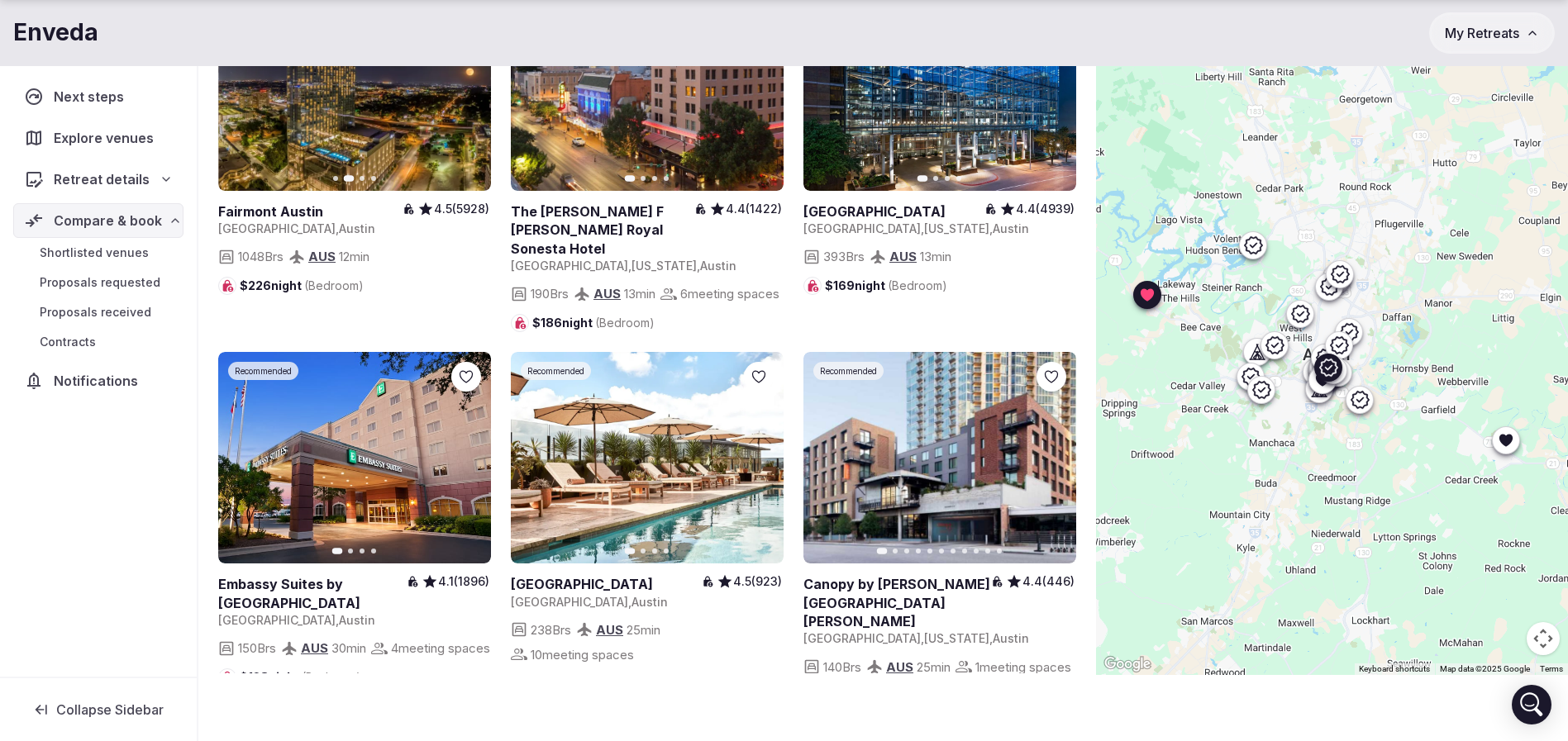
scroll to position [2726, 0]
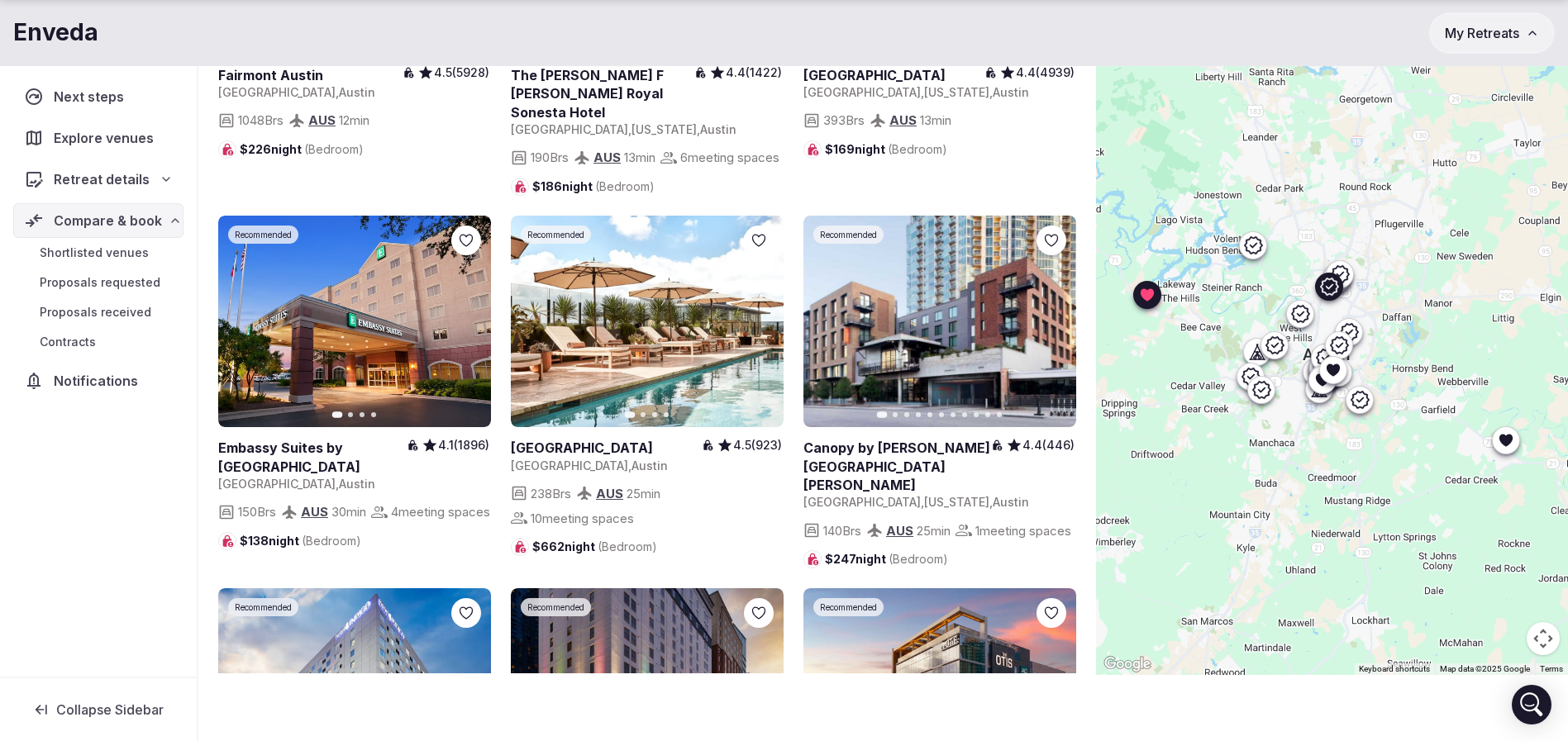
click at [481, 335] on button "Next slide" at bounding box center [467, 320] width 26 height 26
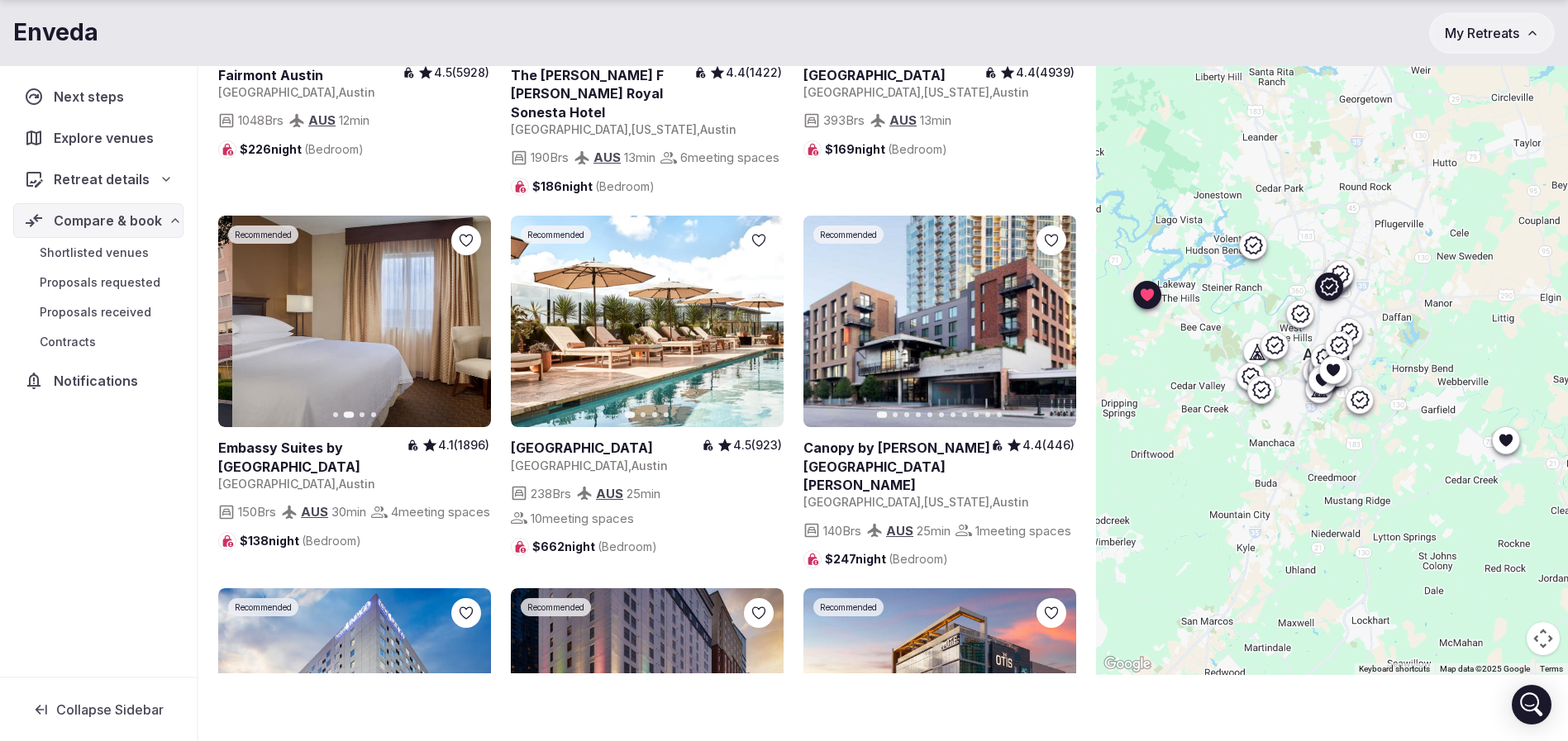
click at [470, 328] on icon "button" at bounding box center [468, 321] width 13 height 13
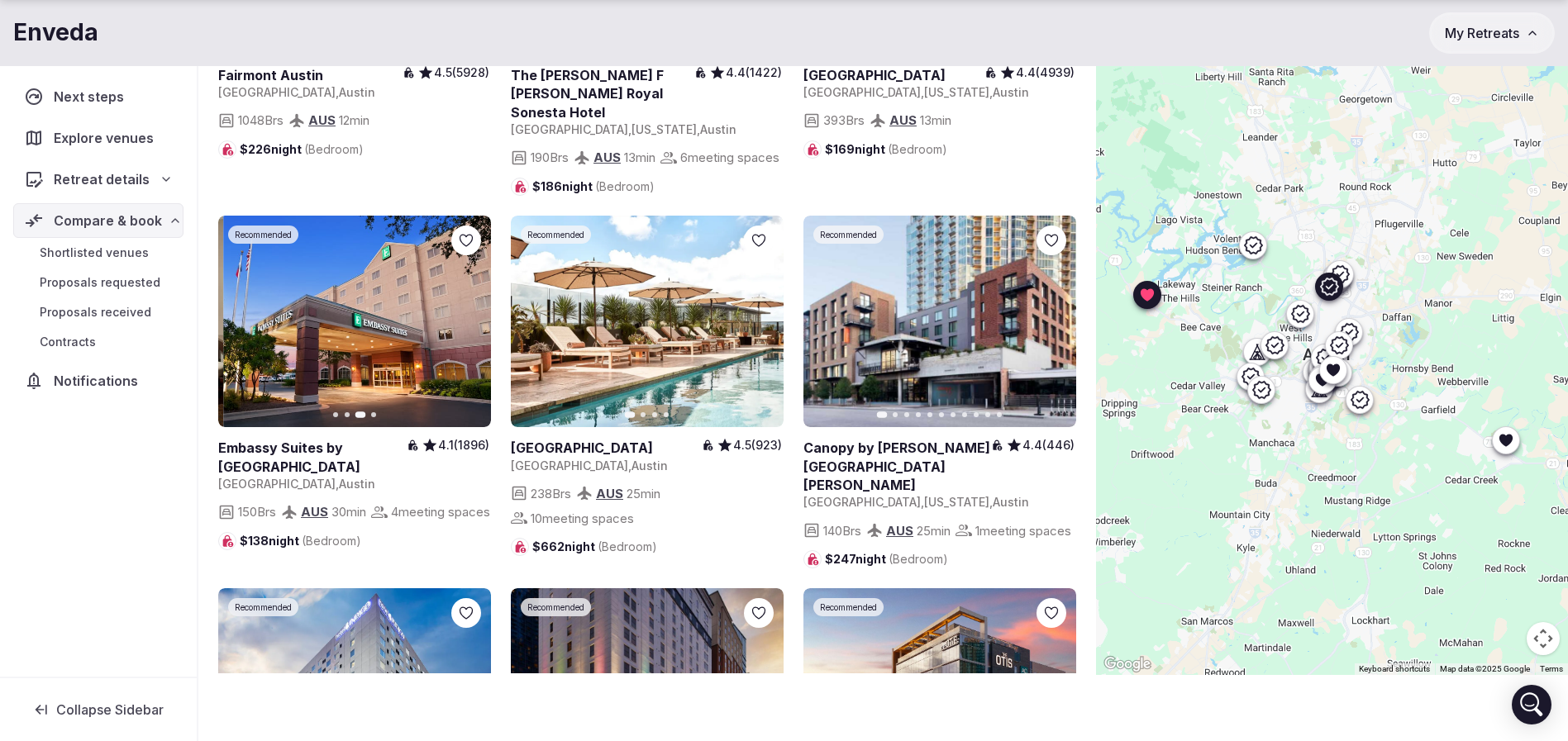
click at [470, 328] on icon "button" at bounding box center [468, 321] width 13 height 13
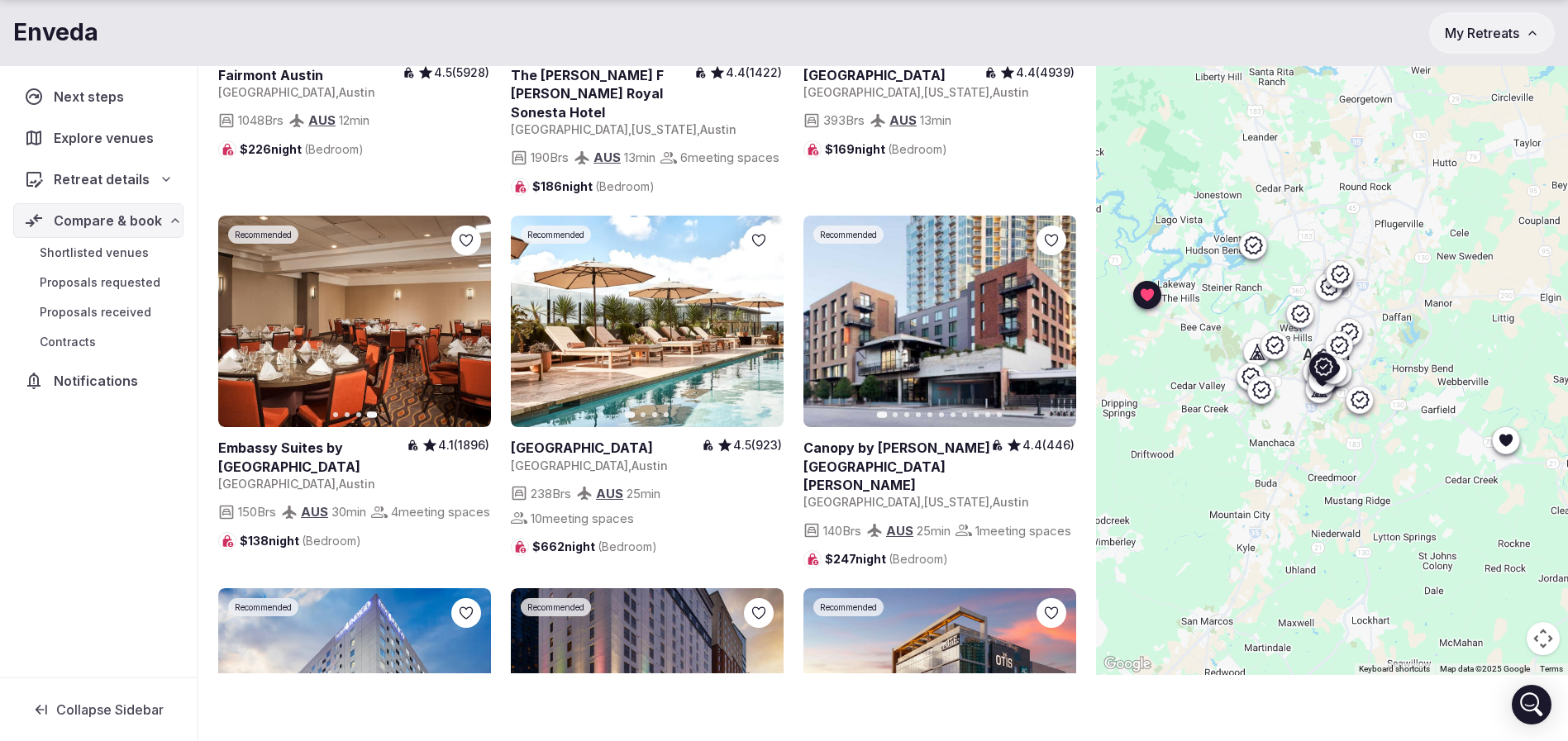
click at [1049, 328] on icon "button" at bounding box center [1053, 321] width 13 height 13
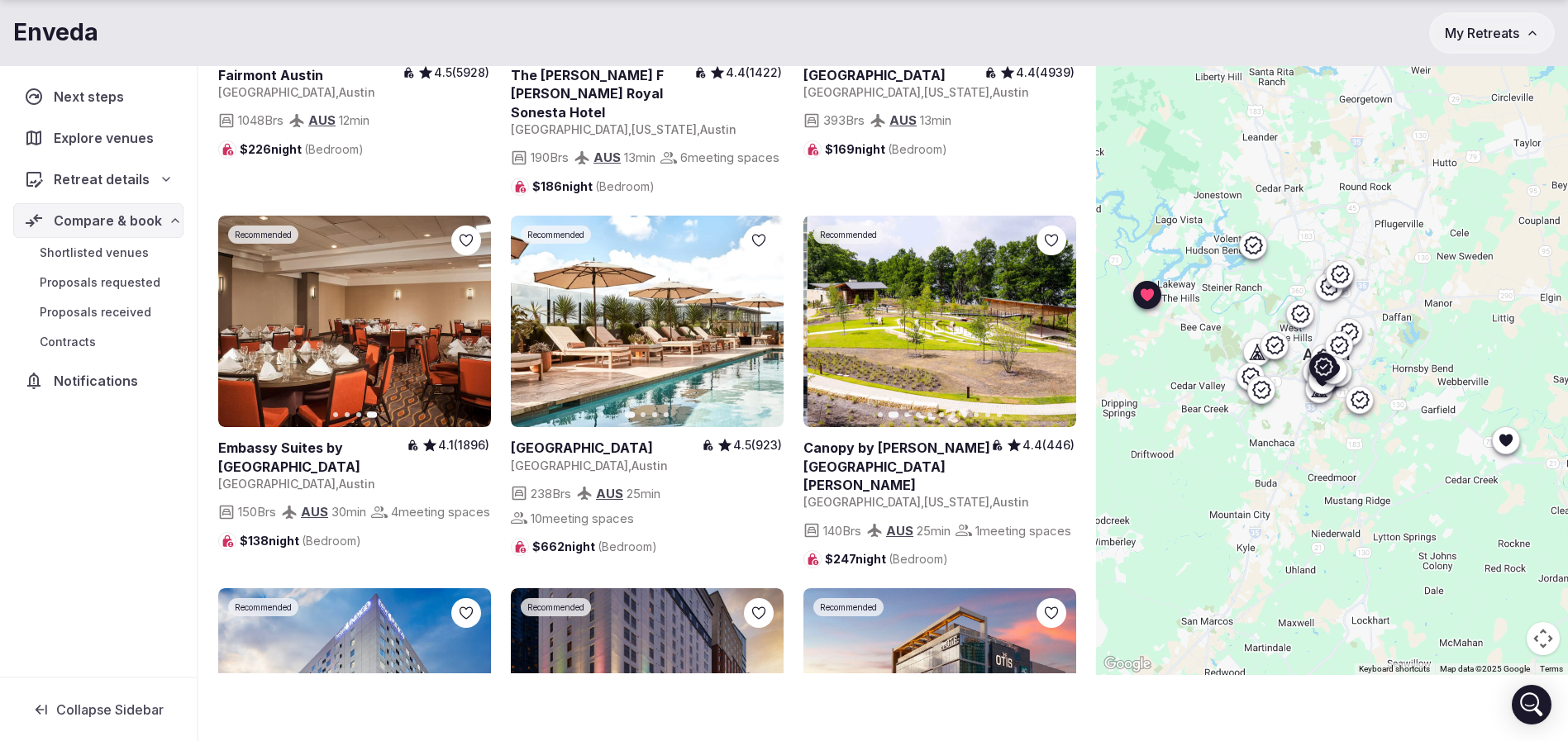
click at [1052, 327] on icon "button" at bounding box center [1054, 321] width 7 height 12
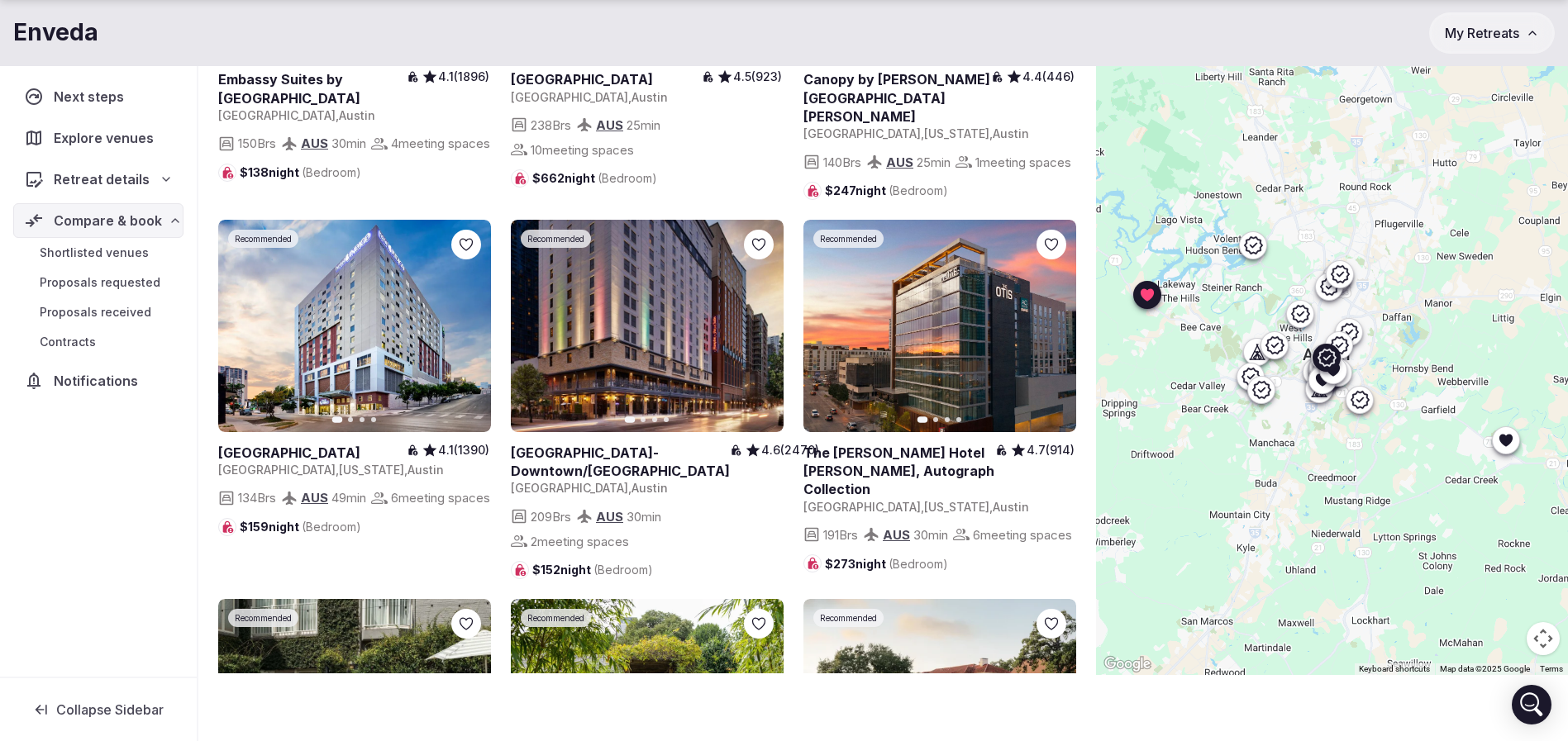
scroll to position [3098, 0]
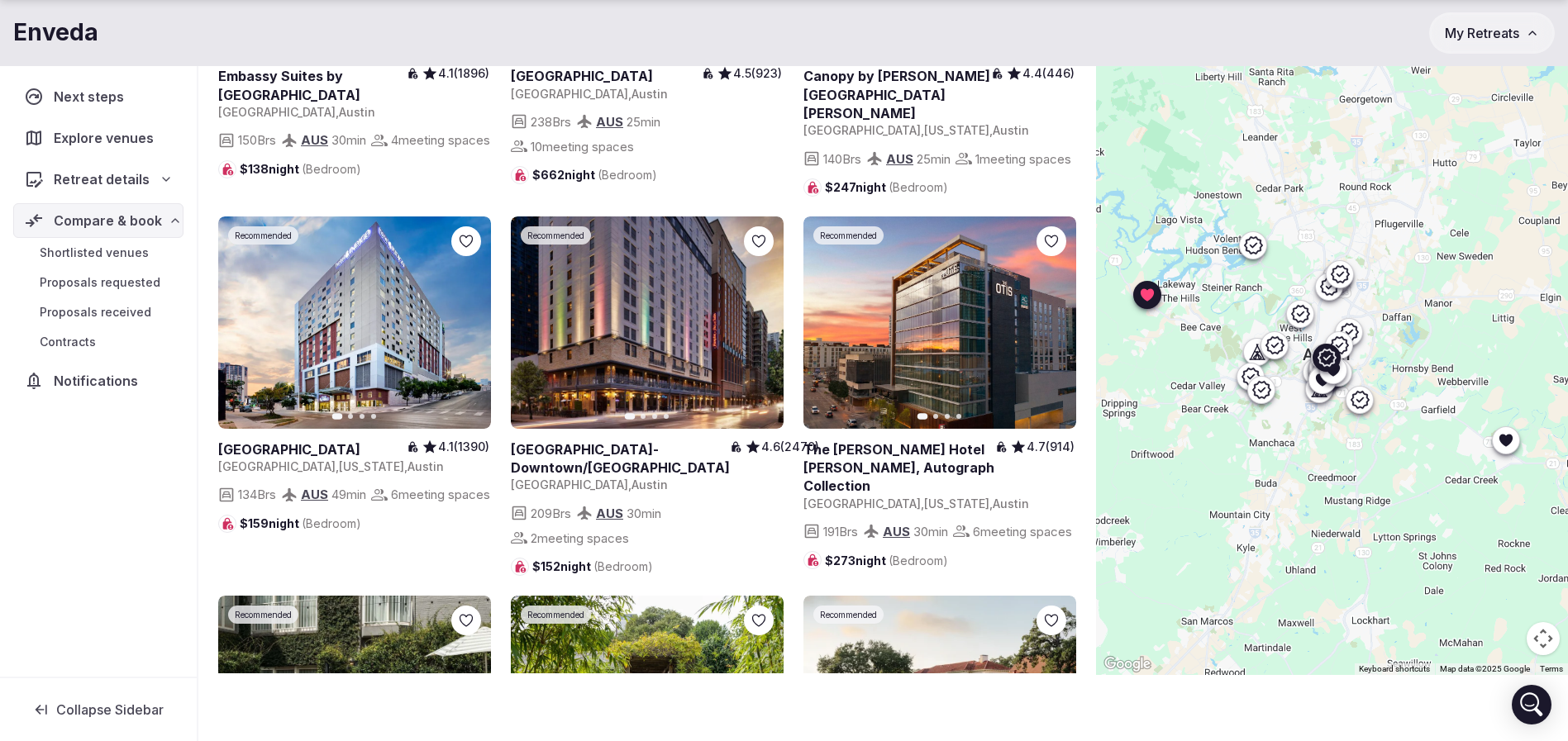
click at [1053, 328] on icon "button" at bounding box center [1054, 322] width 7 height 12
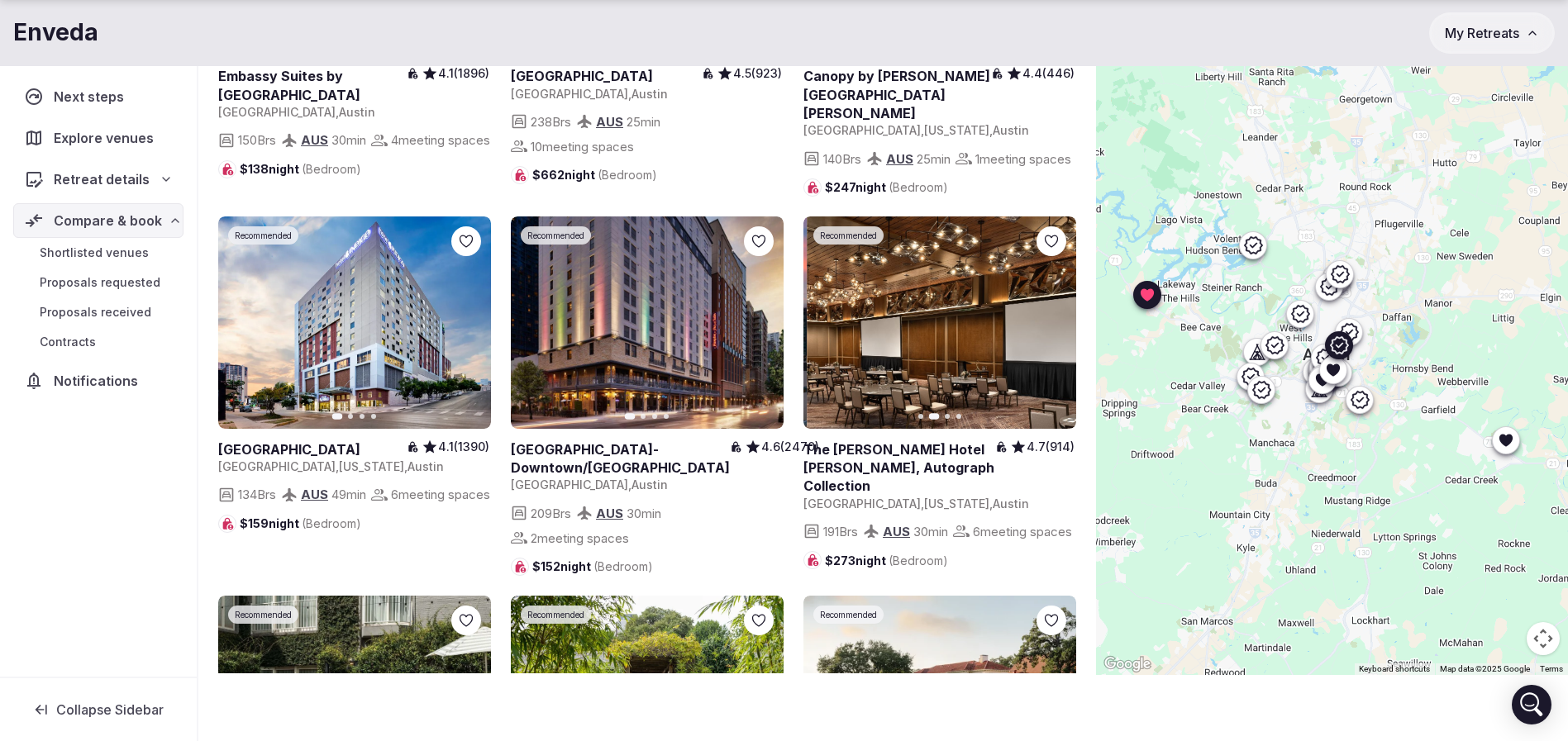
scroll to position [3469, 0]
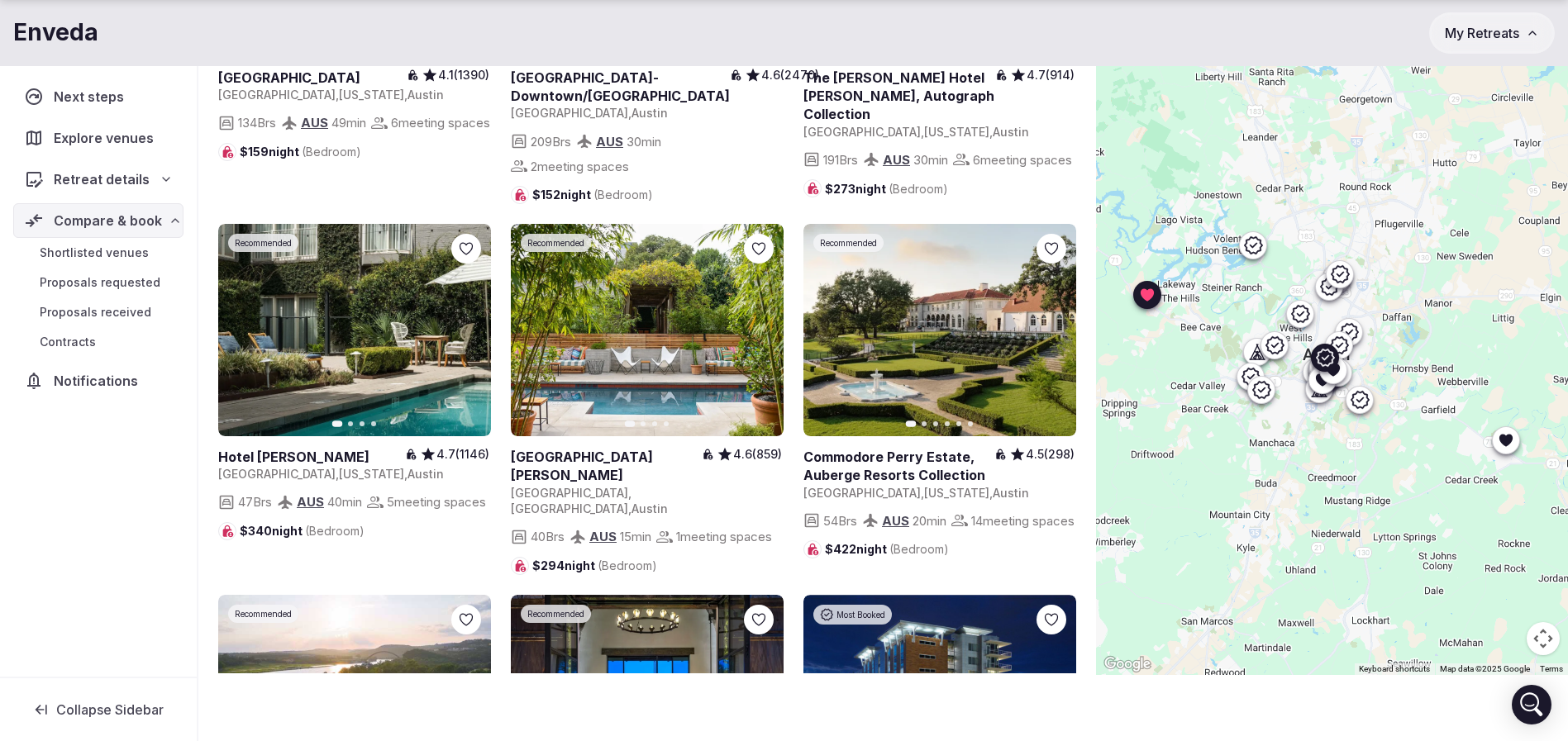
click at [470, 336] on icon "button" at bounding box center [468, 330] width 13 height 13
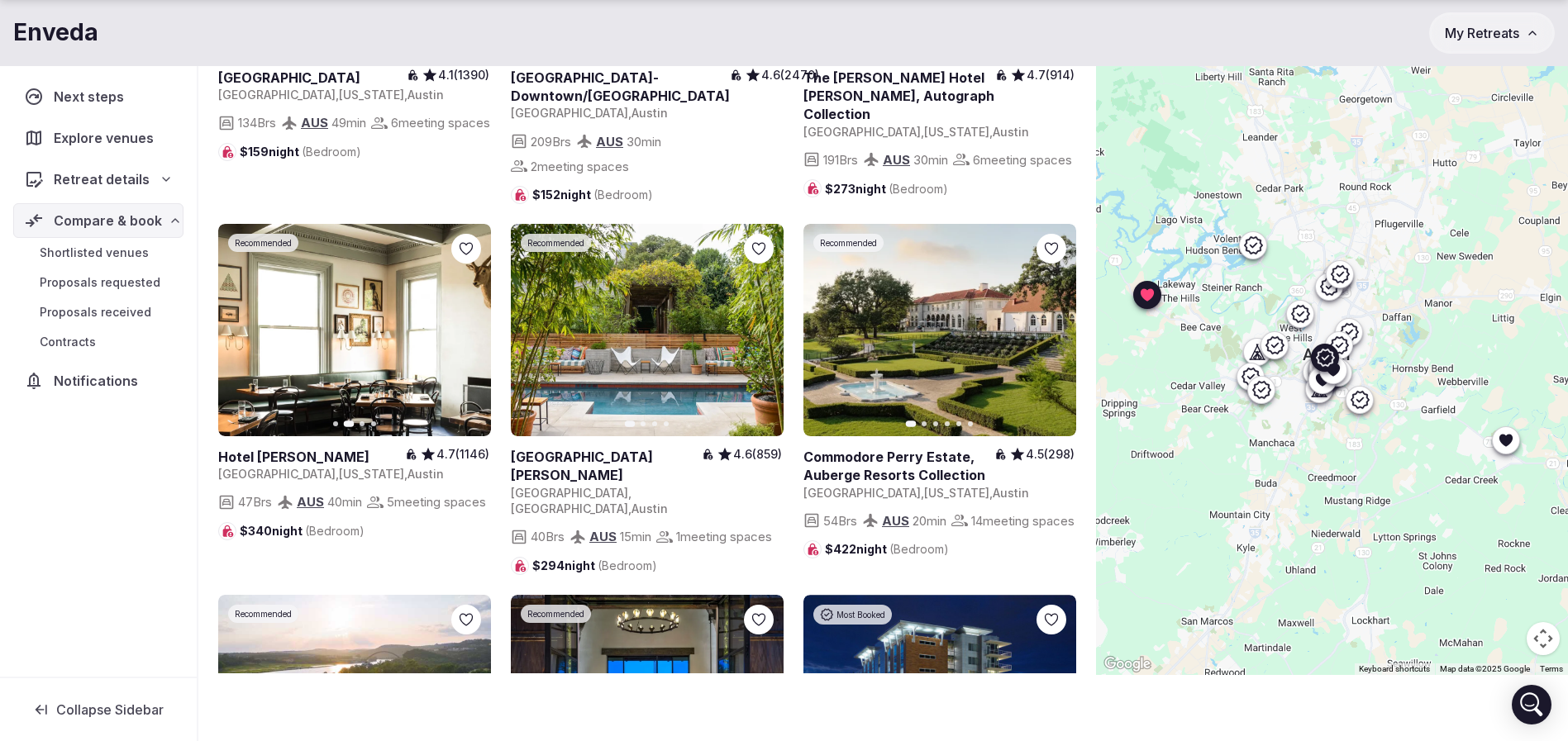
click at [473, 336] on icon "button" at bounding box center [468, 330] width 13 height 13
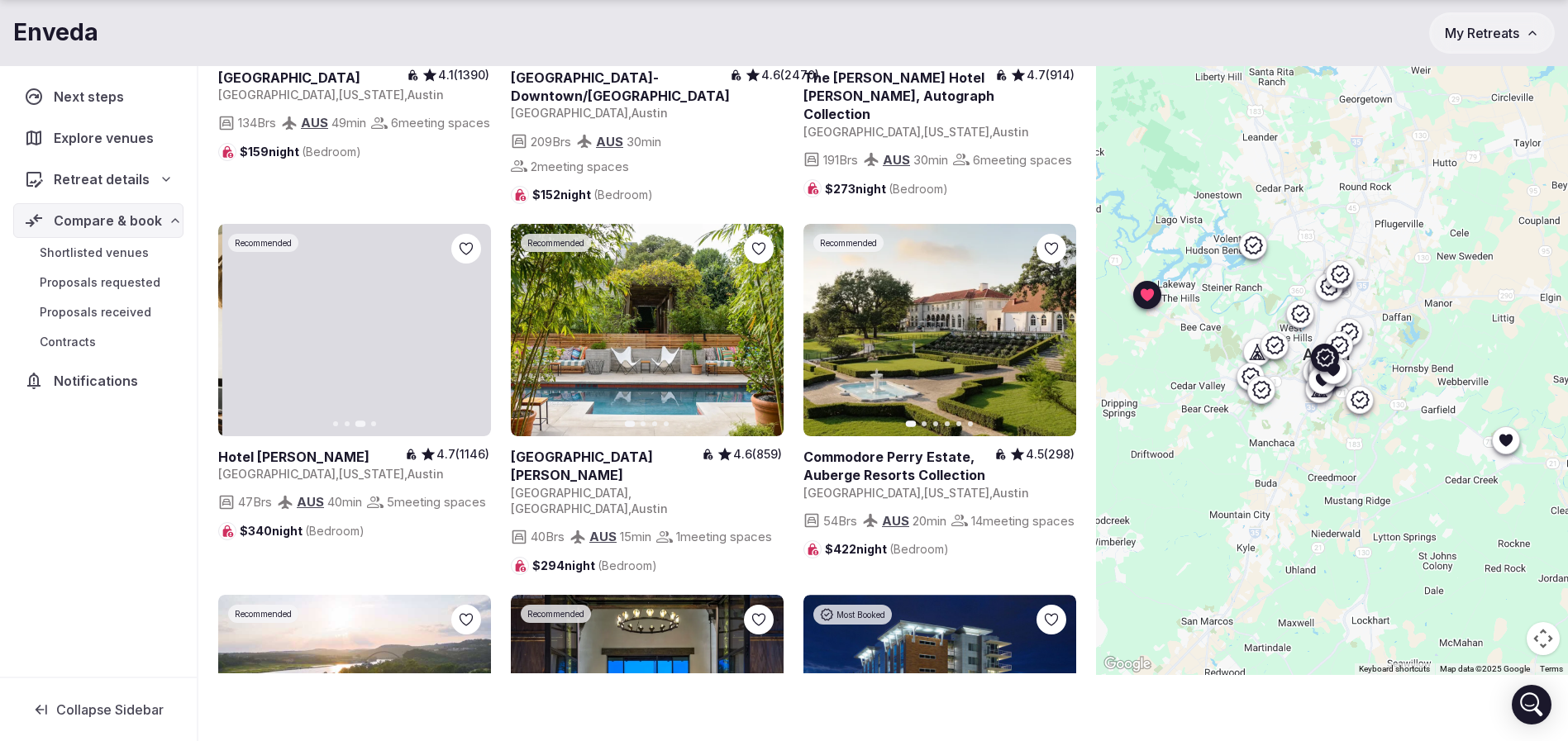
click at [473, 336] on icon "button" at bounding box center [468, 330] width 13 height 13
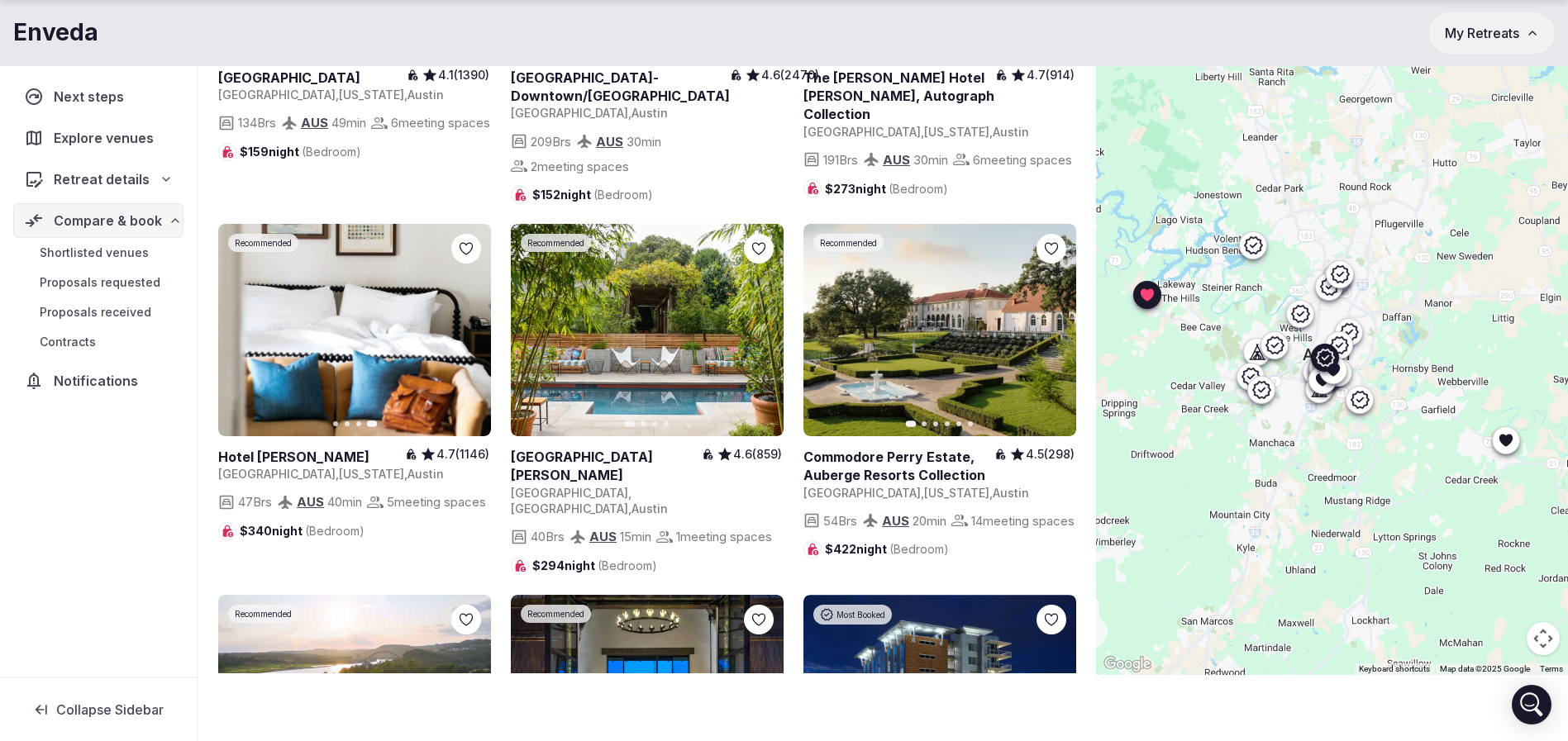
click at [0, 0] on icon at bounding box center [0, 0] width 0 height 0
click at [762, 336] on icon "button" at bounding box center [761, 330] width 13 height 13
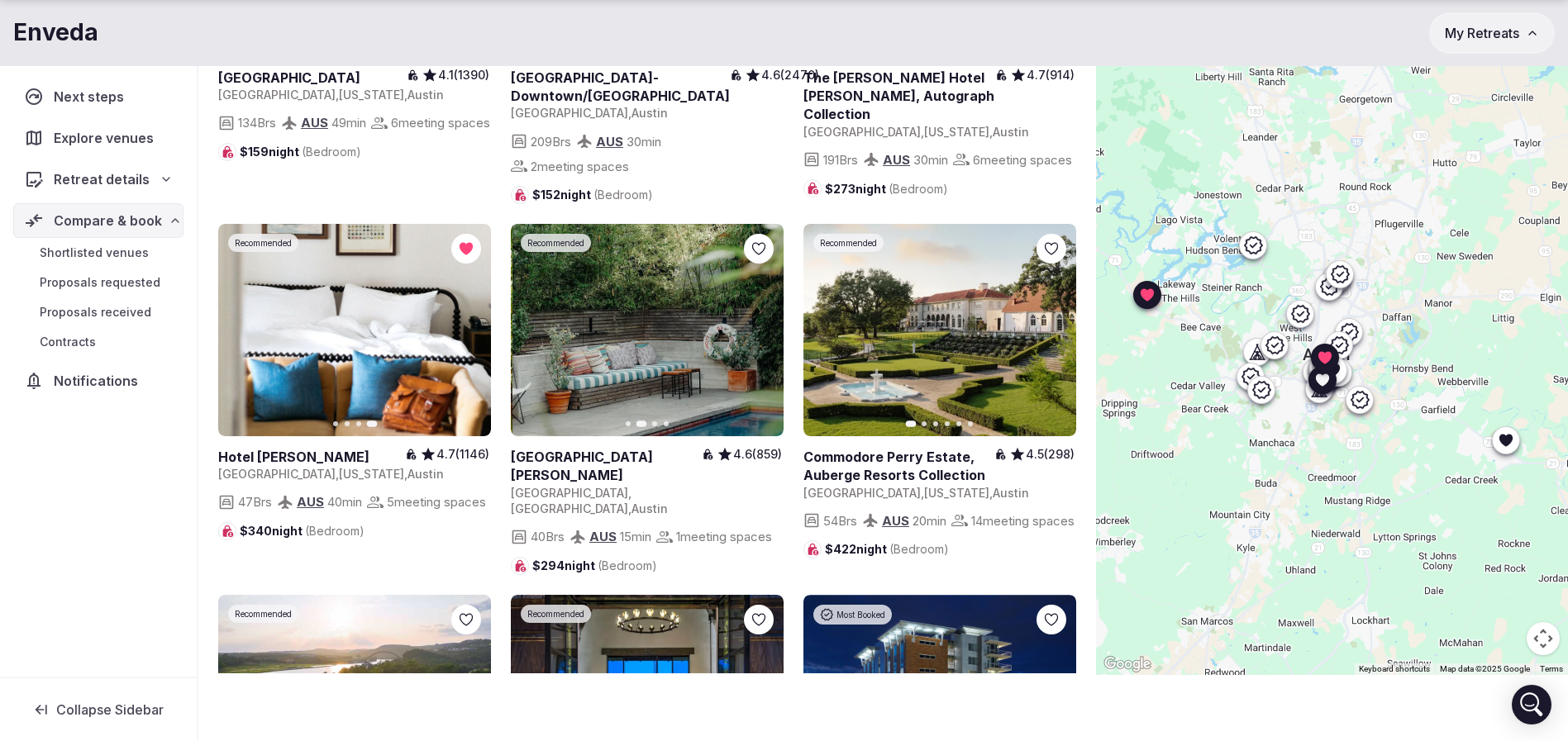
click at [762, 336] on icon "button" at bounding box center [761, 330] width 13 height 13
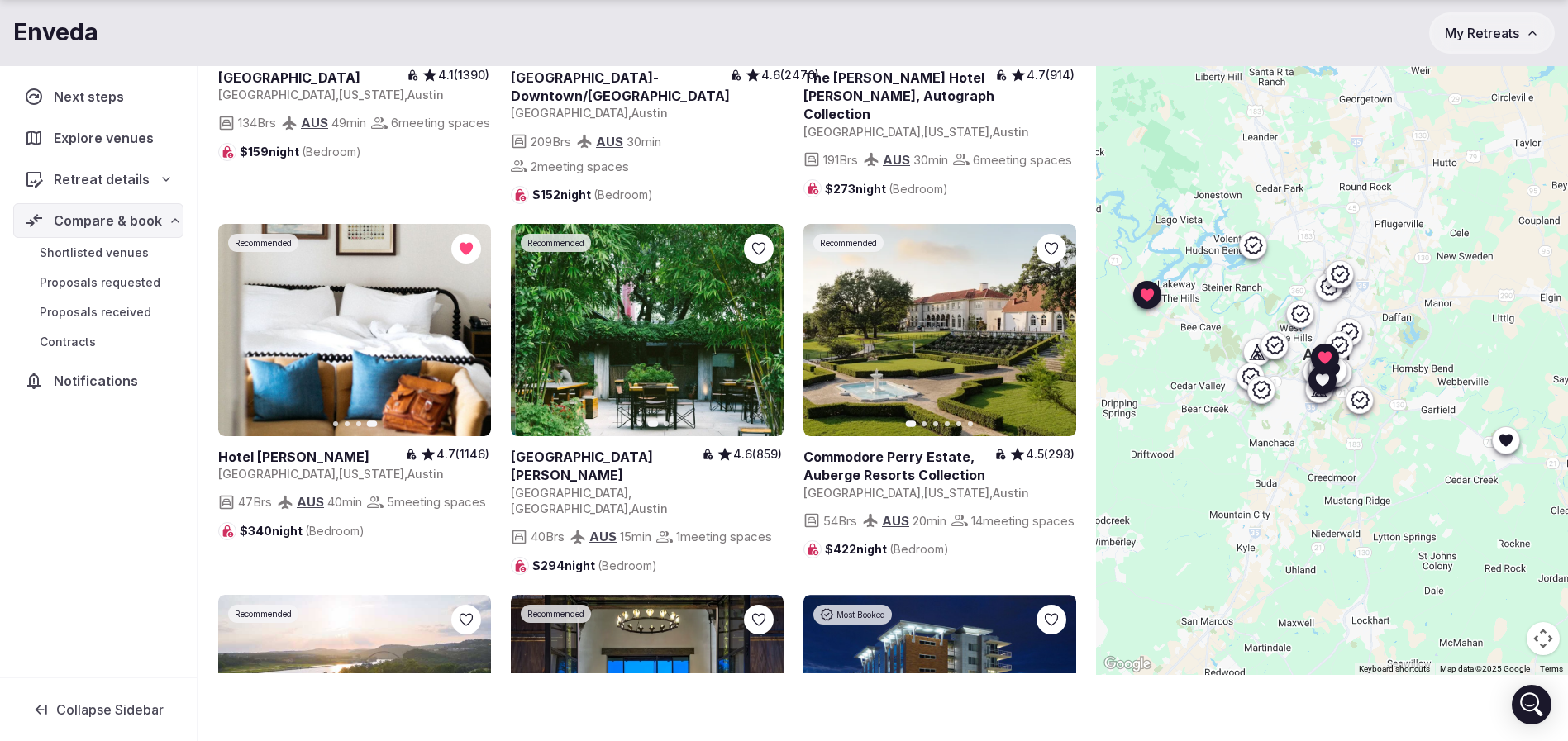
click at [0, 0] on icon at bounding box center [0, 0] width 0 height 0
click at [1055, 336] on icon "button" at bounding box center [1053, 330] width 13 height 13
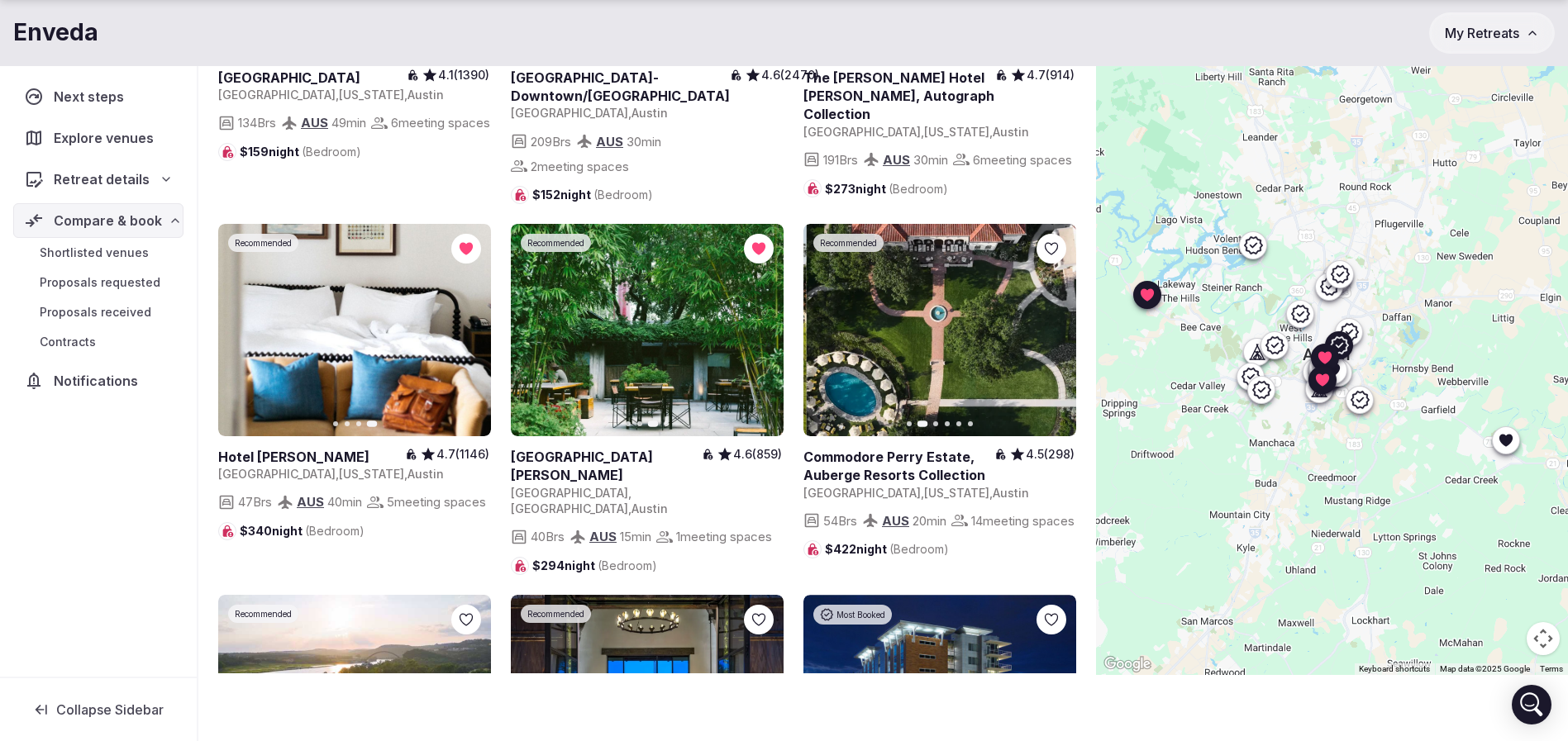
click at [1055, 336] on icon "button" at bounding box center [1053, 330] width 13 height 13
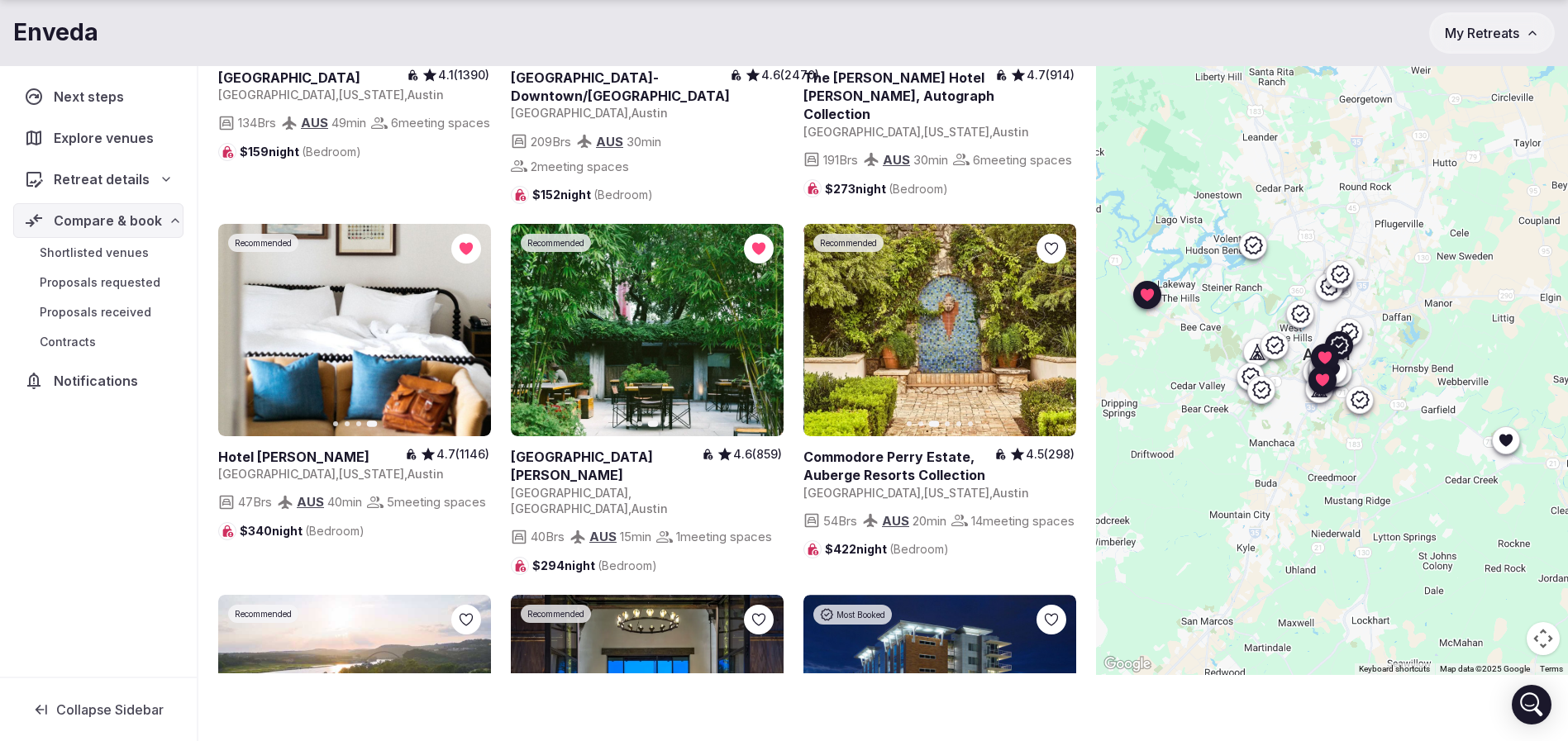
click at [1055, 336] on icon "button" at bounding box center [1053, 330] width 13 height 13
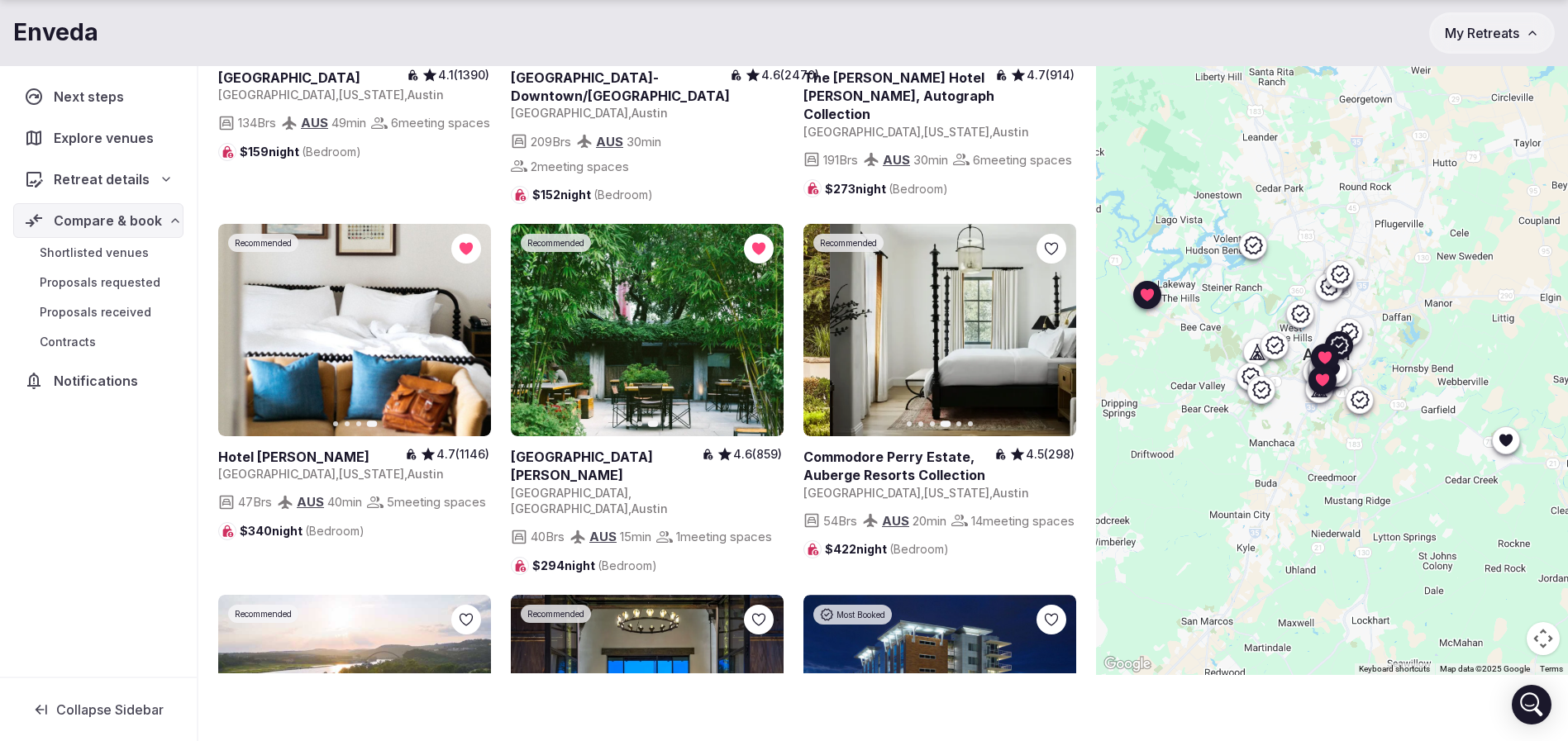
scroll to position [4089, 0]
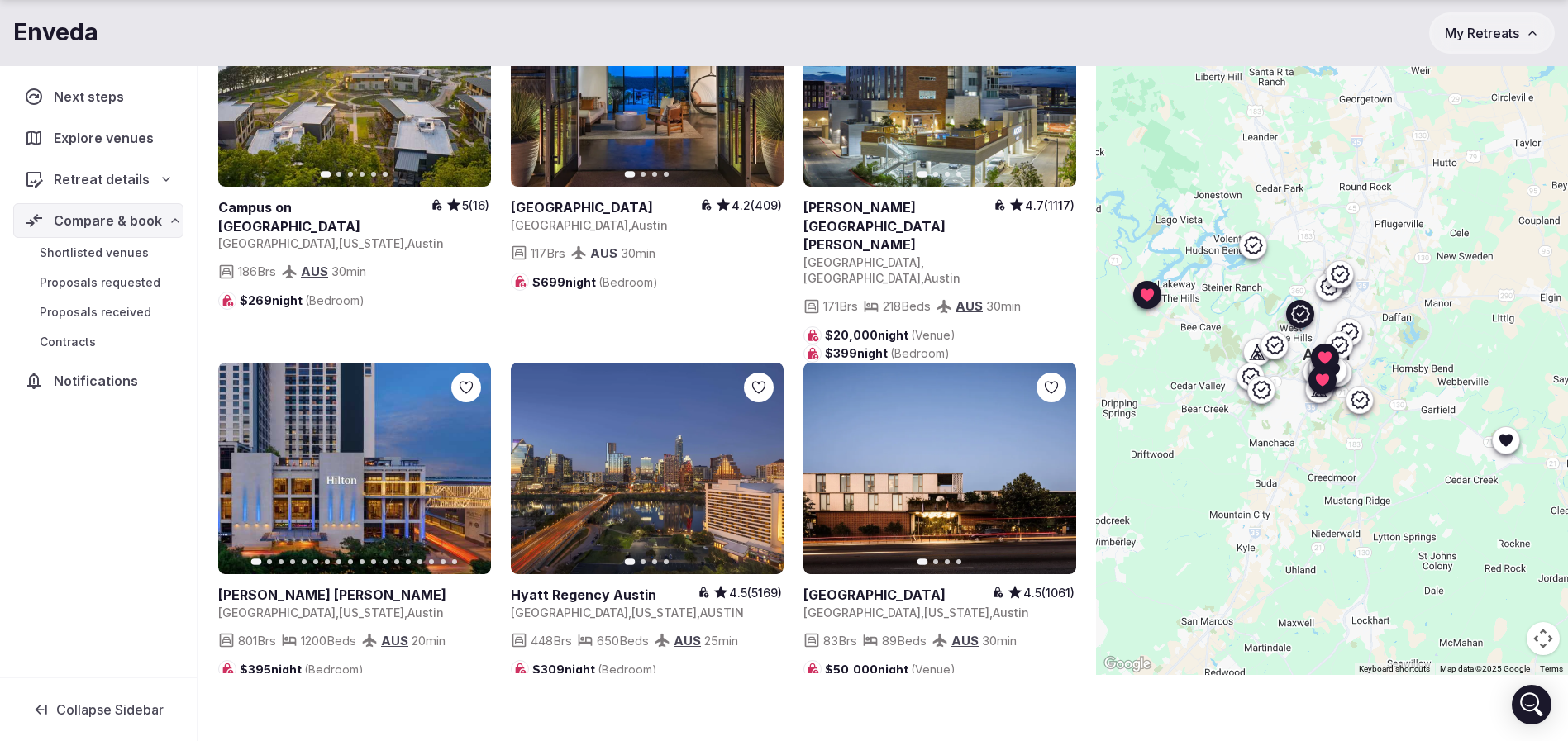
click at [470, 87] on icon "button" at bounding box center [468, 81] width 13 height 13
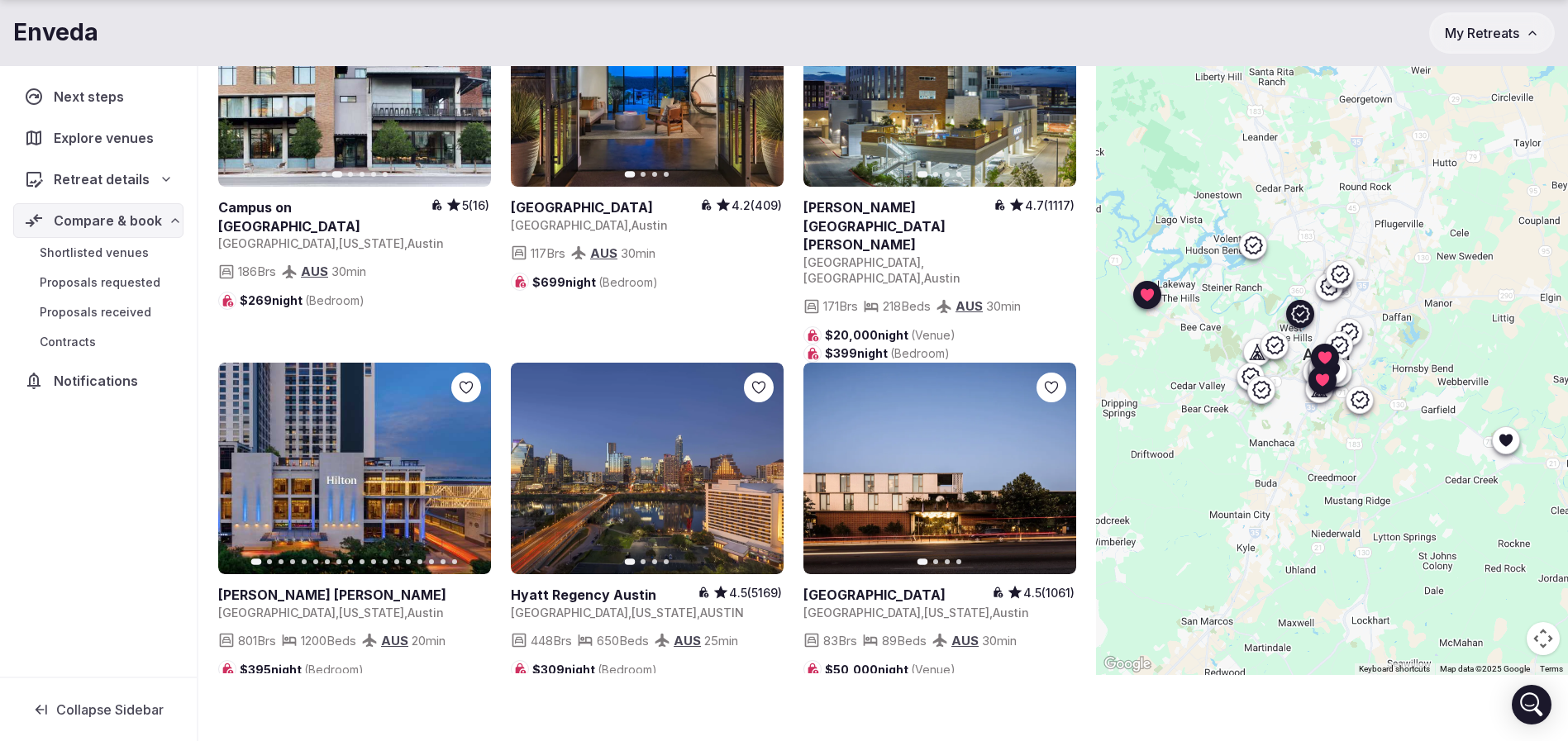
click at [466, 87] on icon "button" at bounding box center [468, 81] width 13 height 13
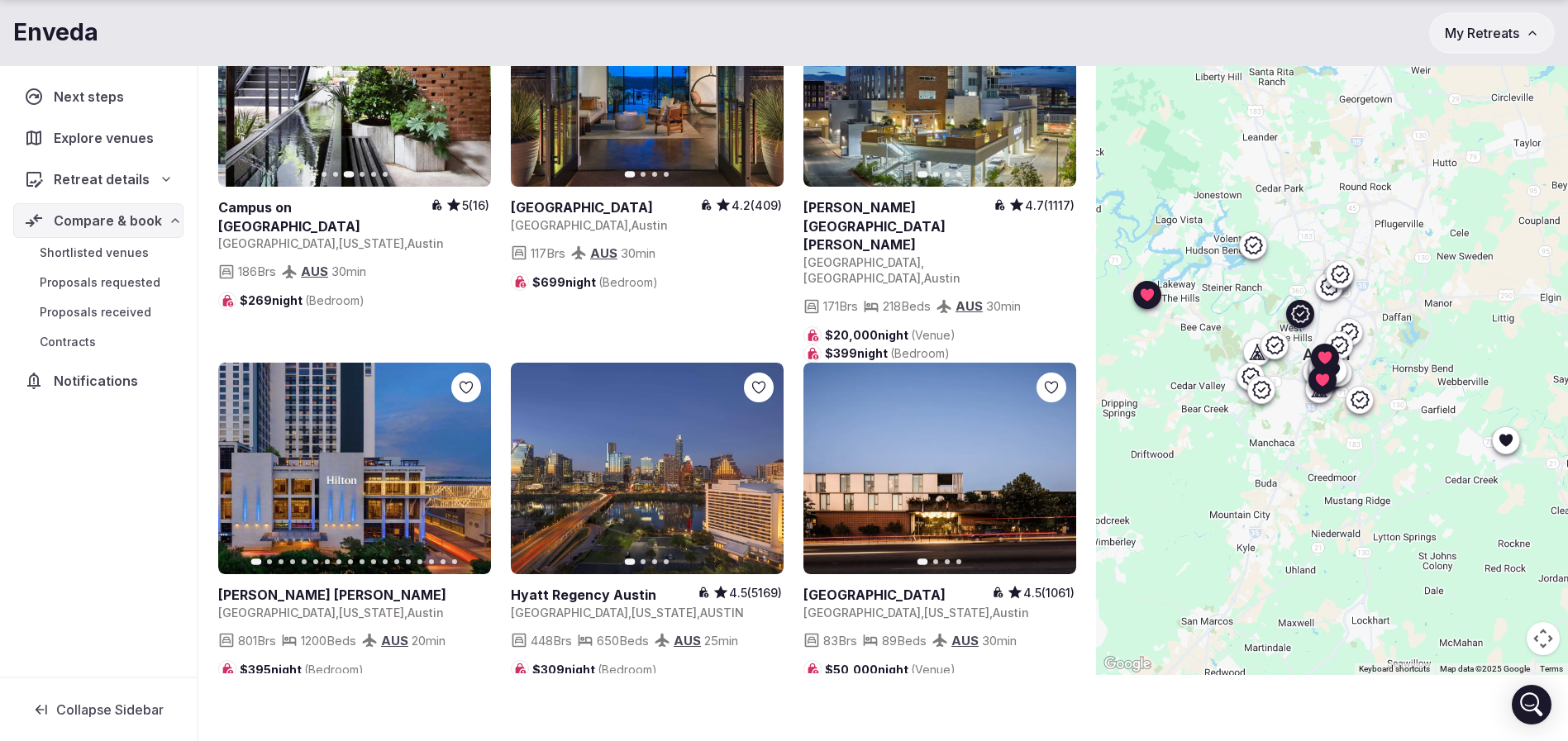
click at [466, 87] on icon "button" at bounding box center [468, 81] width 13 height 13
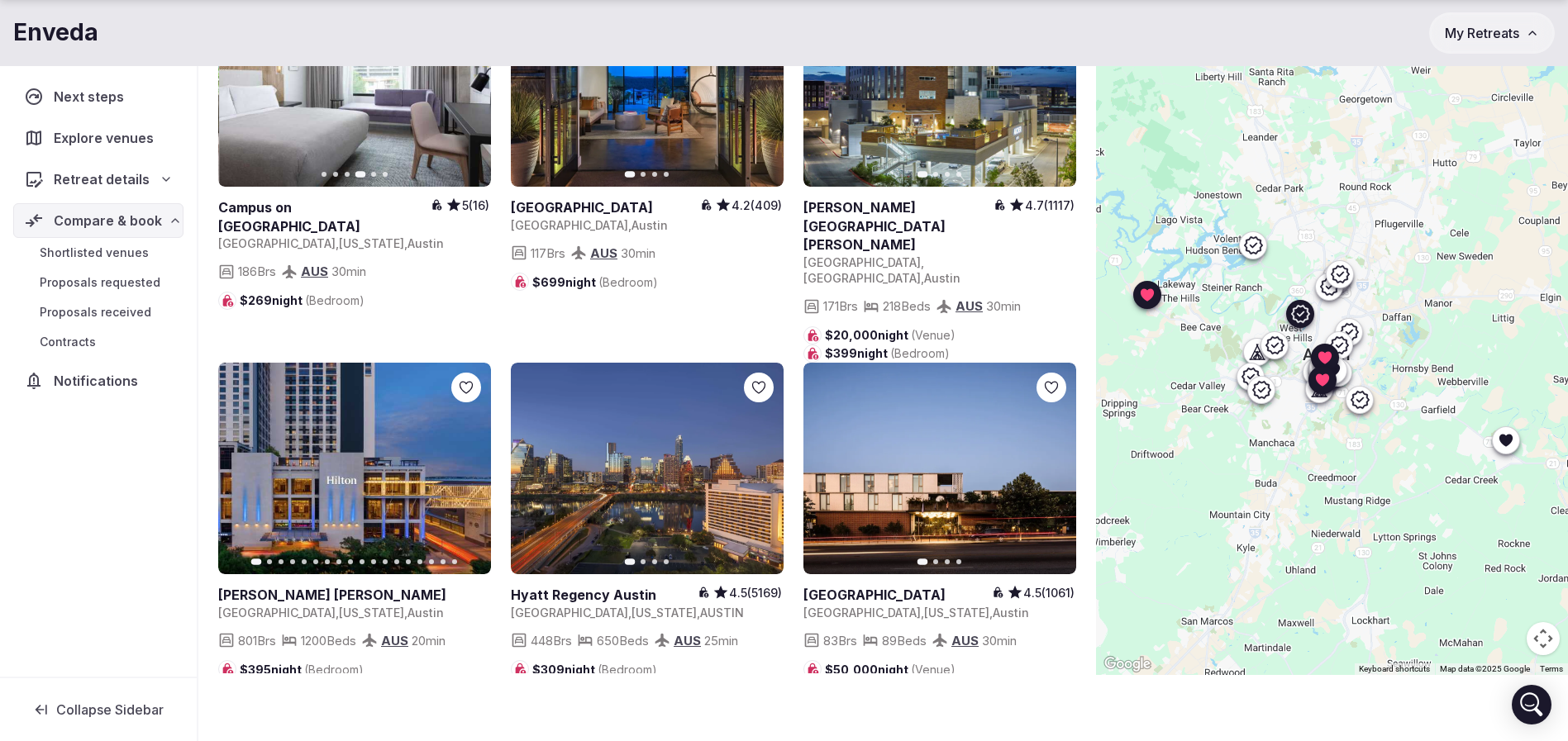
click at [466, 87] on icon "button" at bounding box center [468, 81] width 13 height 13
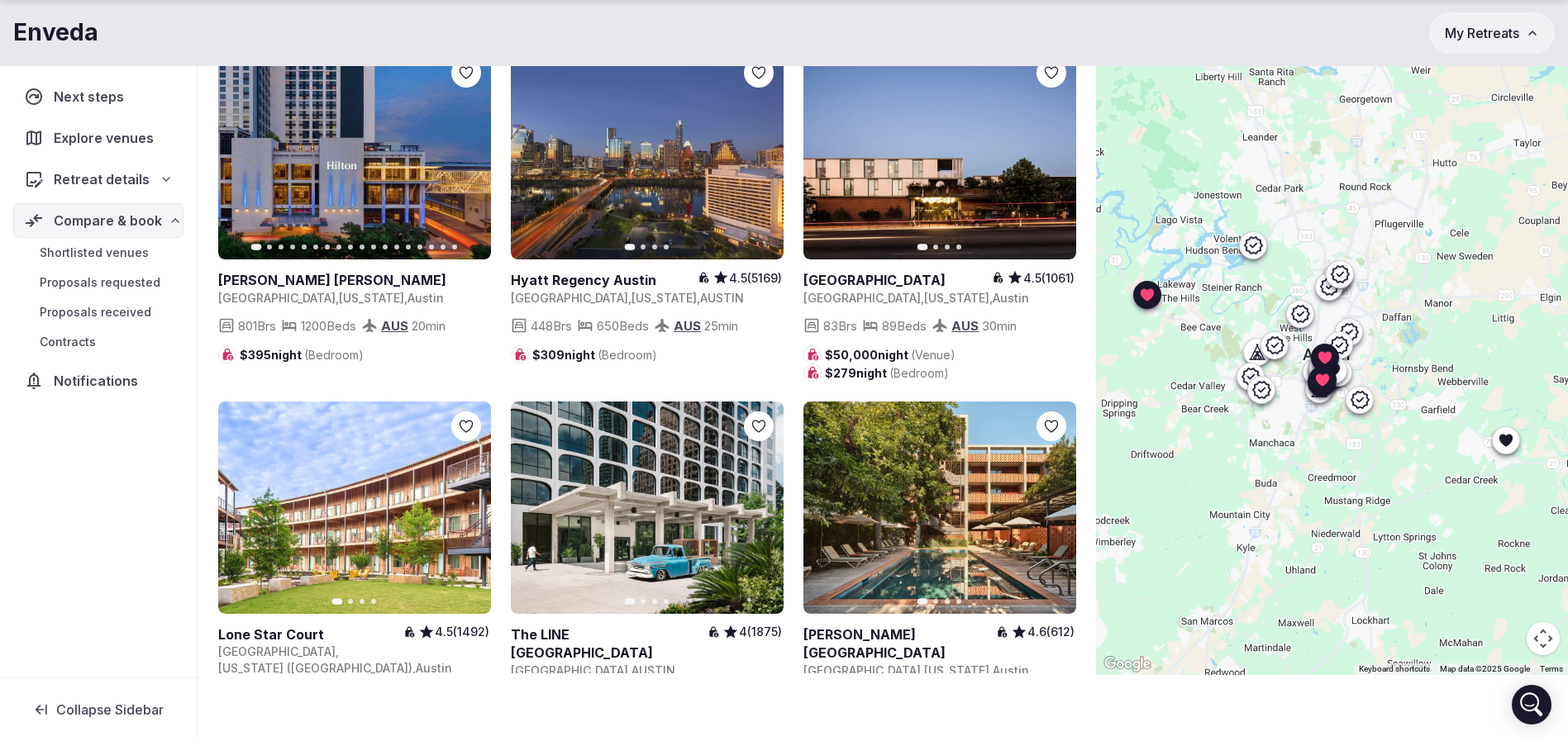
scroll to position [4337, 0]
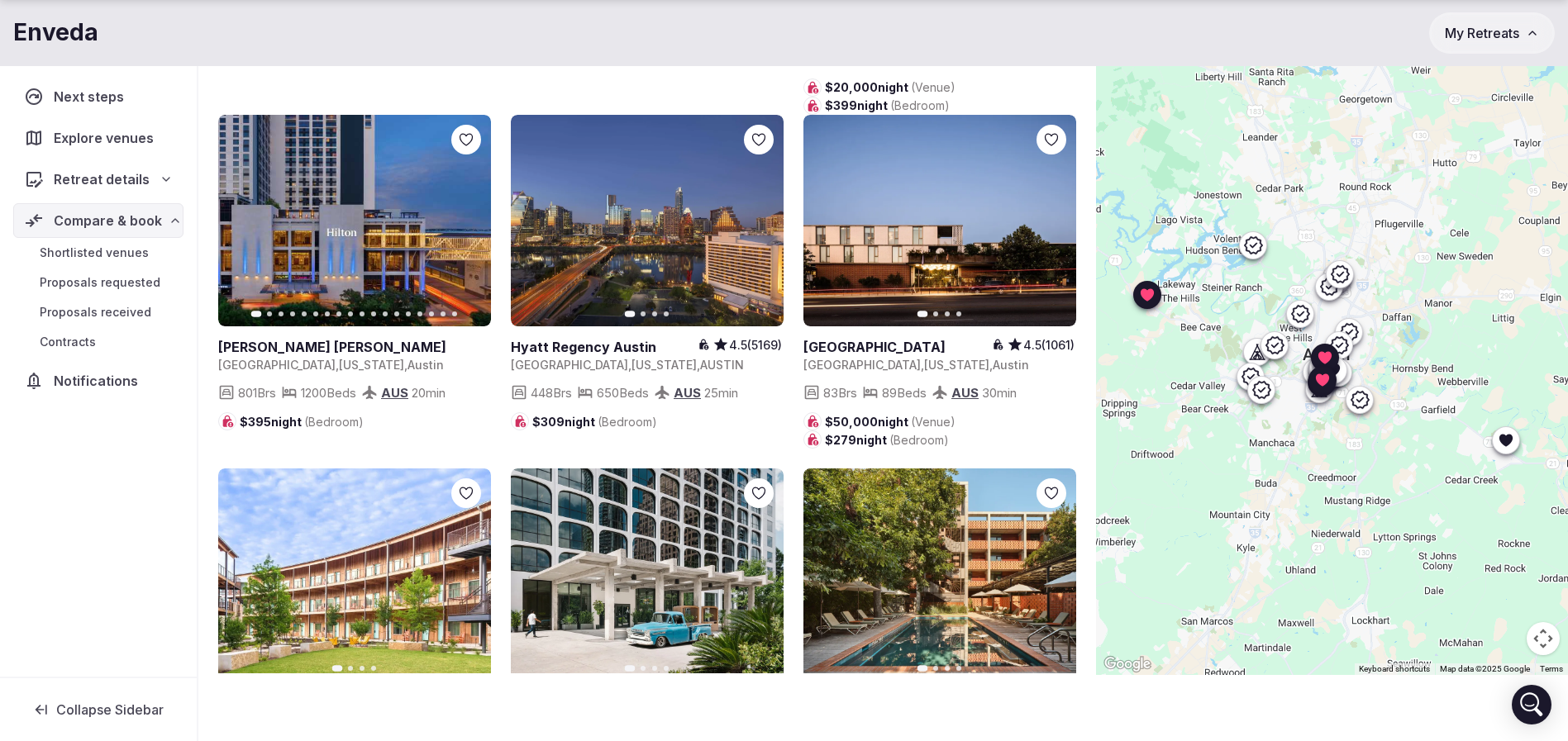
click at [1055, 234] on button "Next slide" at bounding box center [1053, 220] width 26 height 26
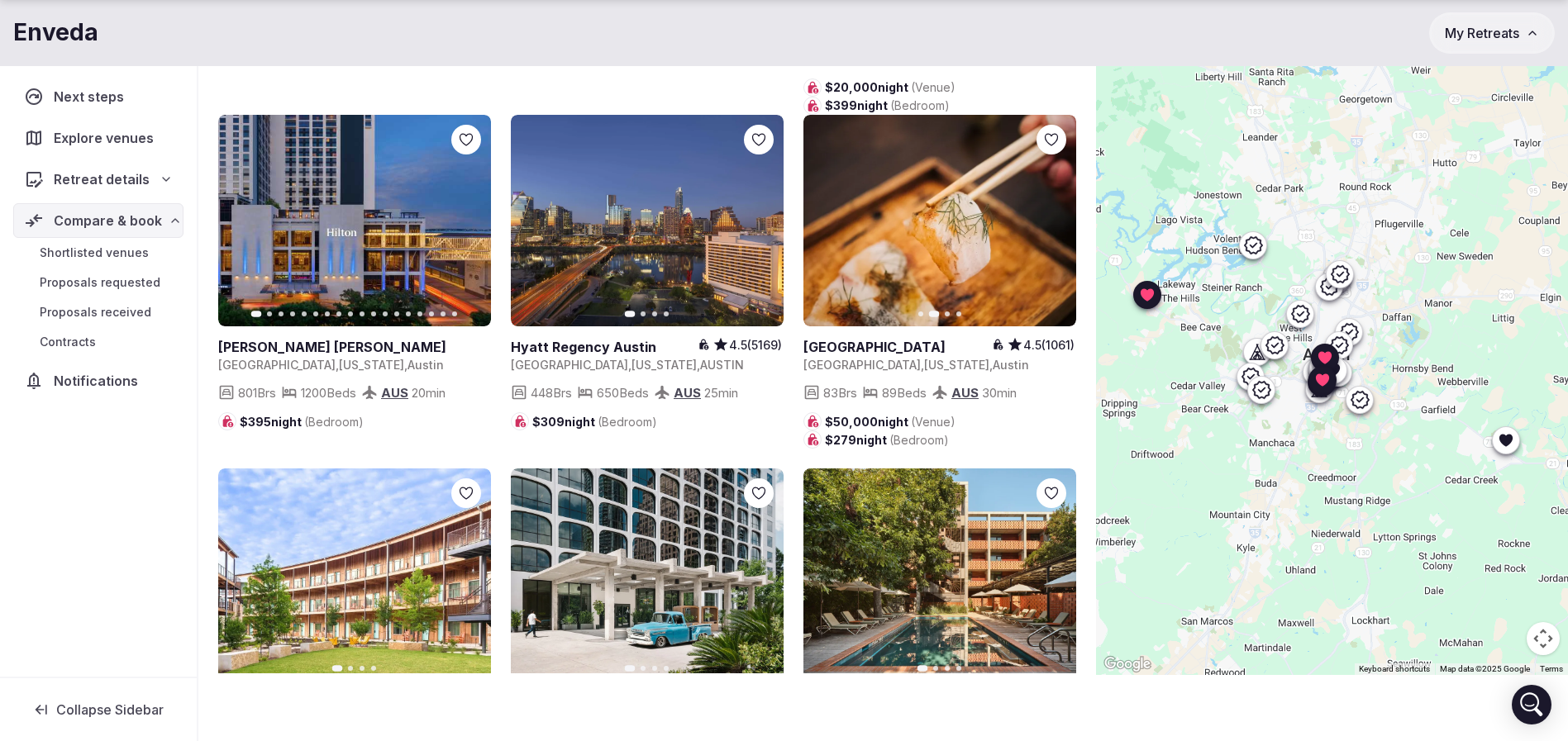
click at [1050, 227] on icon "button" at bounding box center [1053, 220] width 13 height 13
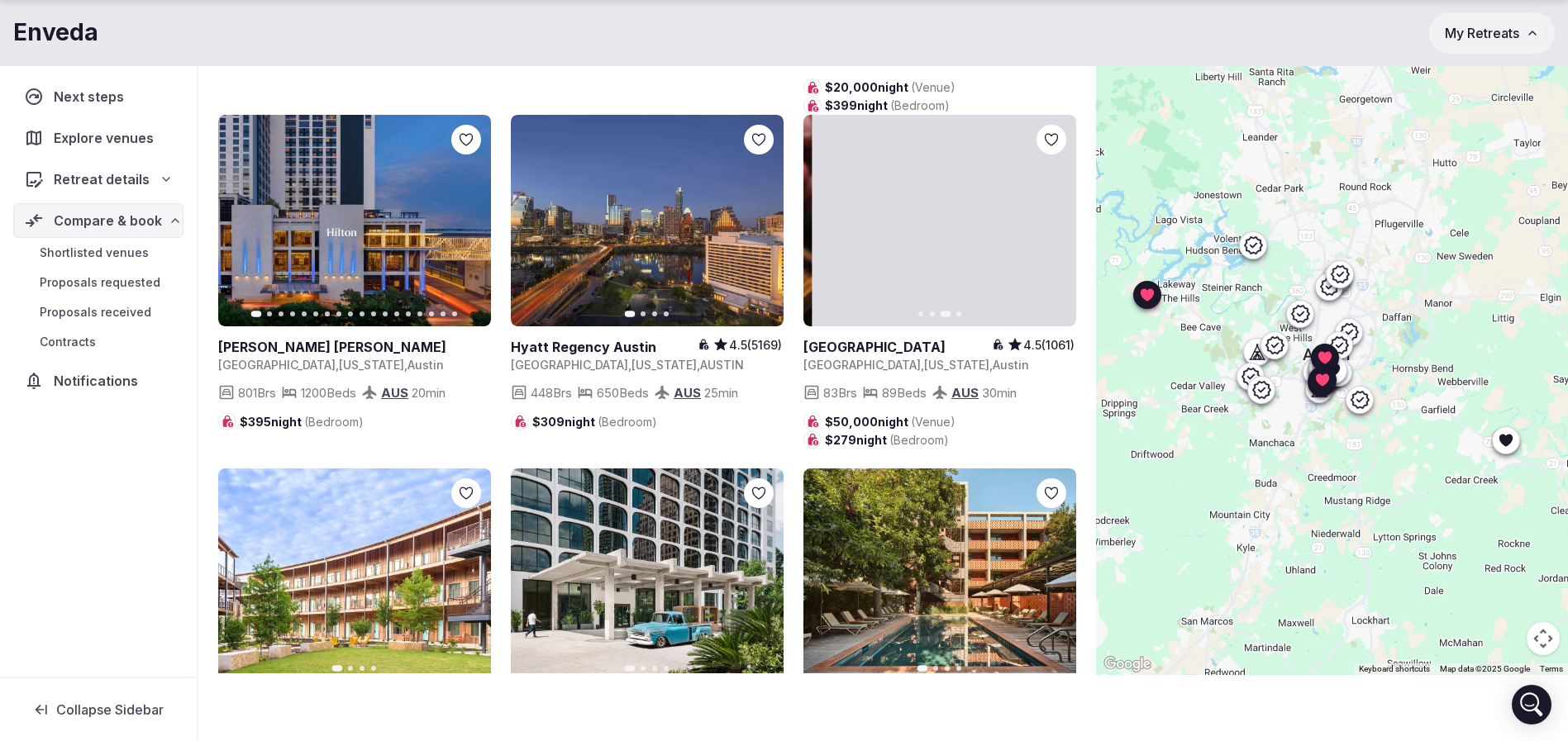
click at [1050, 227] on icon "button" at bounding box center [1053, 220] width 13 height 13
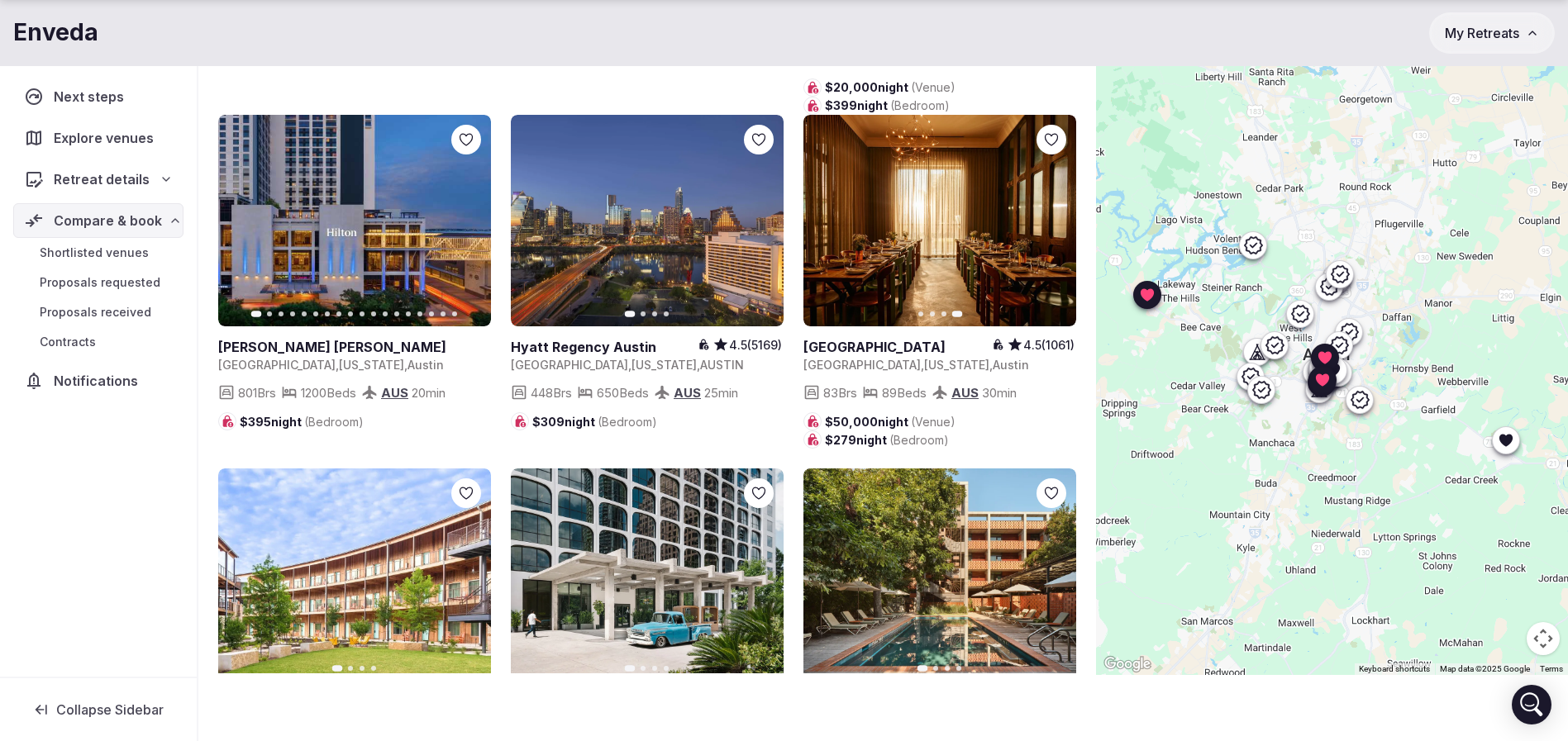
drag, startPoint x: 1050, startPoint y: 213, endPoint x: 844, endPoint y: 274, distance: 214.8
click at [0, 0] on icon at bounding box center [0, 0] width 0 height 0
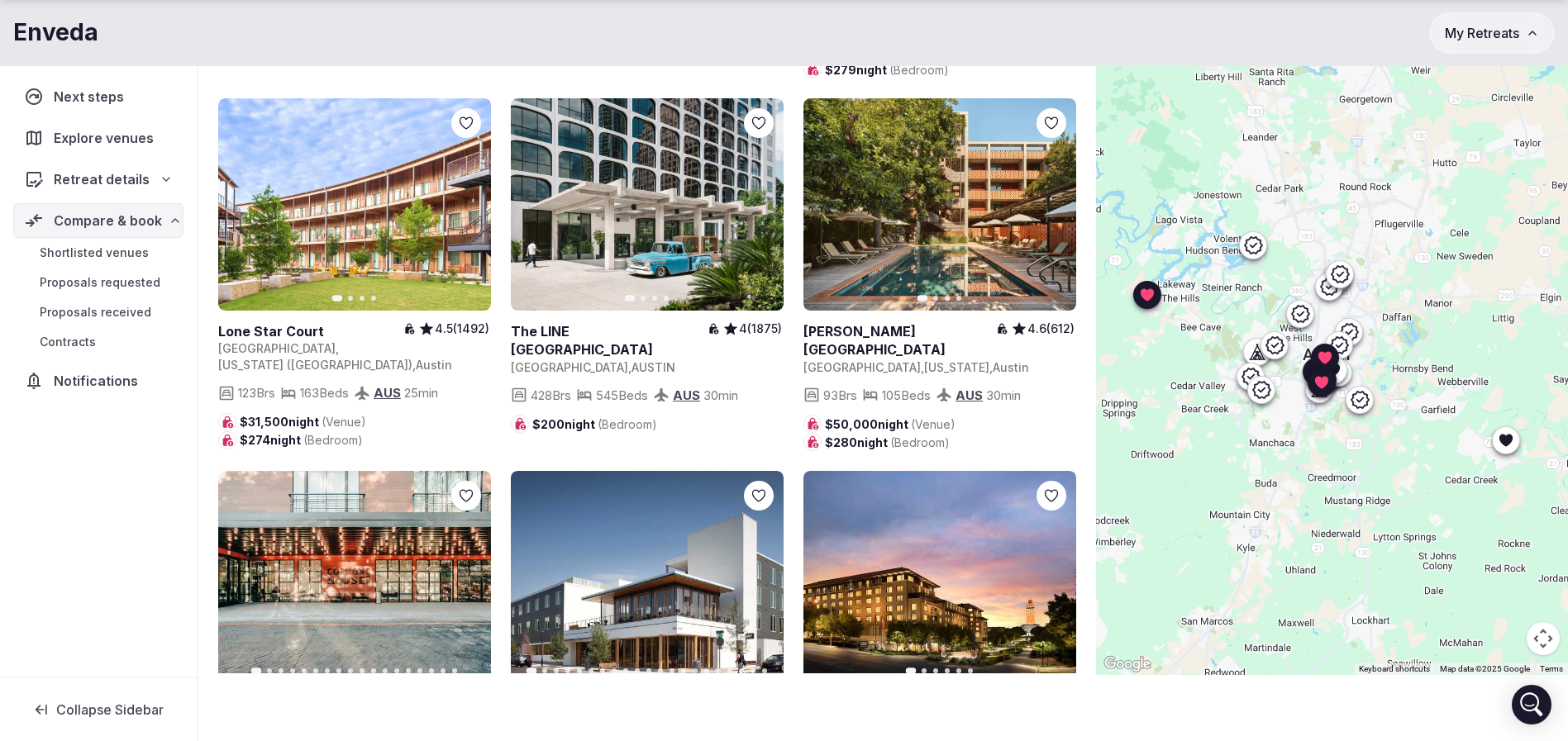
scroll to position [4709, 0]
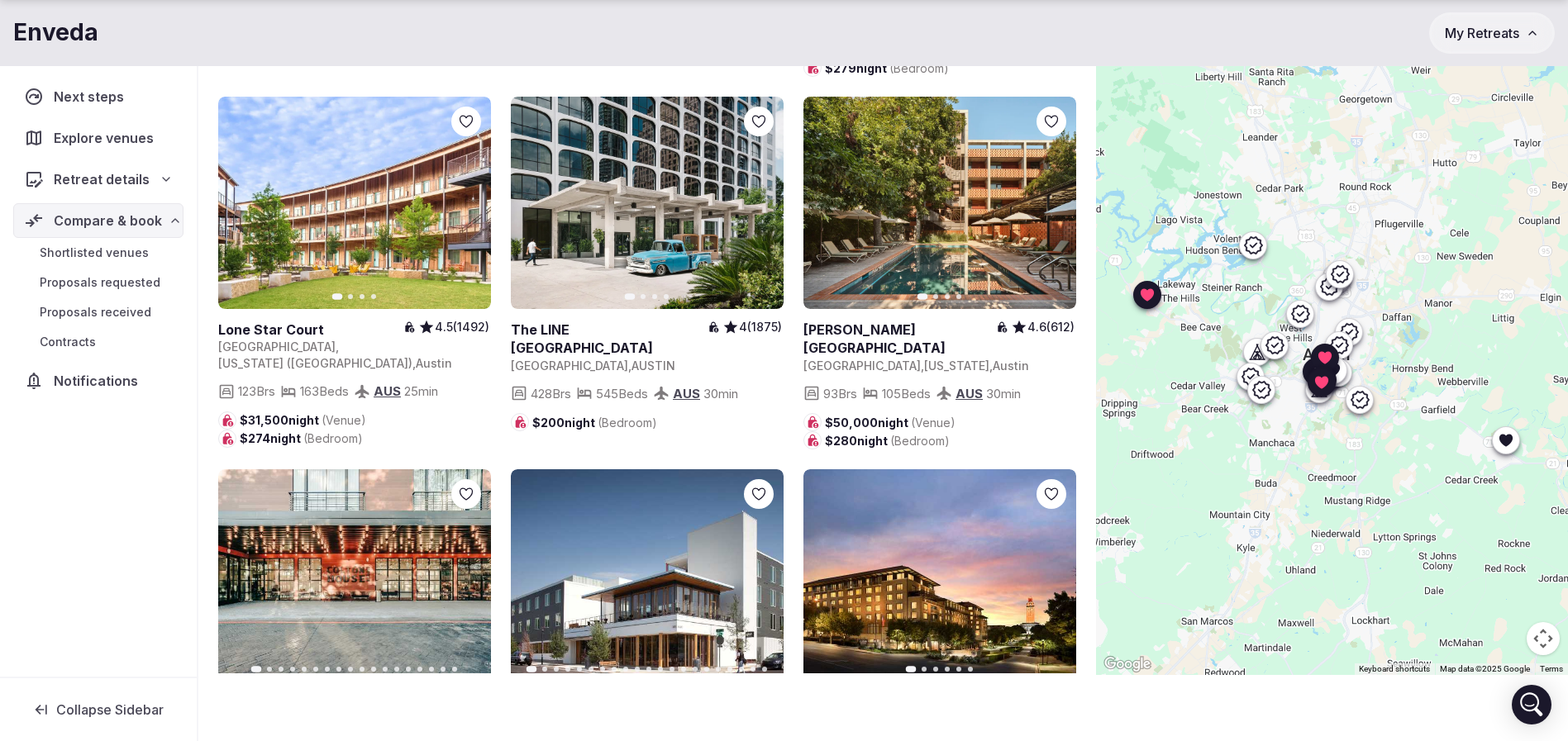
click at [1049, 209] on icon "button" at bounding box center [1053, 204] width 13 height 13
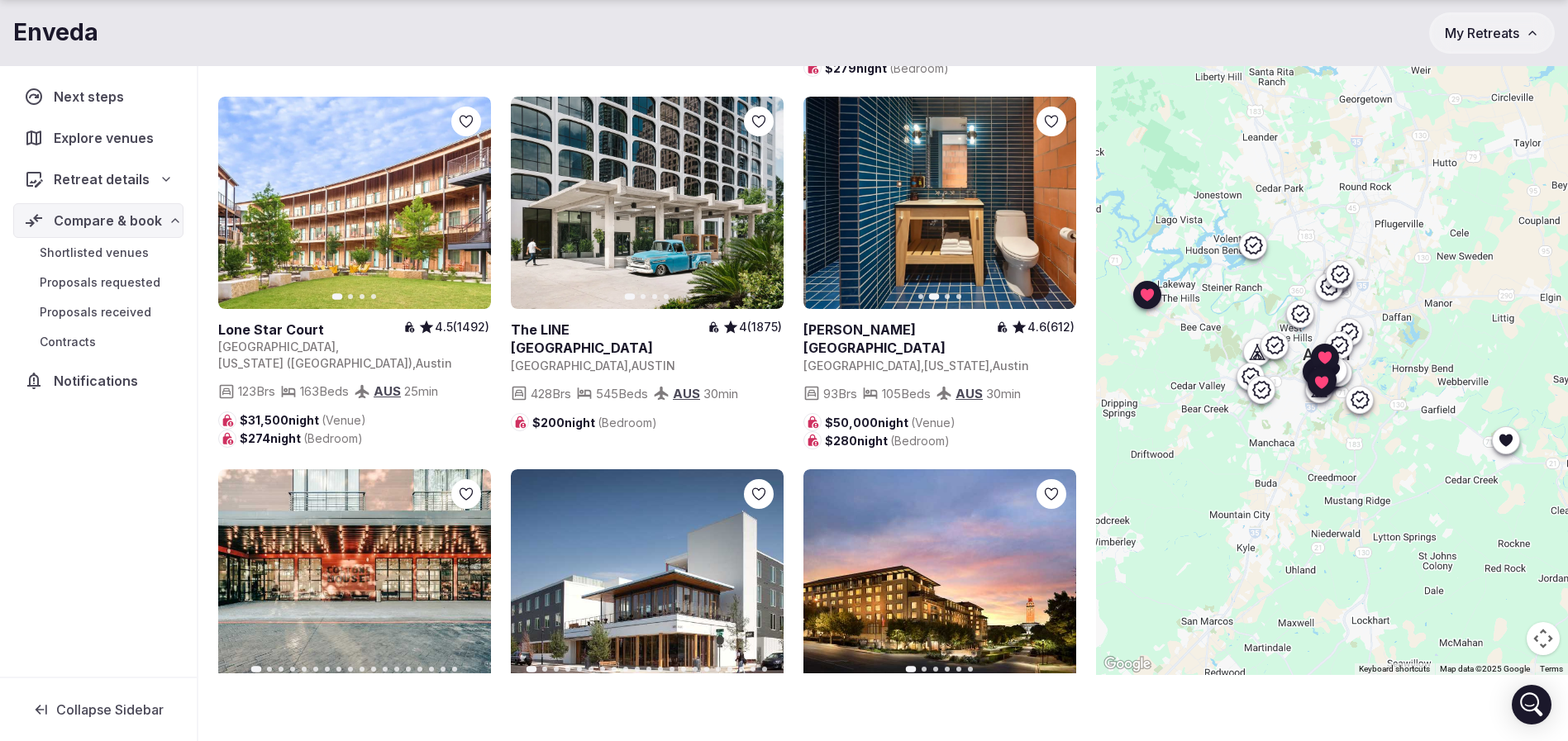
click at [1049, 209] on icon "button" at bounding box center [1053, 204] width 13 height 13
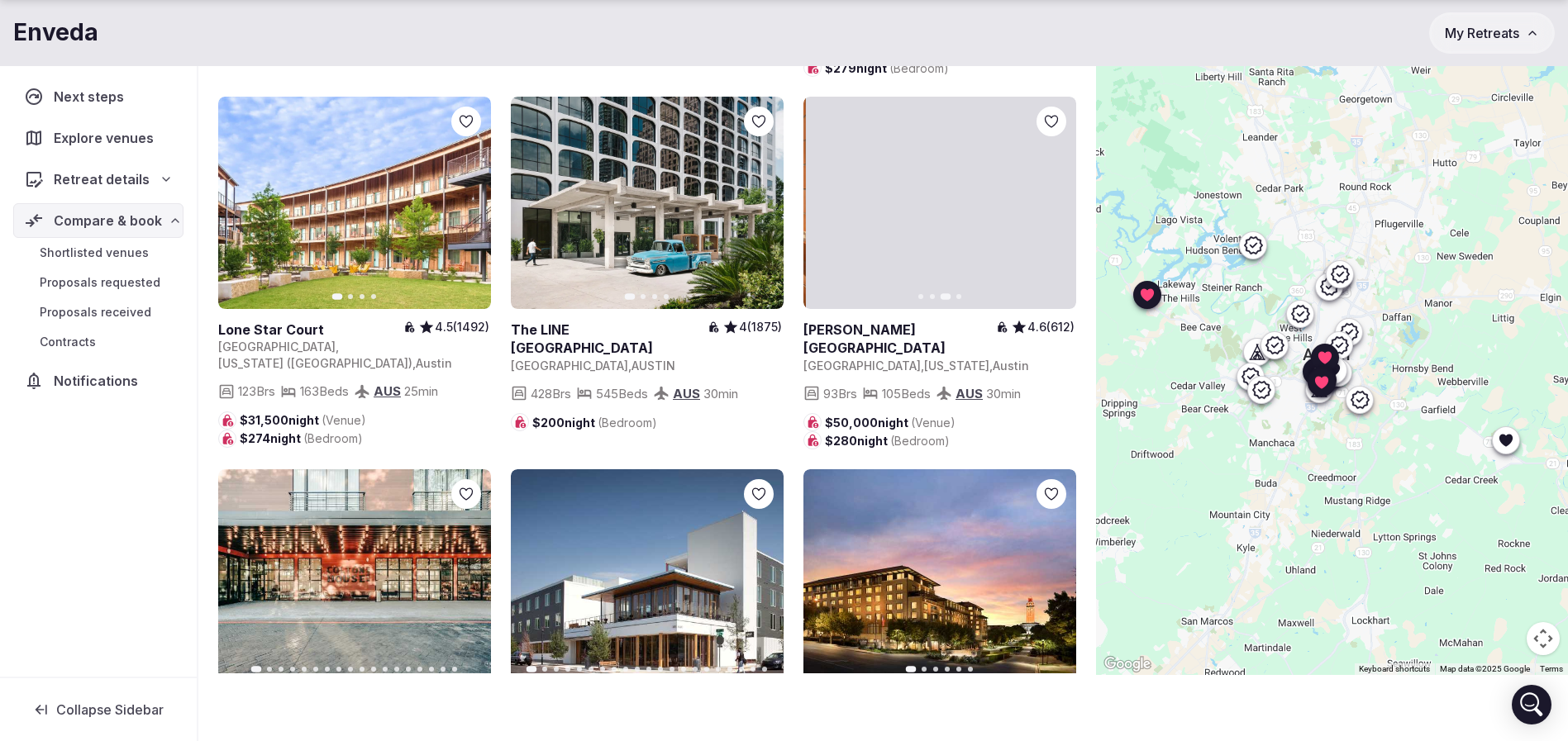
click at [1049, 209] on icon "button" at bounding box center [1053, 204] width 13 height 13
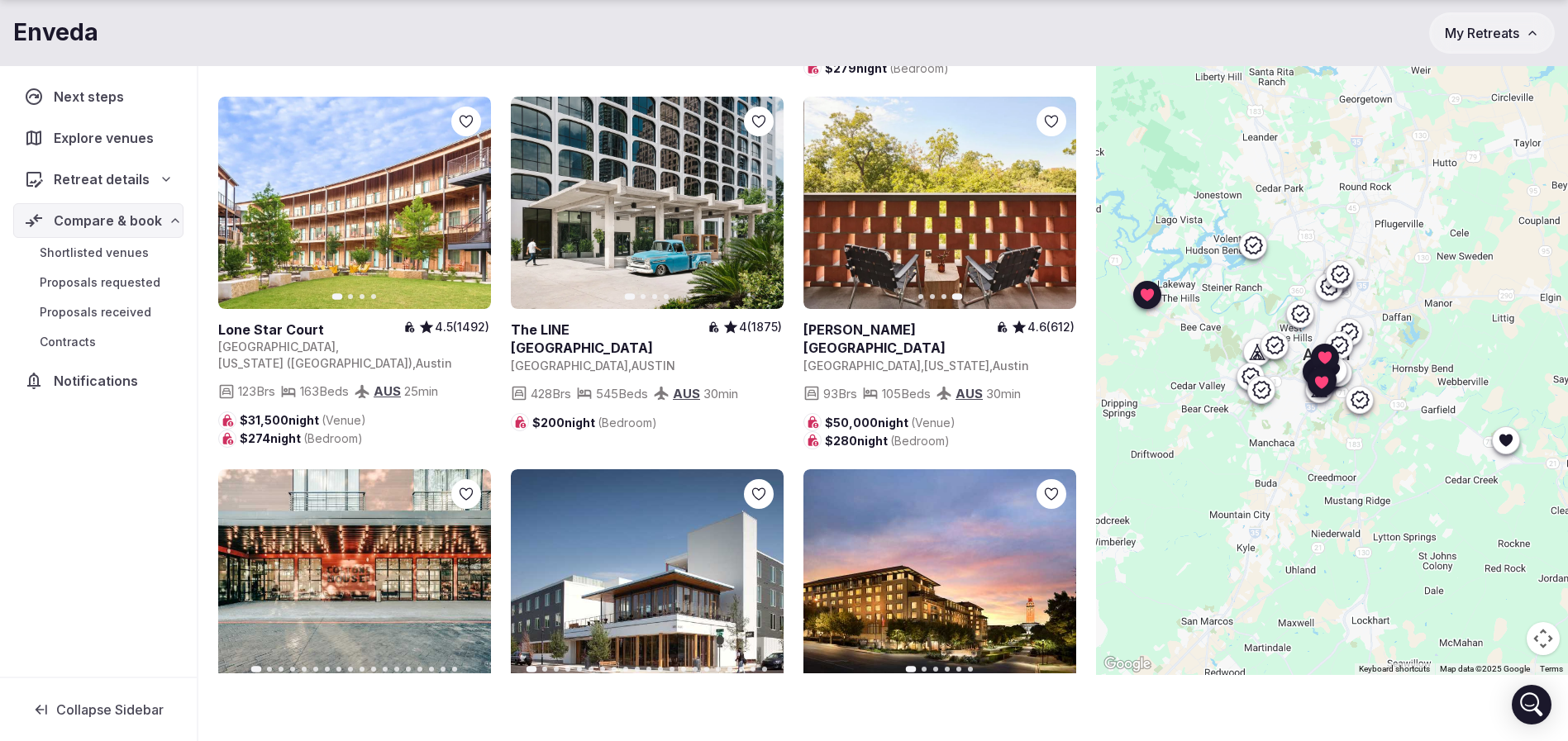
click at [0, 0] on icon at bounding box center [0, 0] width 0 height 0
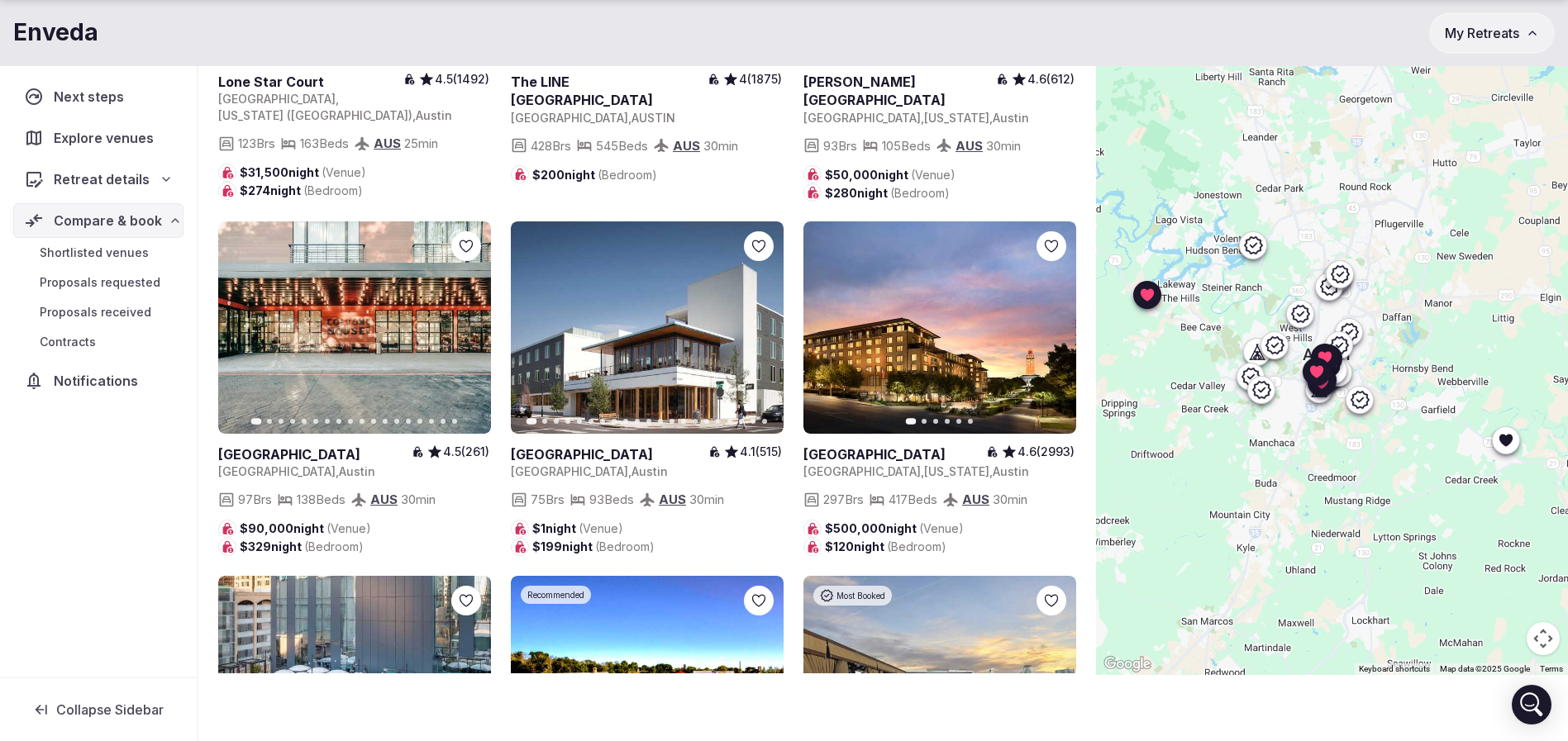
scroll to position [5328, 0]
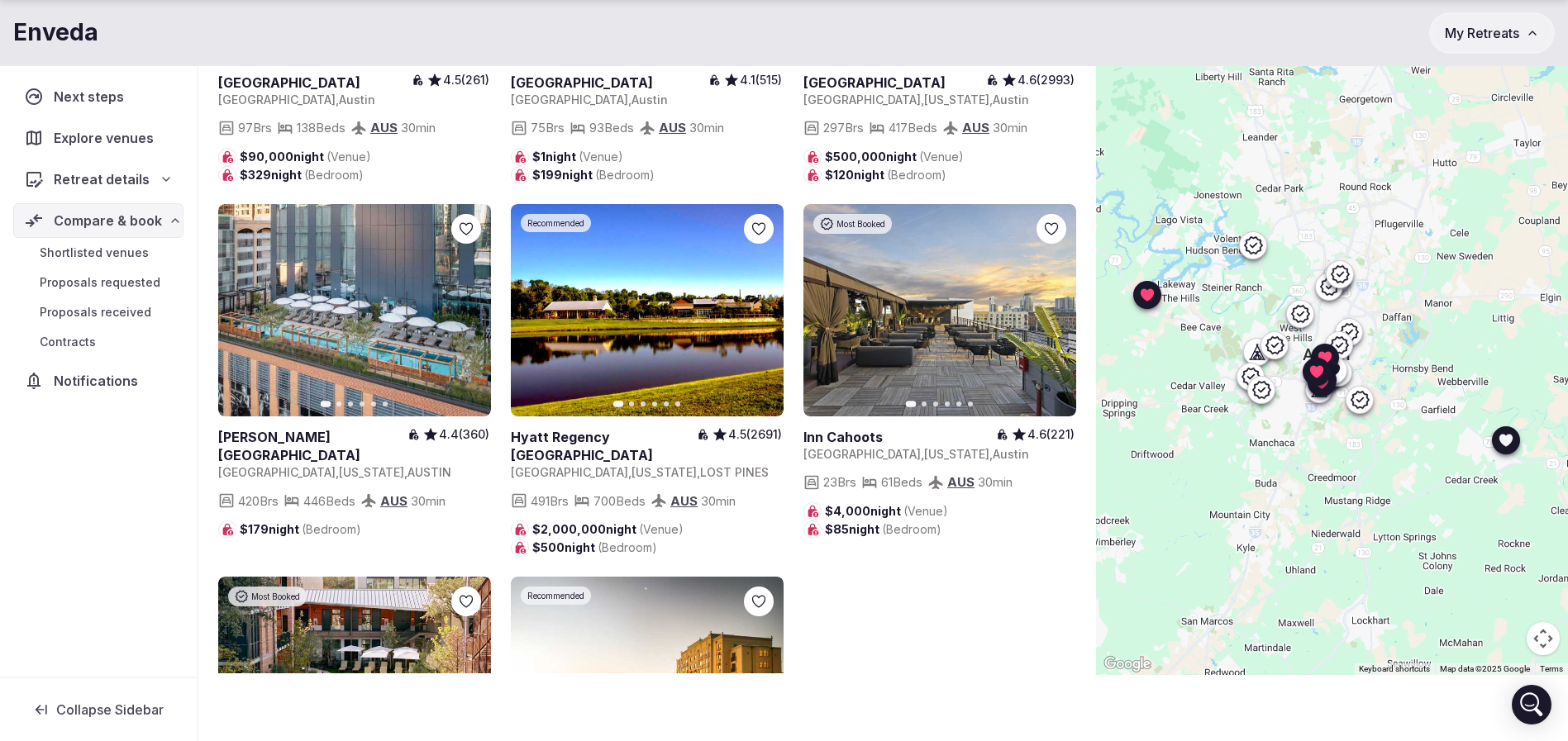
click at [757, 316] on icon "button" at bounding box center [761, 310] width 13 height 13
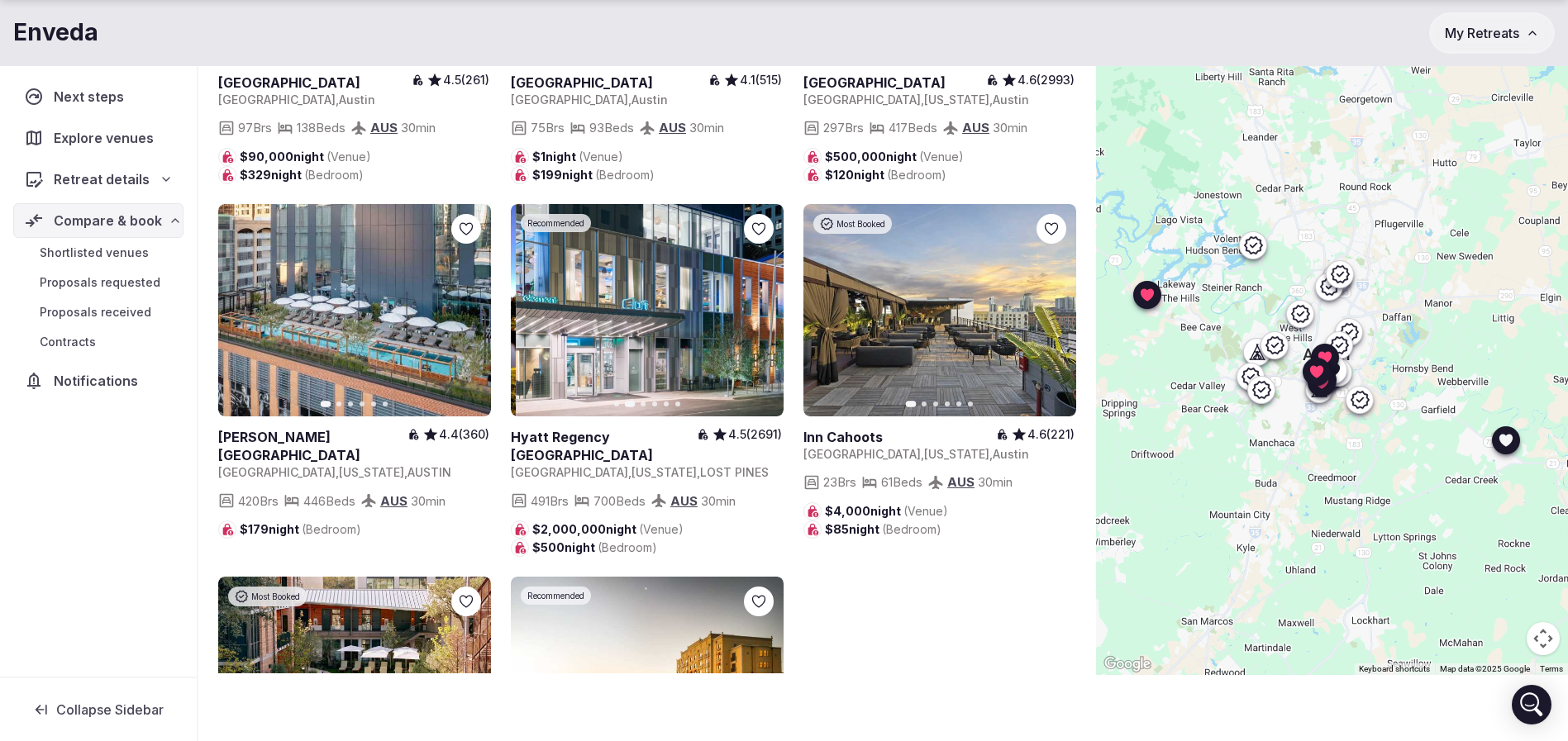
click at [757, 316] on icon "button" at bounding box center [761, 310] width 13 height 13
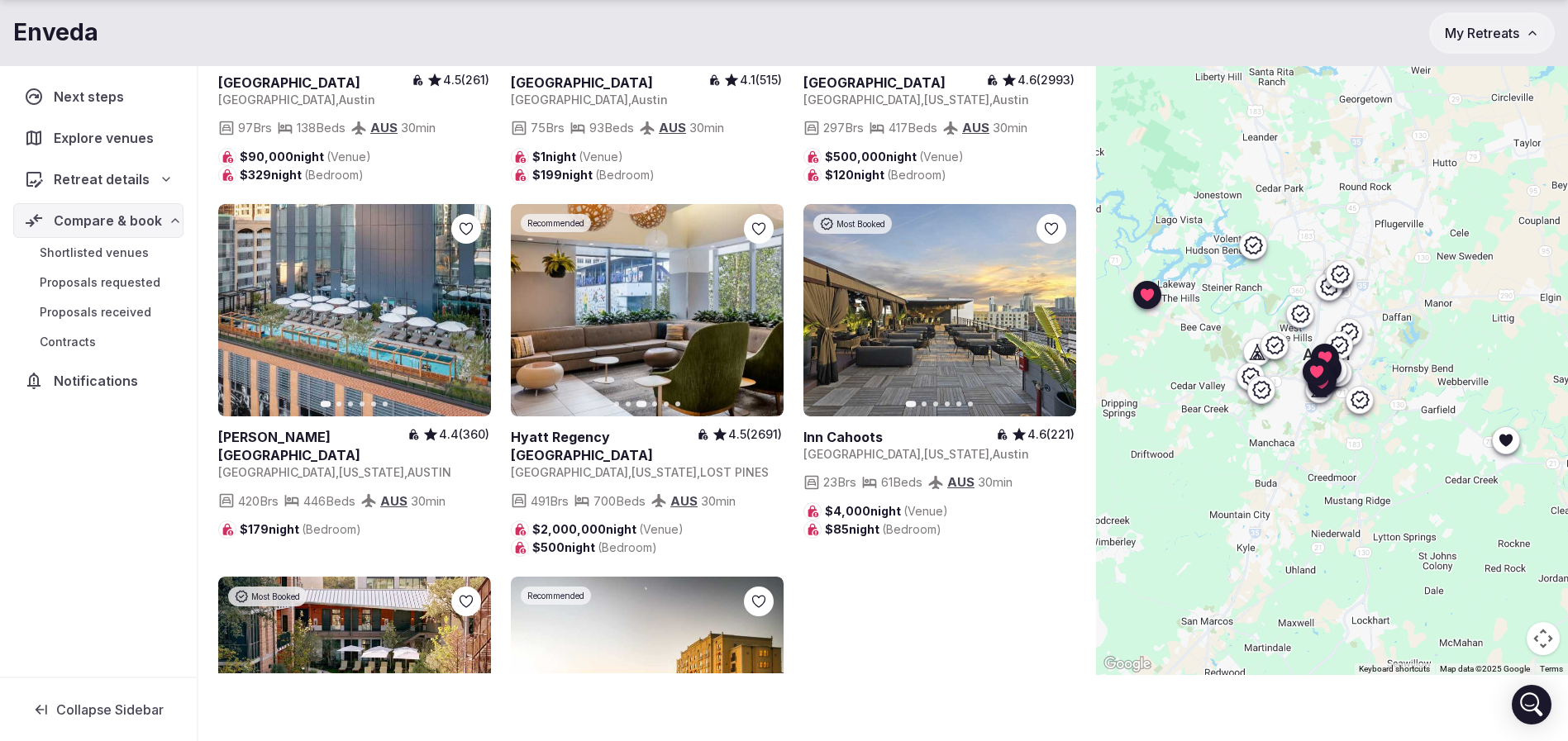
click at [460, 323] on button "Next slide" at bounding box center [467, 310] width 26 height 26
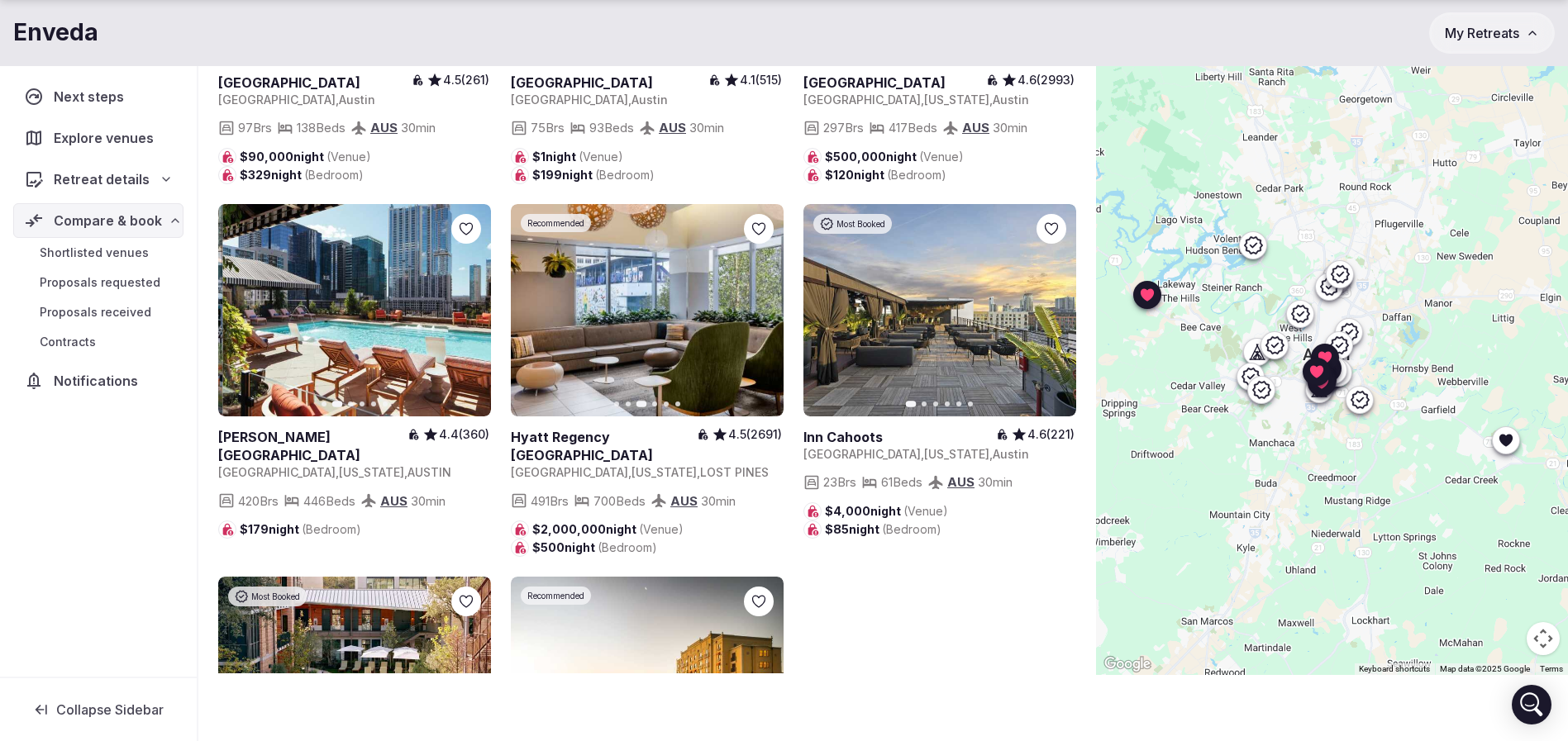
click at [460, 323] on button "Next slide" at bounding box center [467, 310] width 26 height 26
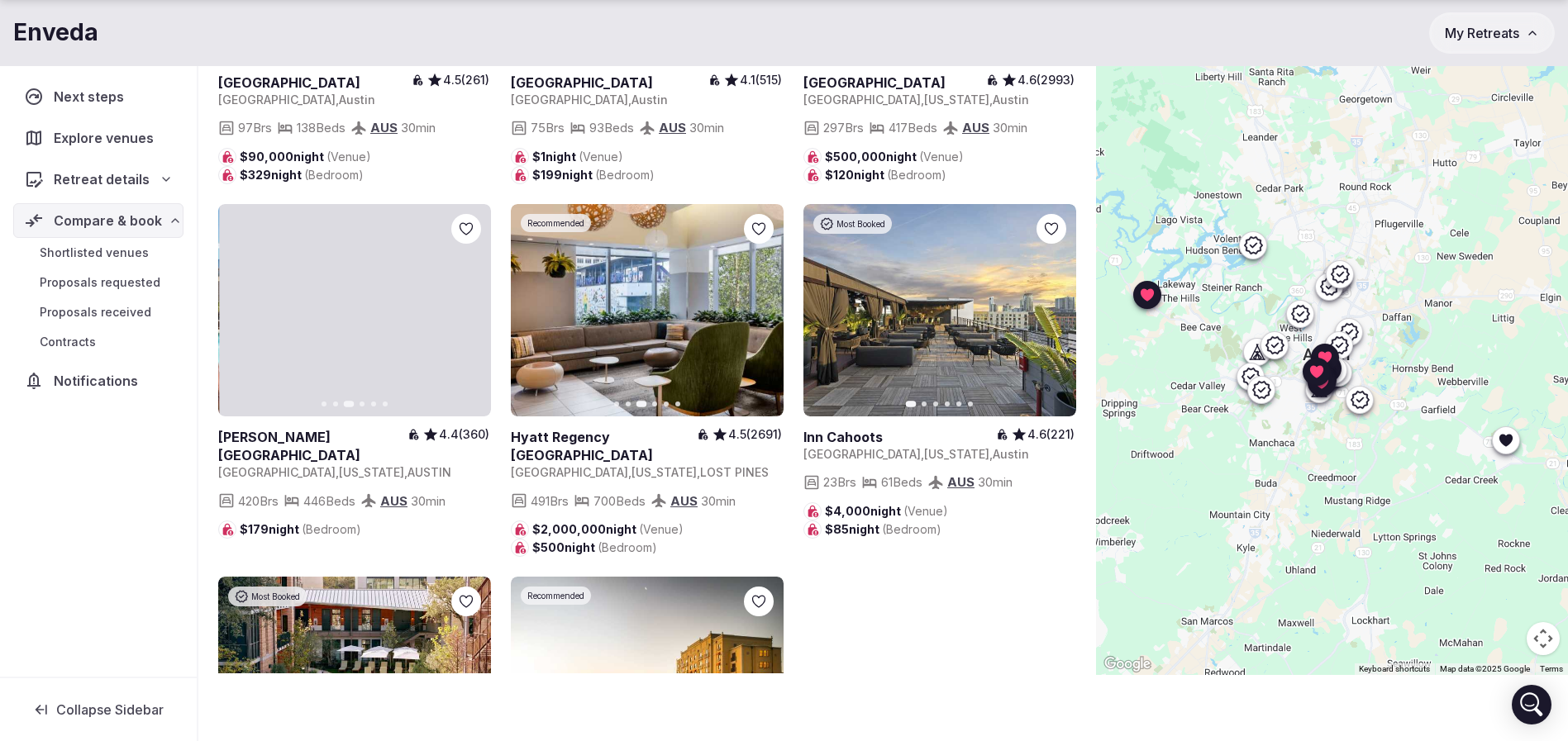
click at [460, 323] on button "Next slide" at bounding box center [467, 310] width 26 height 26
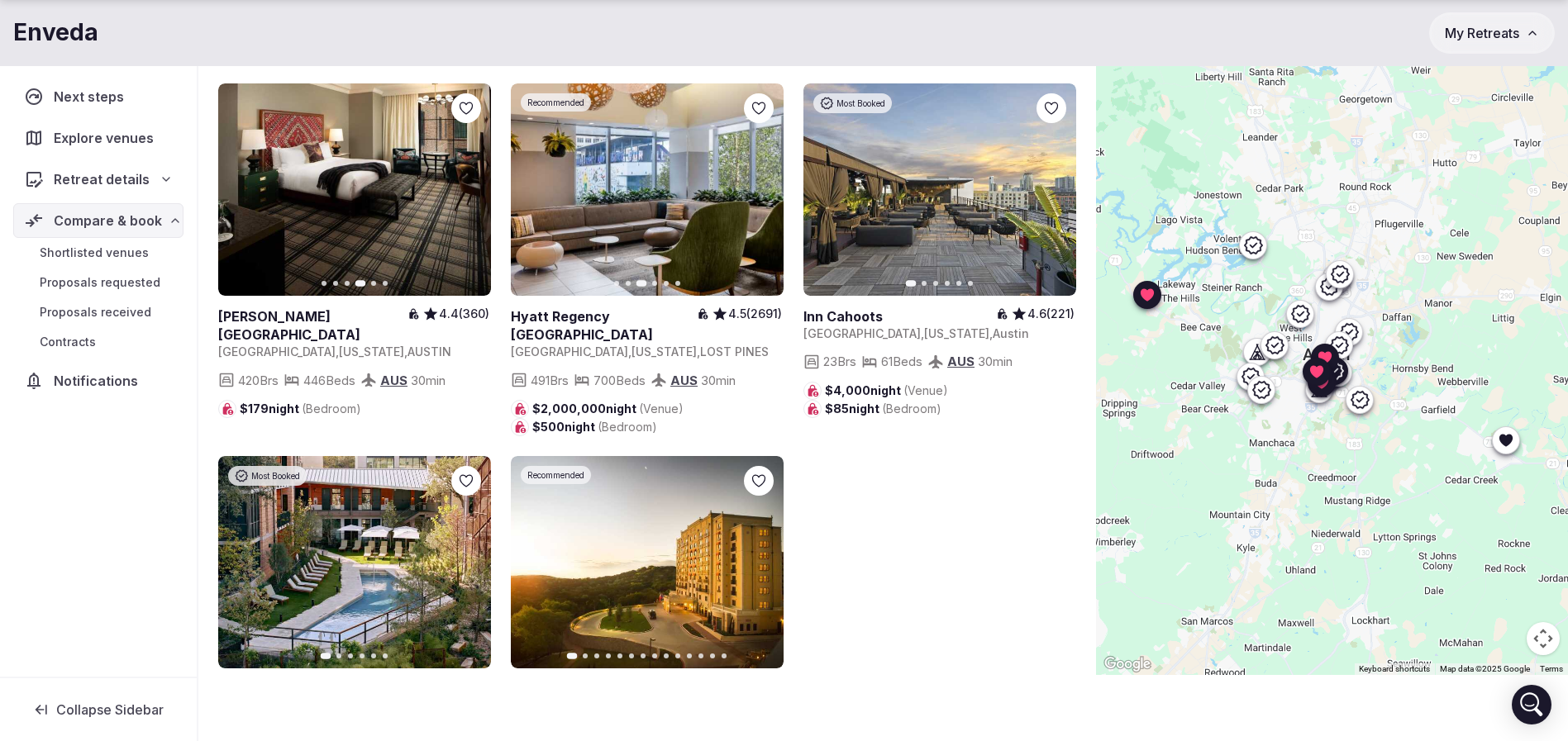
scroll to position [5453, 0]
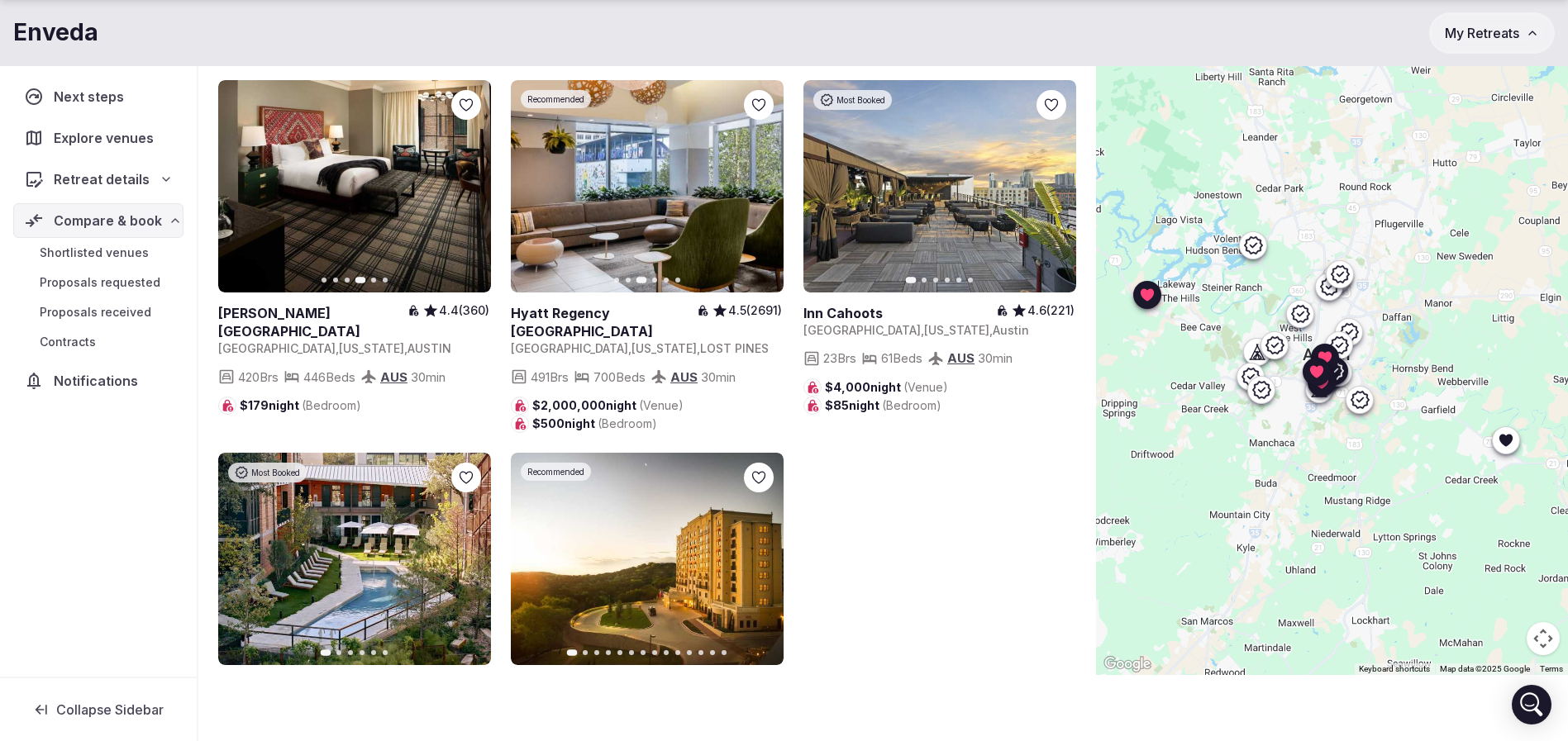
click at [1055, 192] on icon "button" at bounding box center [1054, 186] width 7 height 12
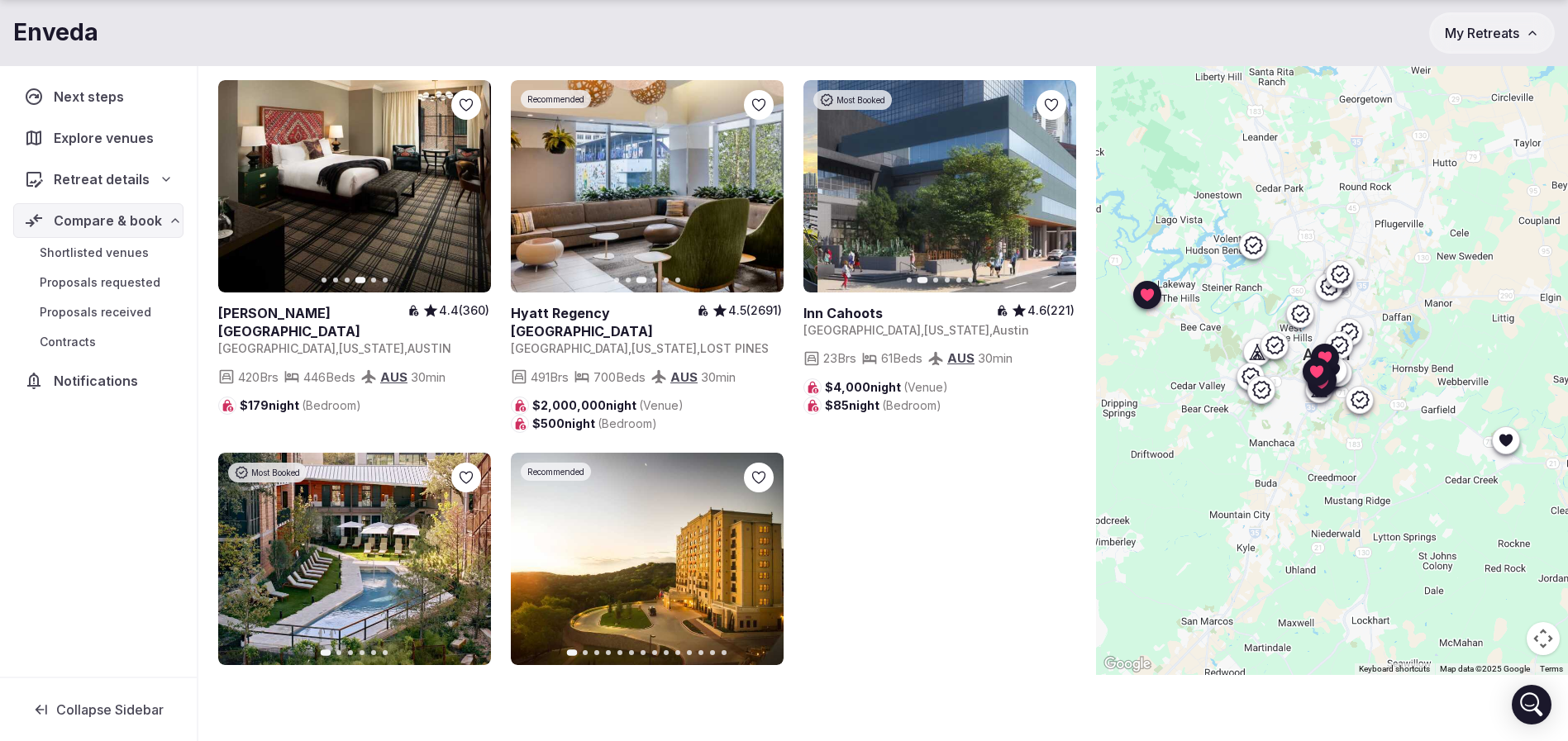
click at [1056, 193] on icon "button" at bounding box center [1053, 186] width 13 height 13
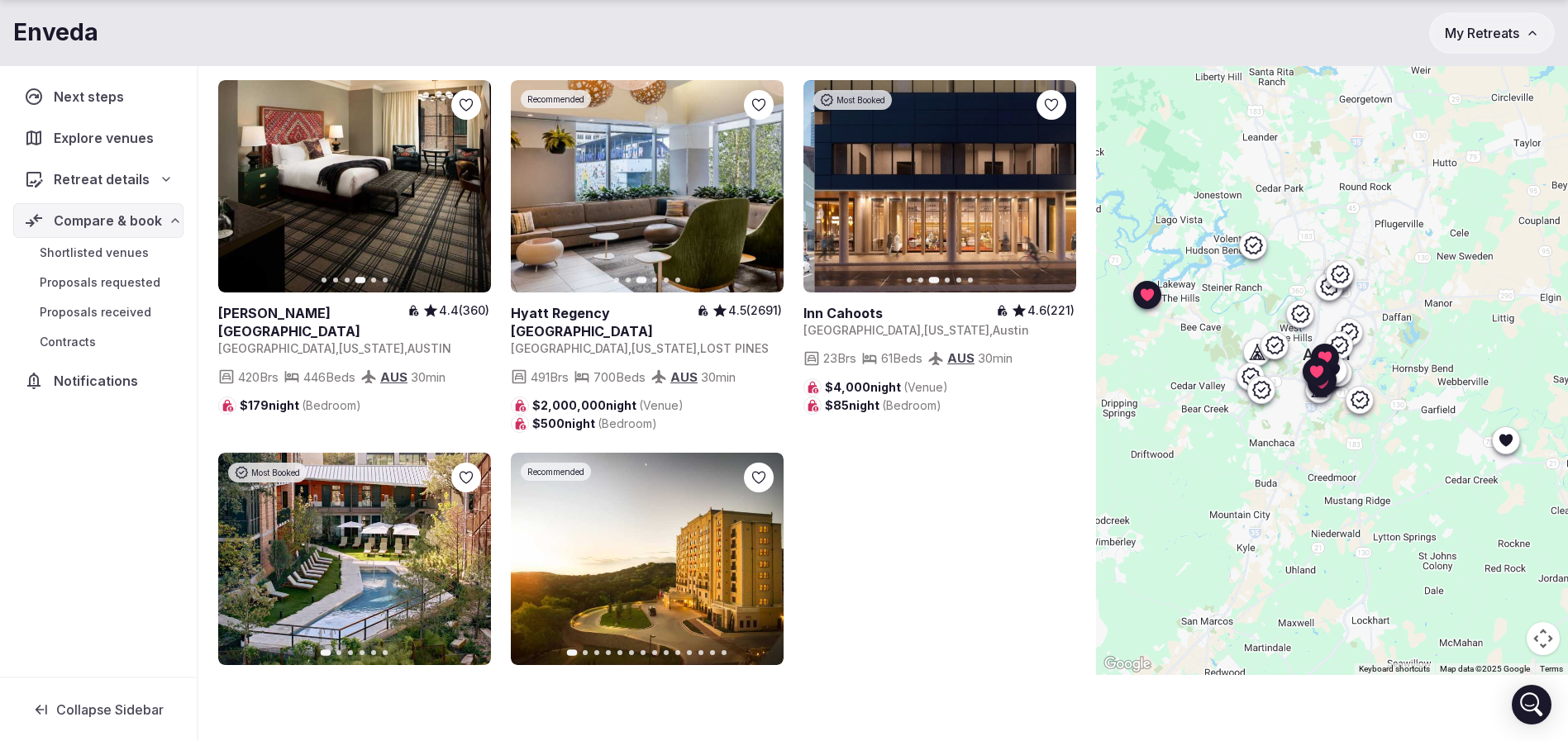
click at [1056, 193] on icon "button" at bounding box center [1053, 186] width 13 height 13
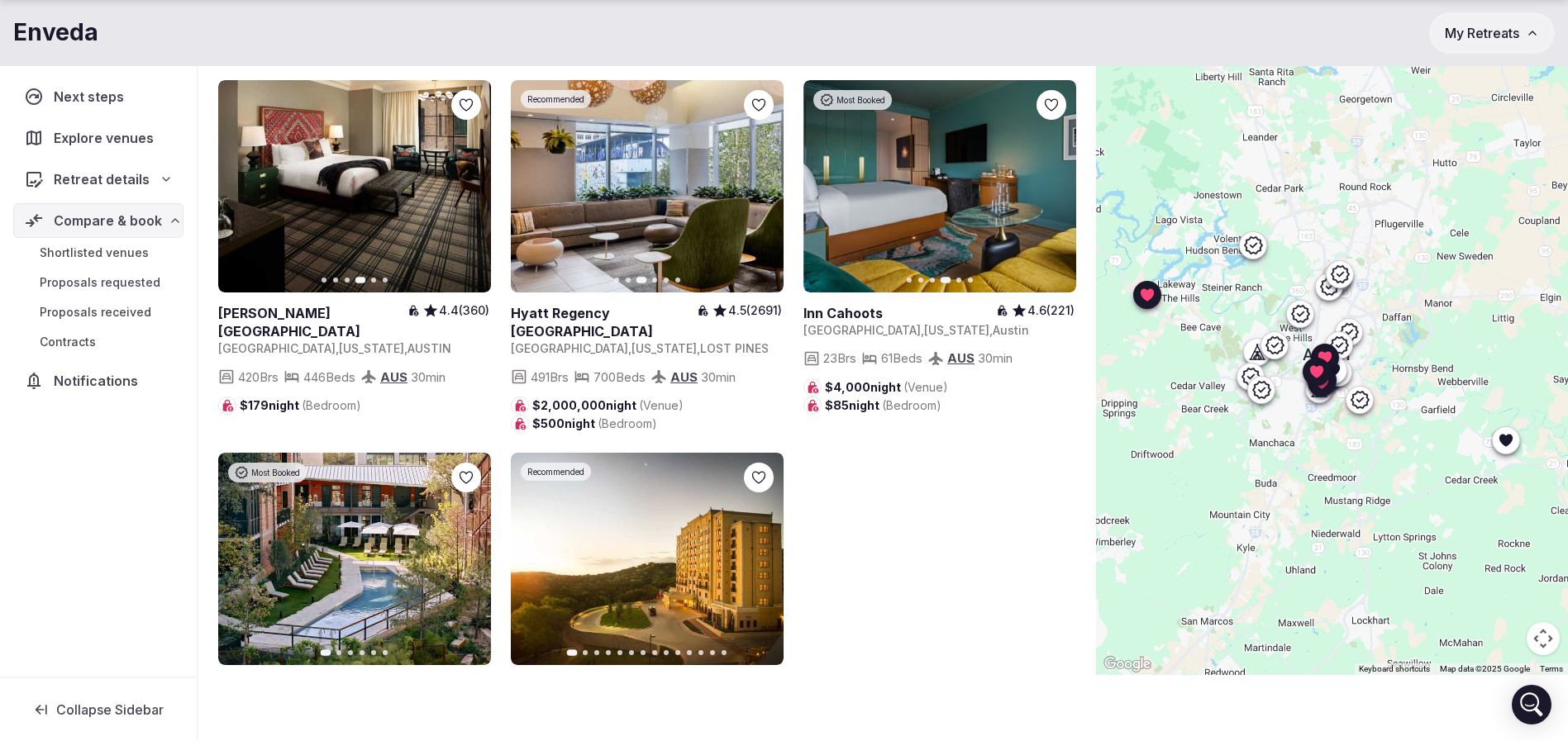
click at [1056, 193] on icon "button" at bounding box center [1053, 186] width 13 height 13
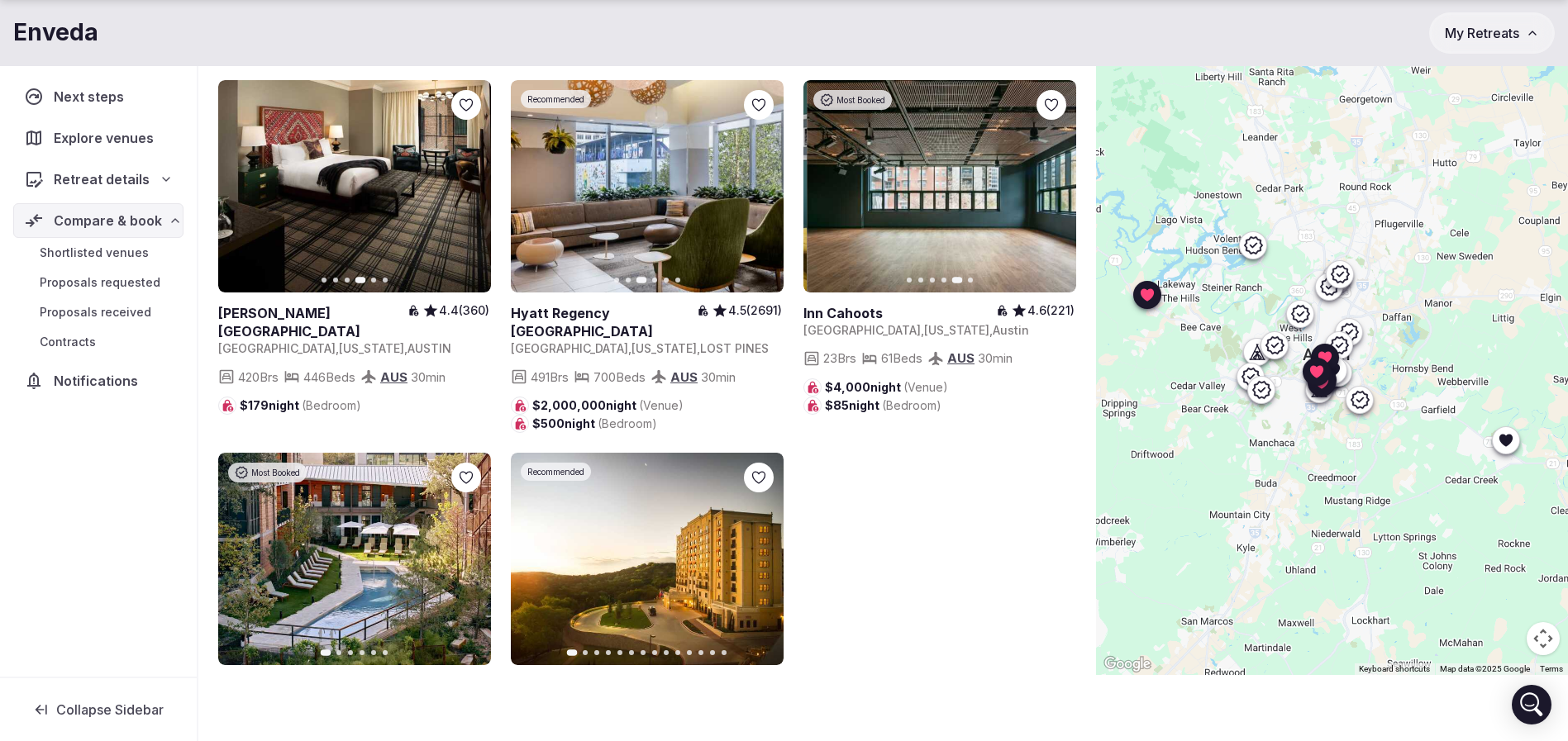
click at [1056, 193] on icon "button" at bounding box center [1053, 186] width 13 height 13
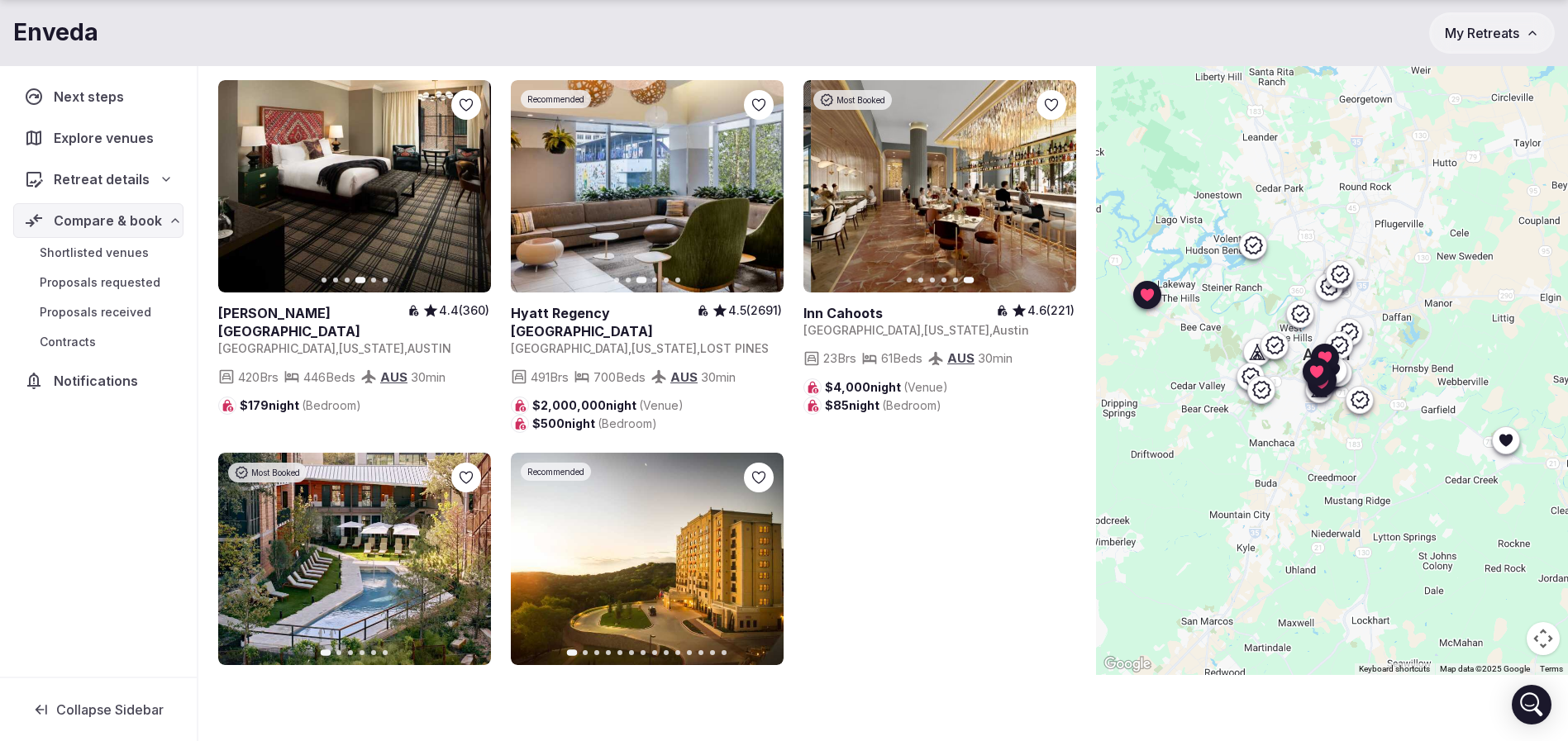
click at [0, 0] on icon at bounding box center [0, 0] width 0 height 0
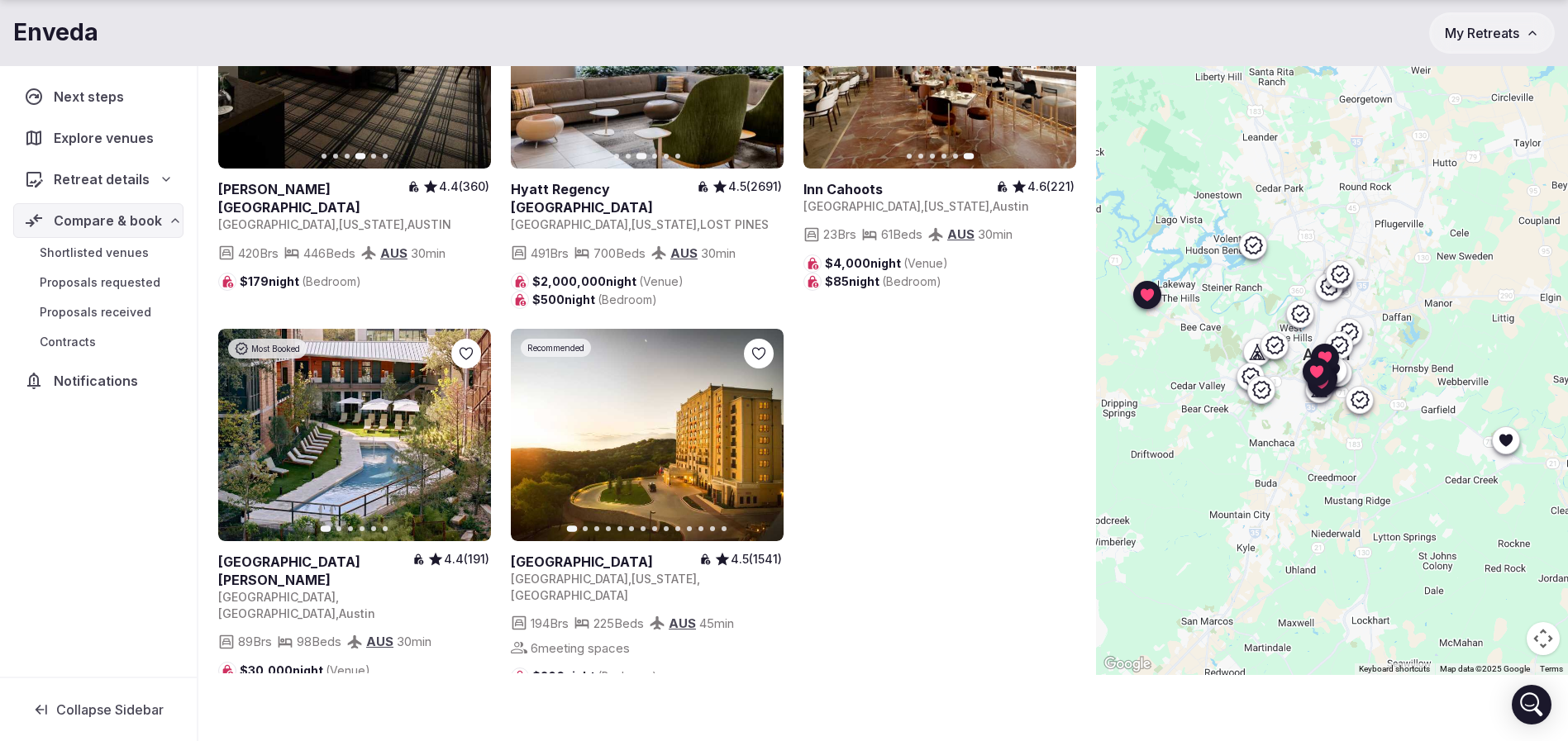
scroll to position [5700, 0]
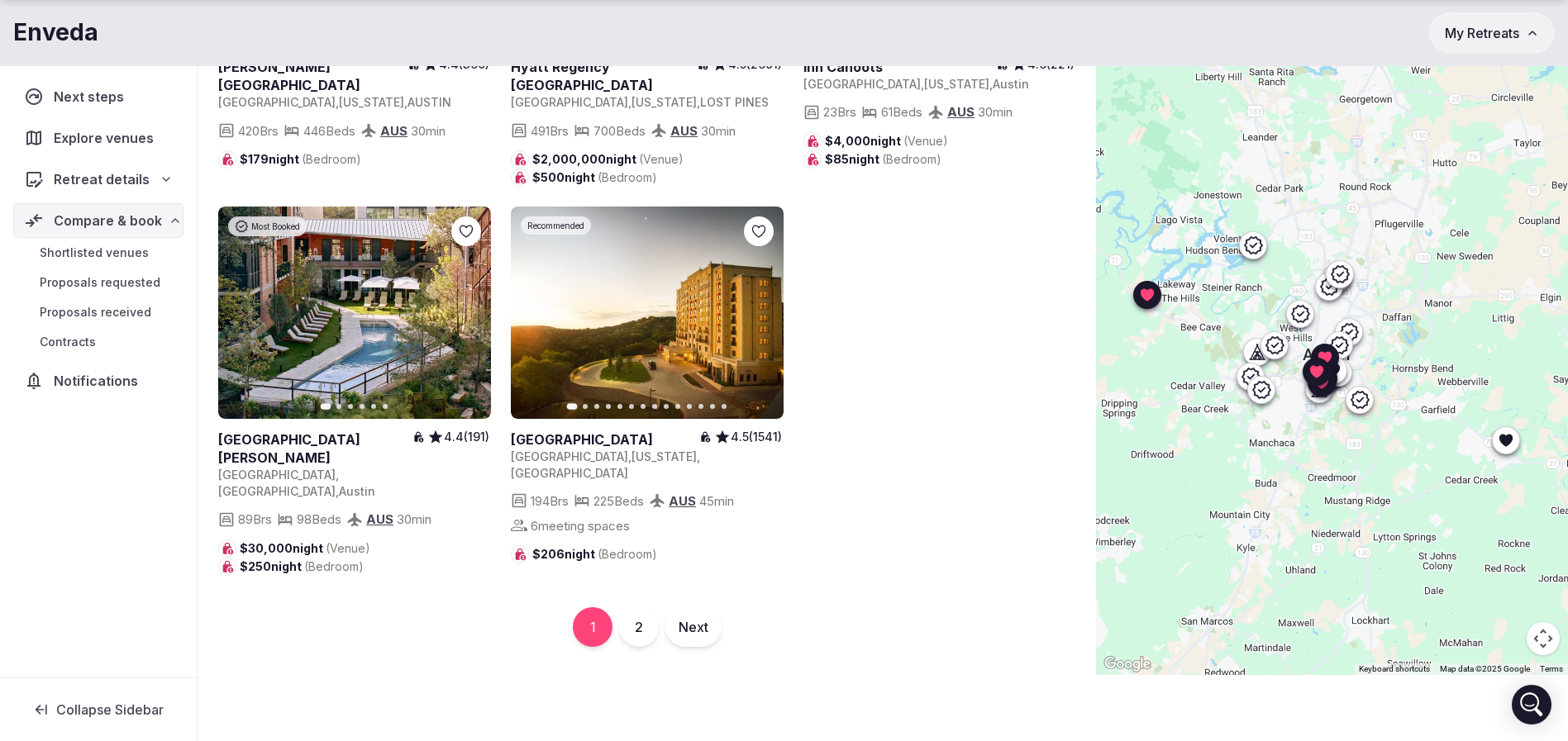
click at [465, 319] on icon "button" at bounding box center [468, 312] width 13 height 13
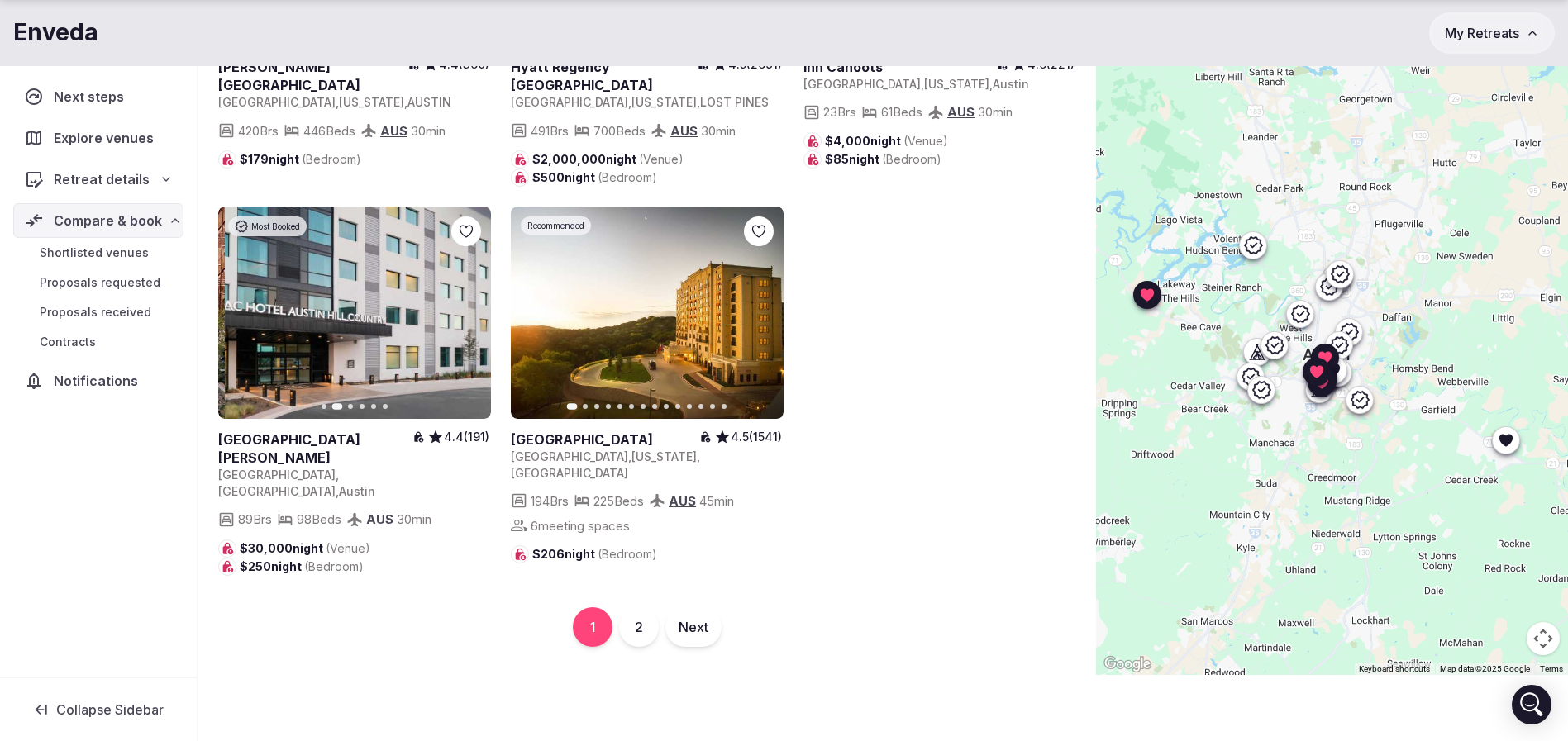
click at [465, 319] on icon "button" at bounding box center [468, 312] width 13 height 13
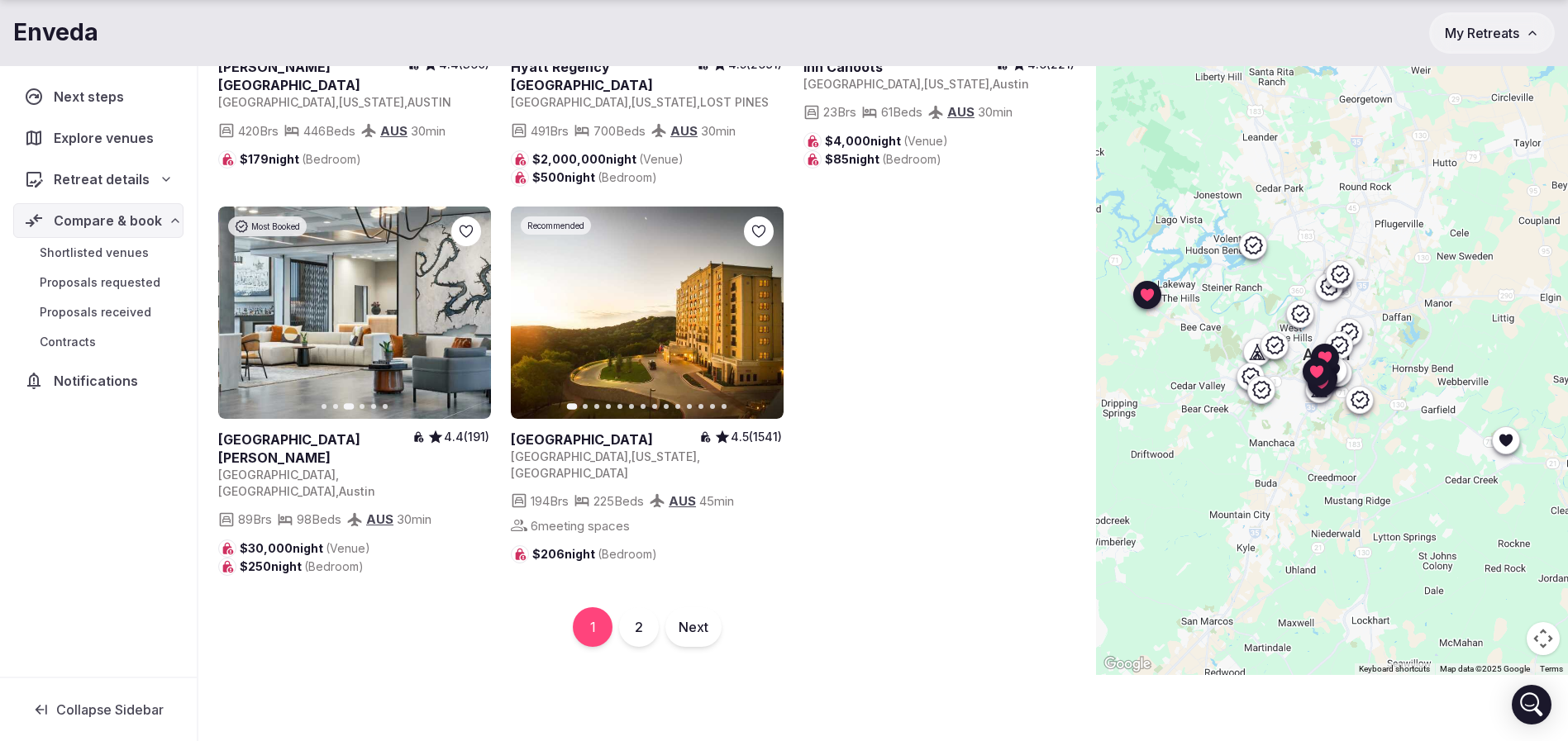
click at [465, 319] on icon "button" at bounding box center [468, 312] width 13 height 13
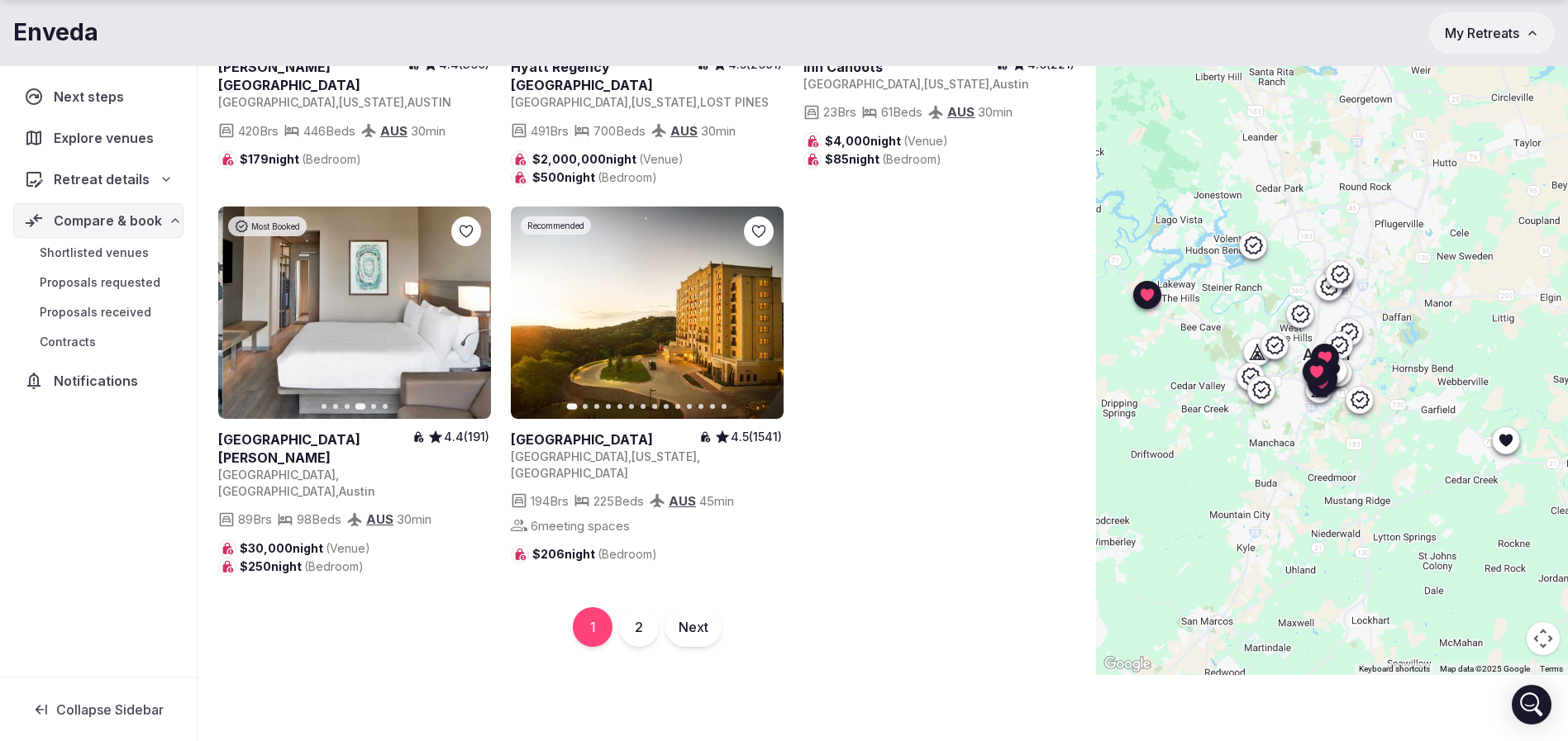
click at [465, 319] on icon "button" at bounding box center [468, 312] width 13 height 13
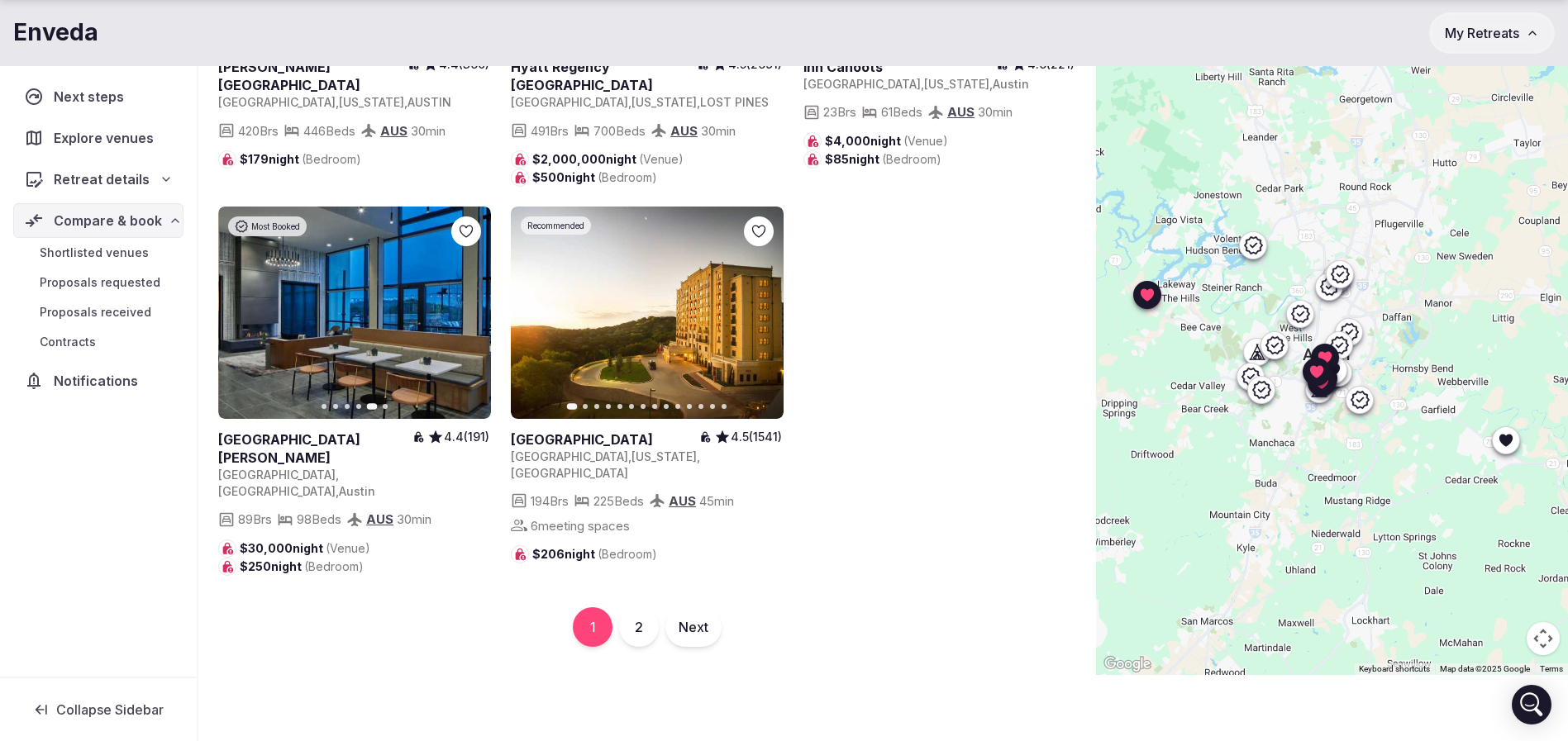
click at [468, 319] on icon "button" at bounding box center [468, 312] width 13 height 13
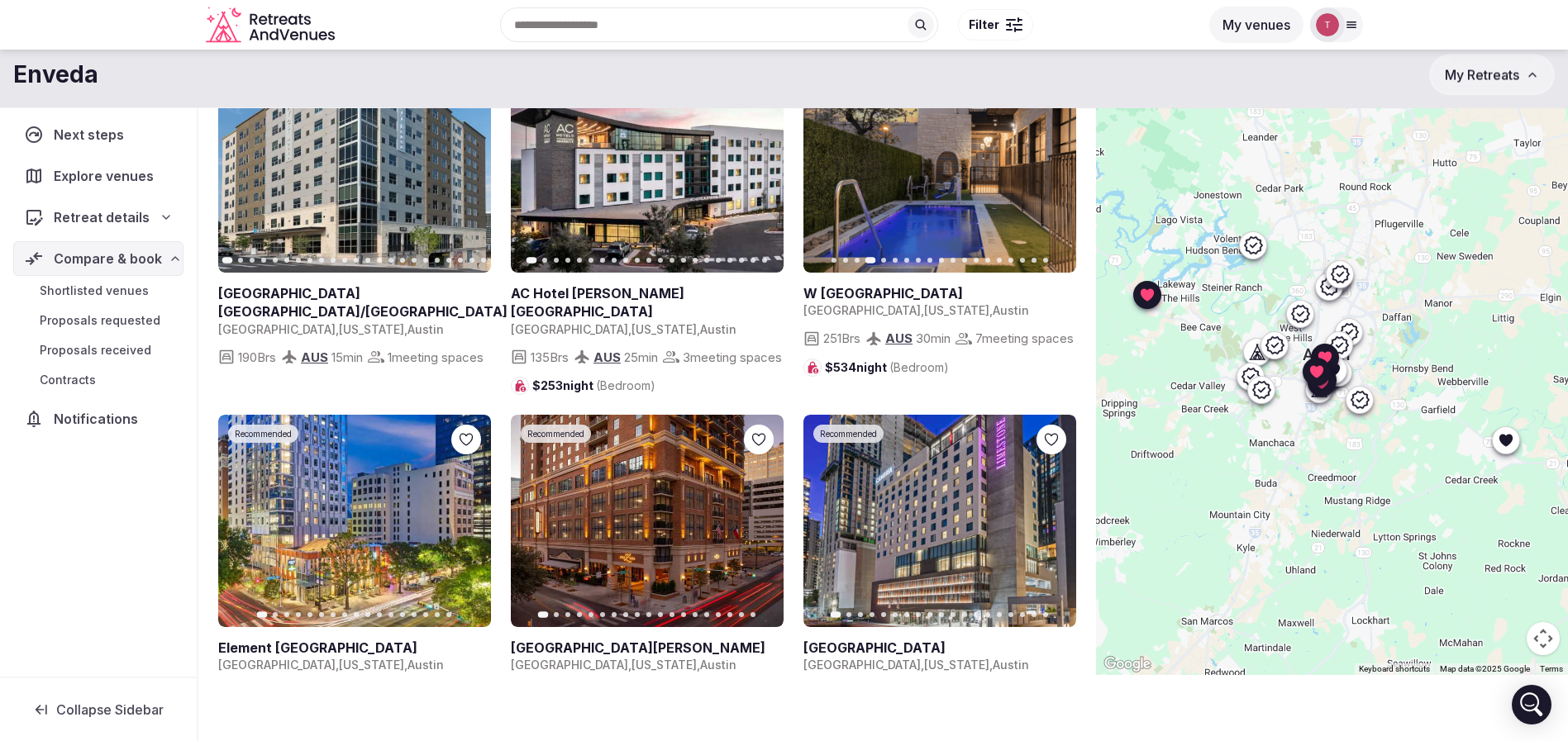
scroll to position [0, 0]
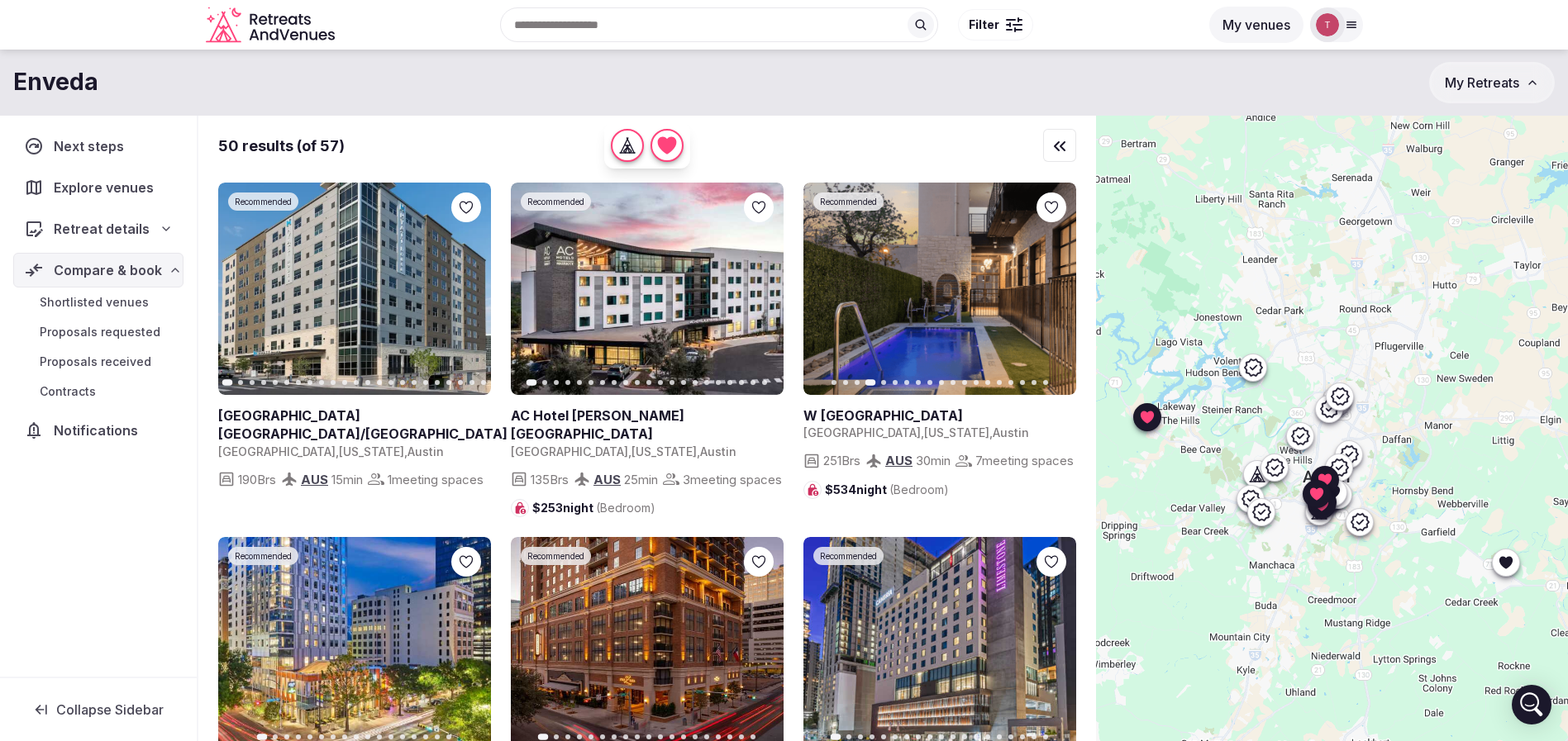
click at [134, 300] on span "Shortlisted venues" at bounding box center [94, 303] width 109 height 17
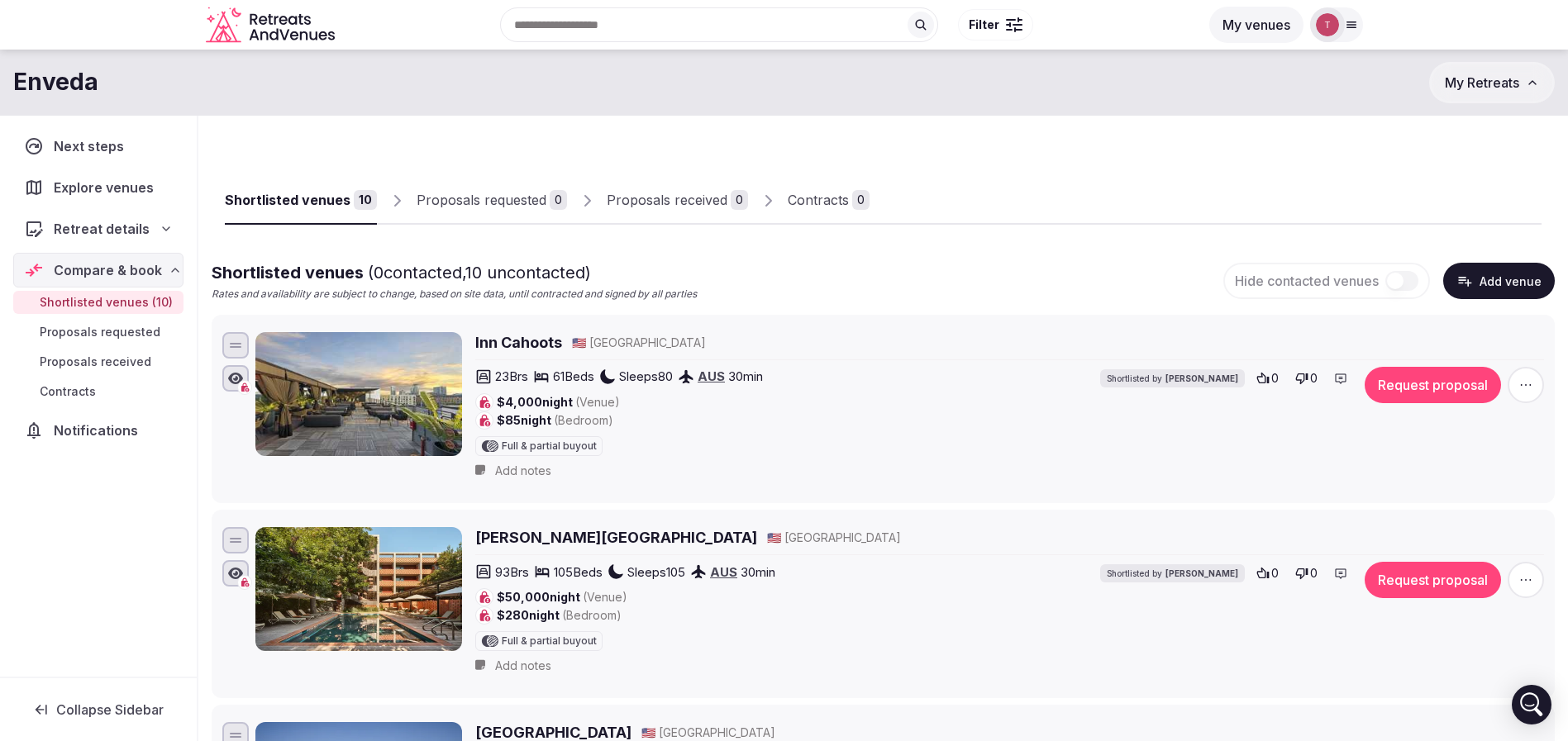
click at [1016, 270] on div "Shortlisted venues ( 0 contacted, 10 uncontacted) Rates and availability are su…" at bounding box center [883, 281] width 1343 height 40
click at [136, 331] on span "Proposals requested" at bounding box center [99, 332] width 120 height 17
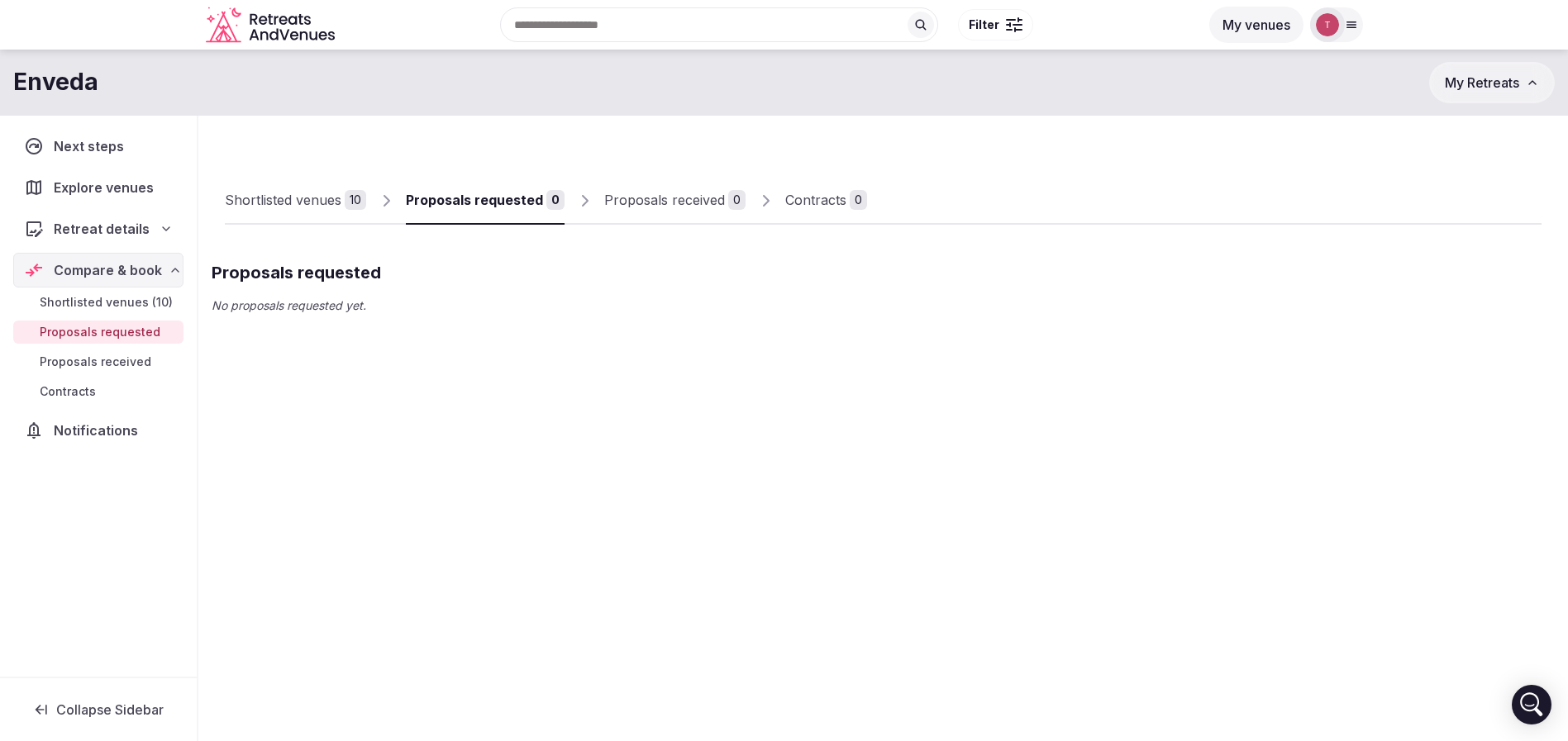
click at [145, 231] on span "Retreat details" at bounding box center [102, 229] width 96 height 20
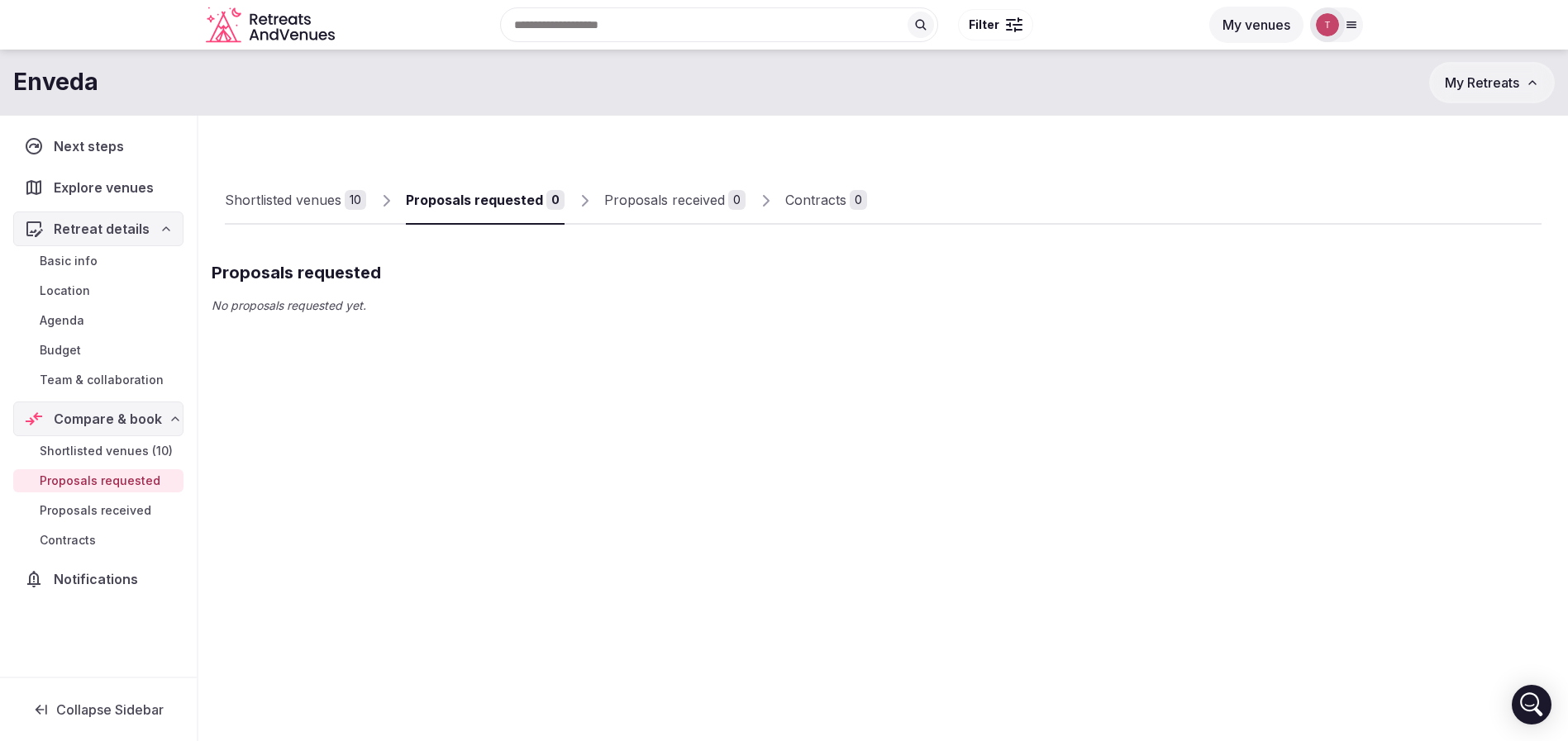
click at [126, 377] on span "Team & collaboration" at bounding box center [101, 380] width 124 height 17
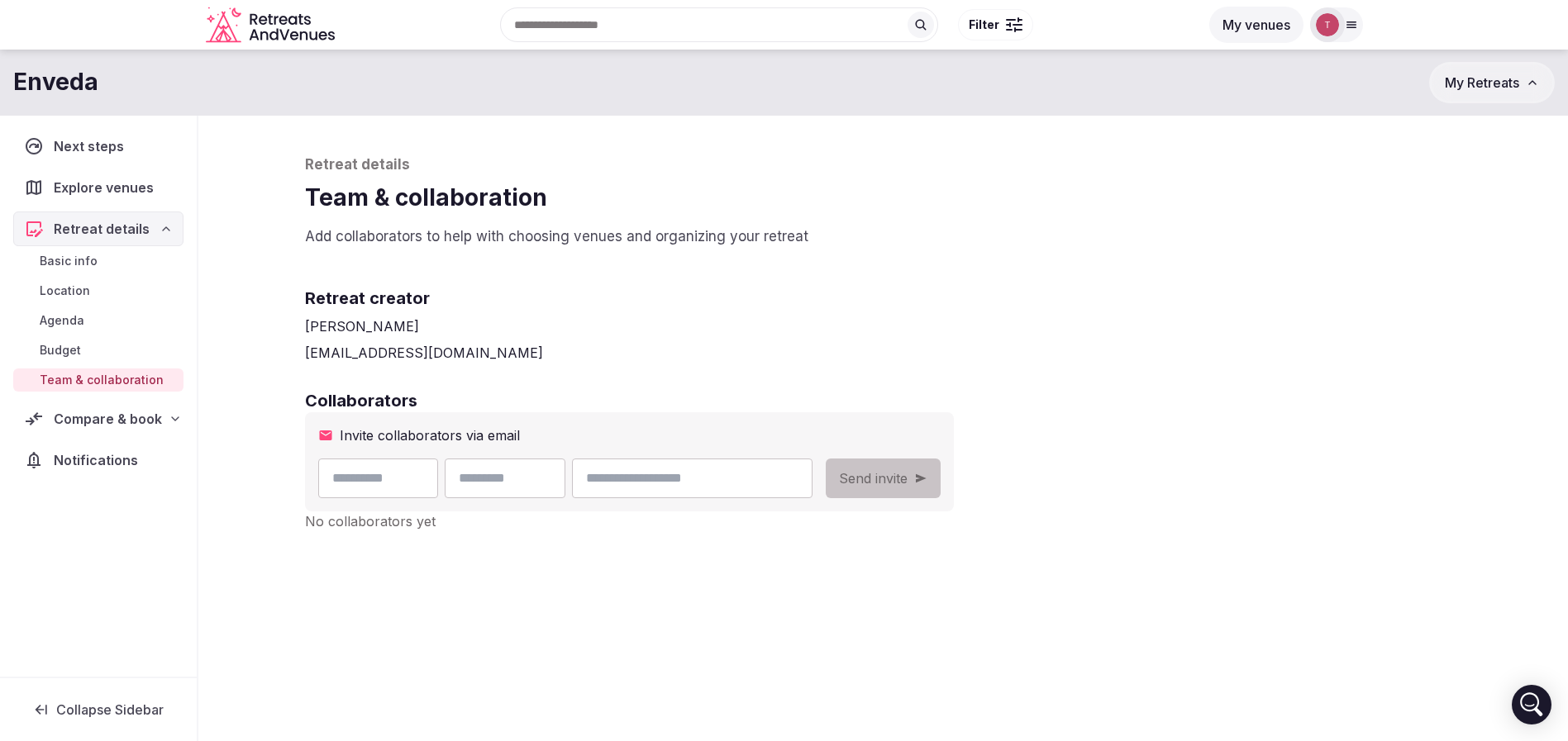
click at [133, 375] on span "Team & collaboration" at bounding box center [101, 380] width 124 height 17
click at [753, 478] on input "email" at bounding box center [692, 478] width 240 height 40
click at [439, 473] on input "text" at bounding box center [378, 478] width 120 height 40
type input "********"
click at [722, 486] on input "email" at bounding box center [692, 478] width 240 height 40
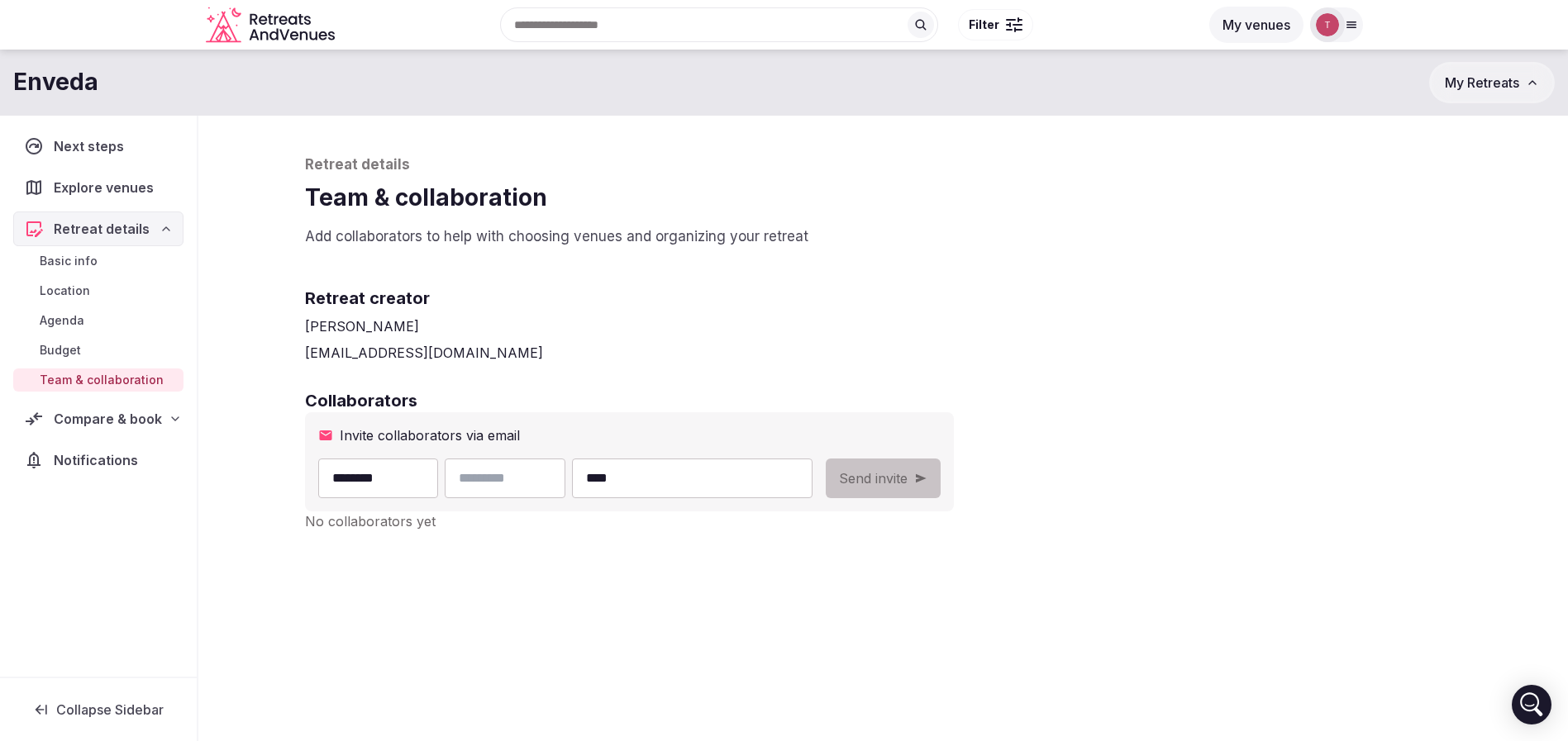
type input "**********"
click at [554, 489] on input "text" at bounding box center [504, 478] width 120 height 40
click at [513, 479] on input "****" at bounding box center [504, 478] width 120 height 40
type input "****"
click at [742, 363] on div "**********" at bounding box center [884, 436] width 1190 height 640
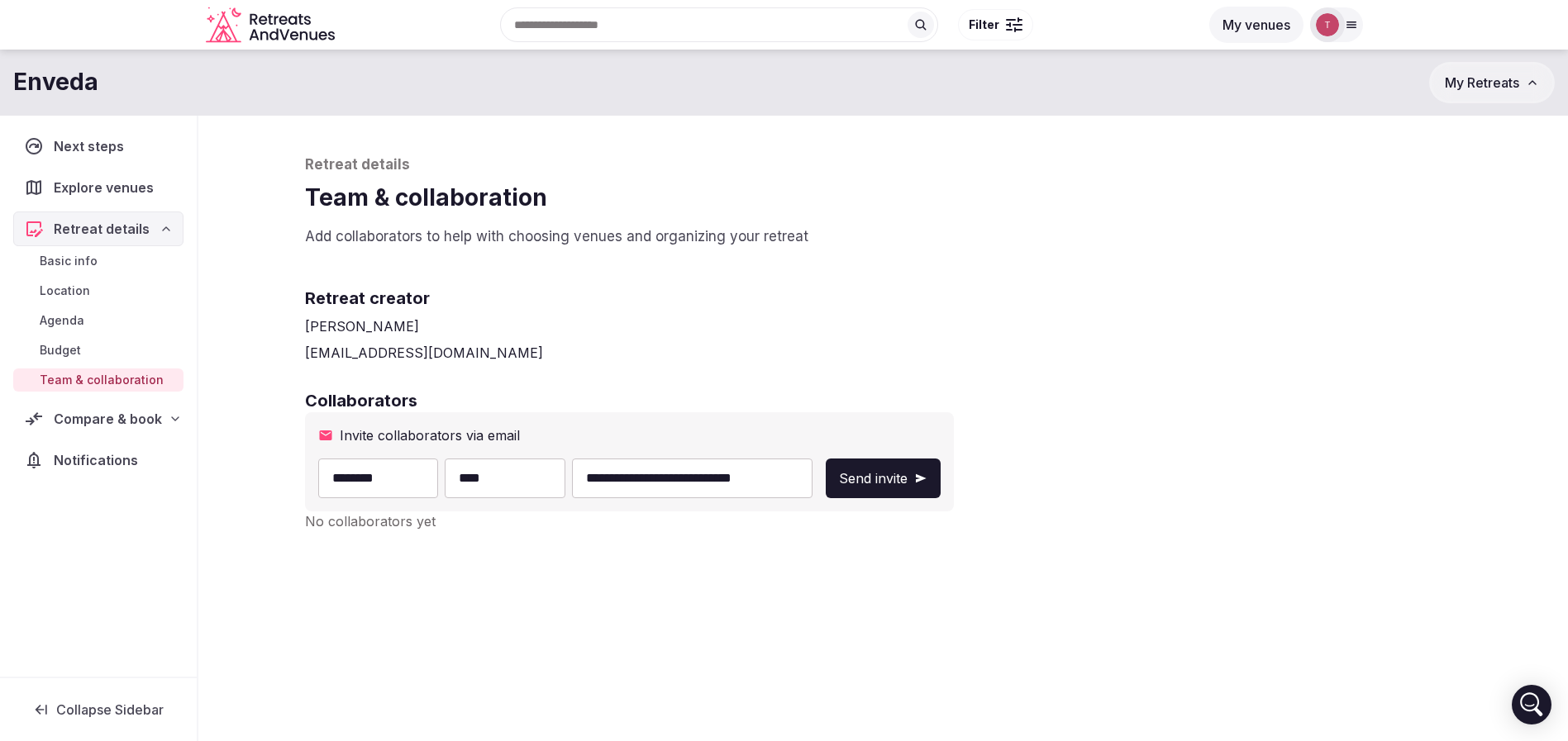
click at [907, 477] on span "Send invite" at bounding box center [874, 479] width 69 height 20
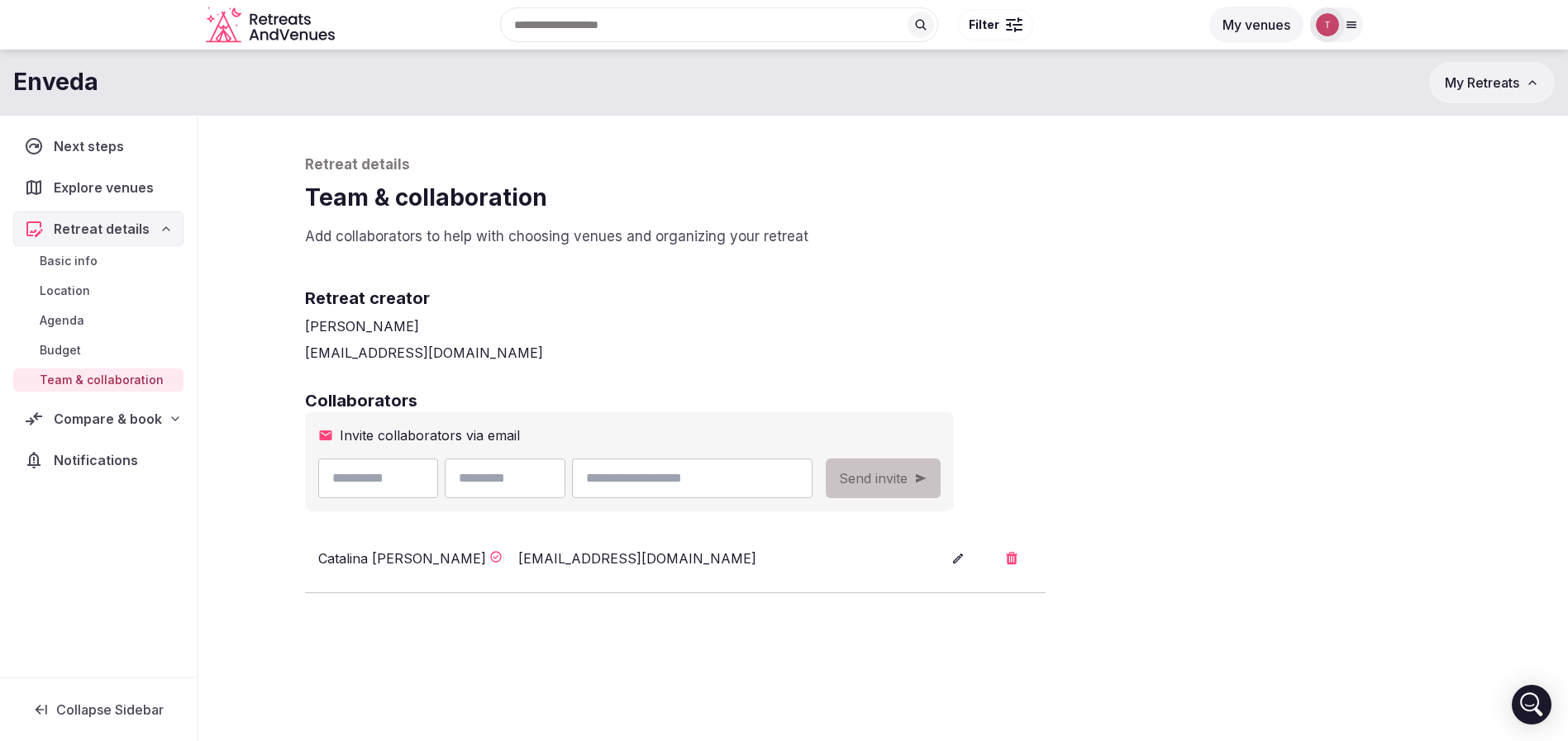
click at [1178, 414] on div "Collaborators Invite collaborators via email Send invite [PERSON_NAME] [PERSON_…" at bounding box center [883, 491] width 1157 height 204
click at [967, 207] on h1 "Team & collaboration" at bounding box center [883, 198] width 1157 height 32
click at [740, 479] on input "email" at bounding box center [692, 478] width 240 height 40
paste input "**********"
type input "**********"
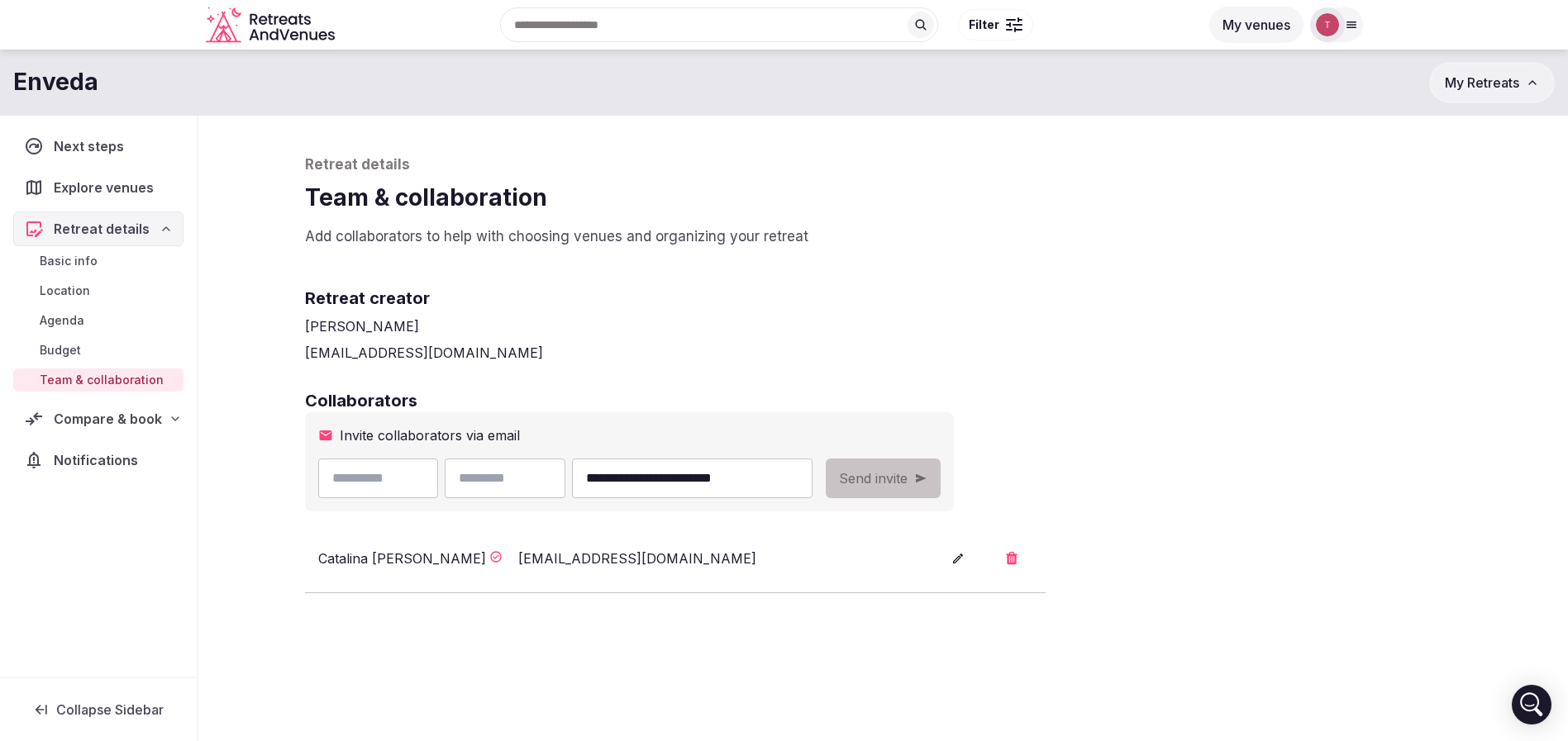
click at [625, 389] on h2 "Collaborators" at bounding box center [883, 401] width 1157 height 24
click at [407, 472] on input "text" at bounding box center [378, 478] width 120 height 40
type input "*****"
click at [906, 383] on div "**********" at bounding box center [884, 467] width 1190 height 702
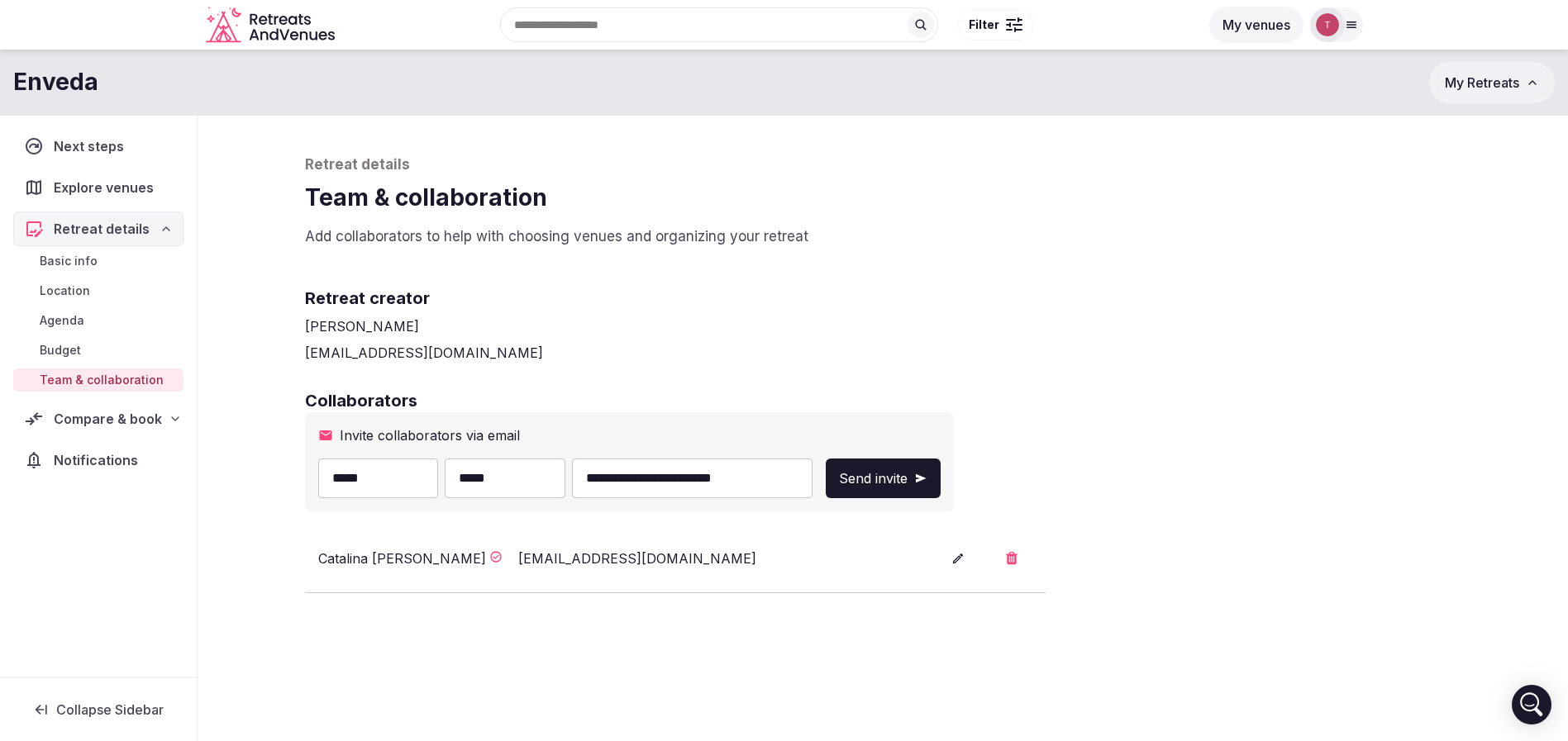
click at [907, 469] on span "Send invite" at bounding box center [874, 479] width 69 height 20
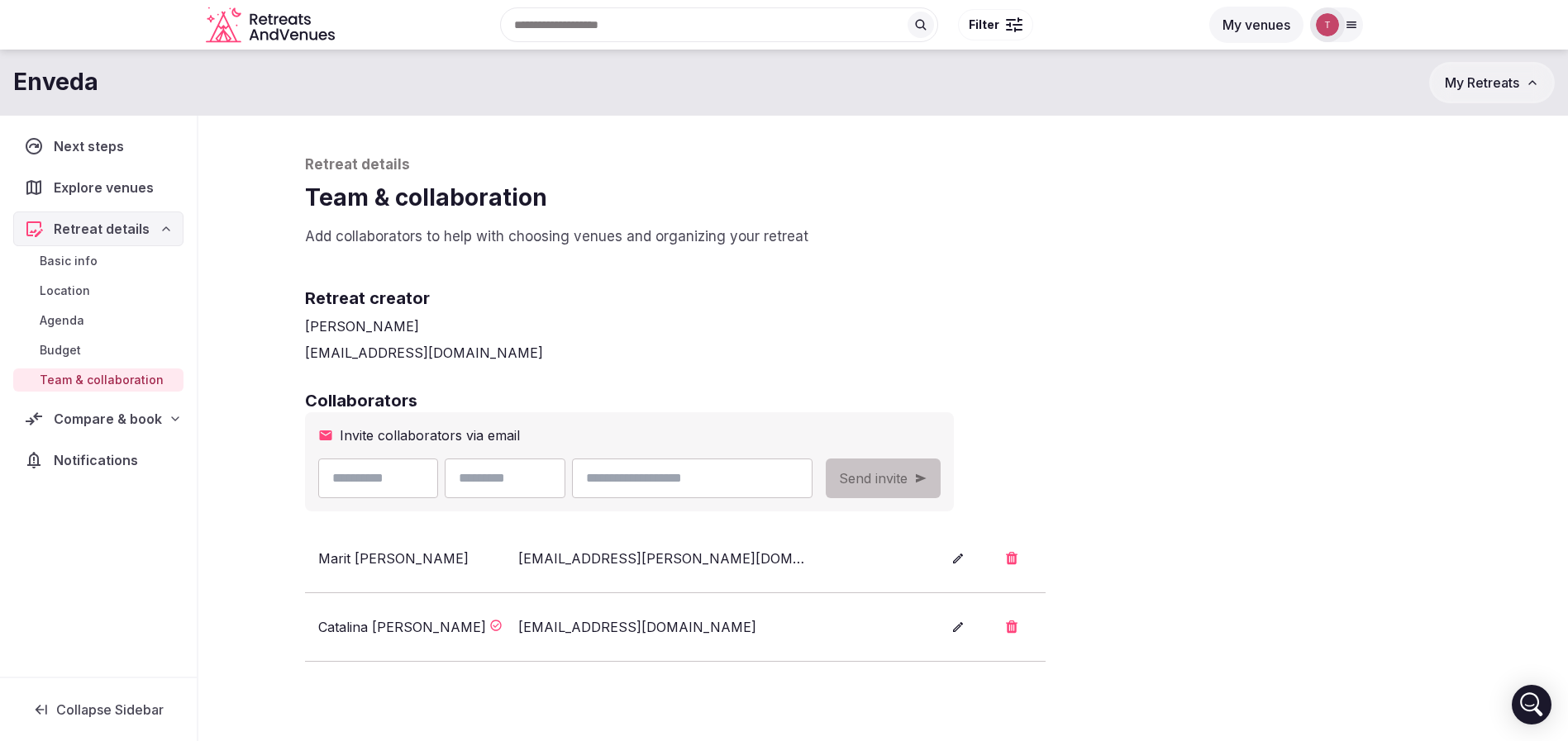
click at [1262, 408] on h2 "Collaborators" at bounding box center [883, 401] width 1157 height 24
